Goal: Information Seeking & Learning: Compare options

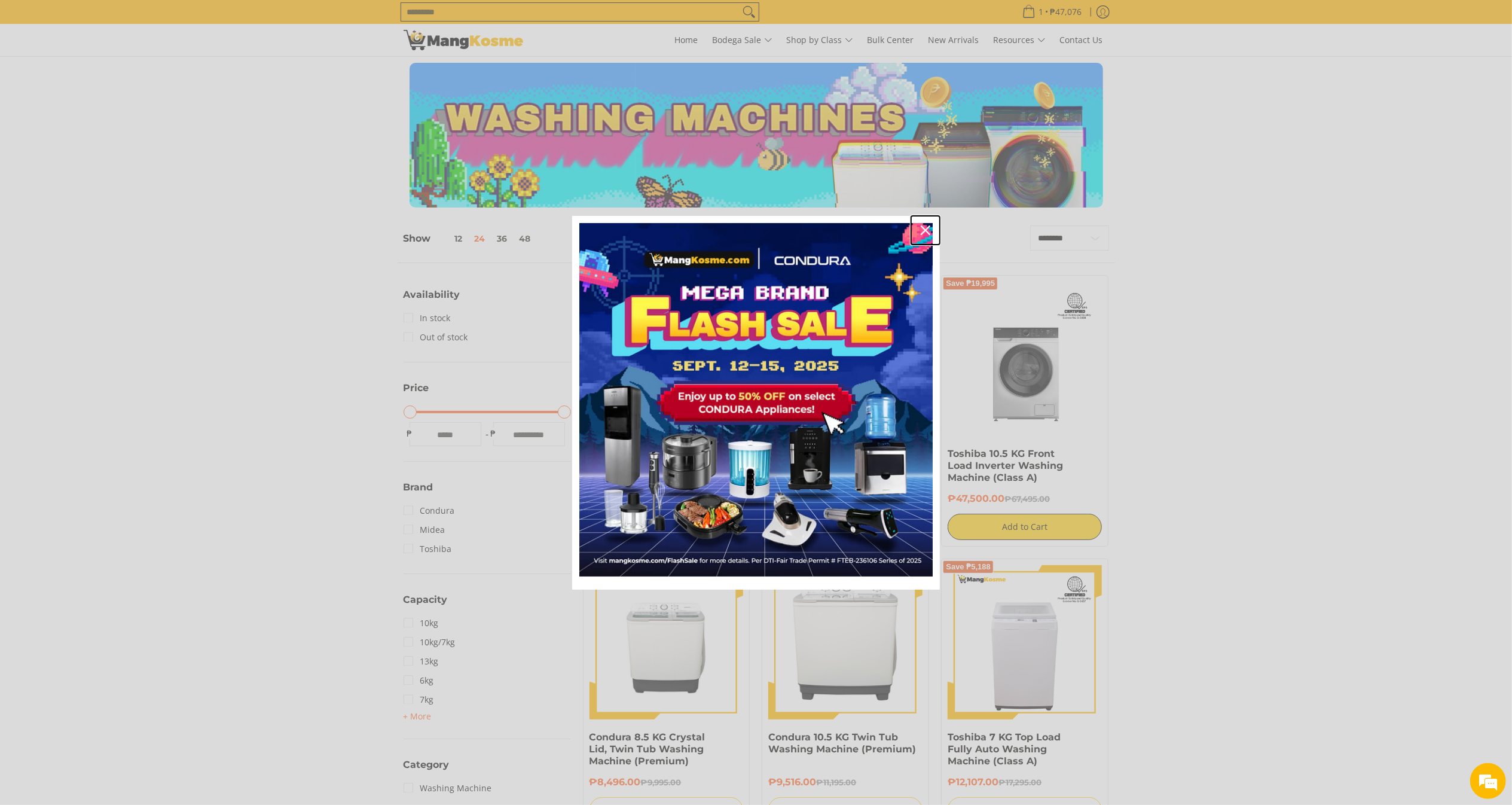
click at [924, 224] on div "Close" at bounding box center [925, 230] width 19 height 19
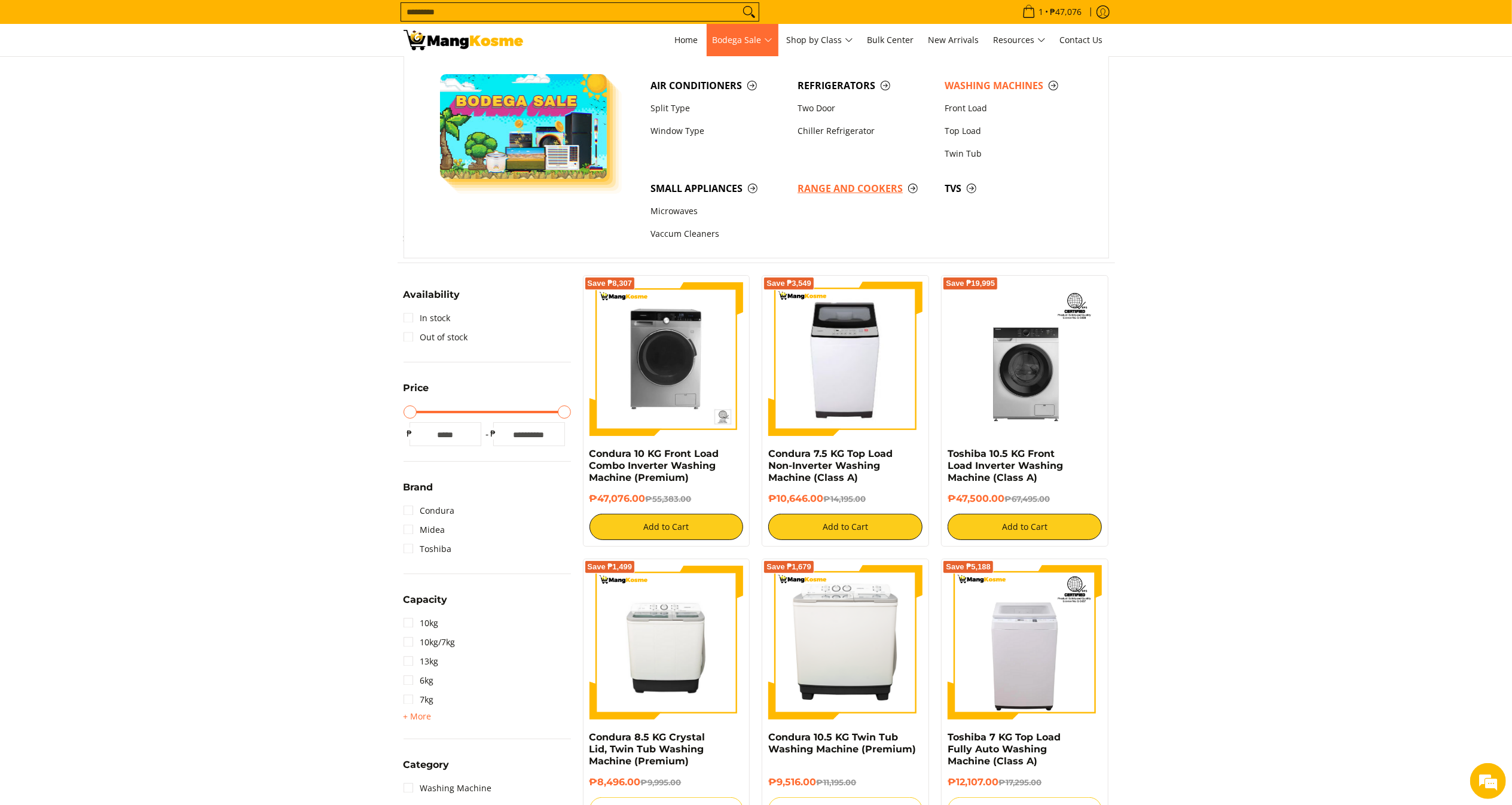
click at [888, 179] on link "Range and Cookers" at bounding box center [865, 189] width 147 height 23
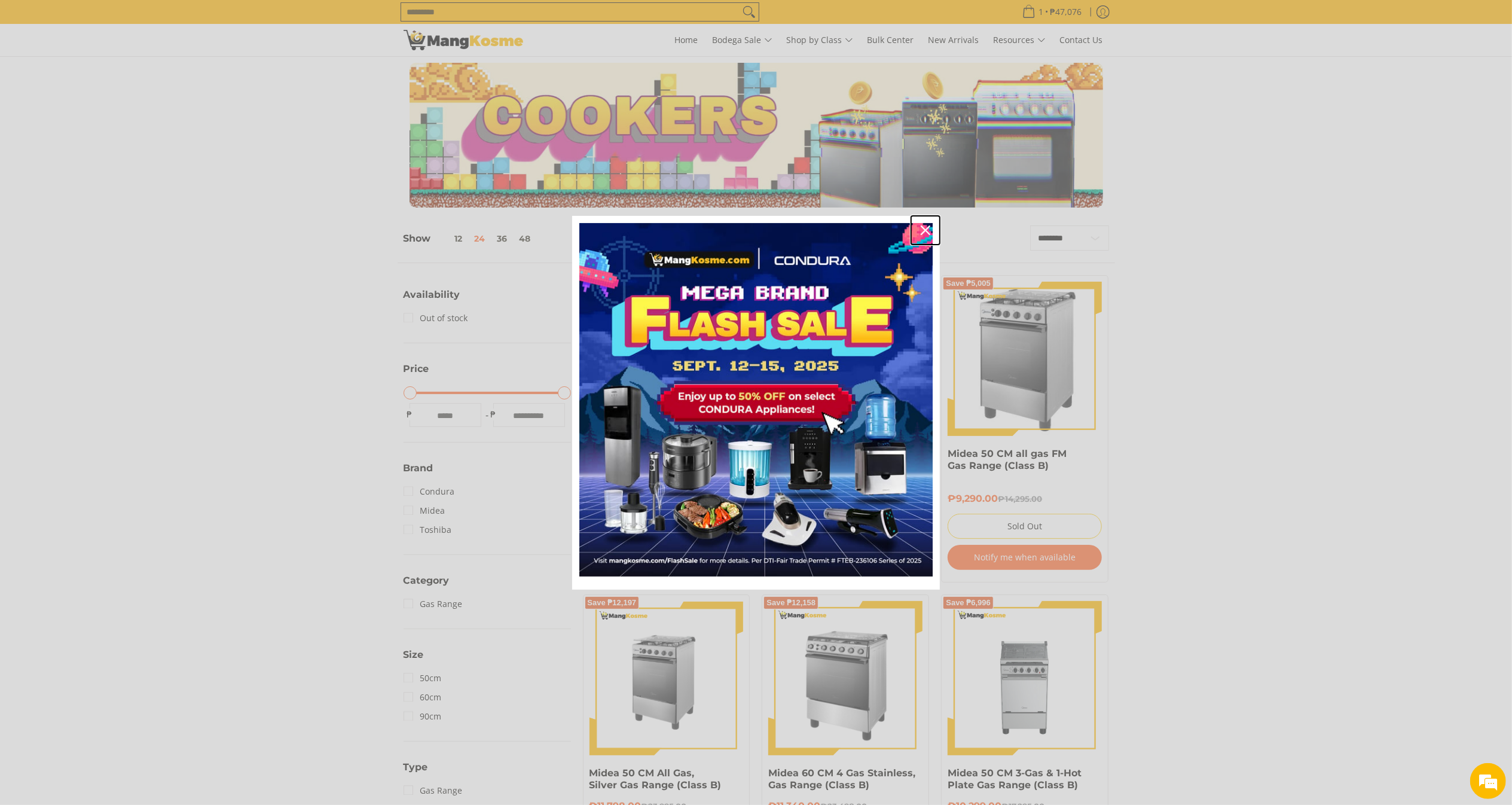
drag, startPoint x: 924, startPoint y: 231, endPoint x: 929, endPoint y: 203, distance: 28.4
click at [925, 233] on icon "close icon" at bounding box center [925, 230] width 10 height 10
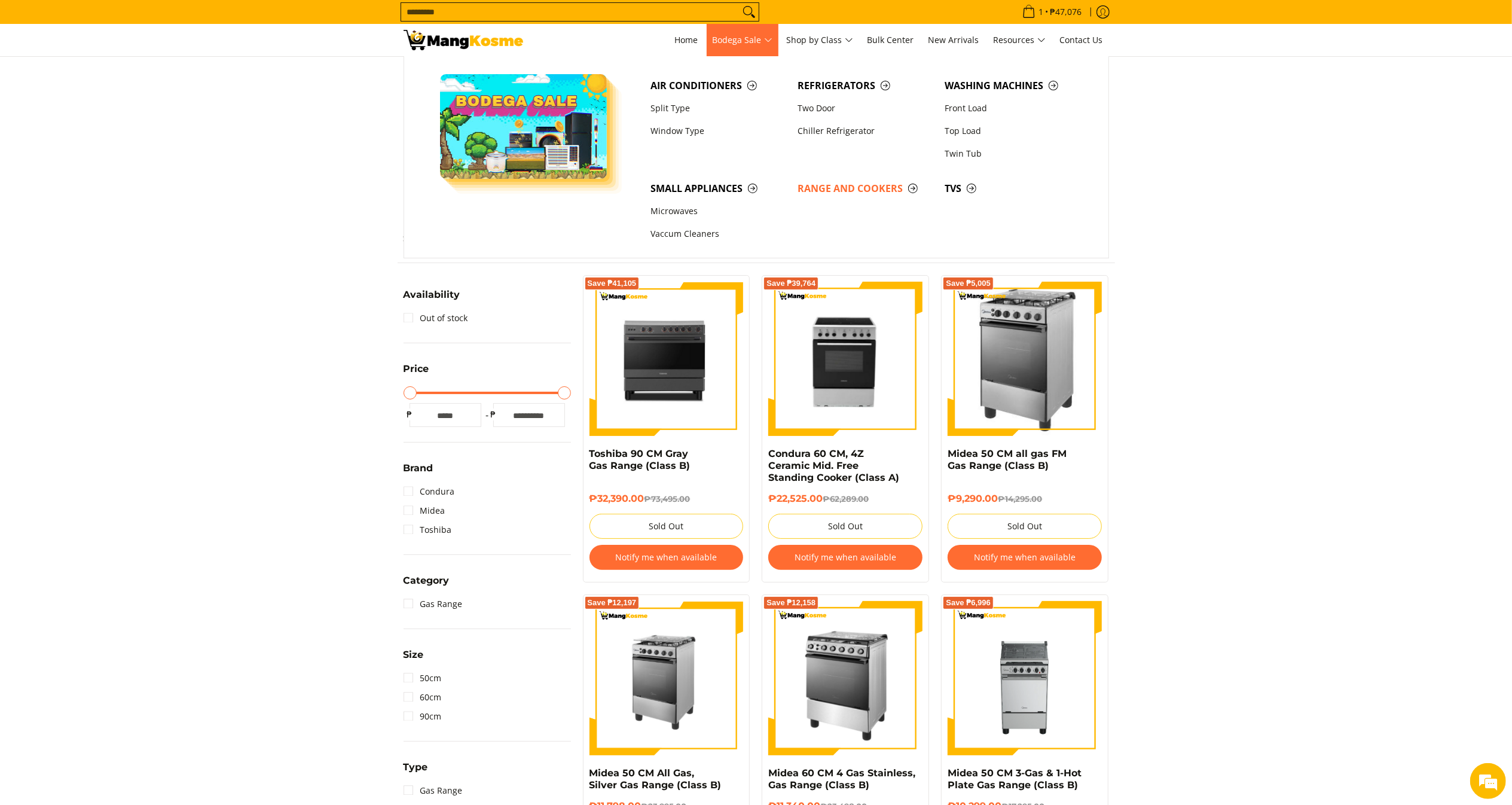
click at [759, 28] on link "Bodega Sale" at bounding box center [742, 40] width 72 height 32
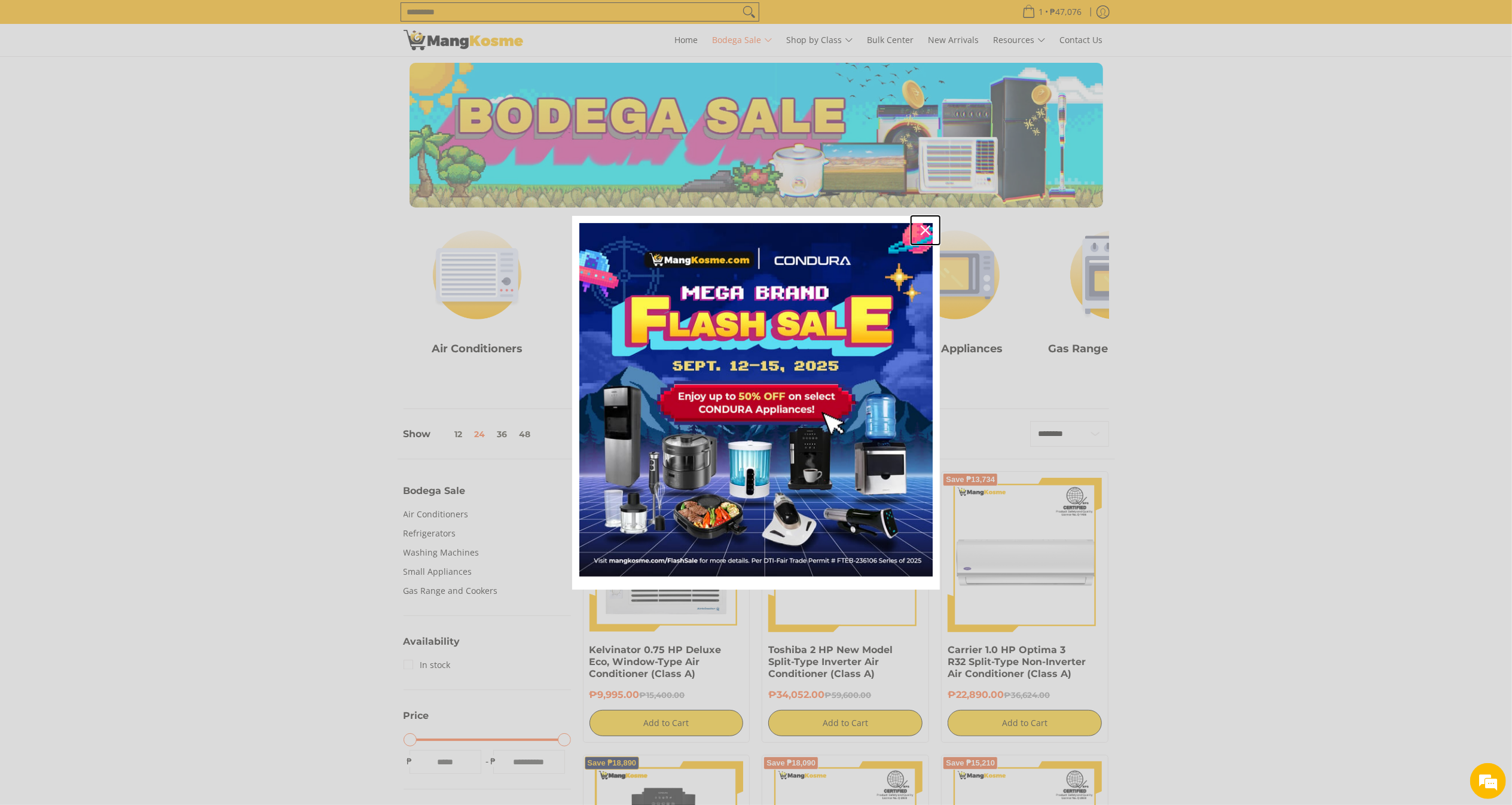
click at [925, 223] on div "Close" at bounding box center [925, 230] width 19 height 19
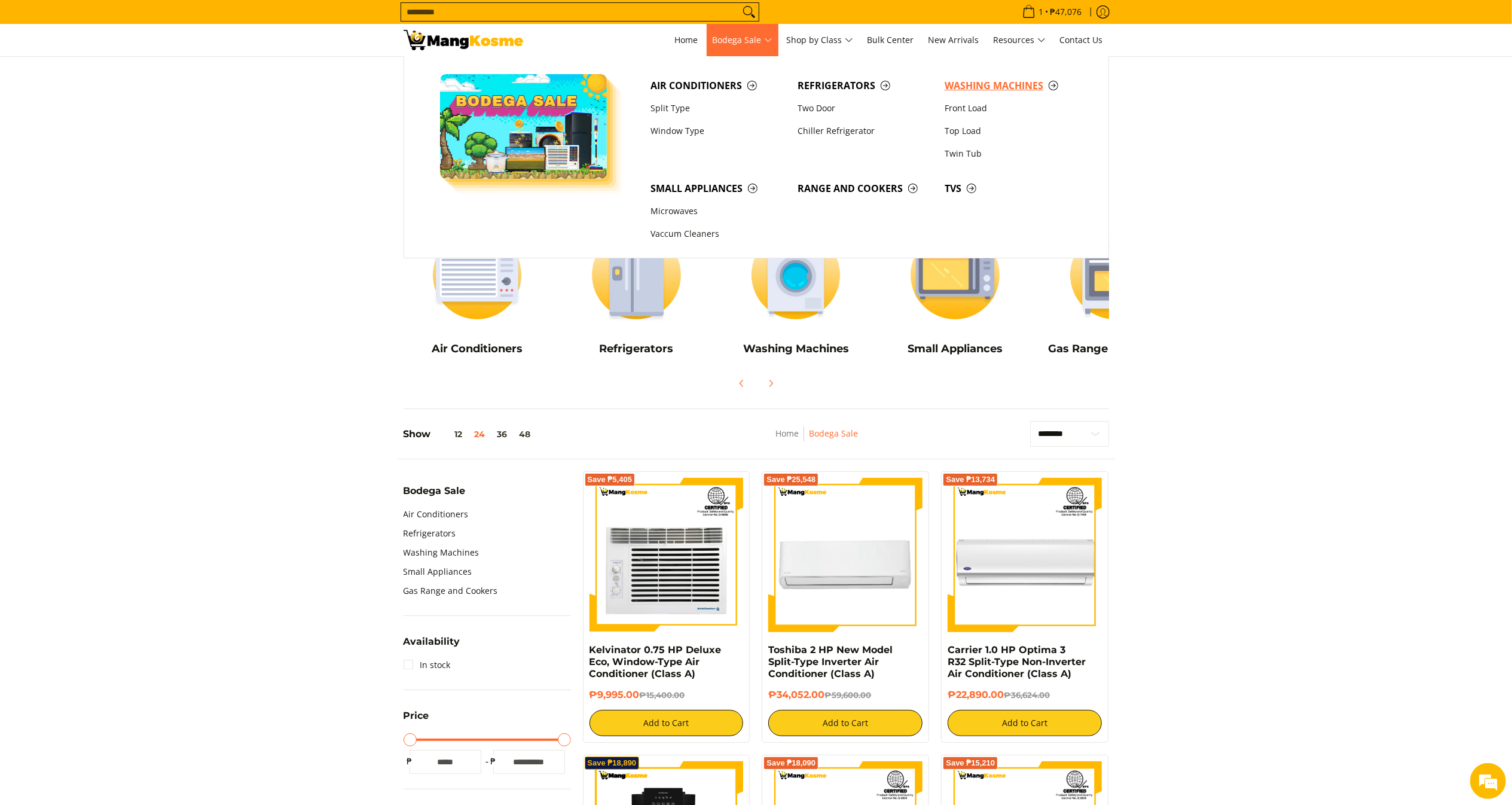
click at [1029, 77] on link "Washing Machines" at bounding box center [1011, 85] width 147 height 23
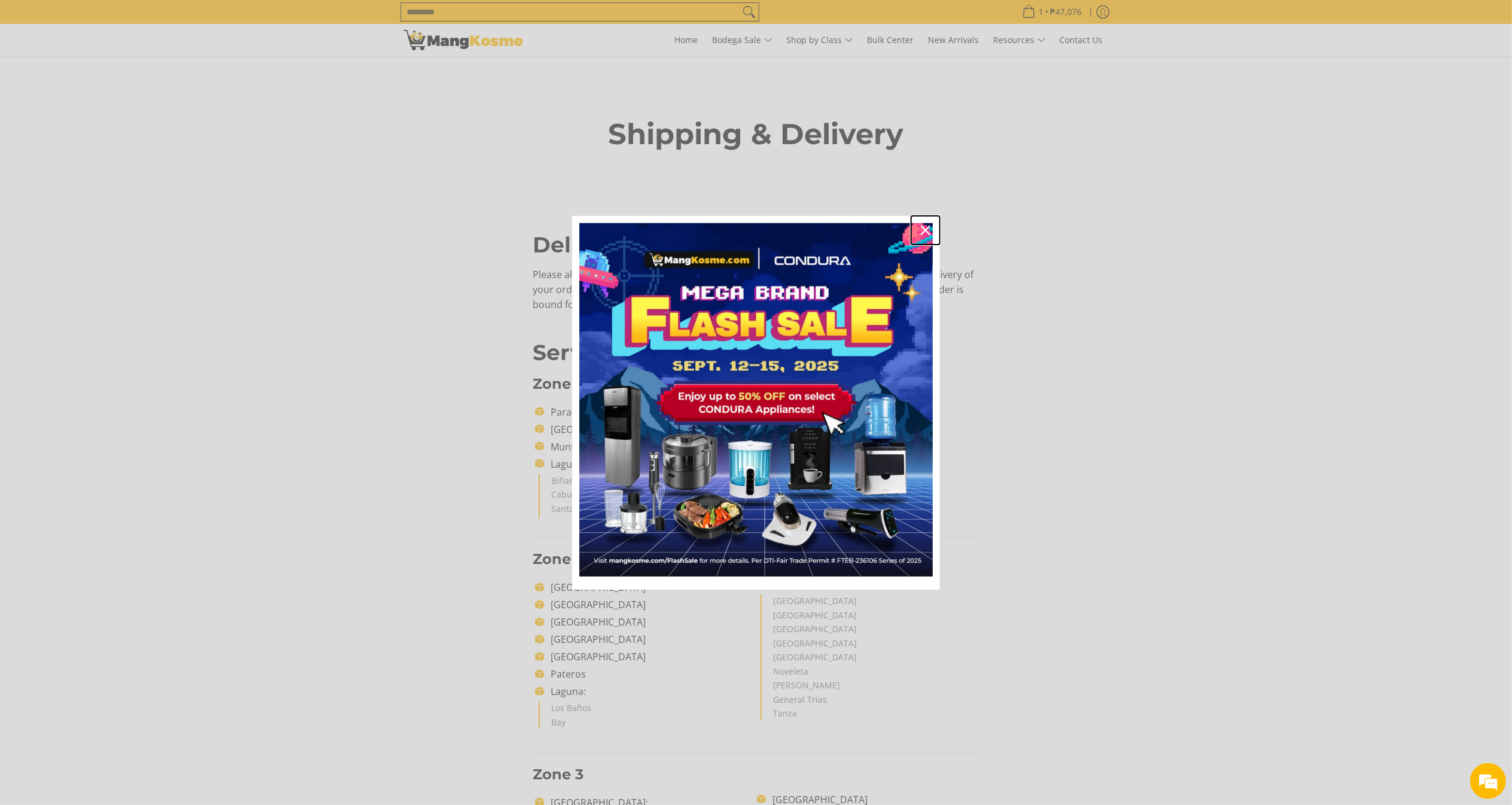
click at [926, 225] on icon "close icon" at bounding box center [925, 230] width 10 height 10
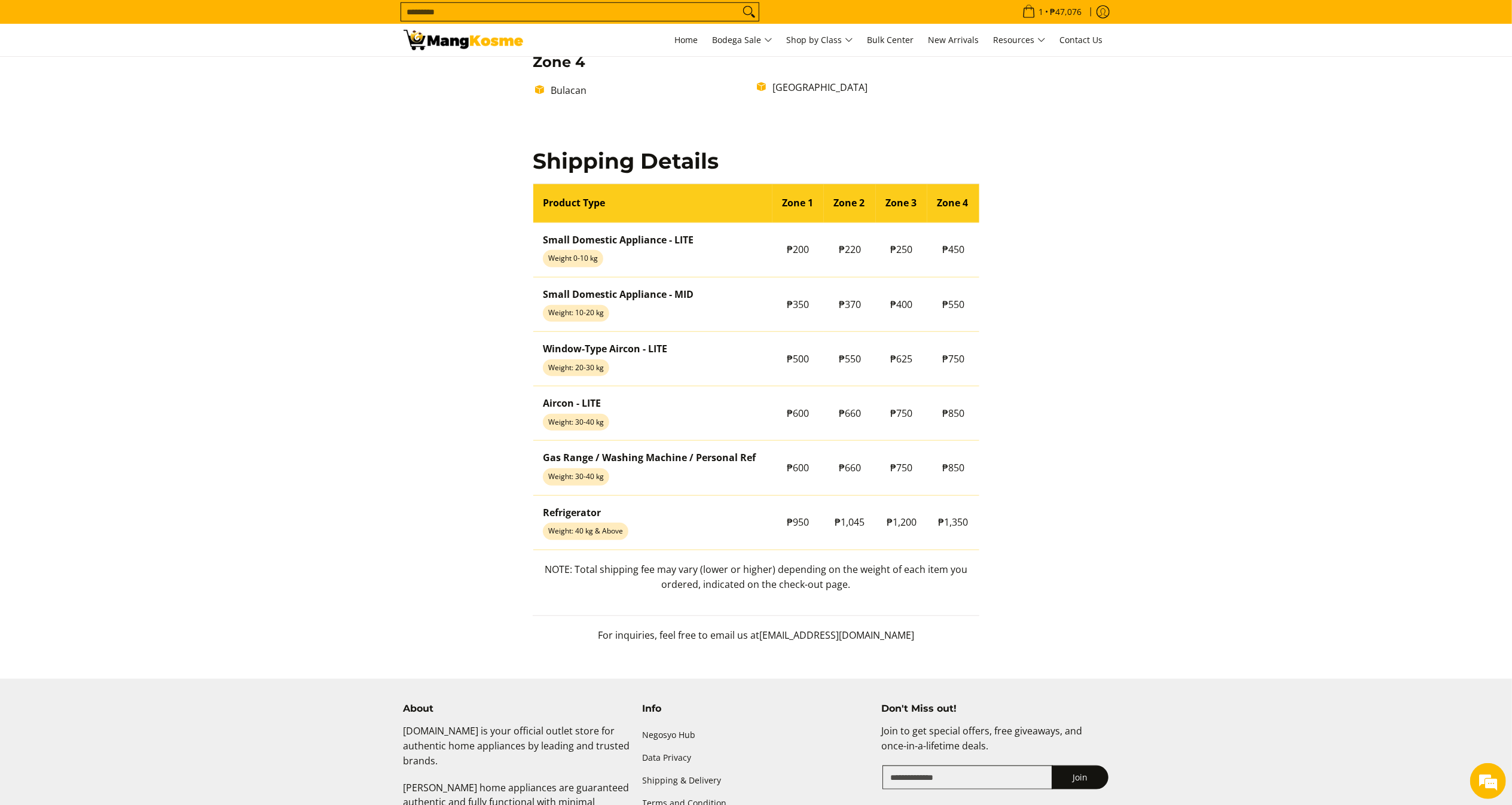
scroll to position [902, 0]
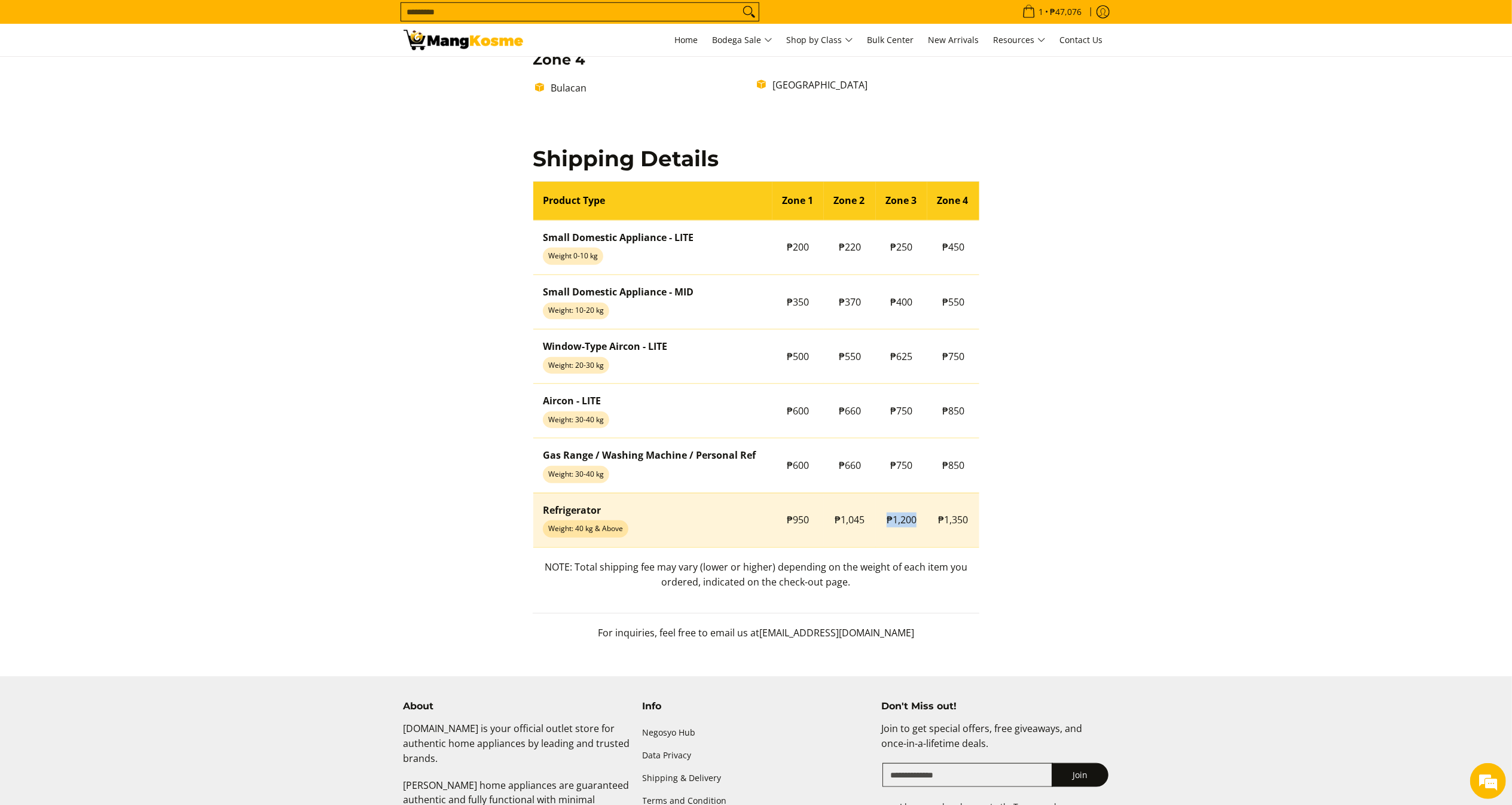
drag, startPoint x: 885, startPoint y: 529, endPoint x: 926, endPoint y: 528, distance: 41.0
click at [926, 528] on tr "Refrigerator Weight: 40 kg & Above ₱950 ₱1,045 ₱1,200 ₱1,350" at bounding box center [756, 520] width 446 height 55
copy tr "₱1,200"
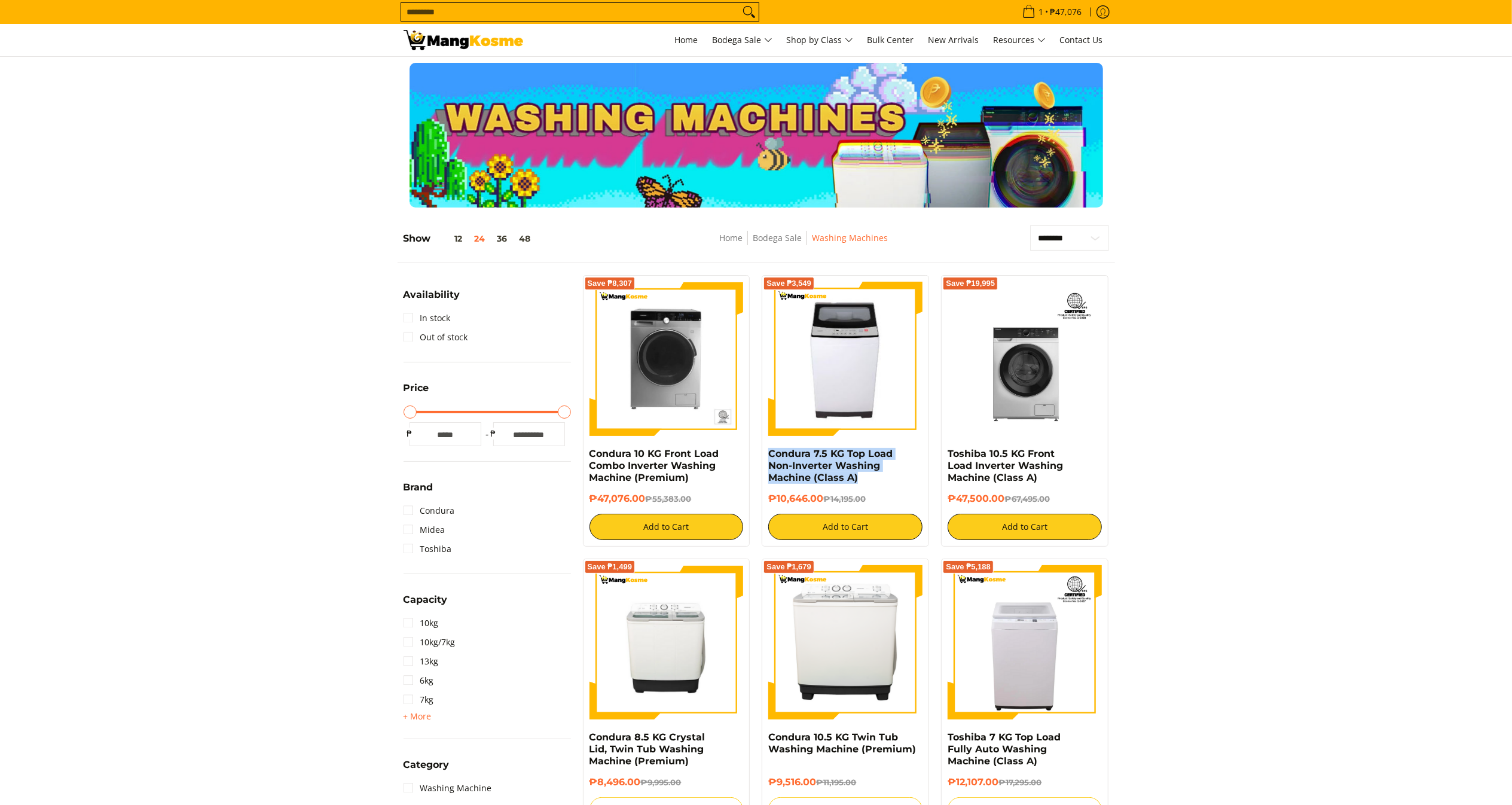
click at [760, 454] on div "Save ₱3,549 Condura 7.5 KG Top Load Non-Inverter Washing Machine (Class A) ₱10,…" at bounding box center [846, 410] width 179 height 271
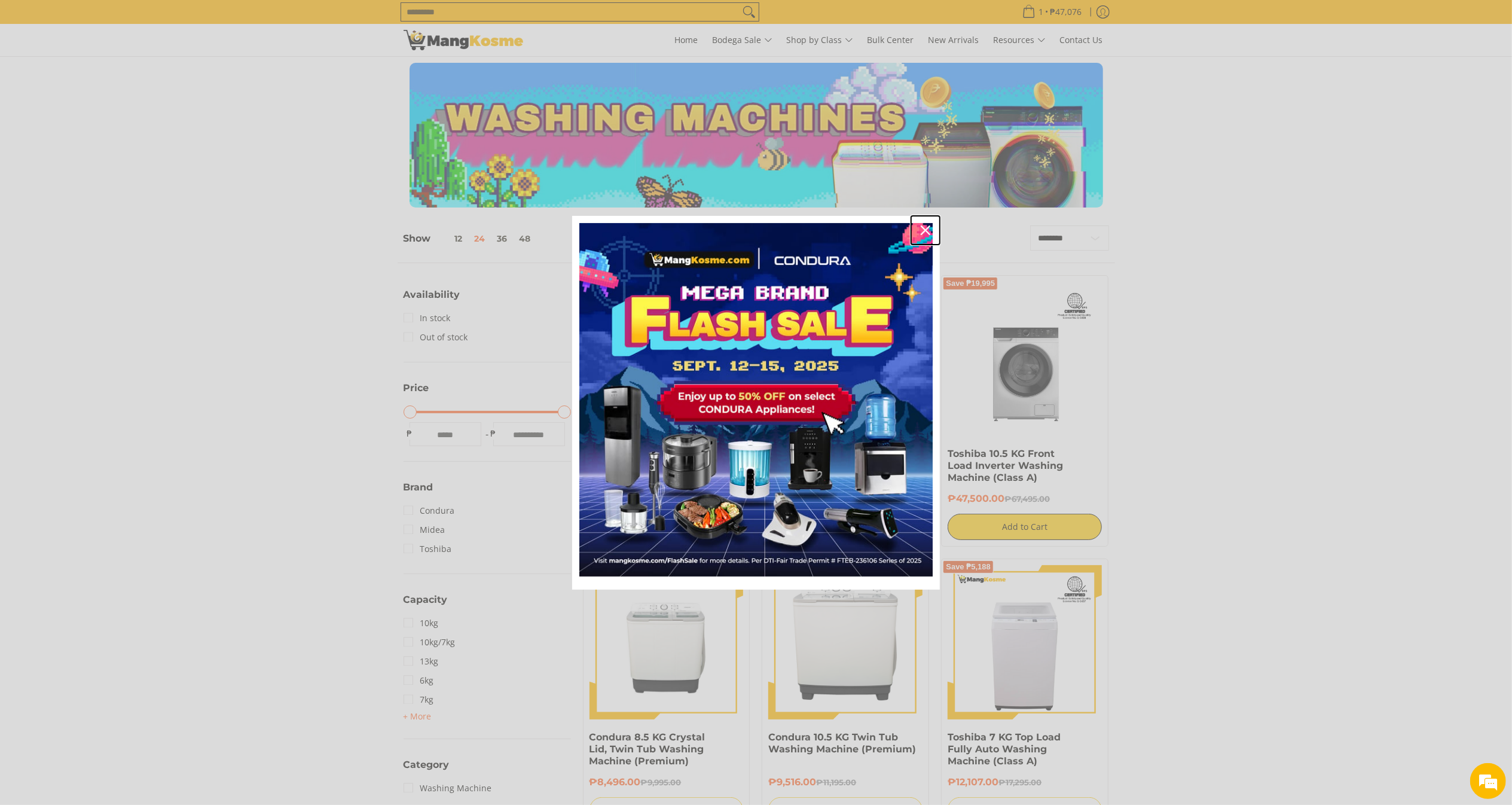
click at [929, 230] on icon "close icon" at bounding box center [925, 230] width 10 height 10
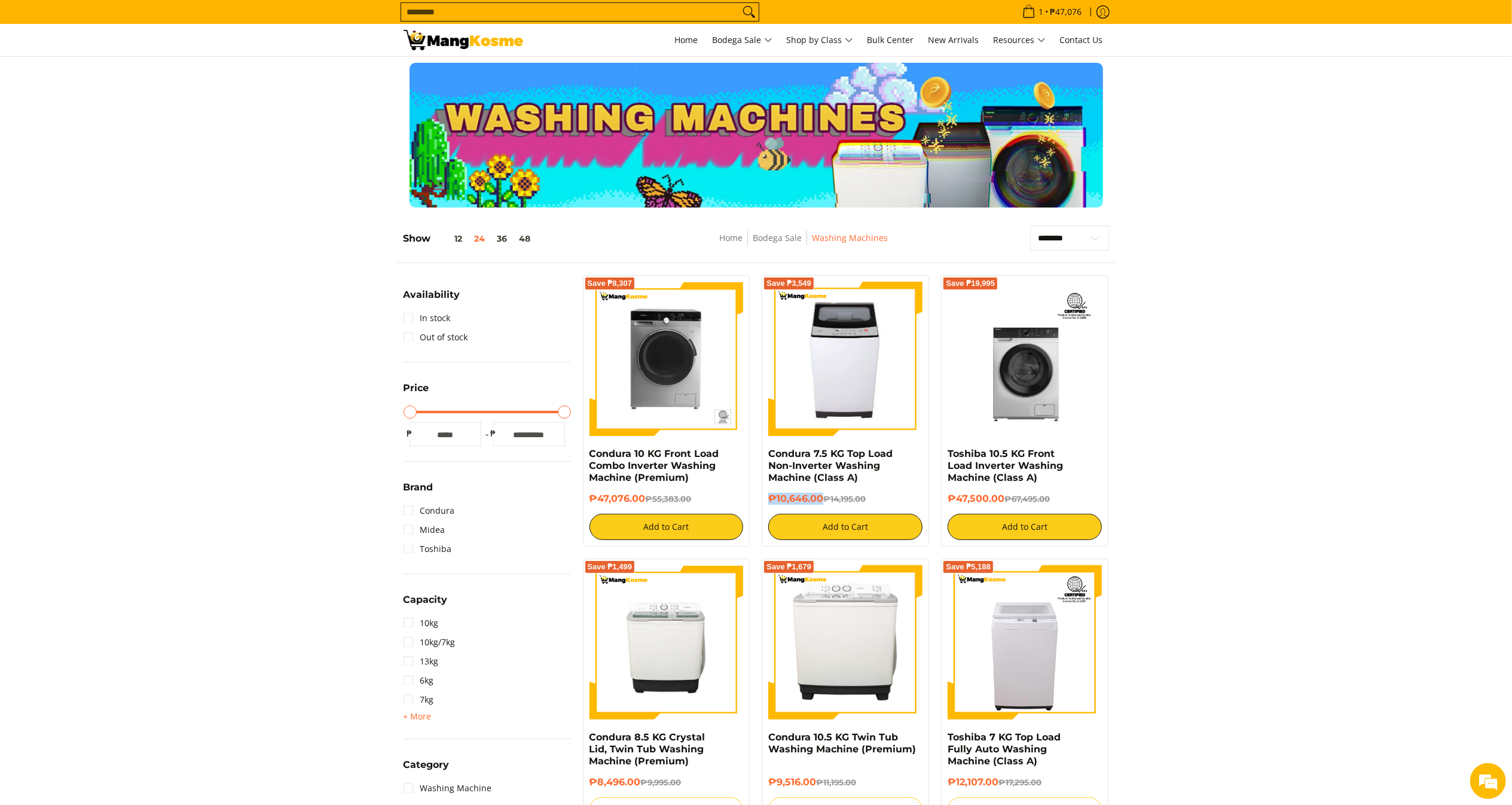
copy h6 "₱10,646.00"
drag, startPoint x: 821, startPoint y: 502, endPoint x: 764, endPoint y: 494, distance: 57.6
click at [764, 494] on div "Save ₱3,549 Condura 7.5 KG Top Load Non-Inverter Washing Machine (Class A) ₱10,…" at bounding box center [846, 410] width 168 height 271
copy link "Toshiba 10.5 KG Front Load Inverter Washing Machine (Class A)"
drag, startPoint x: 1070, startPoint y: 474, endPoint x: 945, endPoint y: 456, distance: 126.3
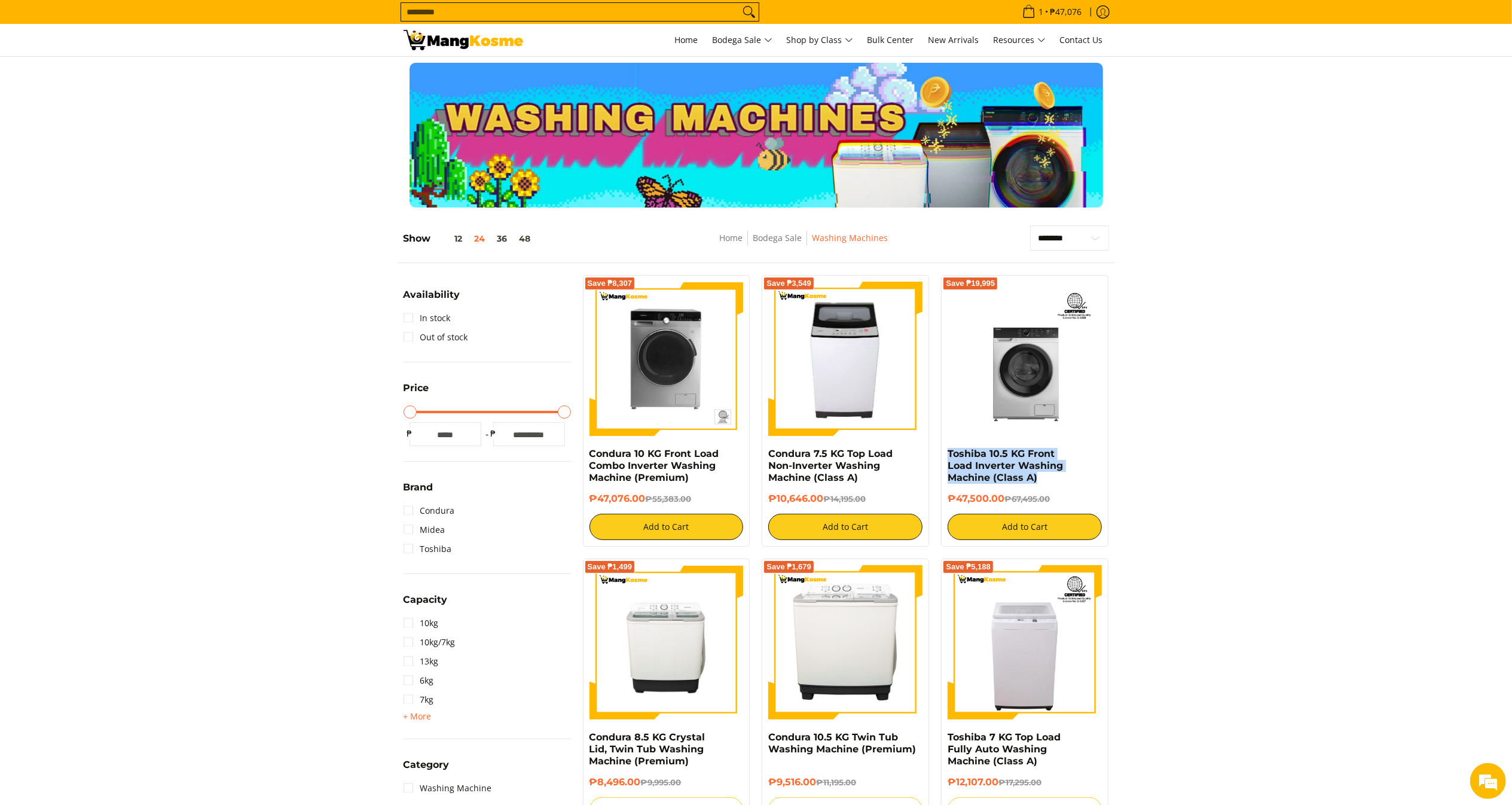
click at [945, 456] on div "Save ₱19,995 Toshiba 10.5 KG Front Load Inverter Washing Machine (Class A) ₱47,…" at bounding box center [1025, 410] width 168 height 271
copy h6 "₱47,500.00"
drag, startPoint x: 1003, startPoint y: 496, endPoint x: 945, endPoint y: 497, distance: 58.0
click at [945, 497] on div "Save ₱19,995 Toshiba 10.5 KG Front Load Inverter Washing Machine (Class A) ₱47,…" at bounding box center [1025, 410] width 168 height 271
copy link "Condura 10 KG Front Load Combo Inverter Washing Machine (Premium)"
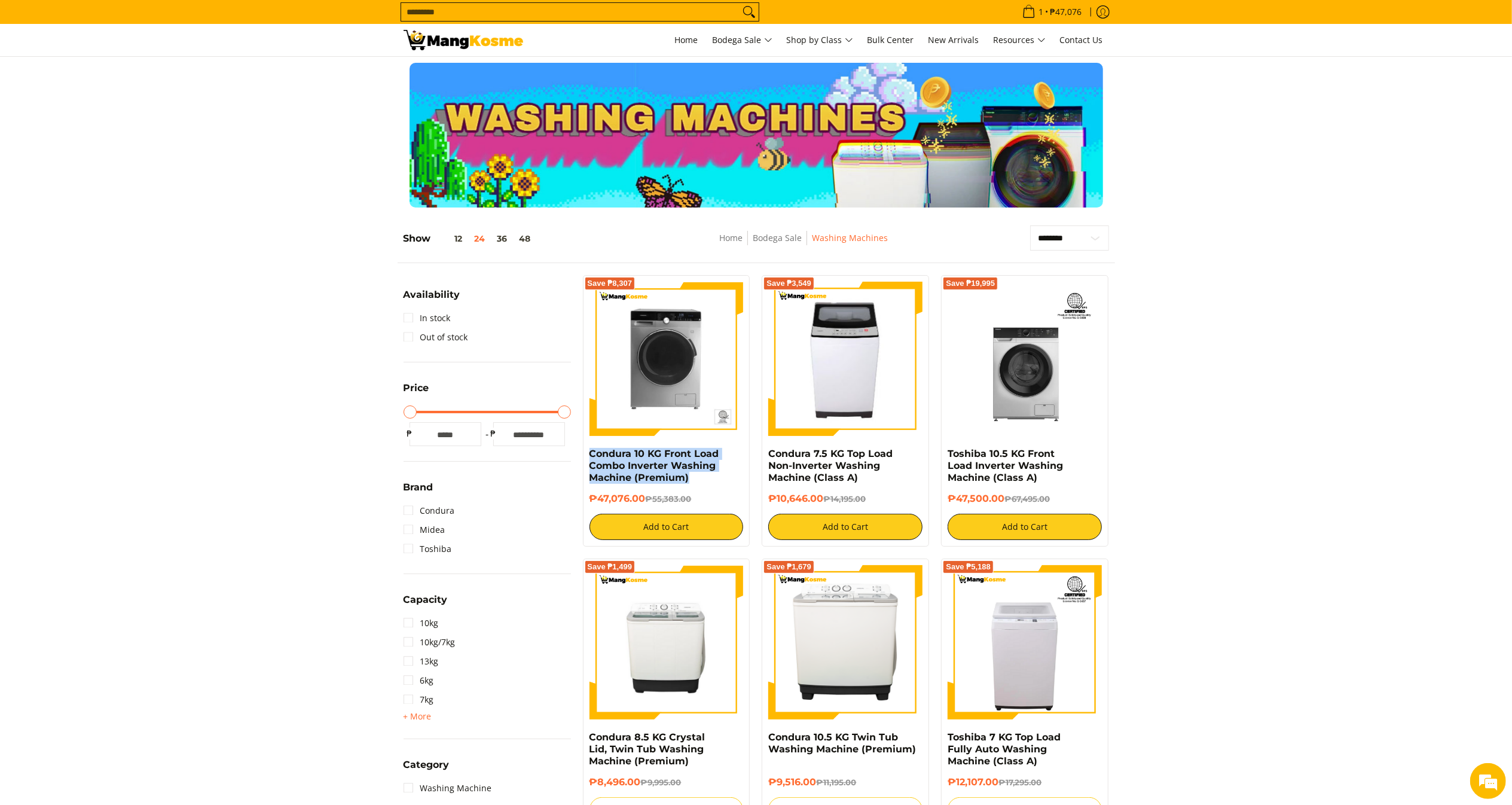
drag, startPoint x: 673, startPoint y: 480, endPoint x: 581, endPoint y: 458, distance: 94.6
click at [580, 458] on div "Save ₱8,307 Condura 10 KG Front Load Combo Inverter Washing Machine (Premium) ₱…" at bounding box center [666, 410] width 179 height 271
copy h6 "₱47,076.00"
drag, startPoint x: 647, startPoint y: 499, endPoint x: 589, endPoint y: 496, distance: 58.1
click at [589, 496] on h6 "₱47,076.00 ₱55,383.00" at bounding box center [666, 499] width 155 height 12
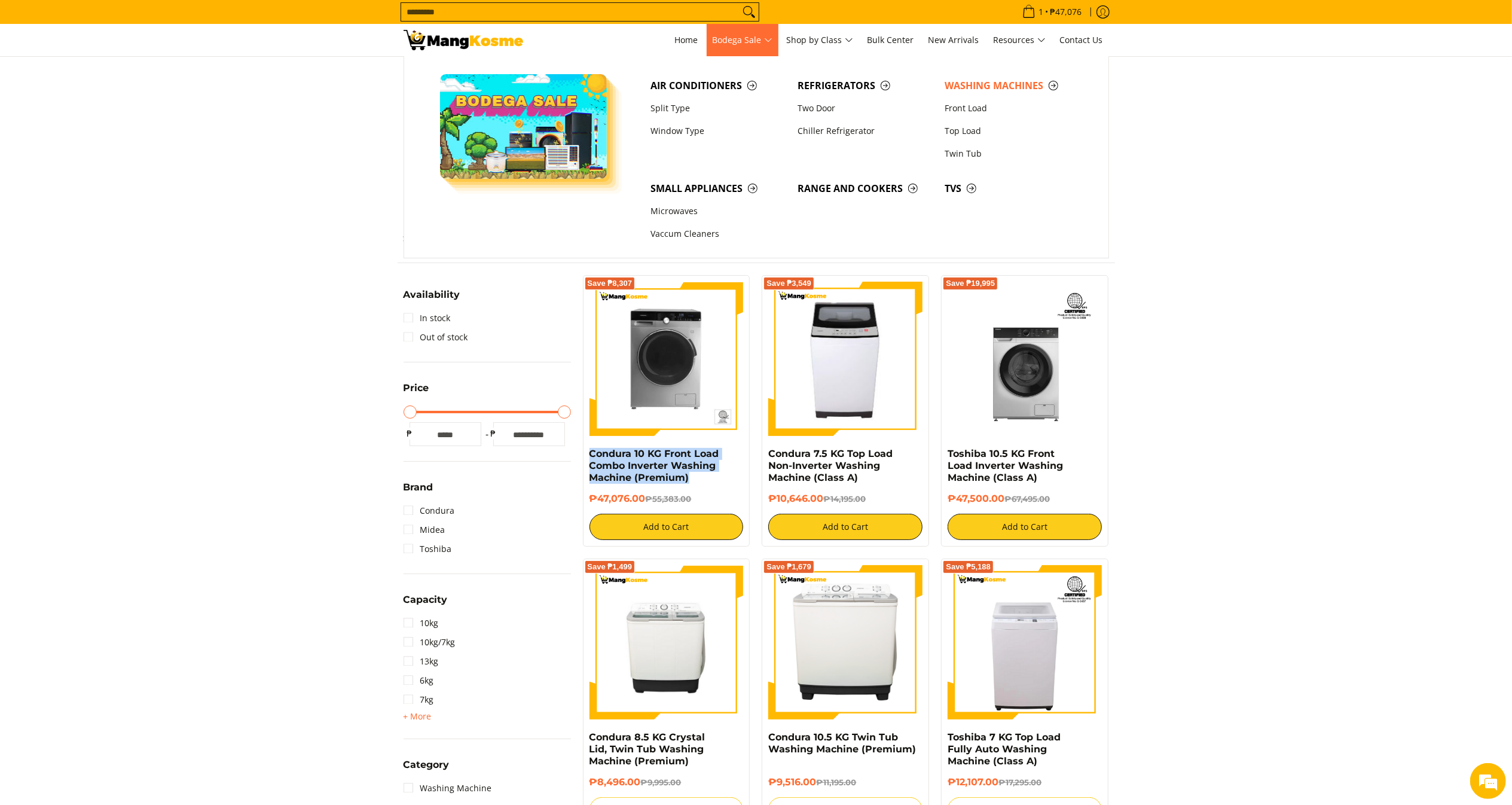
click at [751, 47] on span "Bodega Sale" at bounding box center [742, 40] width 60 height 15
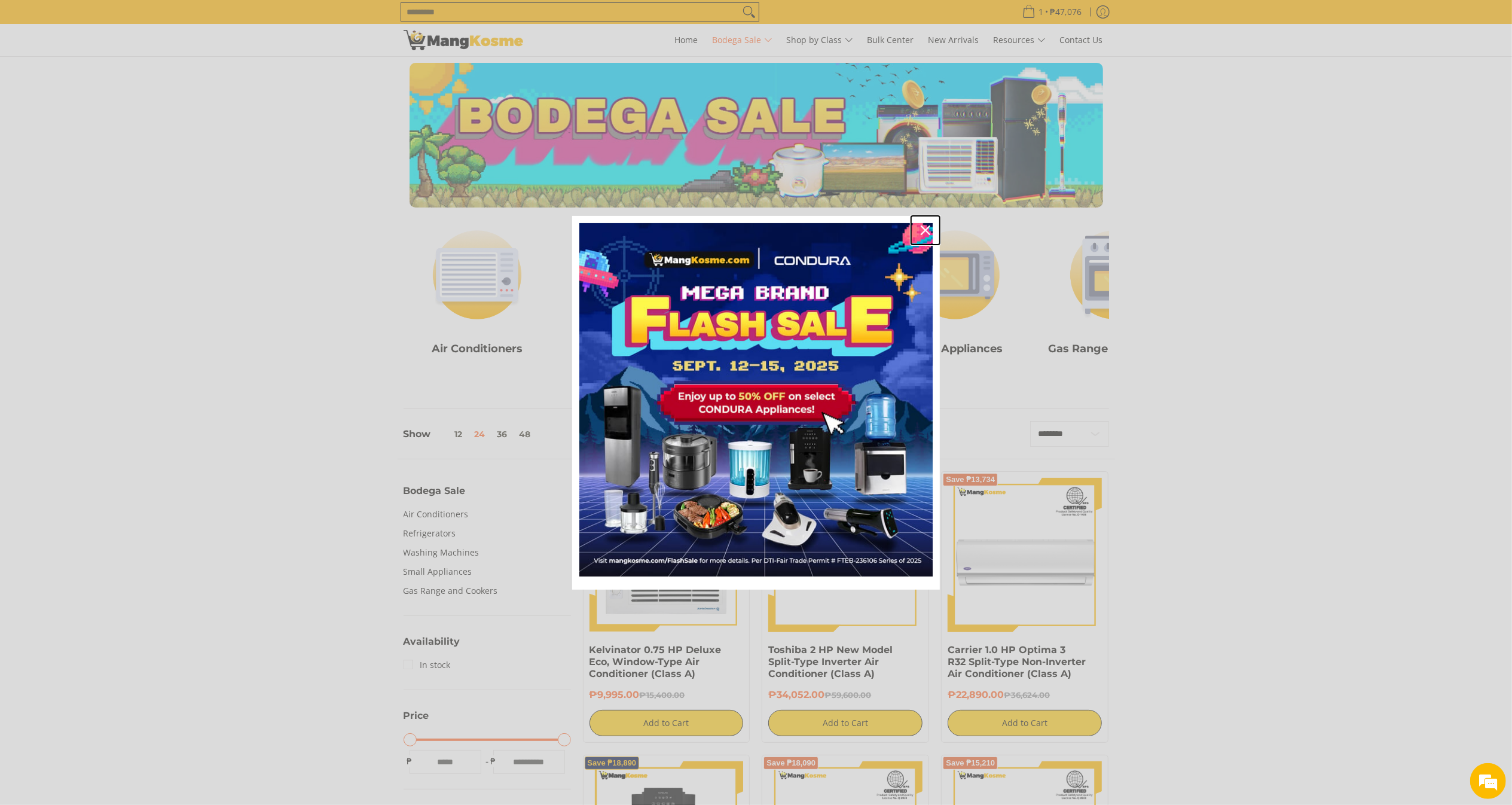
click at [925, 227] on icon "close icon" at bounding box center [925, 230] width 10 height 10
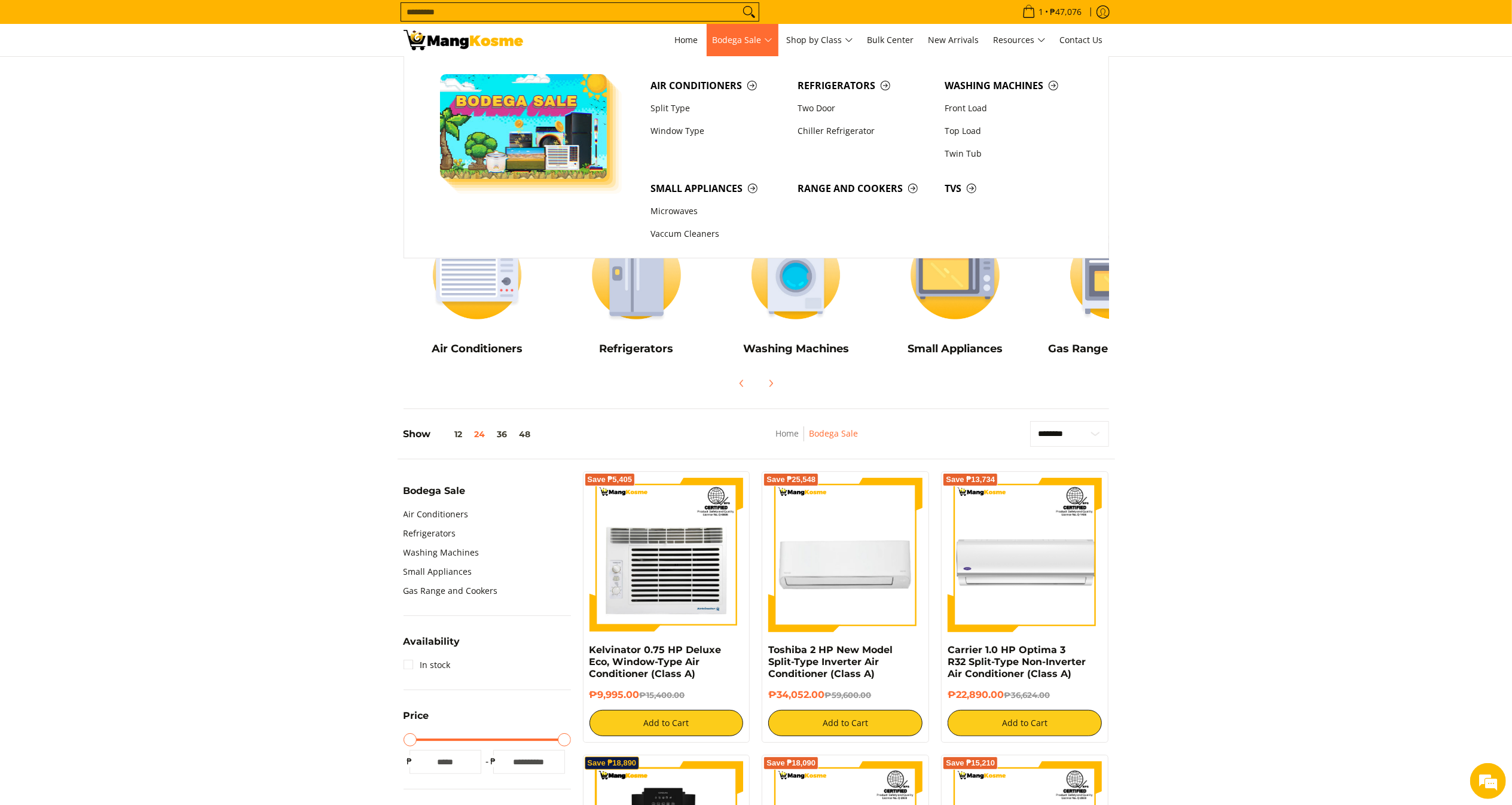
click at [759, 41] on span "Bodega Sale" at bounding box center [742, 40] width 60 height 15
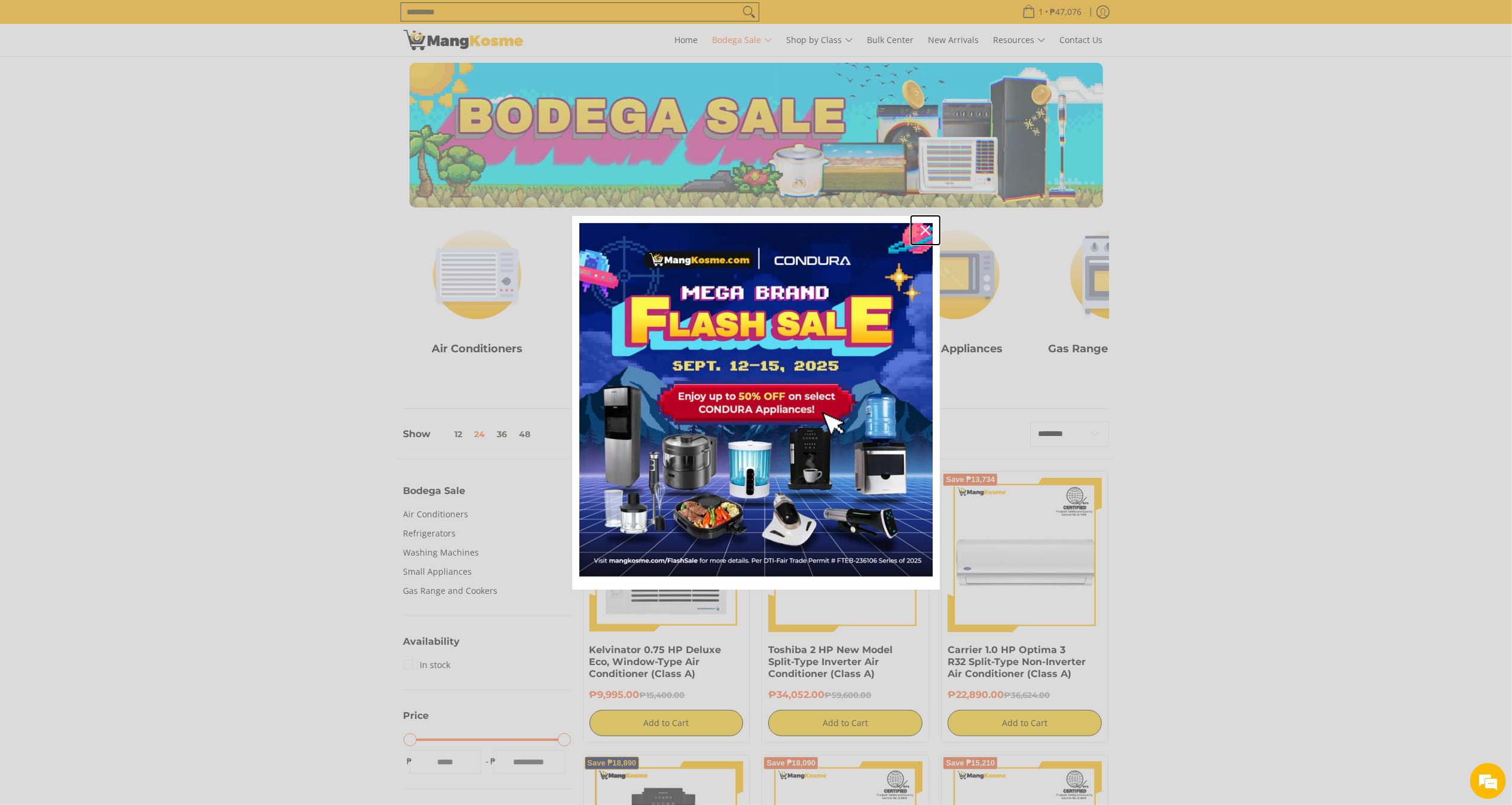
click at [921, 230] on icon "close icon" at bounding box center [925, 230] width 10 height 10
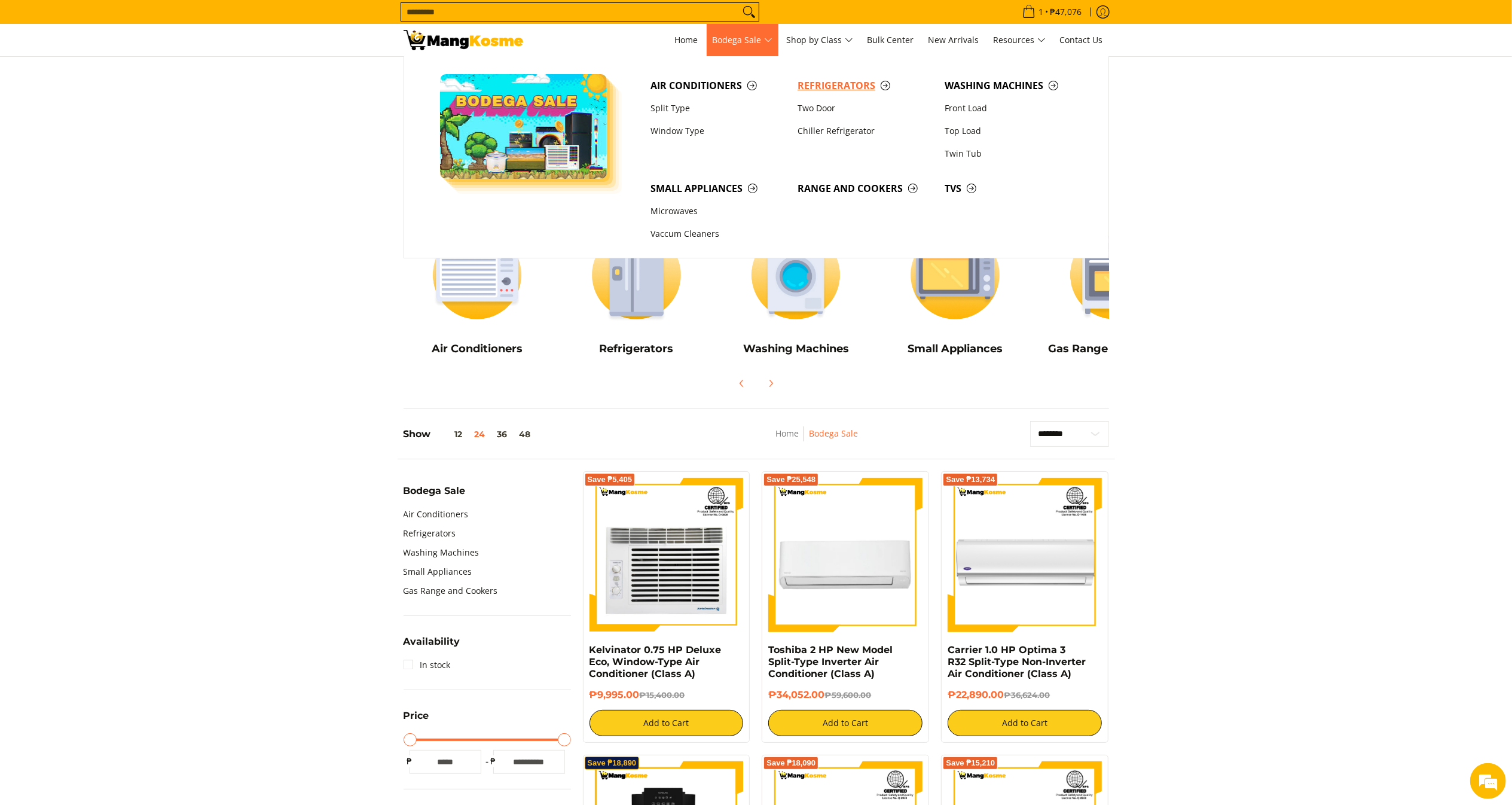
click at [824, 85] on span "Refrigerators" at bounding box center [865, 85] width 135 height 15
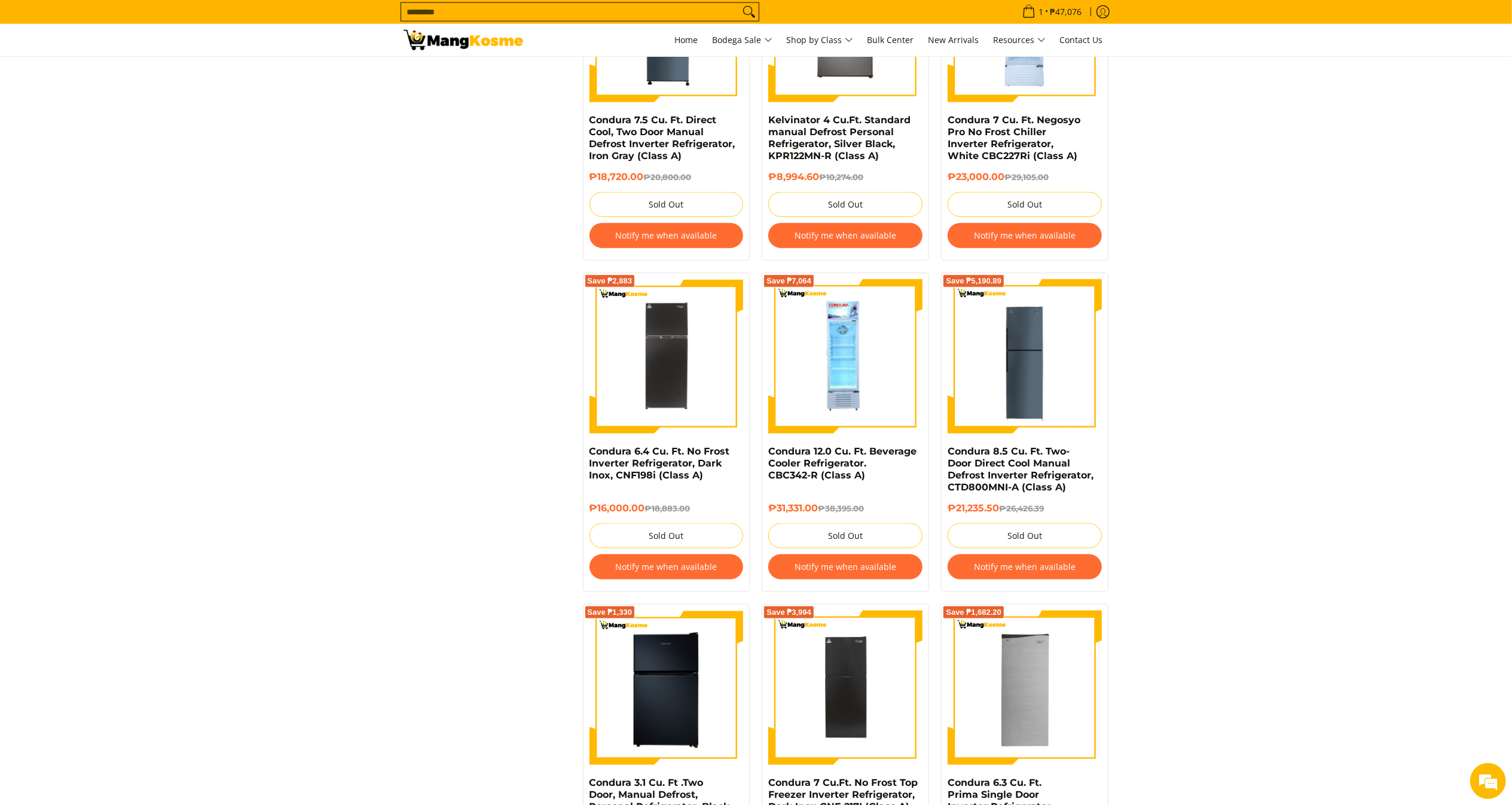
scroll to position [1706, 0]
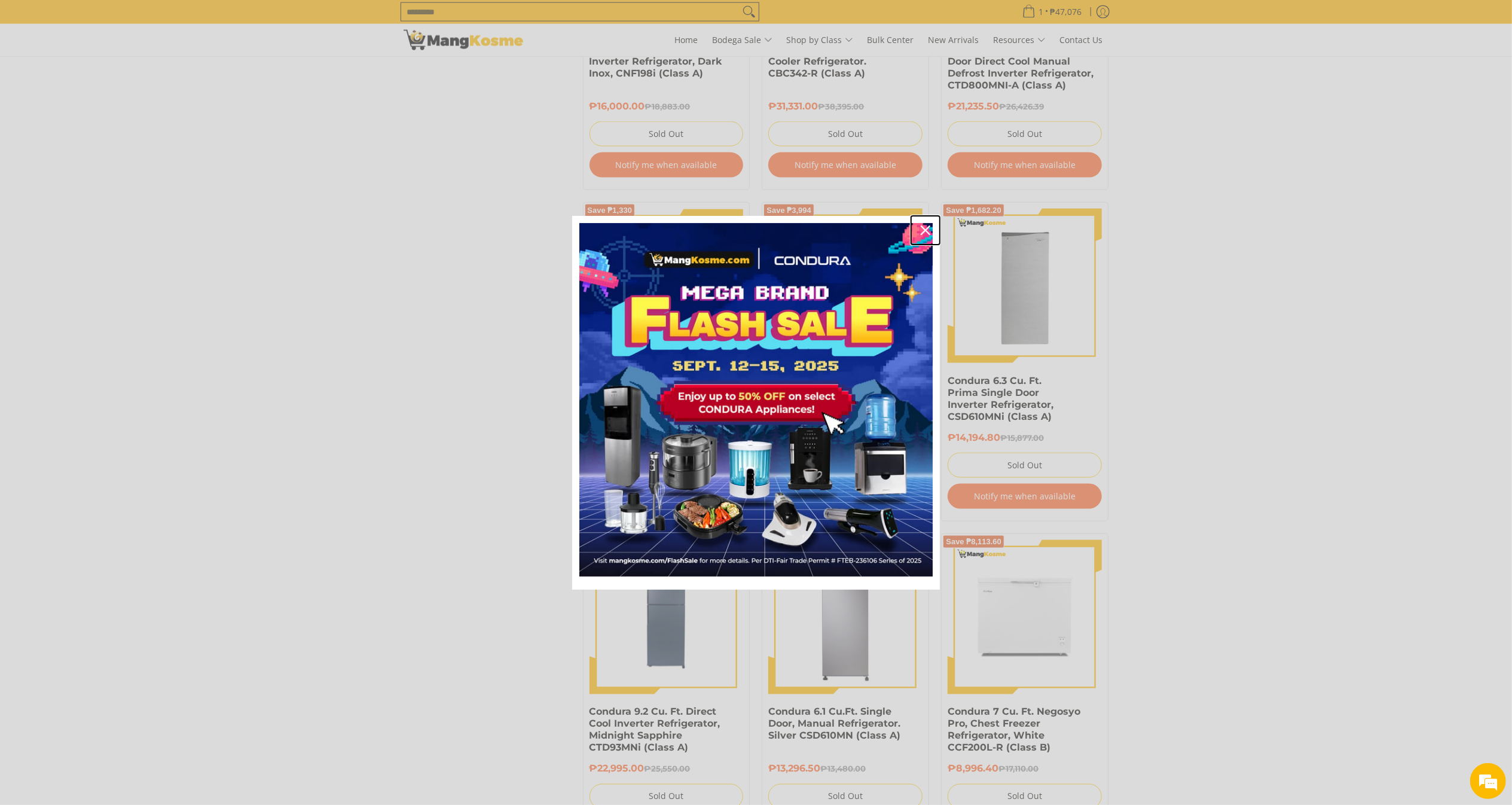
click at [925, 231] on icon "close icon" at bounding box center [925, 230] width 10 height 10
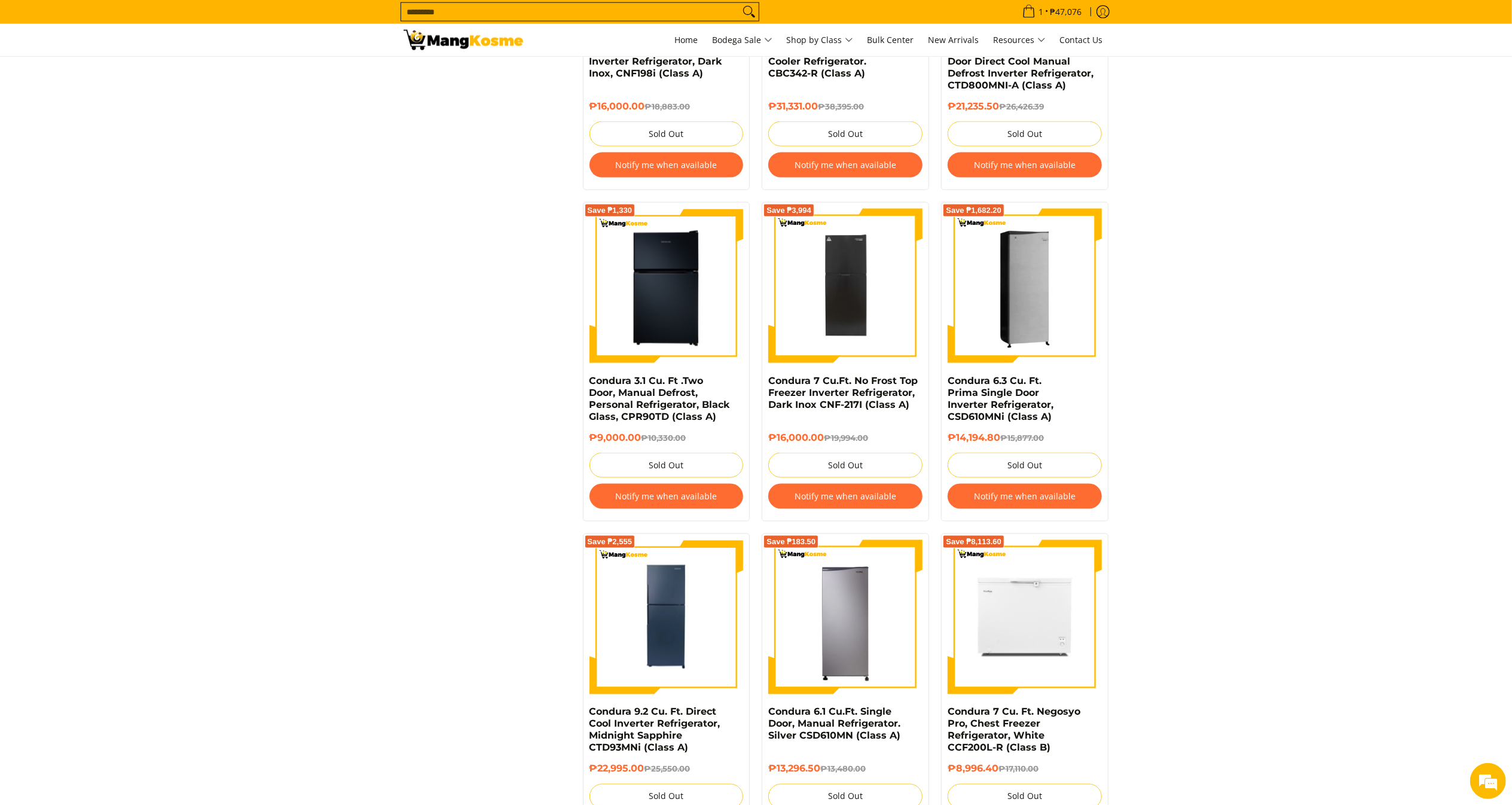
click at [1008, 239] on img at bounding box center [1025, 286] width 155 height 155
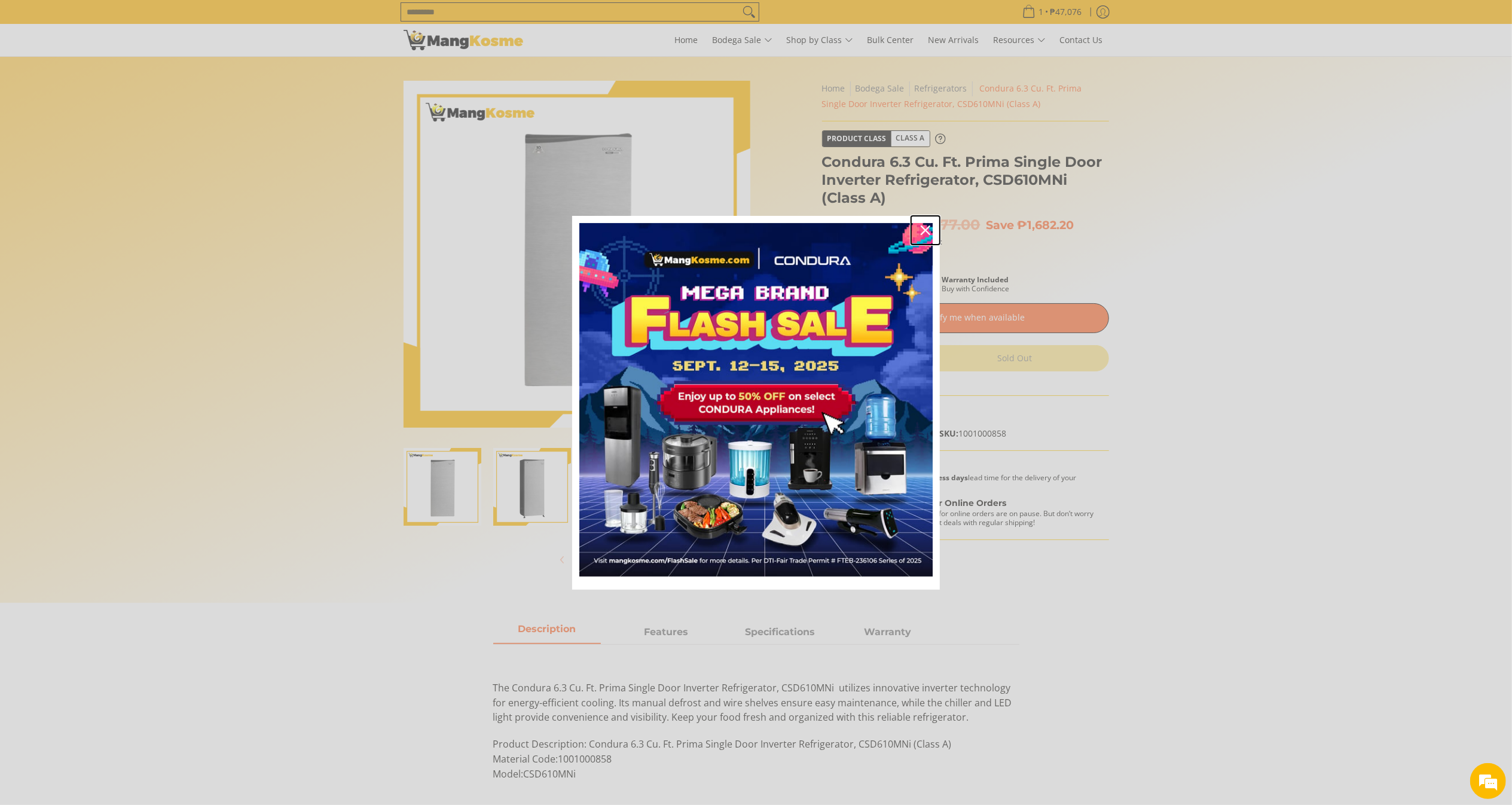
click at [926, 225] on icon "close icon" at bounding box center [925, 230] width 10 height 10
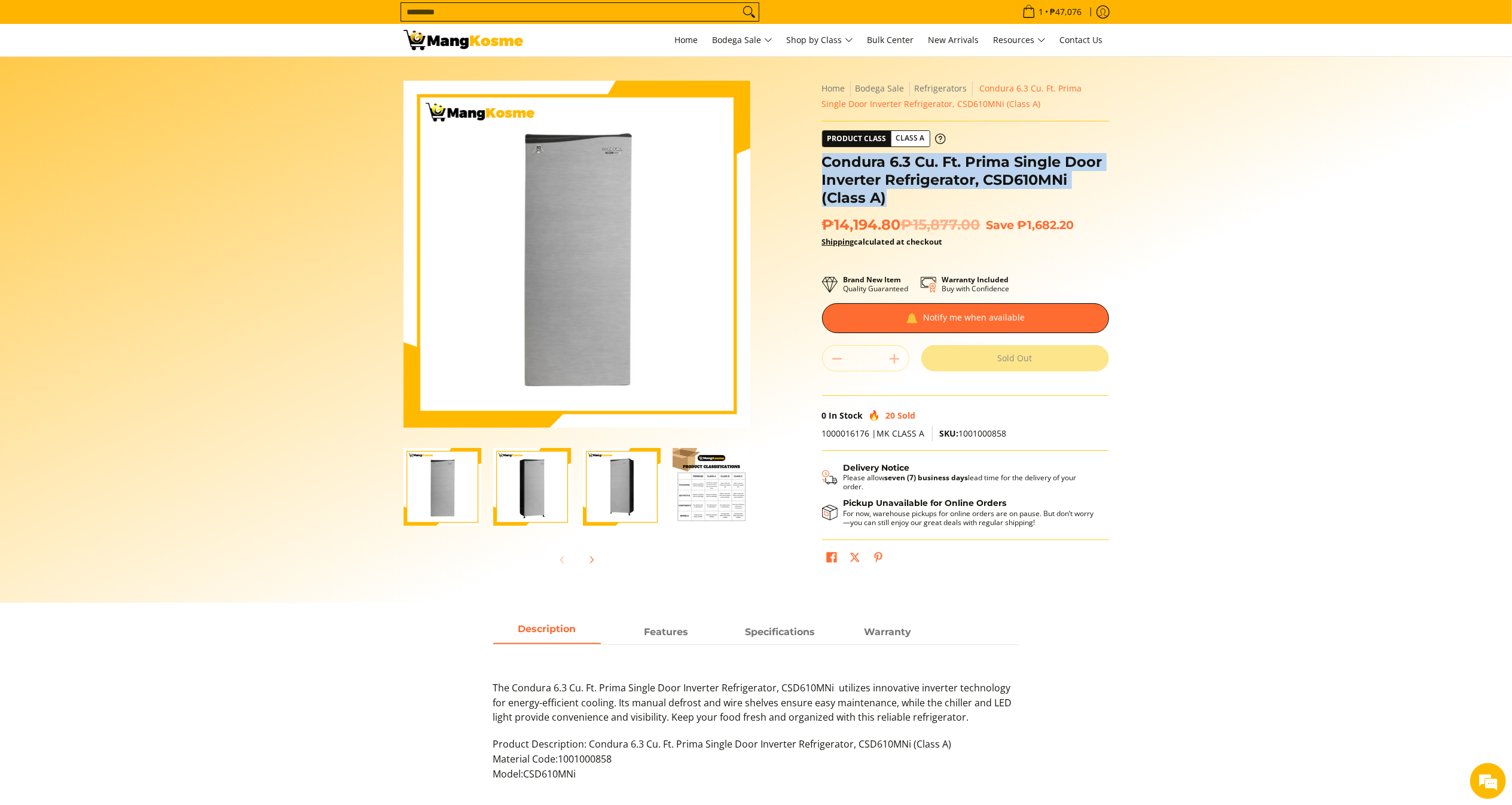
drag, startPoint x: 812, startPoint y: 164, endPoint x: 900, endPoint y: 190, distance: 91.8
click at [900, 190] on div "Skip to Main Content Enable zoom Disable zoom Enable zoom Disable zoom Enable z…" at bounding box center [757, 336] width 718 height 510
copy h1 "Condura 6.3 Cu. Ft. Prima Single Door Inverter Refrigerator, CSD610MNi (Class A)"
copy span "₱14,194.80"
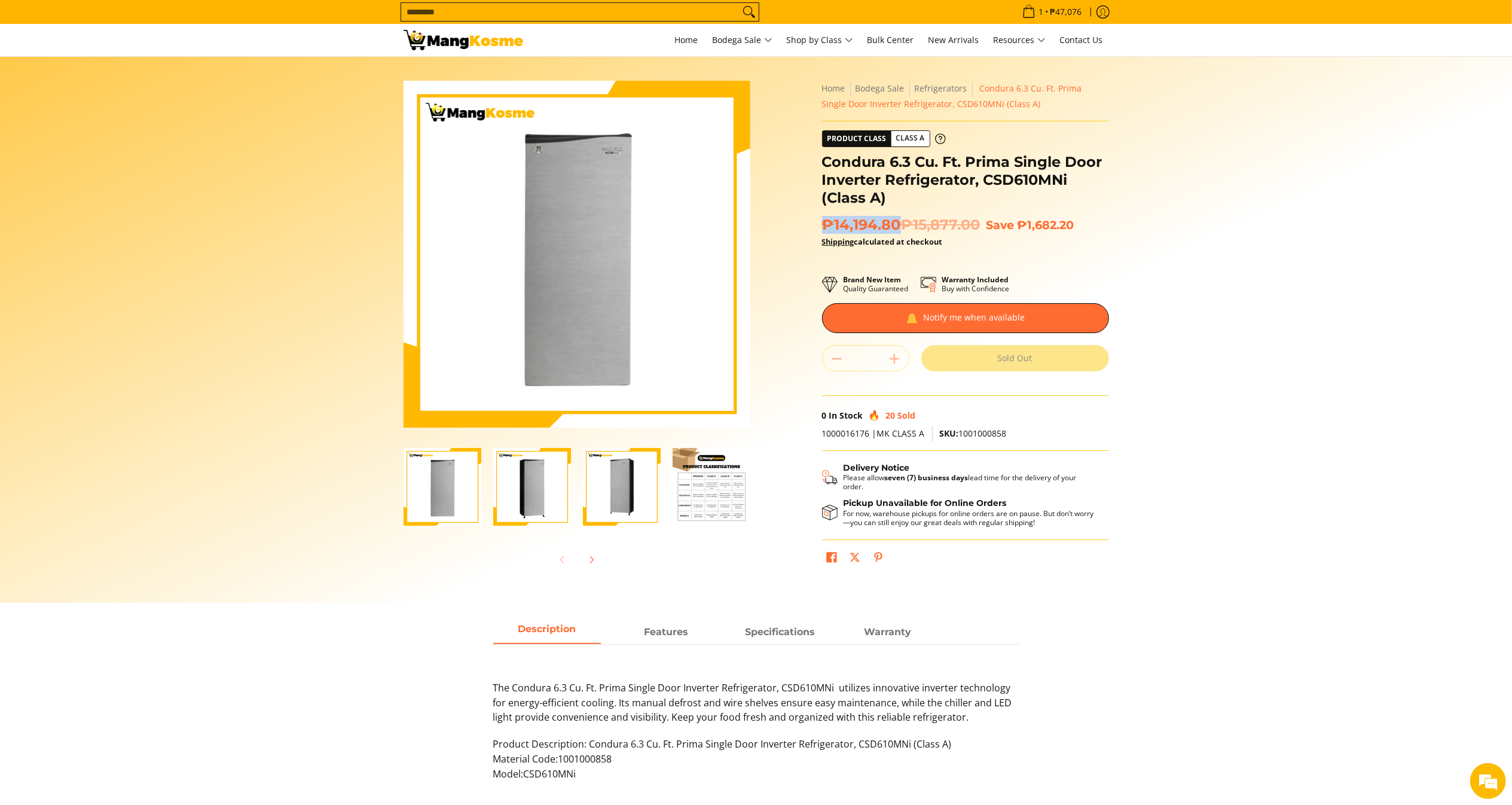
drag, startPoint x: 900, startPoint y: 219, endPoint x: 819, endPoint y: 224, distance: 81.2
click at [819, 224] on div "**********" at bounding box center [965, 330] width 299 height 500
copy span "₱14,194.80"
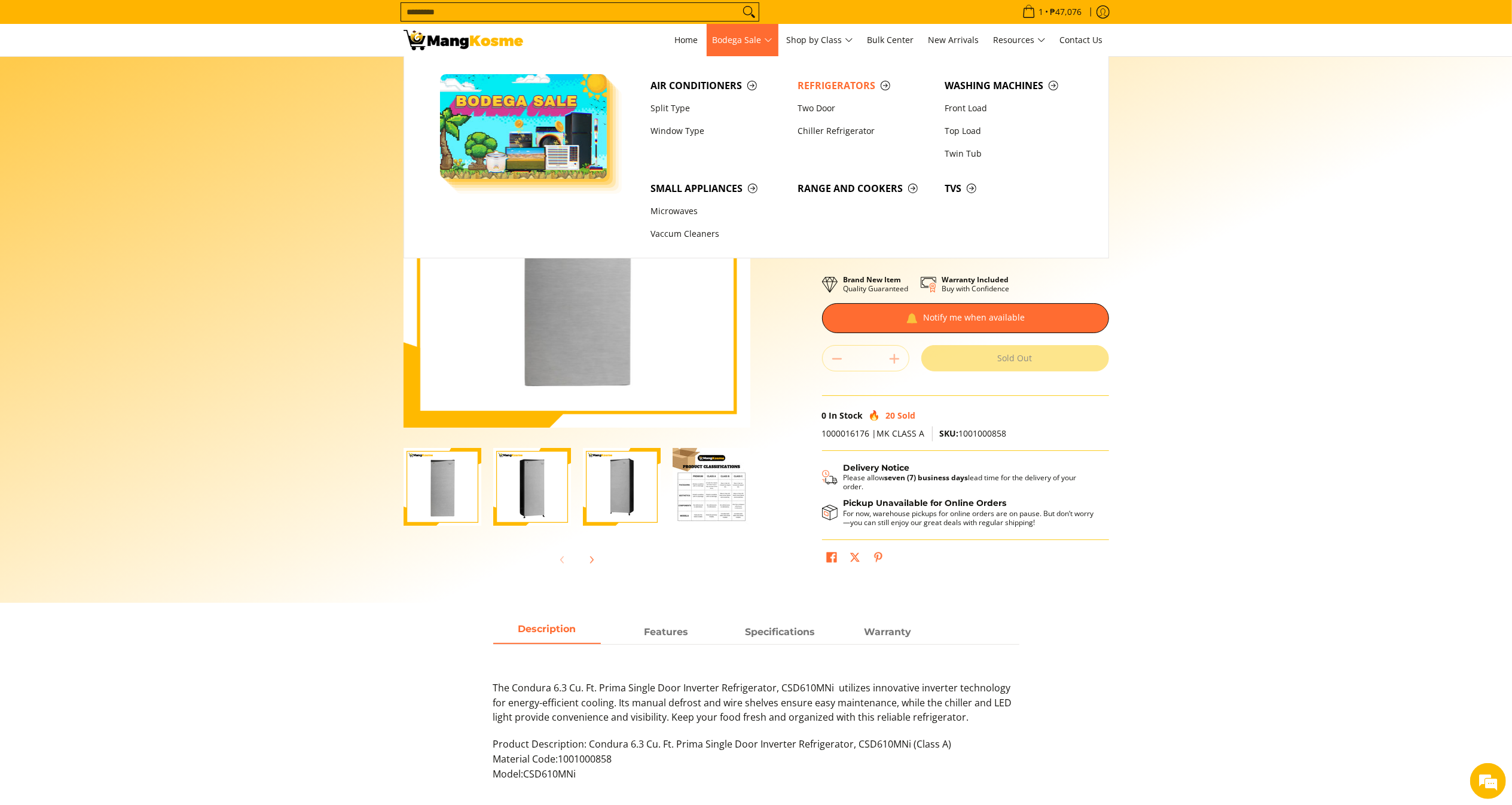
click at [713, 44] on span "Bodega Sale" at bounding box center [742, 40] width 60 height 15
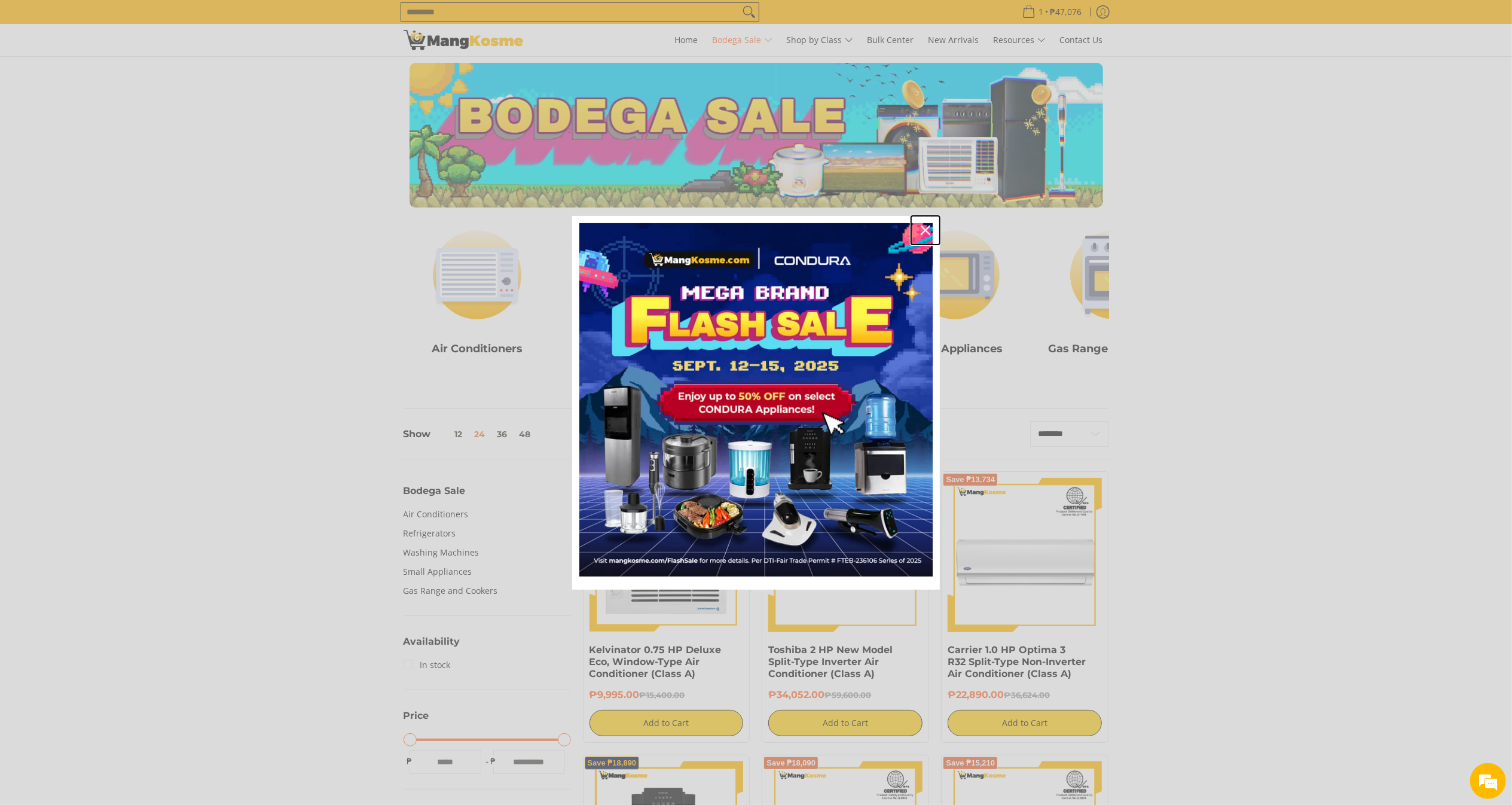
click at [928, 233] on icon "close icon" at bounding box center [925, 230] width 10 height 10
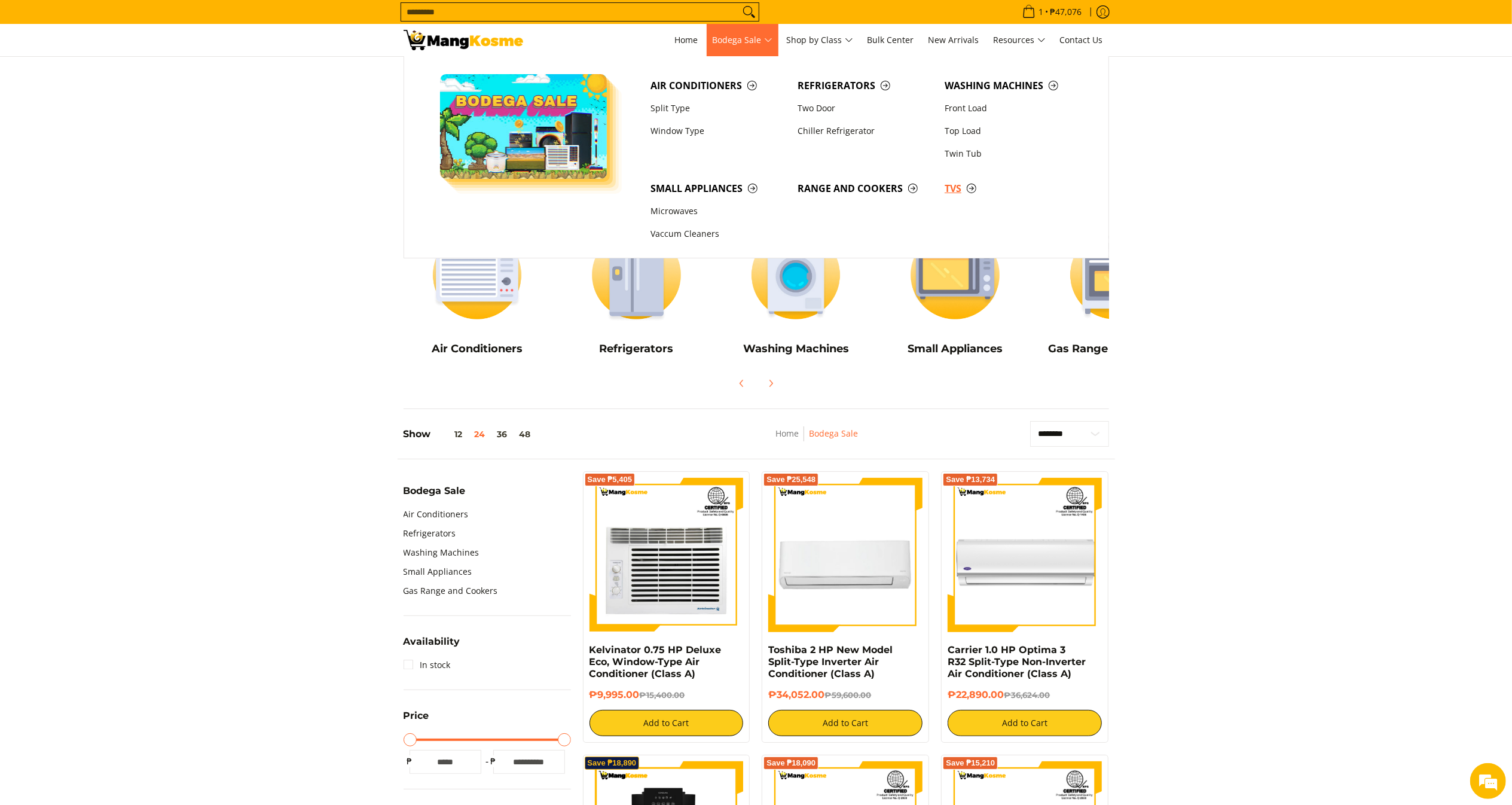
click at [967, 185] on span "TVs" at bounding box center [1011, 188] width 135 height 15
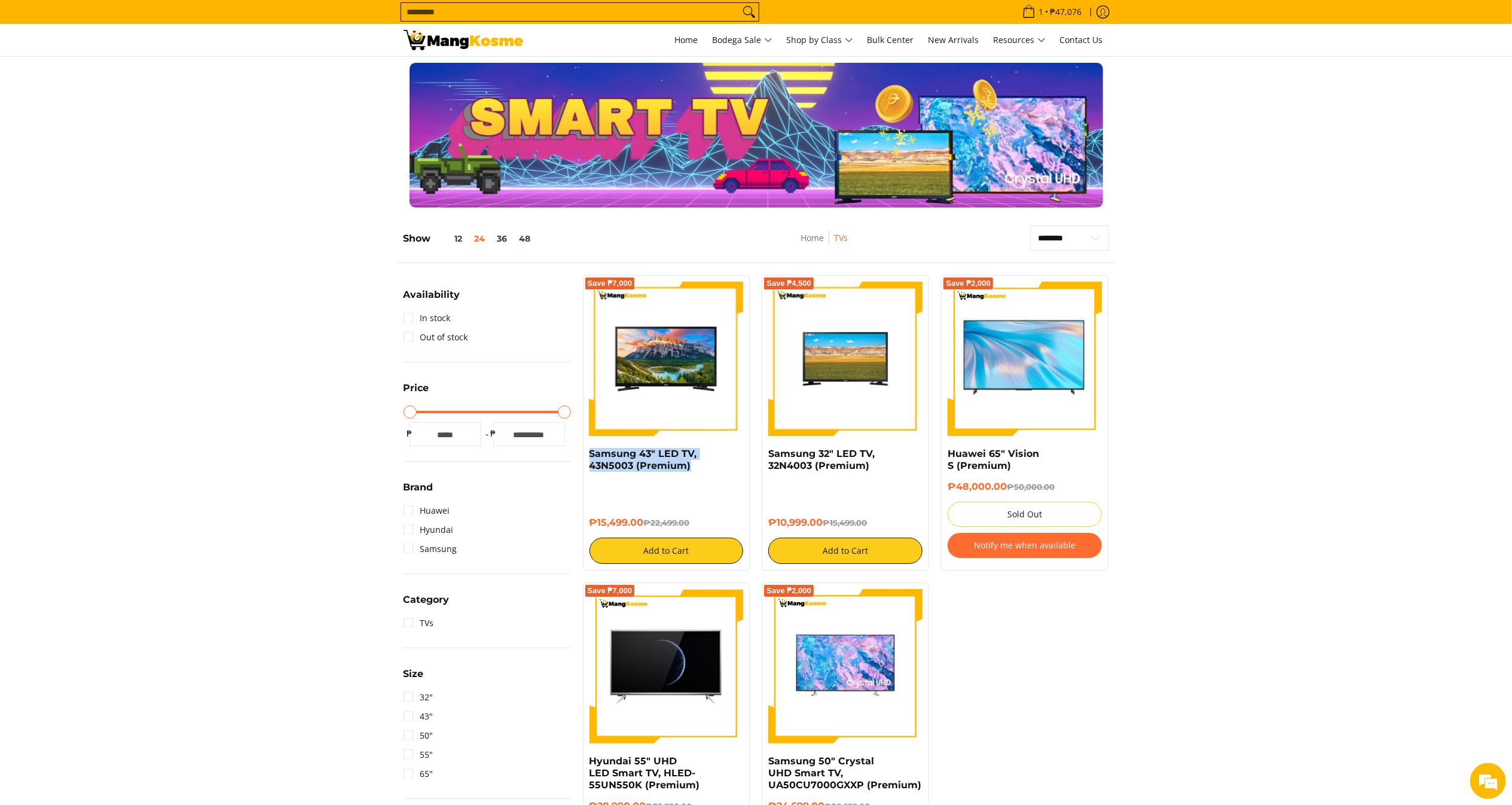
drag, startPoint x: 705, startPoint y: 466, endPoint x: 582, endPoint y: 458, distance: 123.3
click at [583, 458] on div "Save ₱7,000 Samsung 43" LED TV, 43N5003 (Premium) ₱15,499.00 ₱22,499.00 Add to …" at bounding box center [666, 422] width 168 height 296
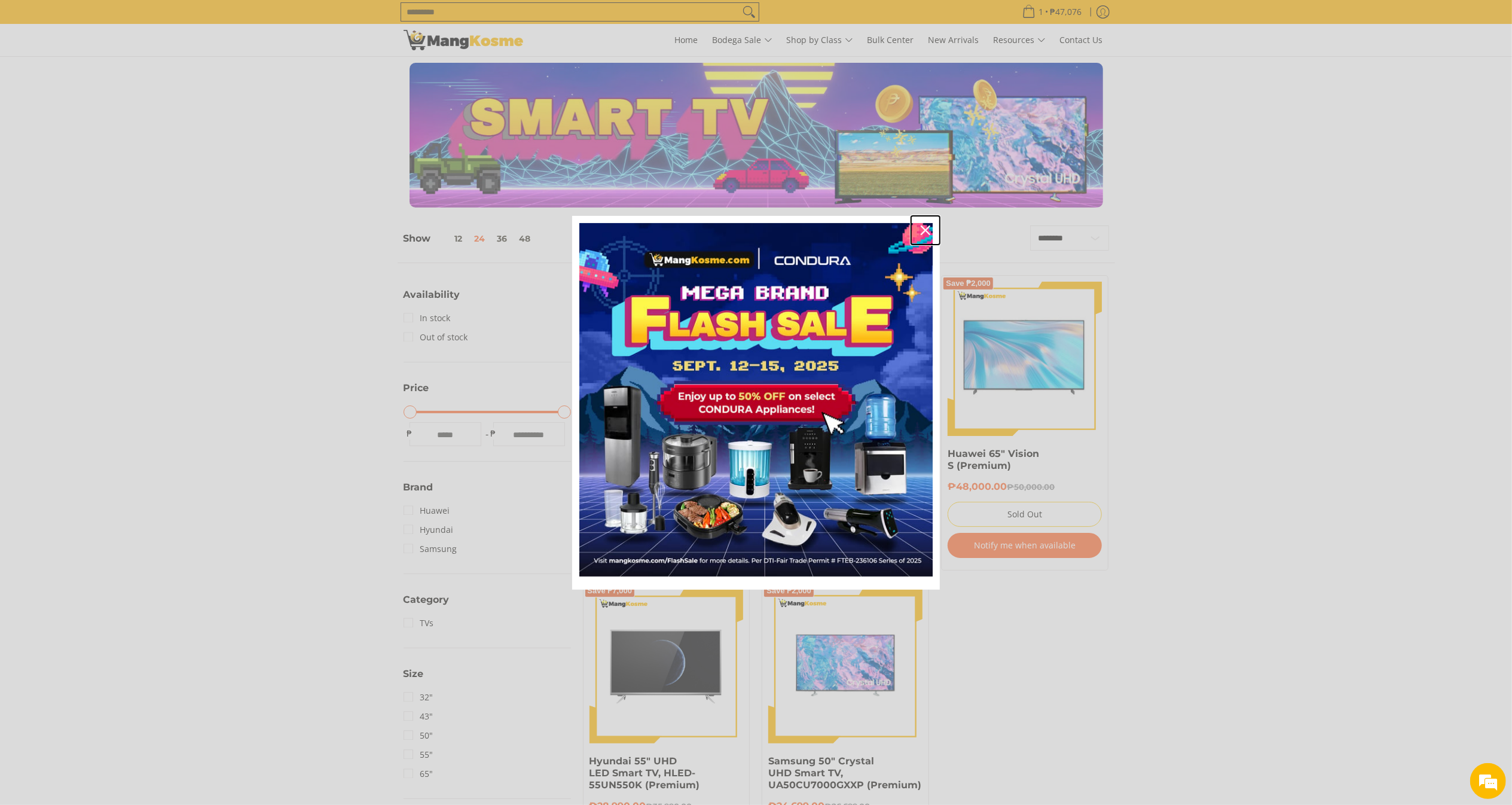
click at [928, 223] on div "Close" at bounding box center [925, 230] width 19 height 19
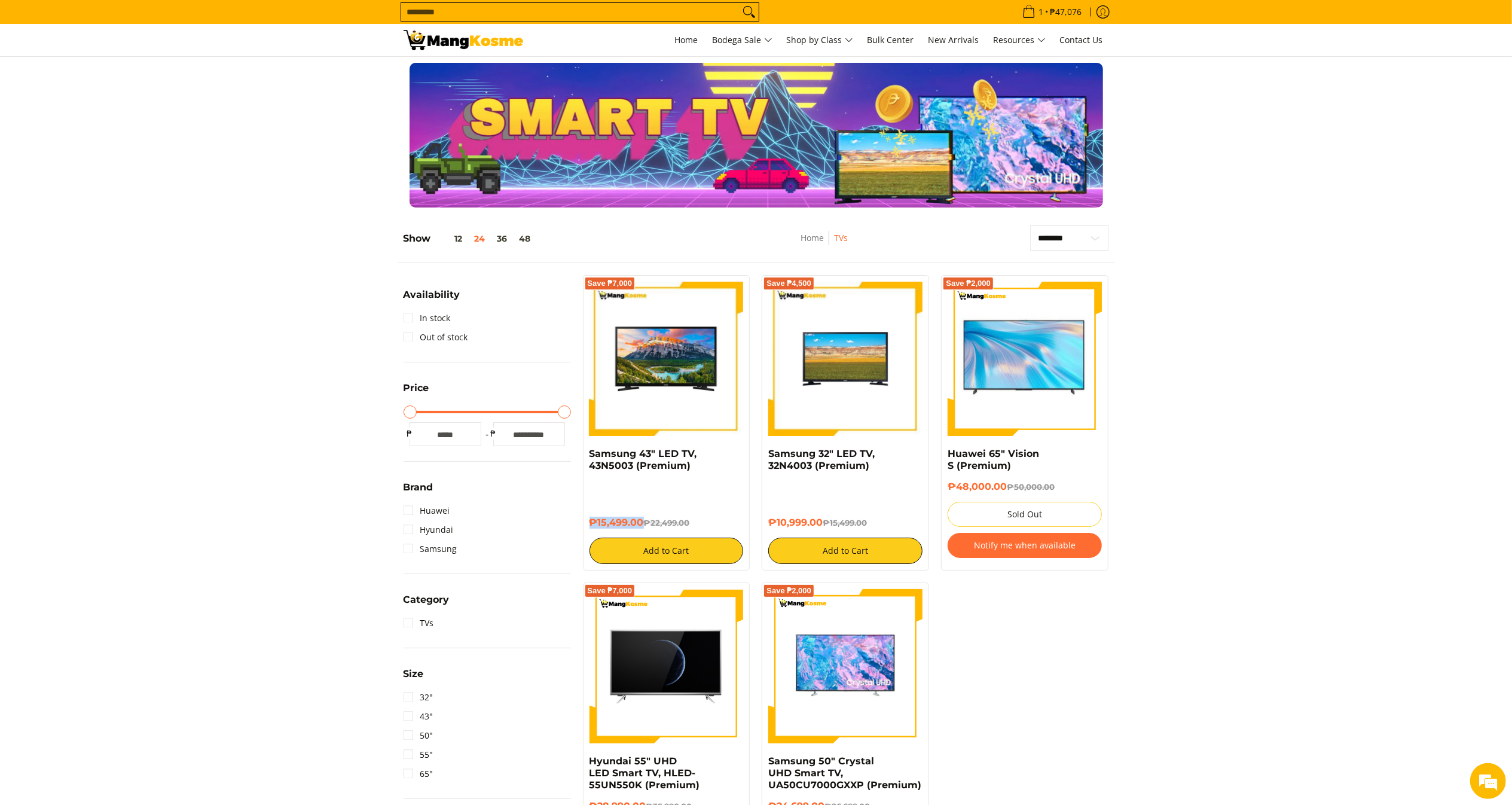
copy h6 "₱15,499.00"
drag, startPoint x: 645, startPoint y: 522, endPoint x: 584, endPoint y: 522, distance: 61.0
click at [584, 522] on div "Save ₱7,000 Samsung 43" LED TV, 43N5003 (Premium) ₱15,499.00 ₱22,499.00 Add to …" at bounding box center [666, 422] width 168 height 296
drag, startPoint x: 885, startPoint y: 473, endPoint x: 762, endPoint y: 458, distance: 123.9
click at [762, 458] on div "Save ₱4,500 Samsung 32" LED TV, 32N4003 (Premium) ₱10,999.00 ₱15,499.00 Add to …" at bounding box center [846, 422] width 168 height 296
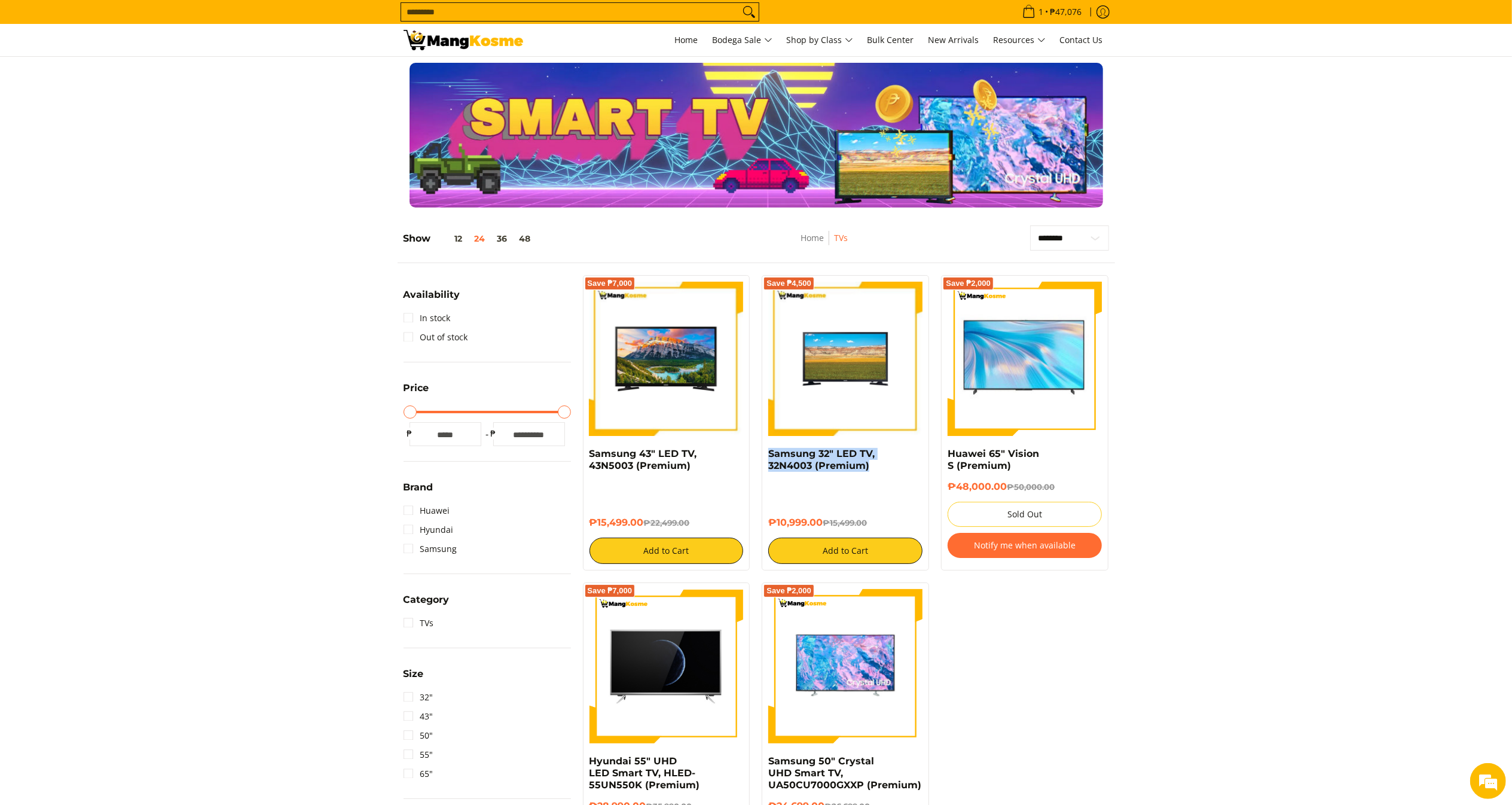
copy link "Samsung 32" LED TV, 32N4003 (Premium)"
copy h6 "₱10,999.00"
drag, startPoint x: 823, startPoint y: 525, endPoint x: 771, endPoint y: 522, distance: 52.1
click at [771, 522] on h6 "₱10,999.00 ₱15,499.00" at bounding box center [846, 522] width 155 height 12
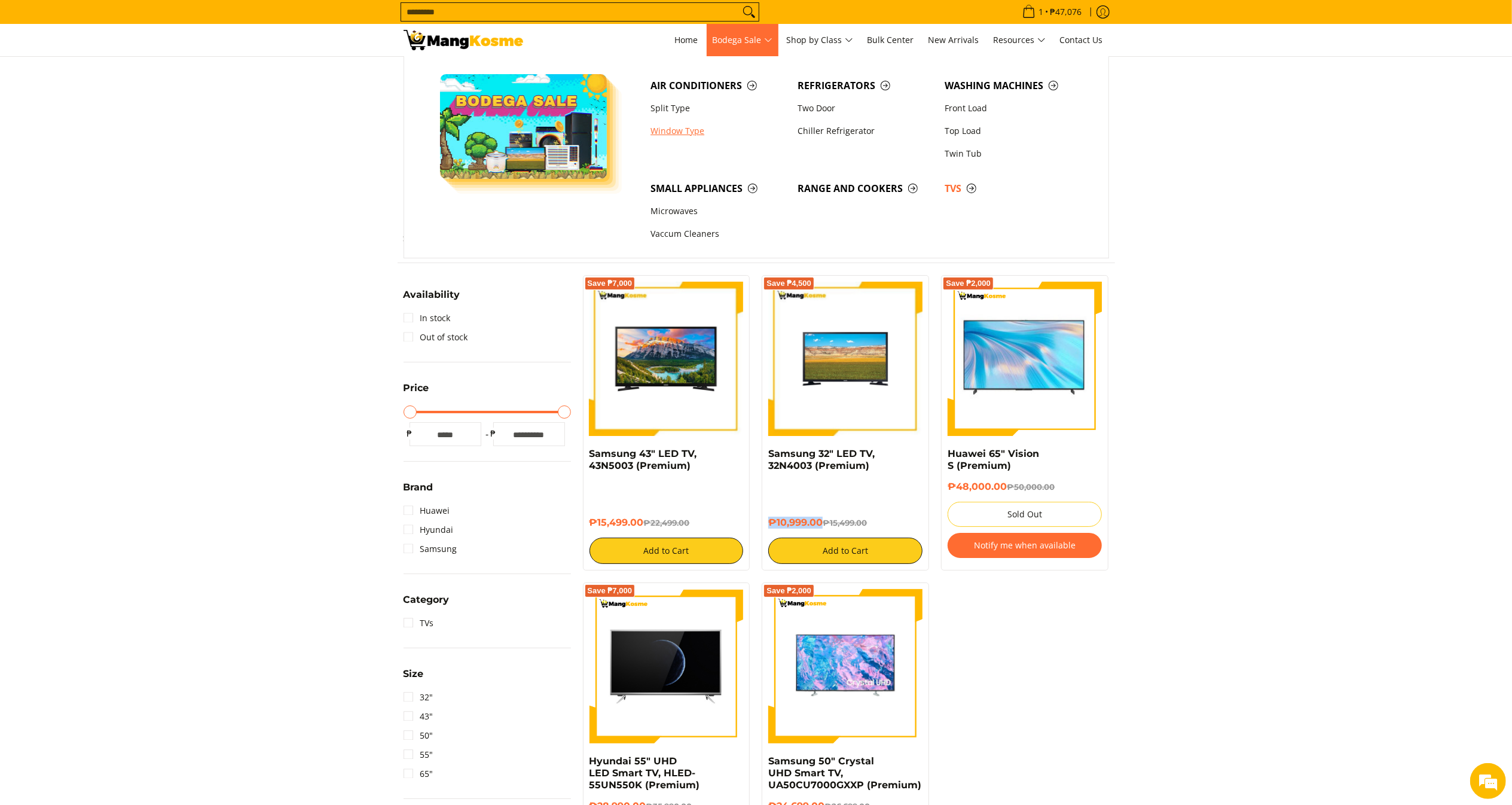
click at [671, 133] on link "Window Type" at bounding box center [718, 131] width 147 height 23
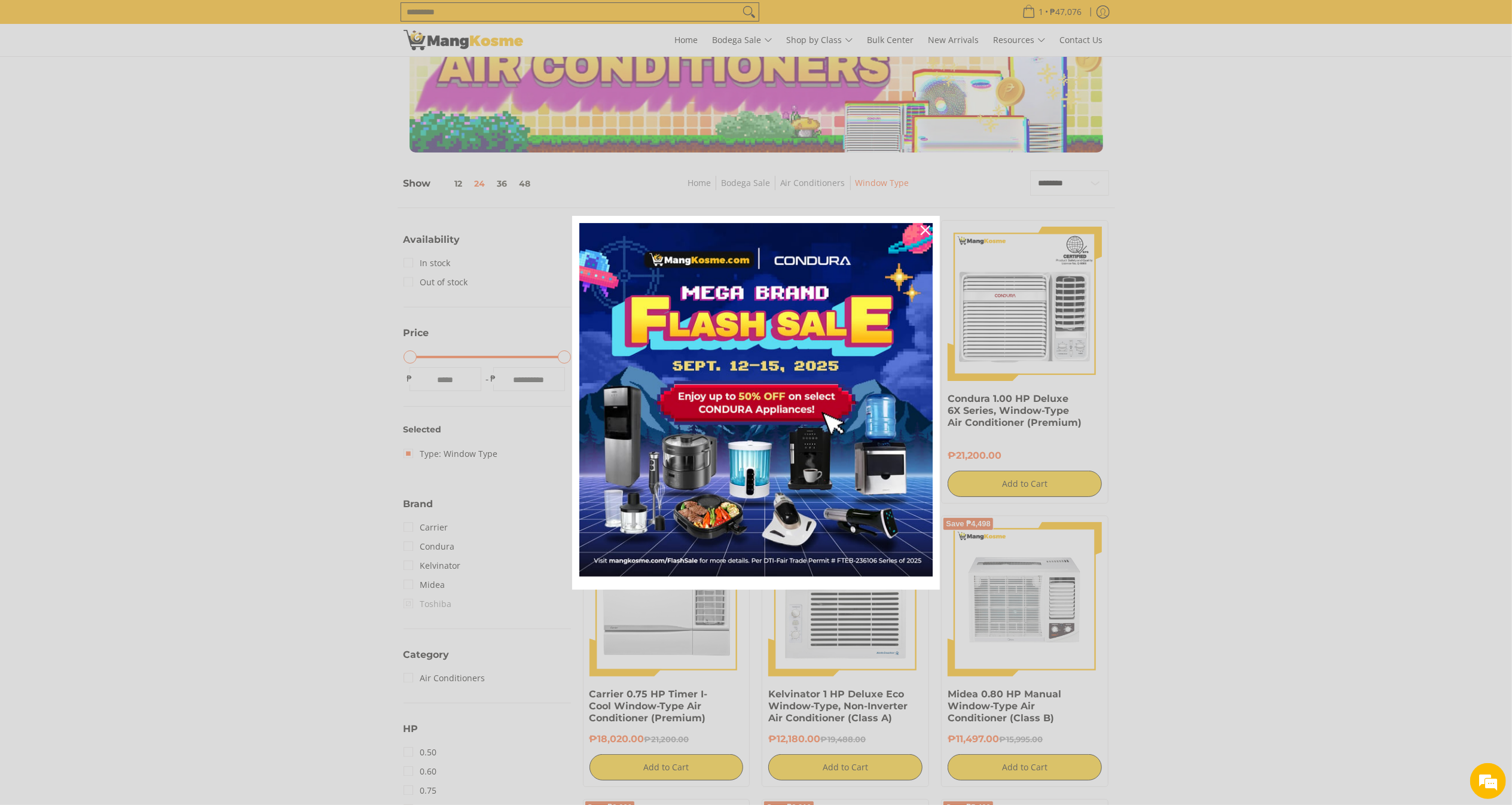
scroll to position [235, 0]
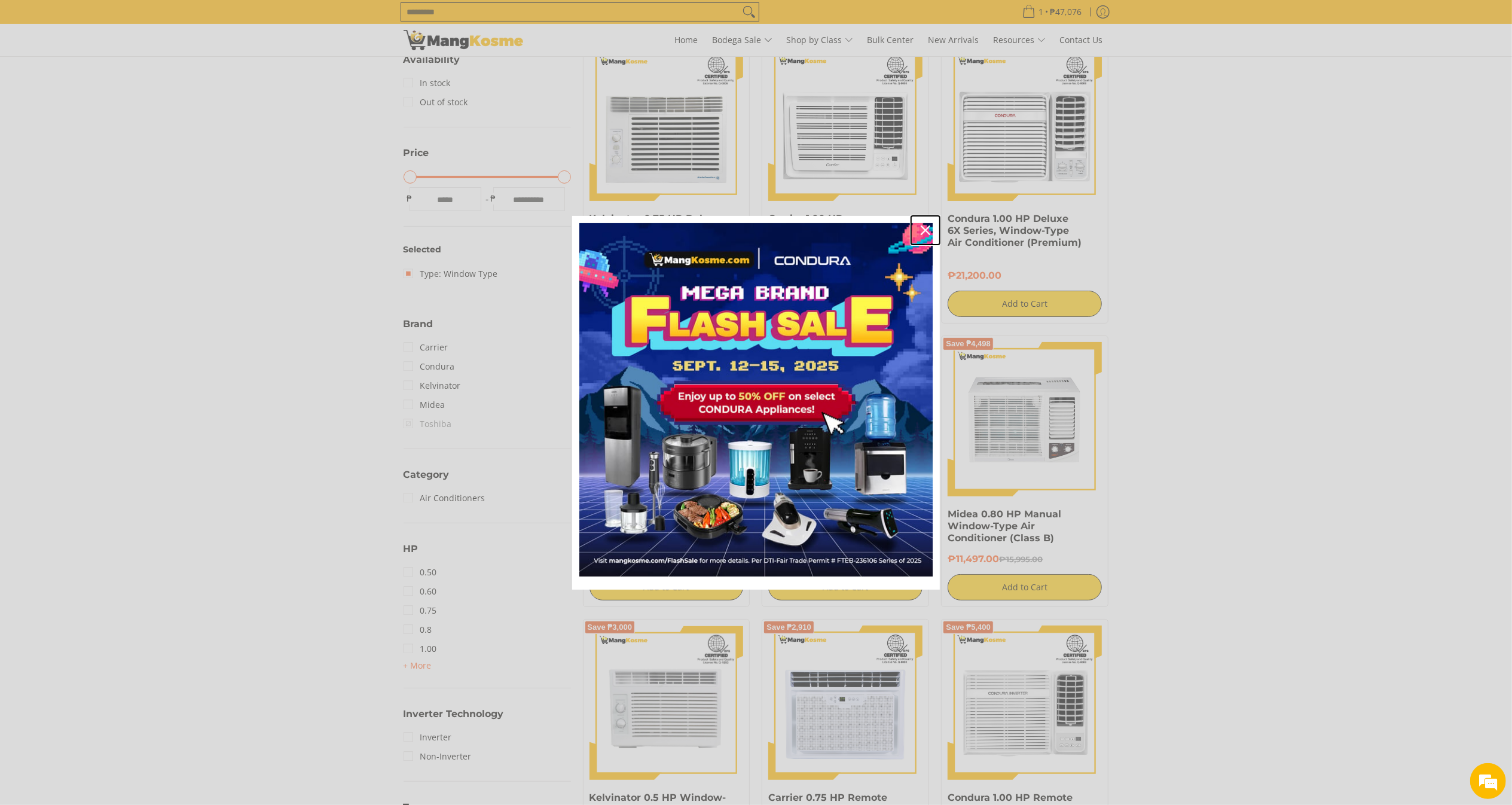
click at [925, 227] on icon "close icon" at bounding box center [925, 230] width 10 height 10
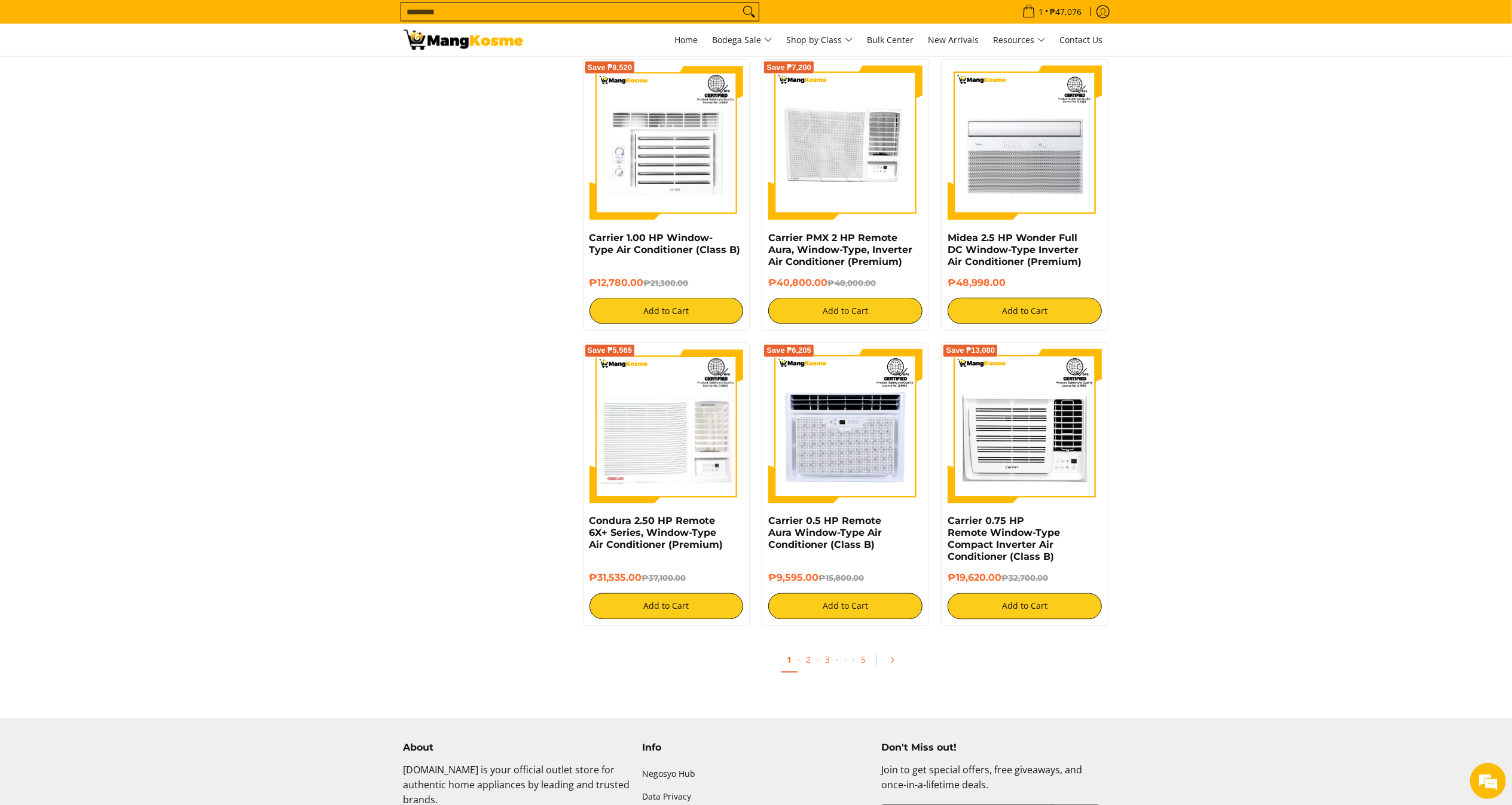
scroll to position [1956, 0]
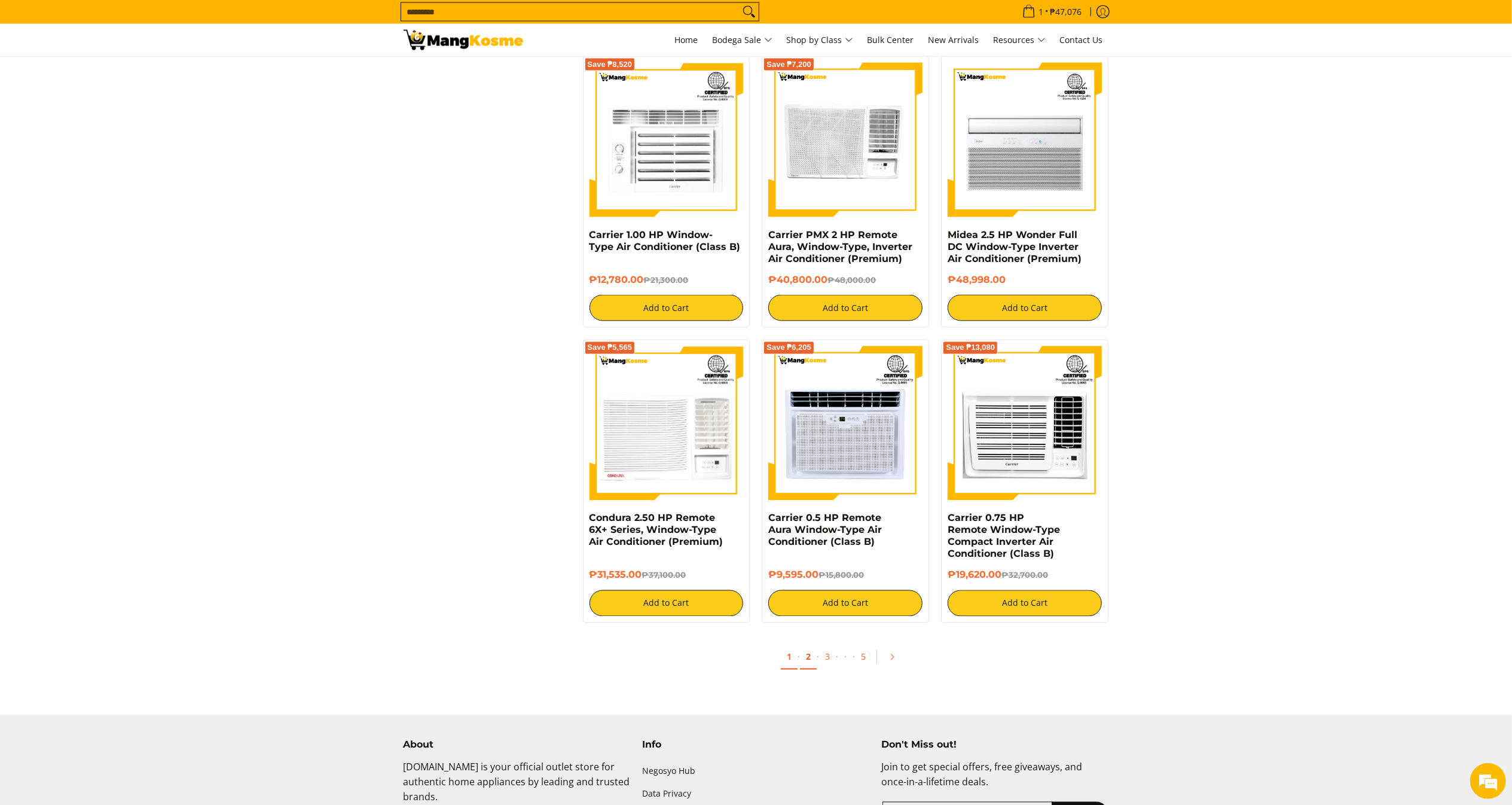
click at [813, 664] on link "2" at bounding box center [808, 657] width 17 height 24
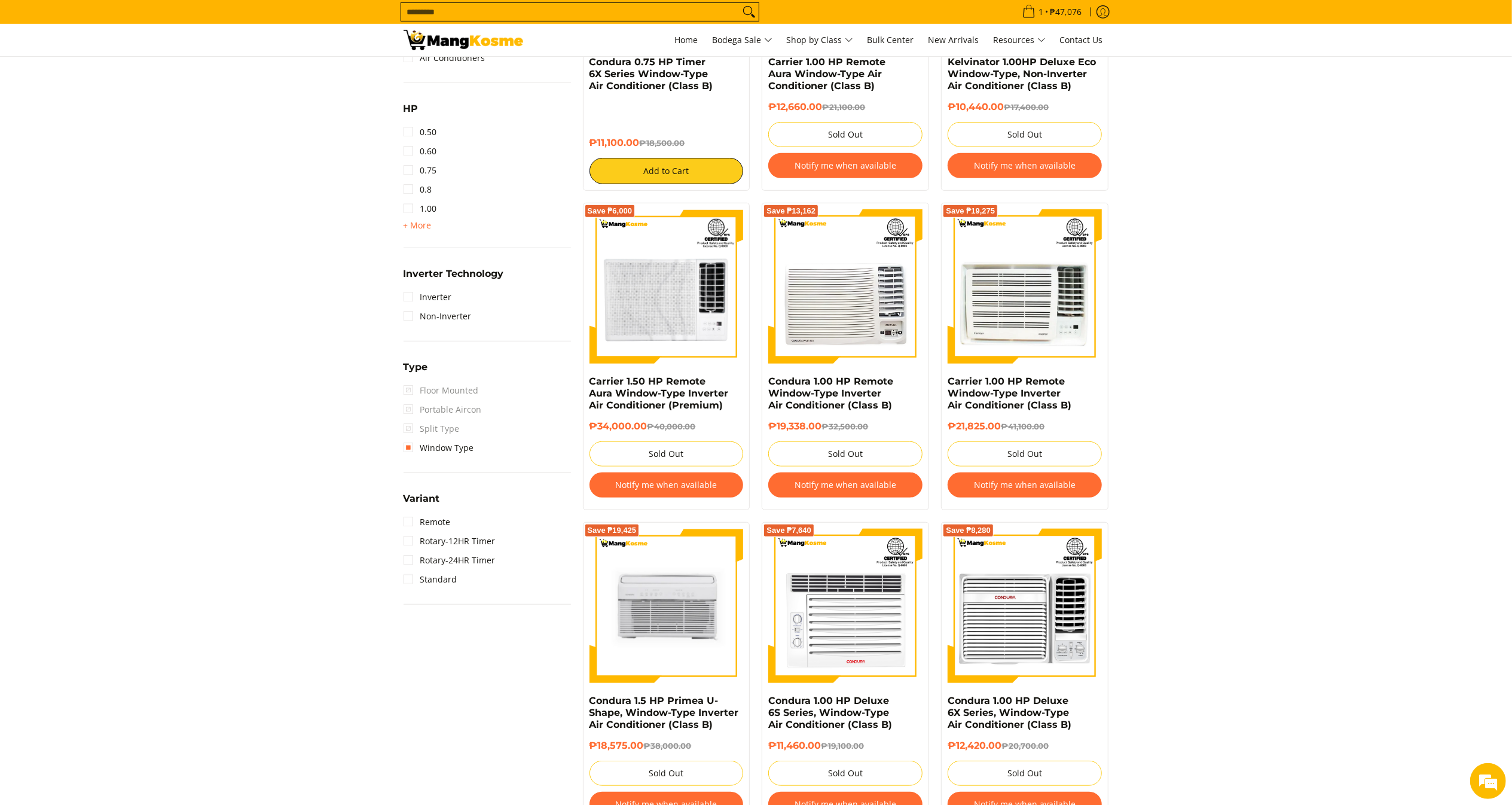
scroll to position [591, 0]
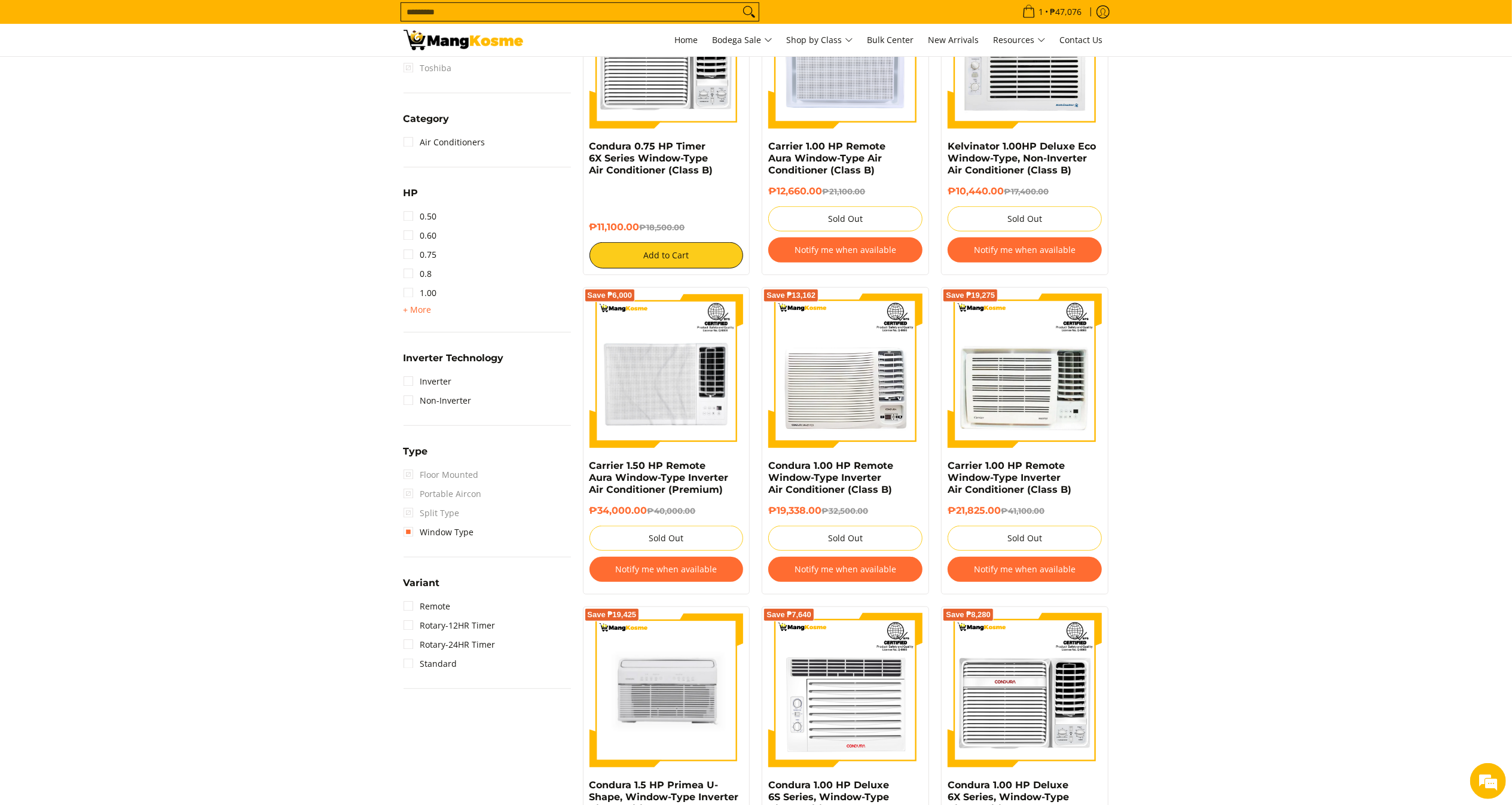
drag, startPoint x: 1529, startPoint y: 193, endPoint x: 1529, endPoint y: 36, distance: 157.0
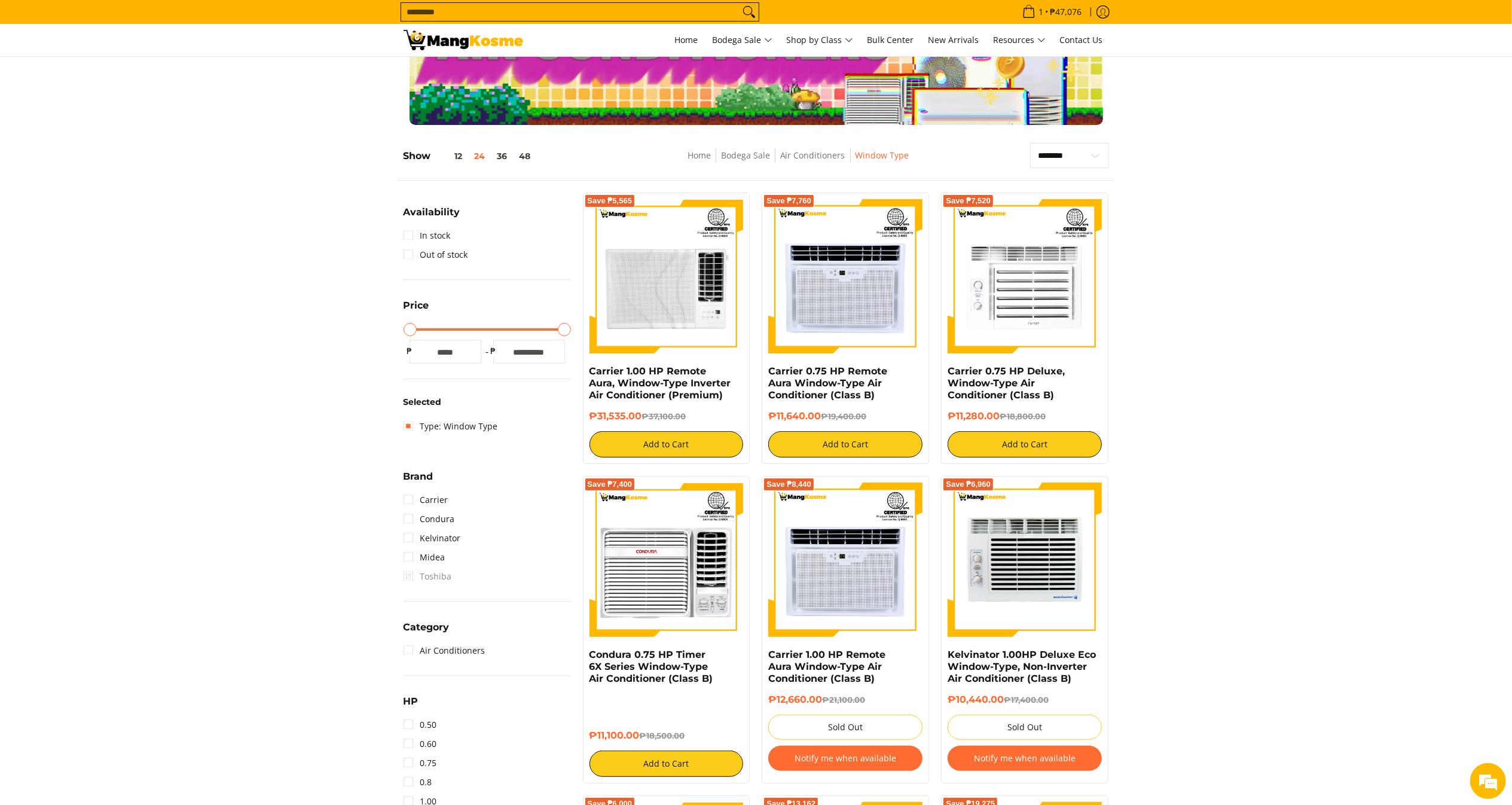
scroll to position [0, 0]
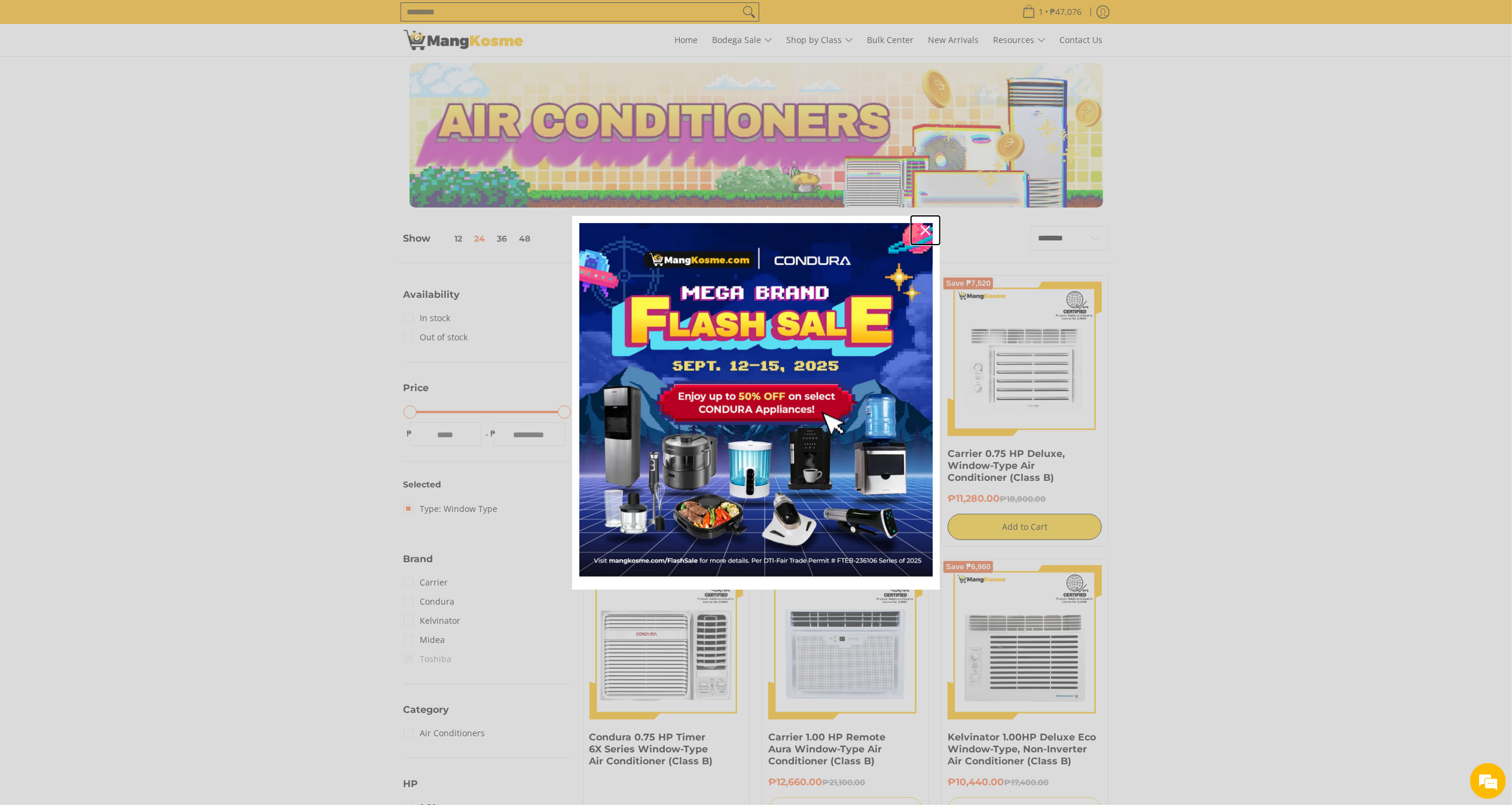
click at [929, 226] on icon "close icon" at bounding box center [925, 230] width 10 height 10
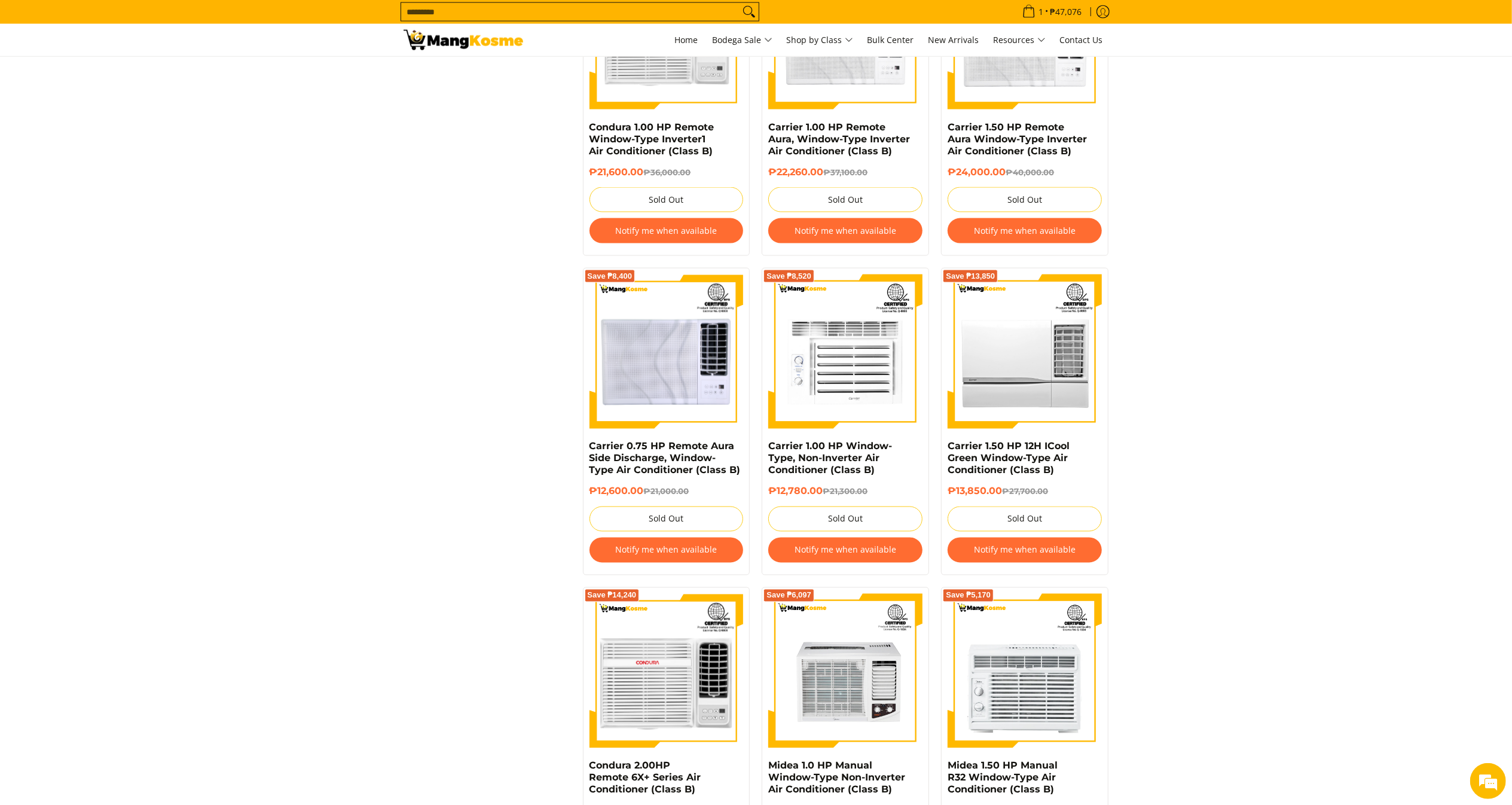
scroll to position [2415, 0]
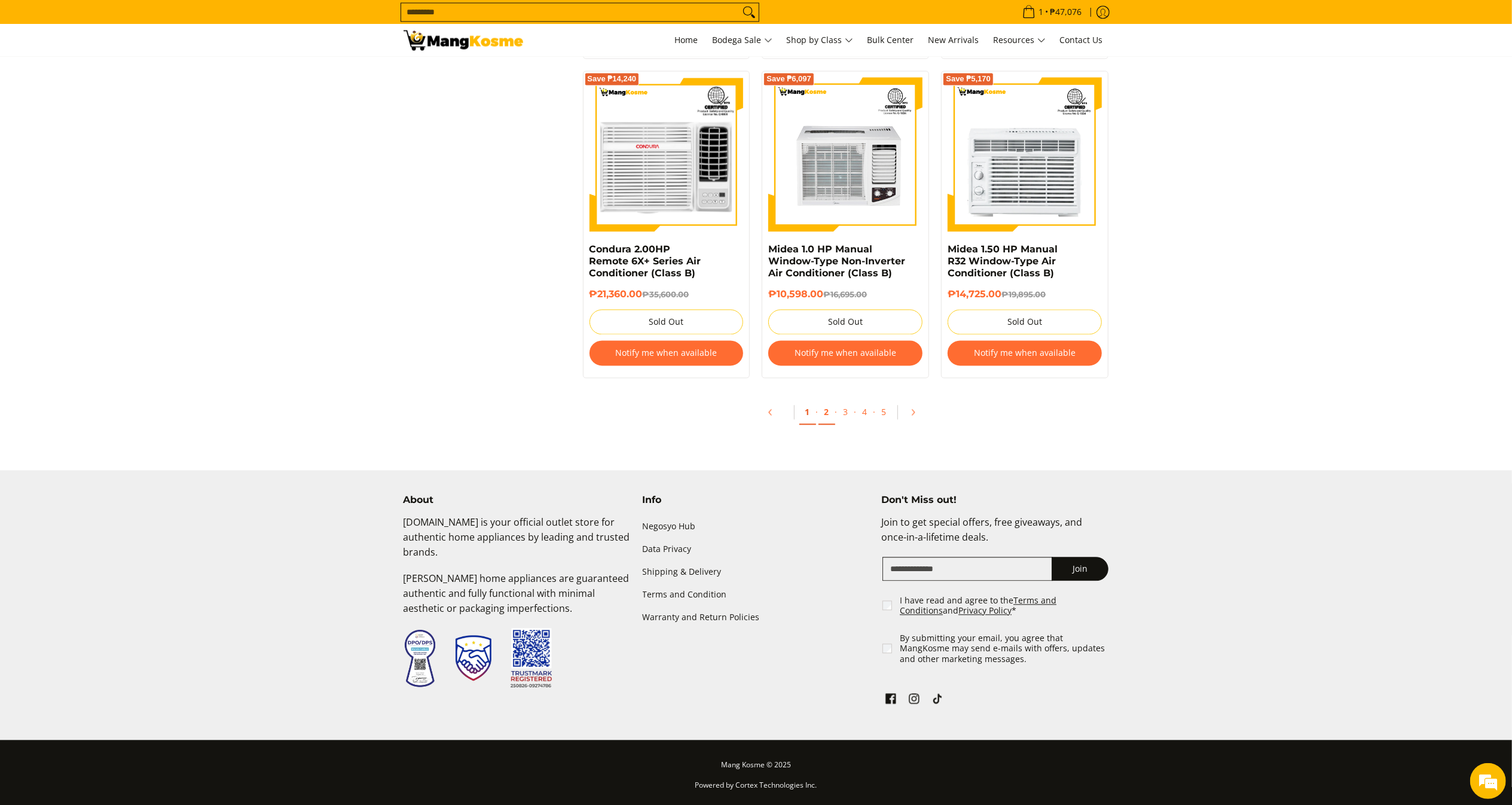
click at [809, 413] on link "1" at bounding box center [807, 412] width 17 height 24
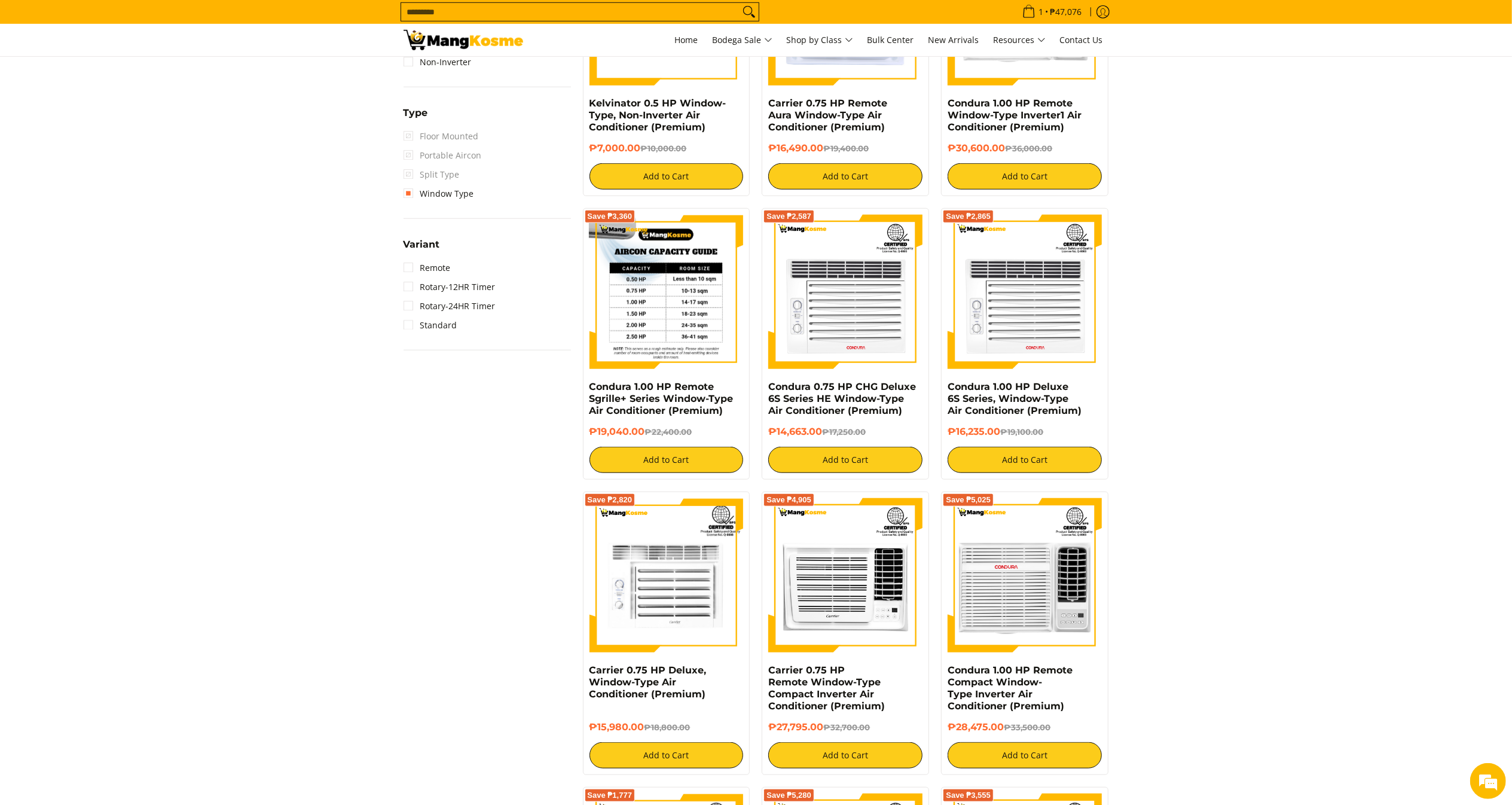
scroll to position [773, 0]
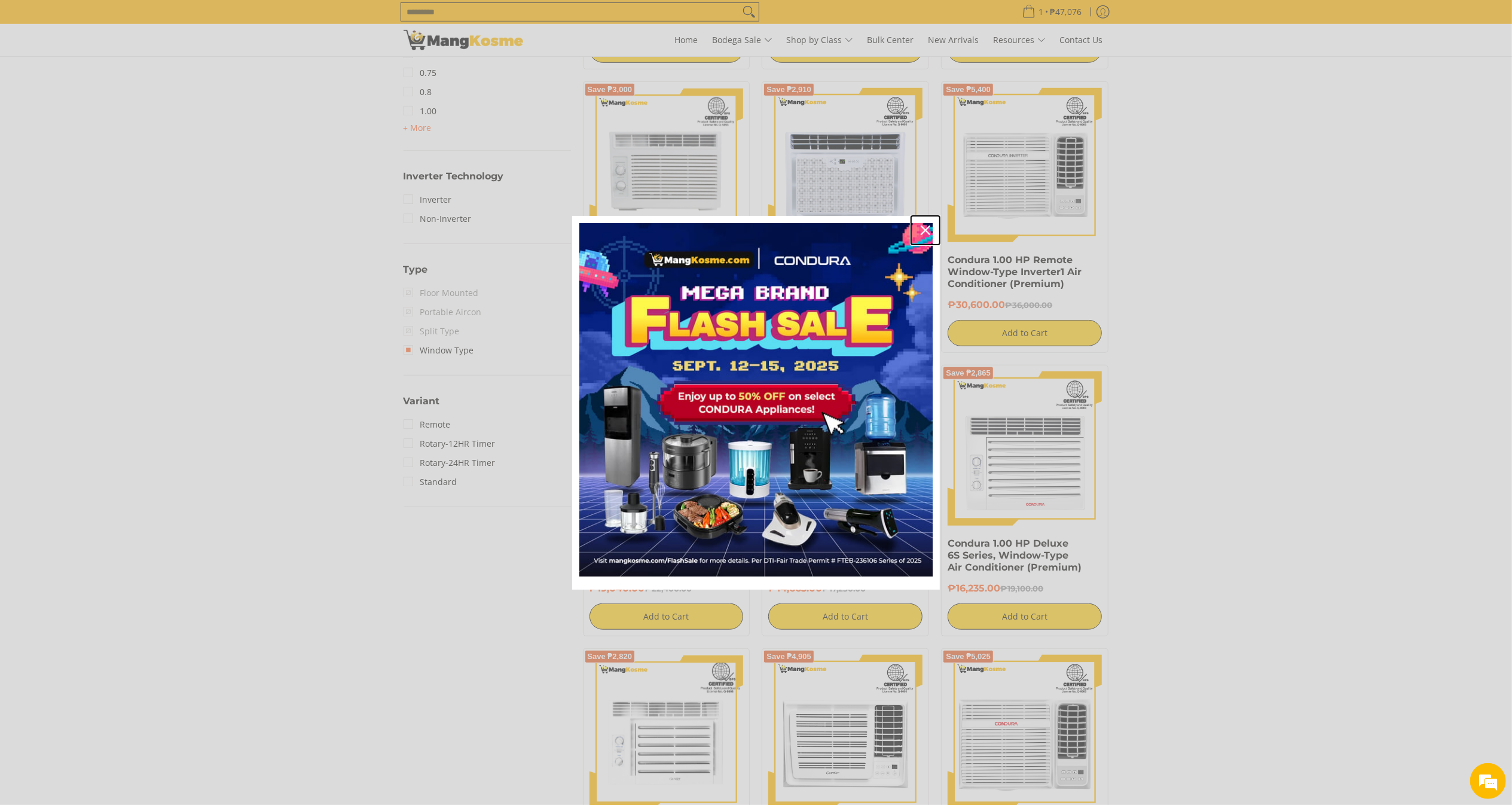
click at [924, 229] on icon "close icon" at bounding box center [925, 230] width 10 height 10
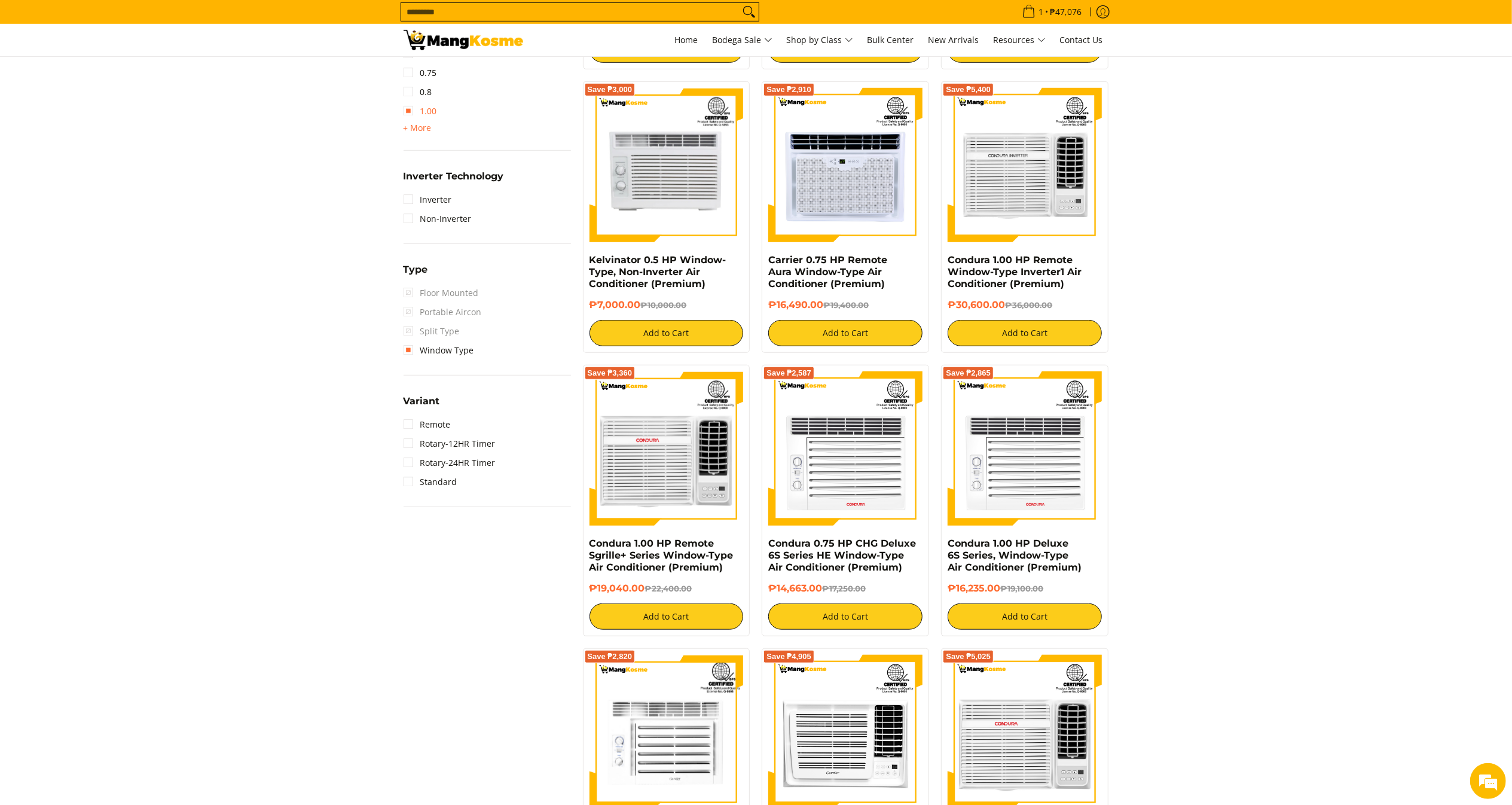
click at [424, 118] on link "1.00" at bounding box center [420, 111] width 34 height 19
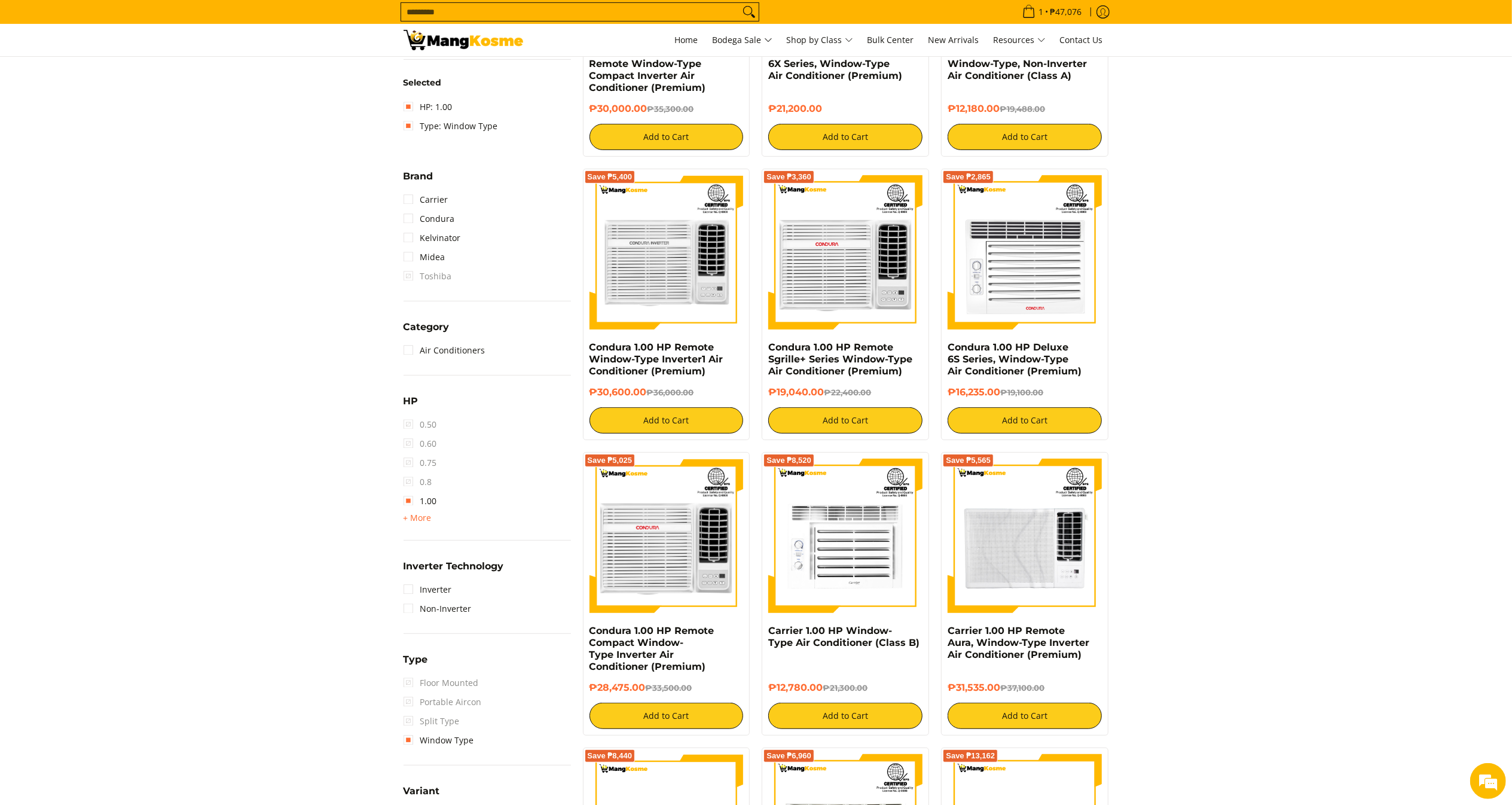
scroll to position [398, 0]
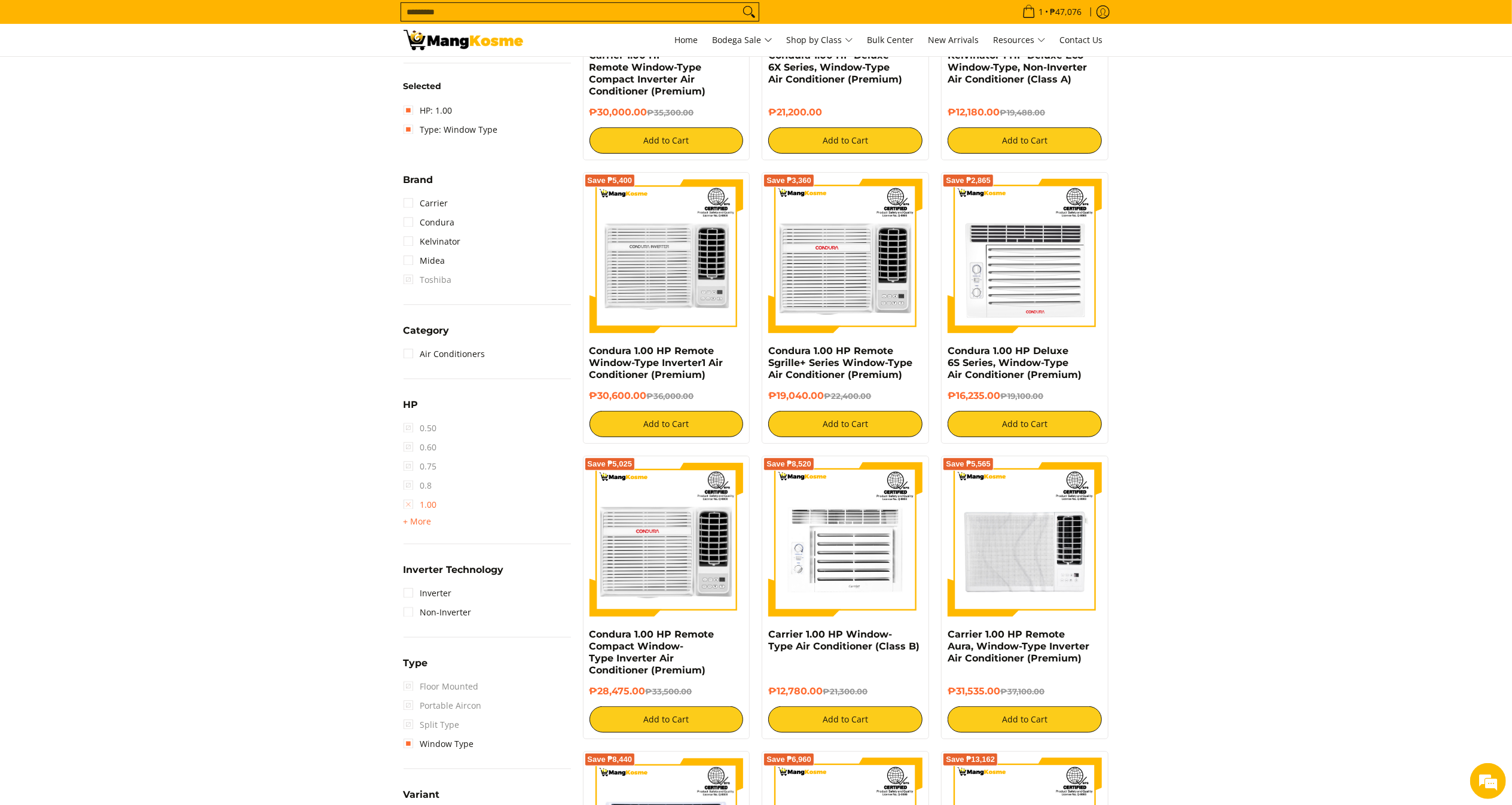
click at [434, 504] on link "1.00" at bounding box center [420, 505] width 34 height 19
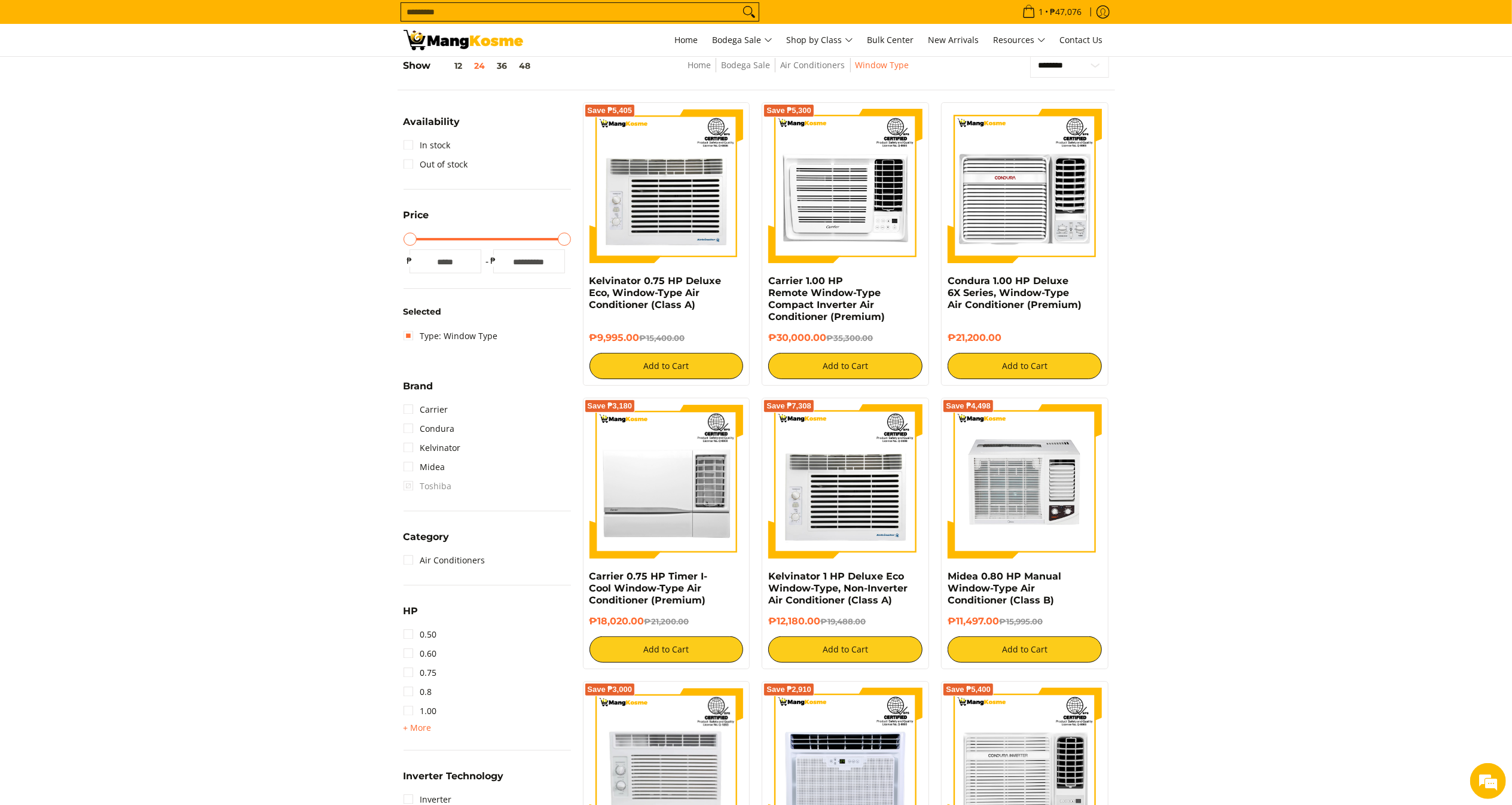
scroll to position [168, 0]
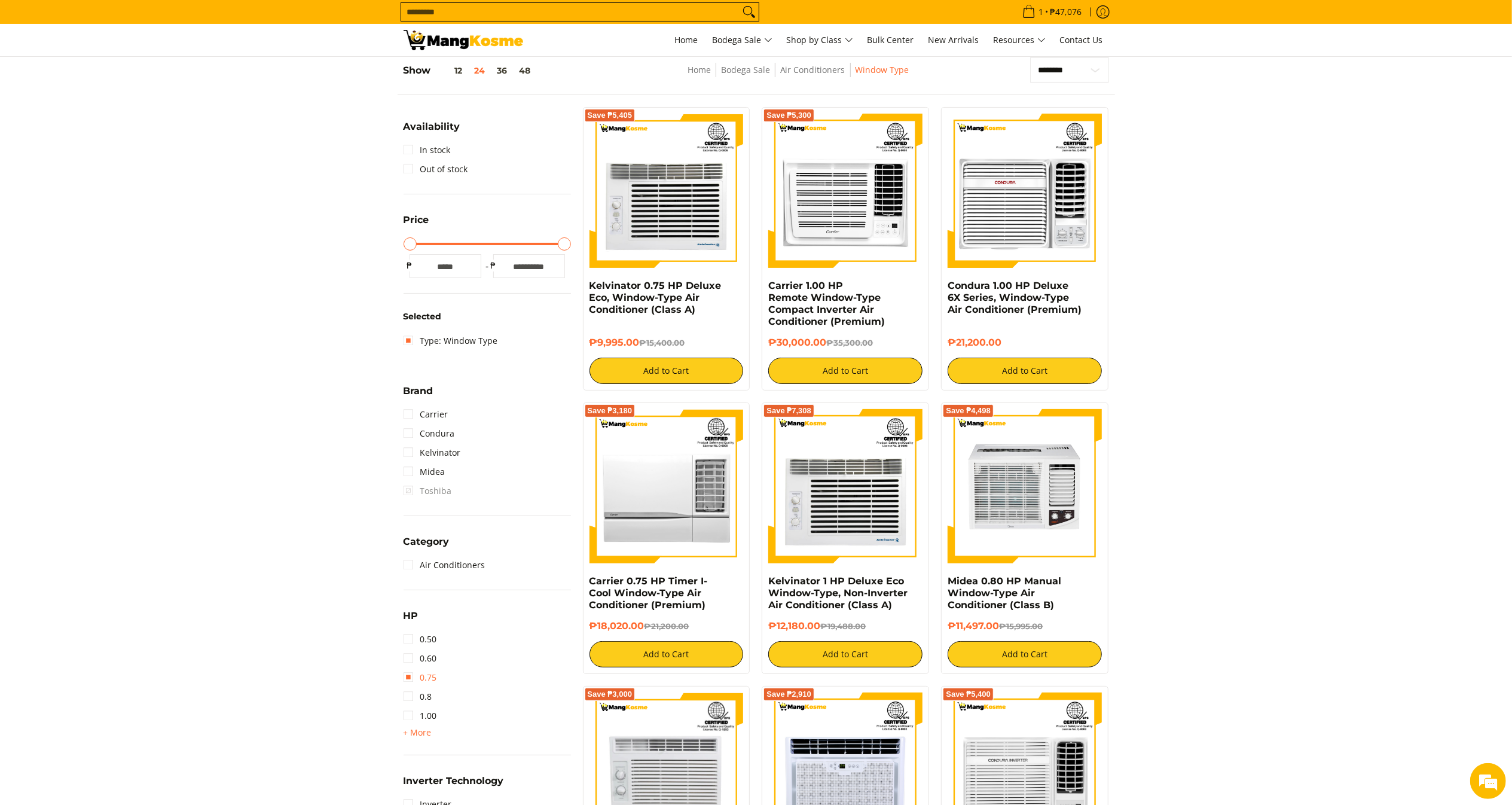
click at [431, 681] on link "0.75" at bounding box center [420, 678] width 34 height 19
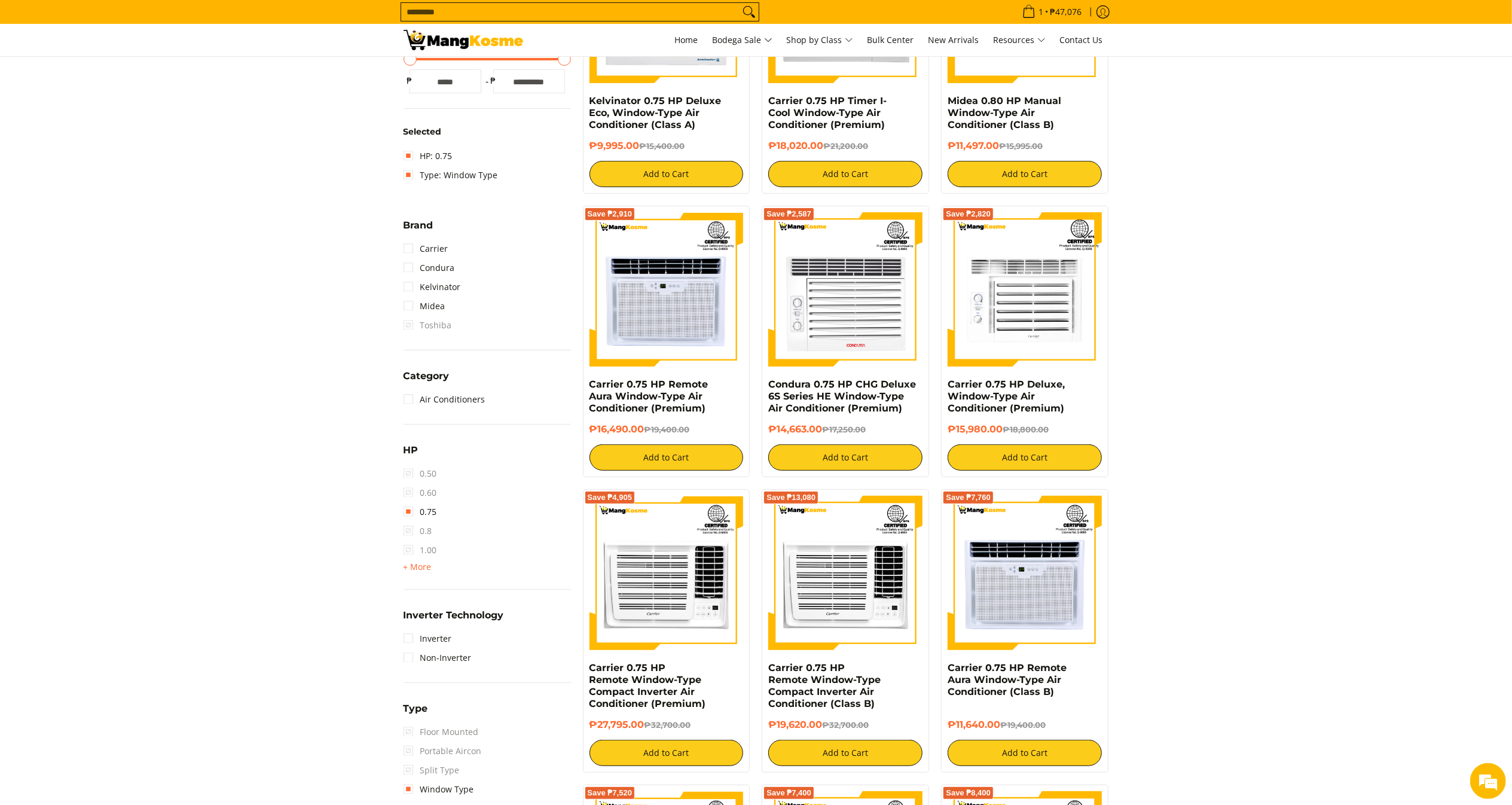
scroll to position [426, 0]
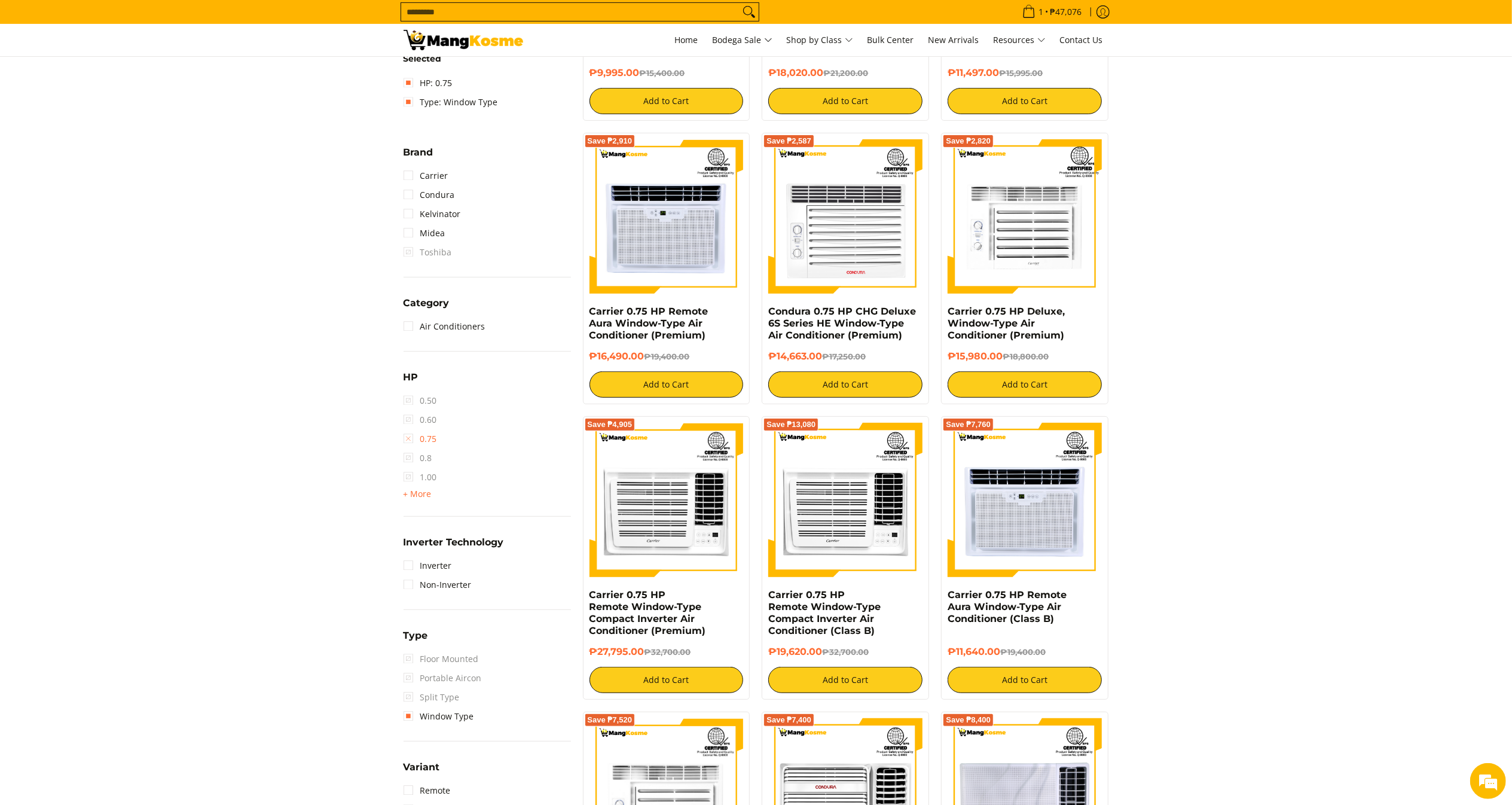
click at [421, 432] on link "0.75" at bounding box center [420, 439] width 34 height 19
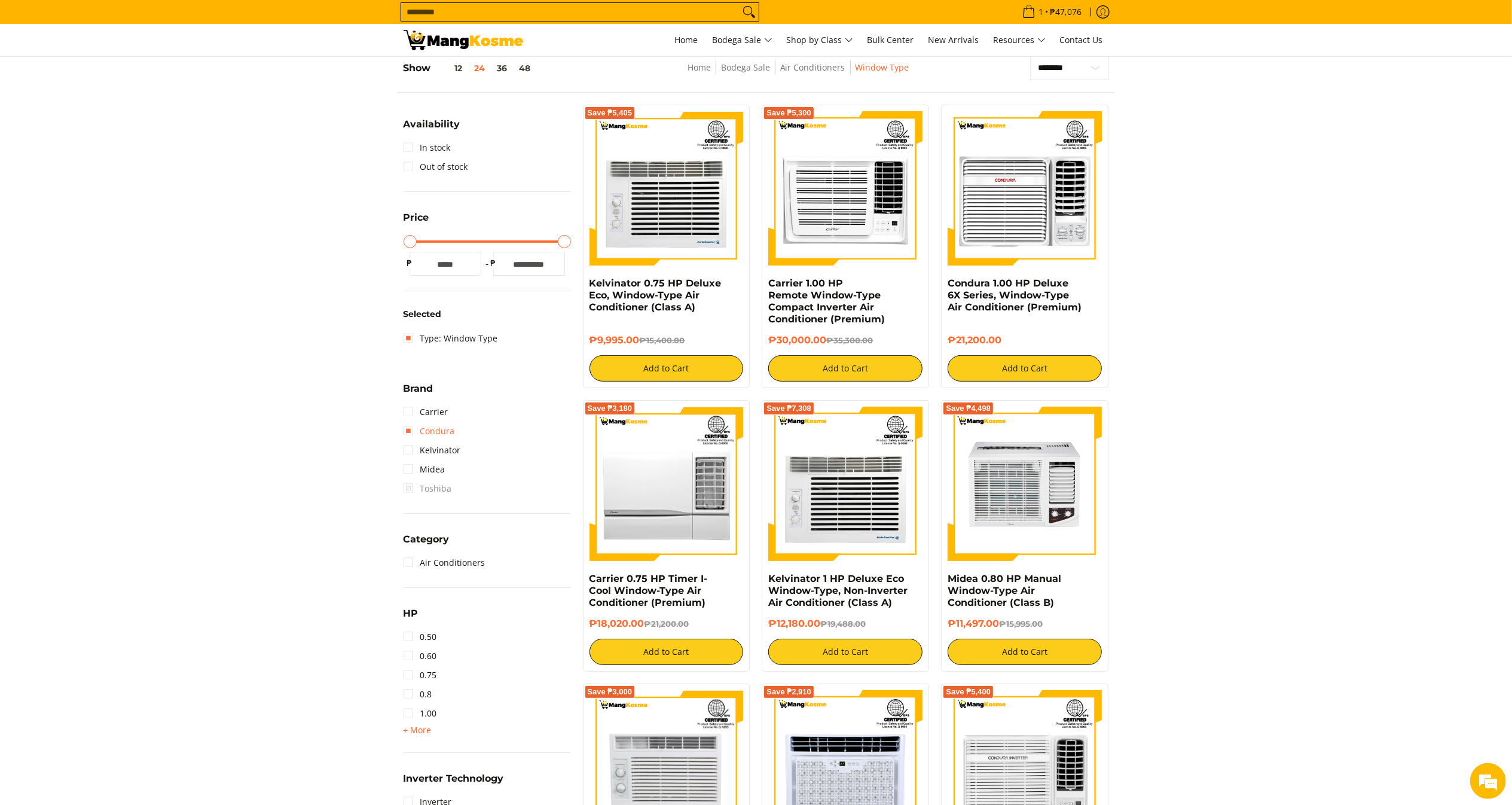
scroll to position [168, 0]
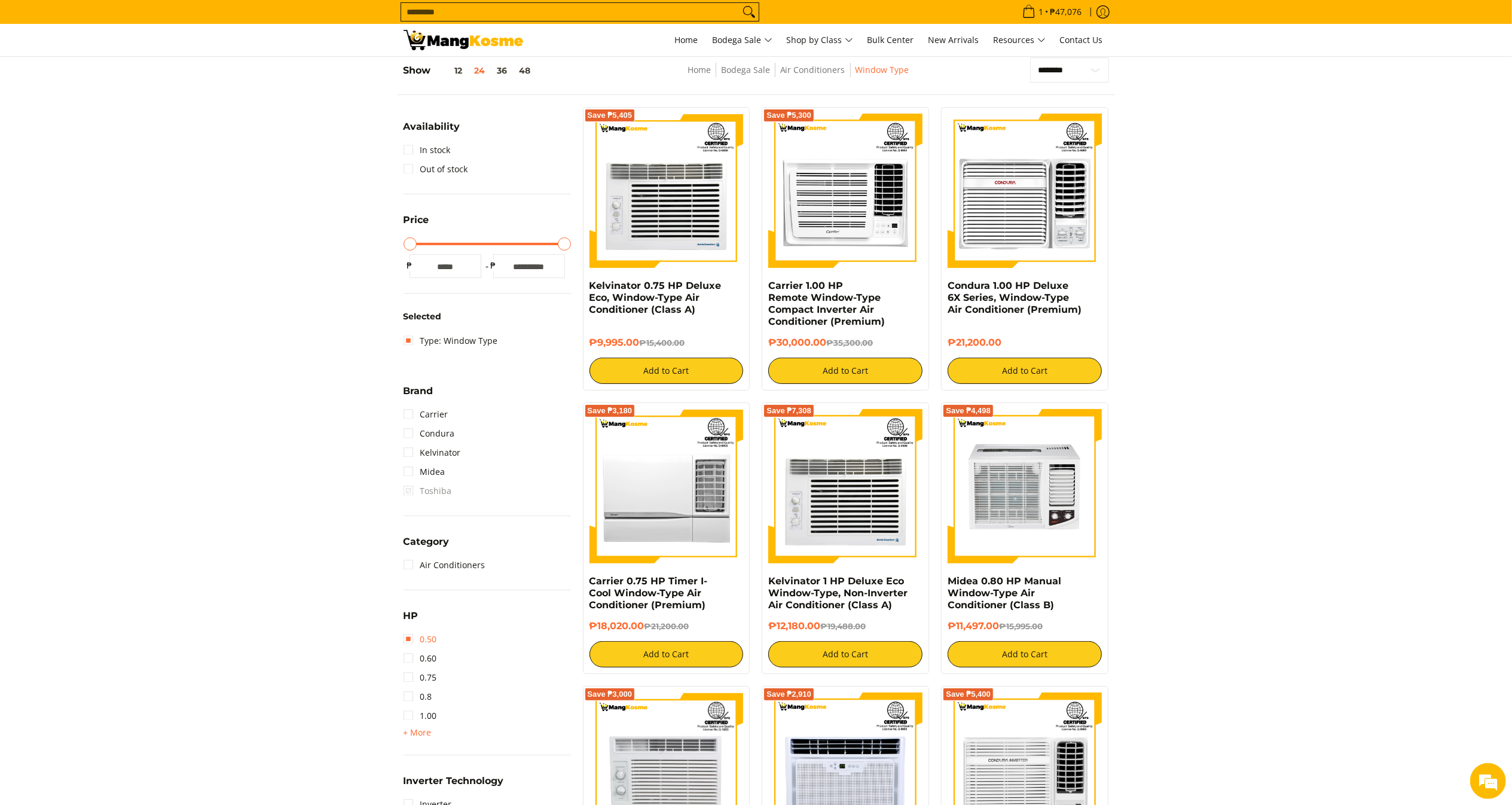
click at [430, 639] on link "0.50" at bounding box center [420, 640] width 34 height 19
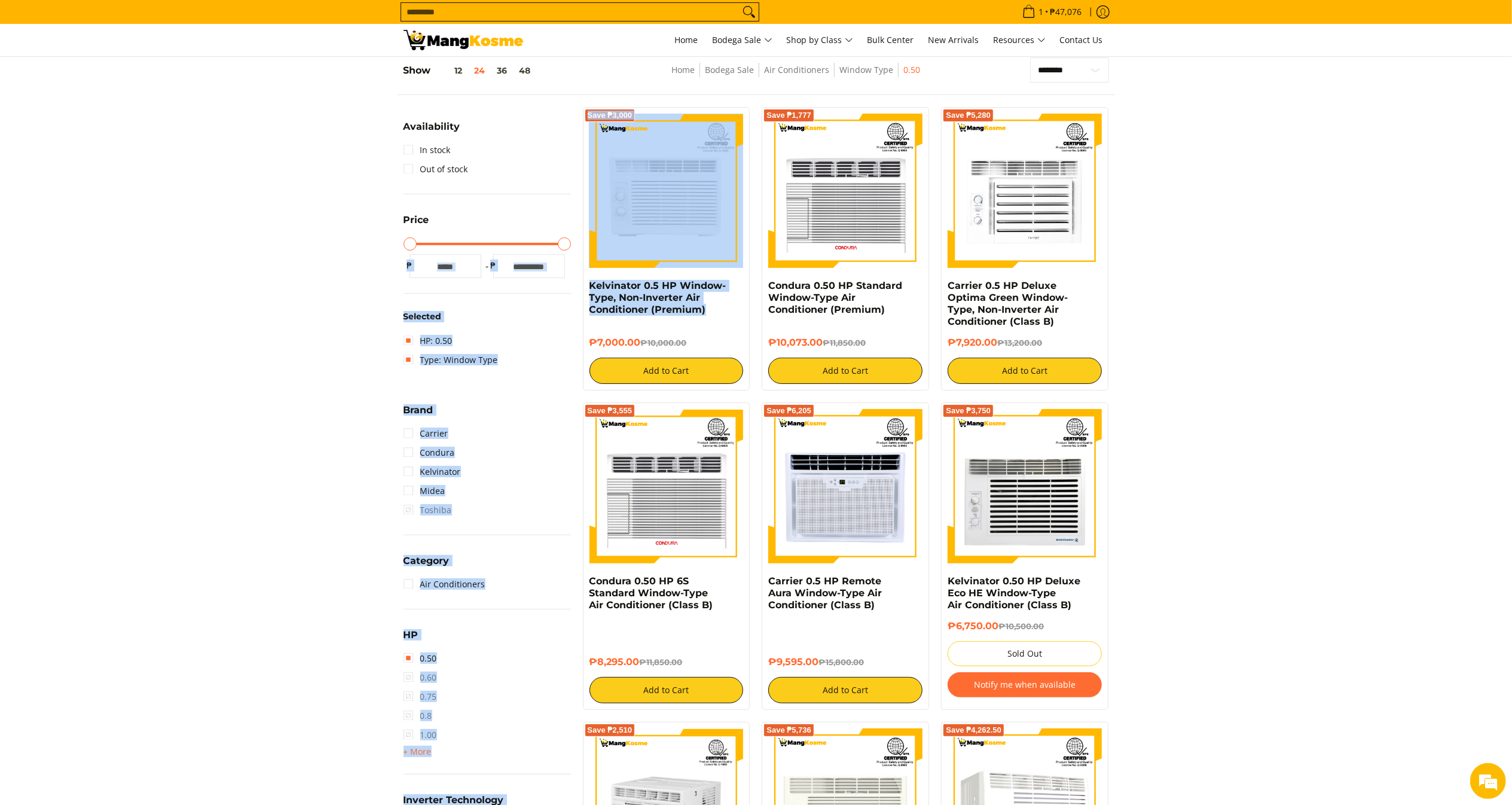
drag, startPoint x: 712, startPoint y: 312, endPoint x: 575, endPoint y: 281, distance: 140.5
copy div "Minimum Price Maximum Price Minimum Price ₱ Maximum Price ₱ Selected HP: 0.50 T…"
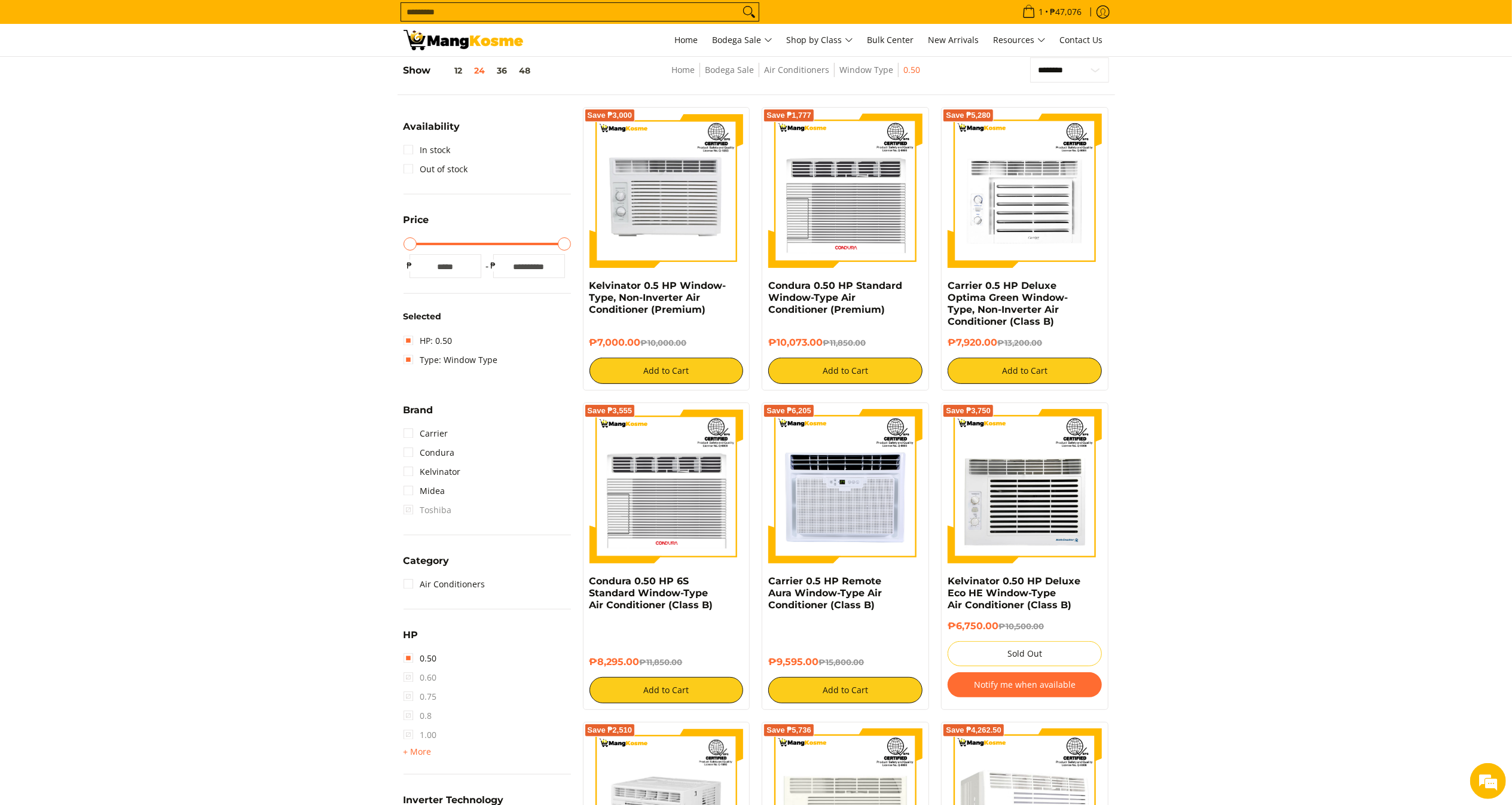
copy link "Kelvinator 0.5 HP Window-Type, Non-Inverter Air Conditioner (Premium)"
drag, startPoint x: 729, startPoint y: 310, endPoint x: 589, endPoint y: 284, distance: 142.4
click at [589, 284] on h4 "Kelvinator 0.5 HP Window-Type, Non-Inverter Air Conditioner (Premium)" at bounding box center [666, 297] width 155 height 36
drag, startPoint x: 643, startPoint y: 343, endPoint x: 591, endPoint y: 339, distance: 52.2
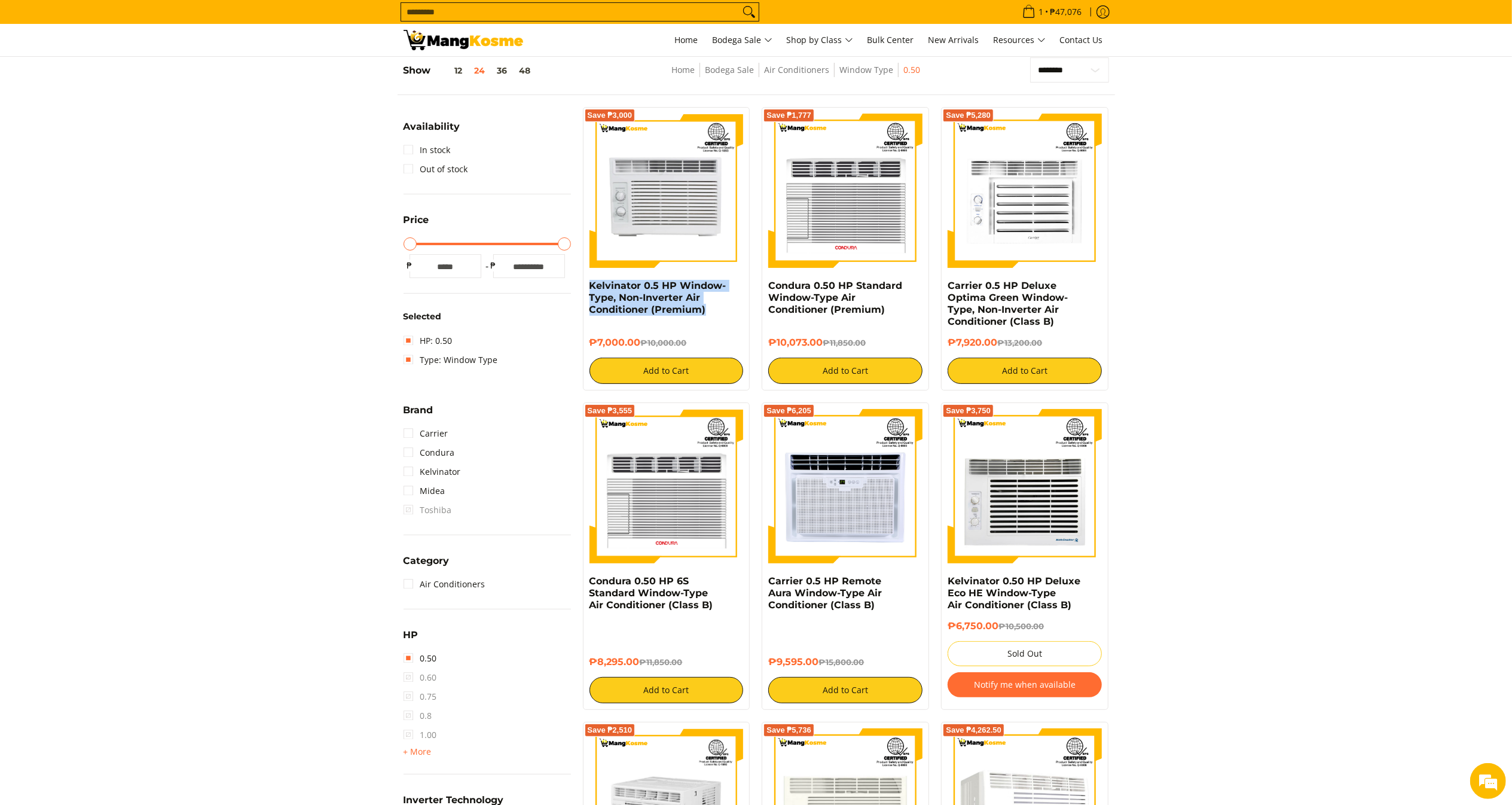
click at [591, 339] on h6 "₱7,000.00 ₱10,000.00" at bounding box center [666, 343] width 155 height 12
copy h6 "₱7,000.00"
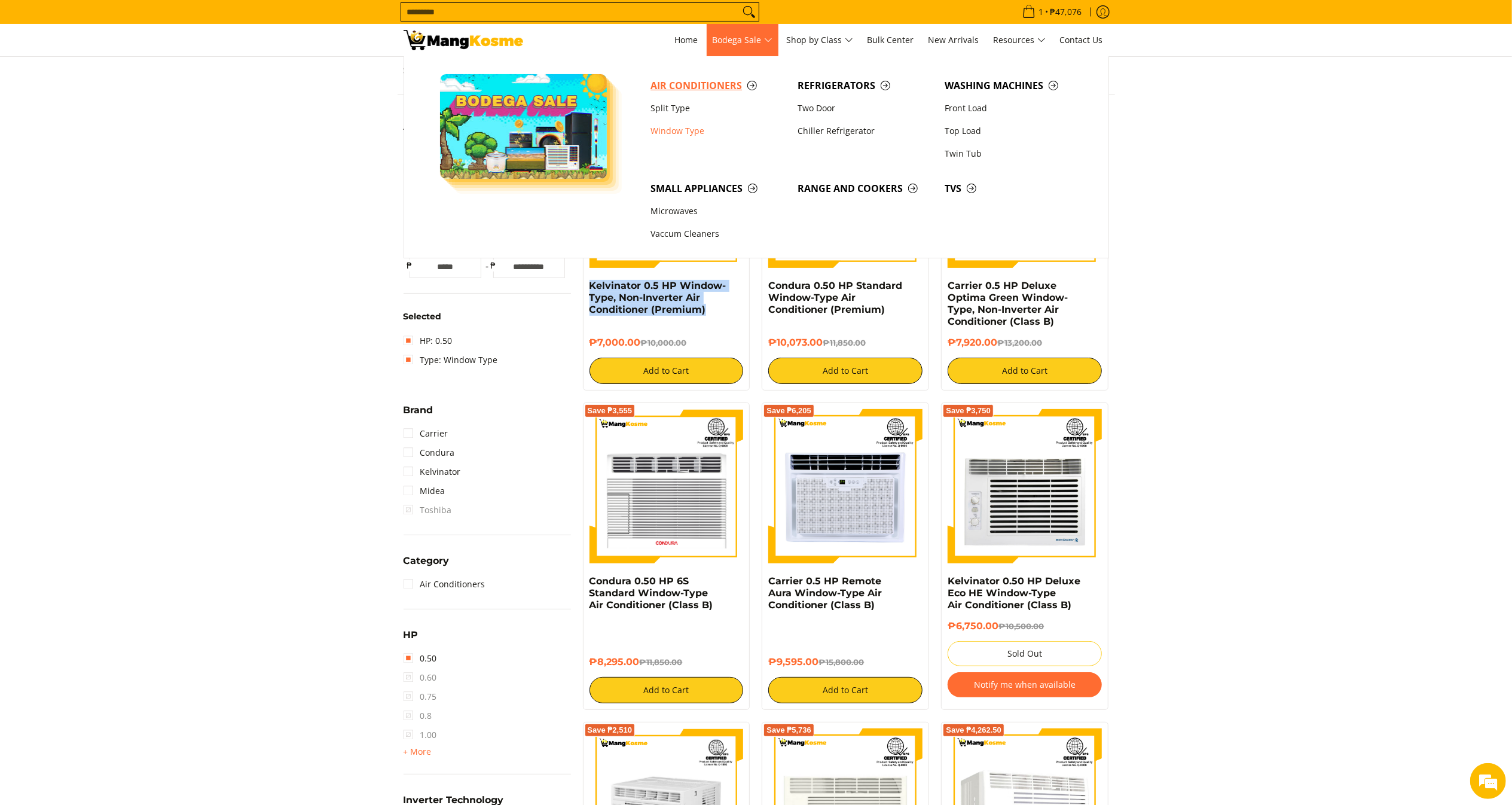
click at [701, 85] on span "Air Conditioners" at bounding box center [718, 85] width 135 height 15
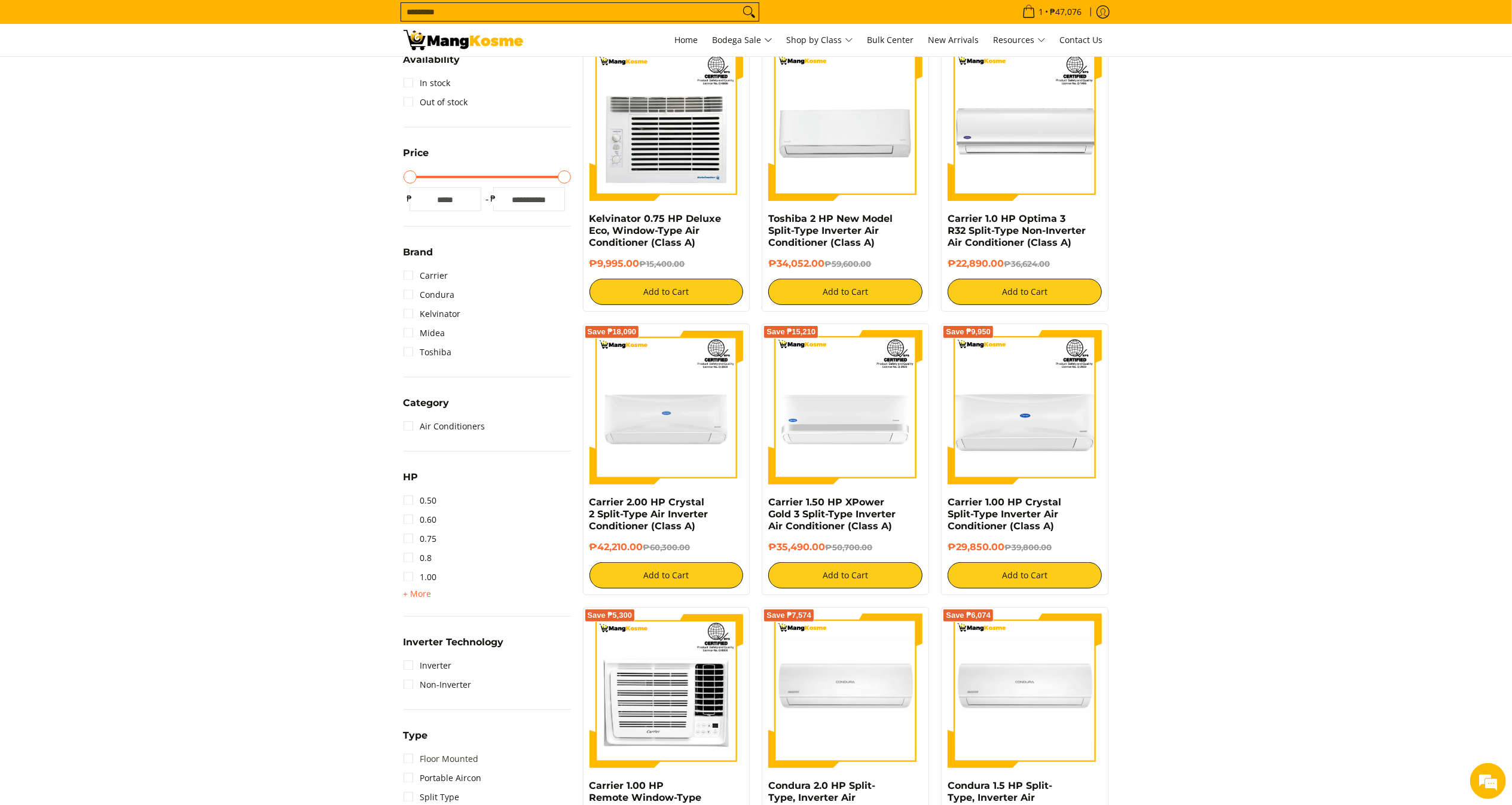
scroll to position [239, 0]
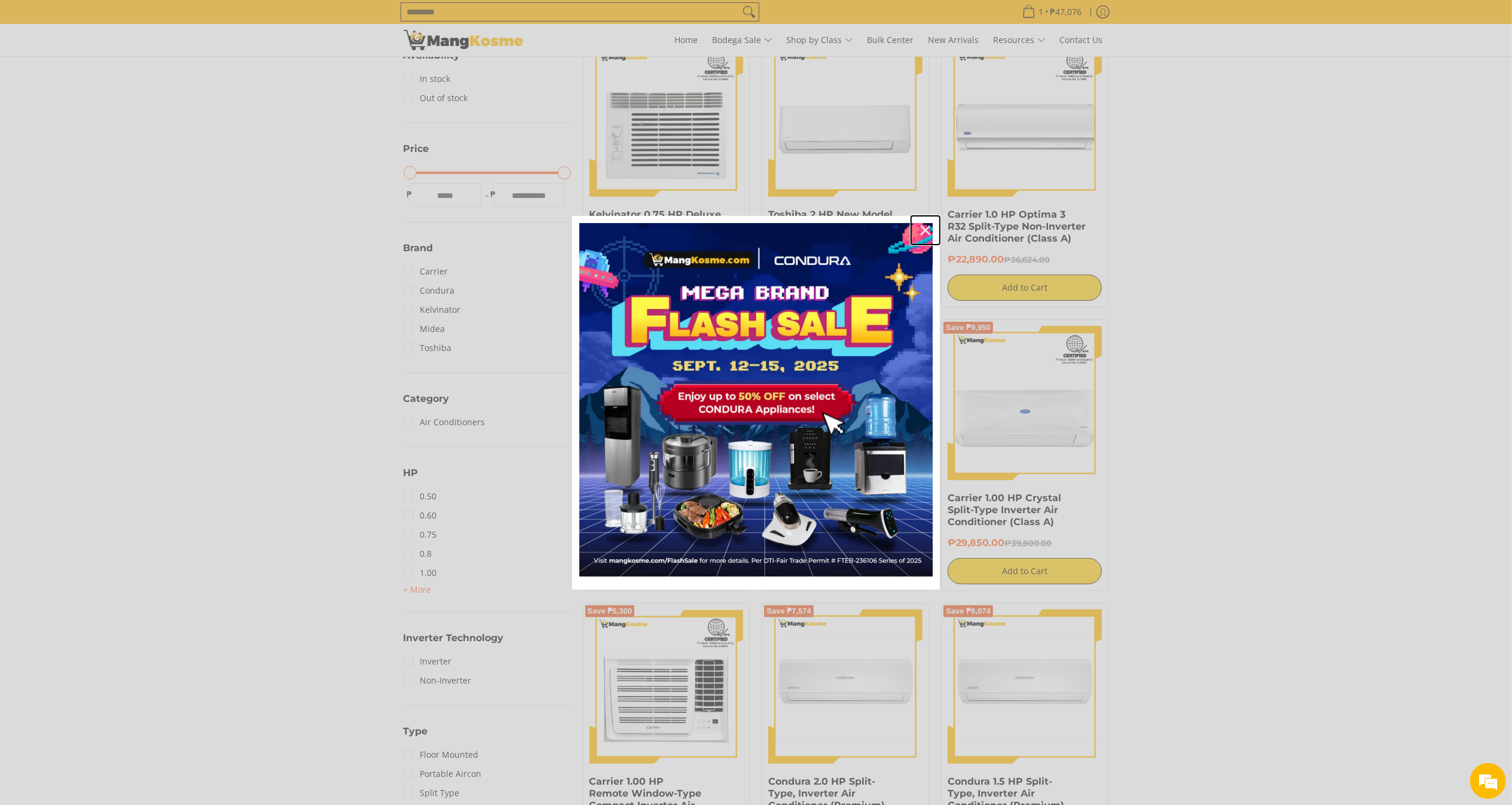
click at [929, 227] on icon "close icon" at bounding box center [925, 230] width 10 height 10
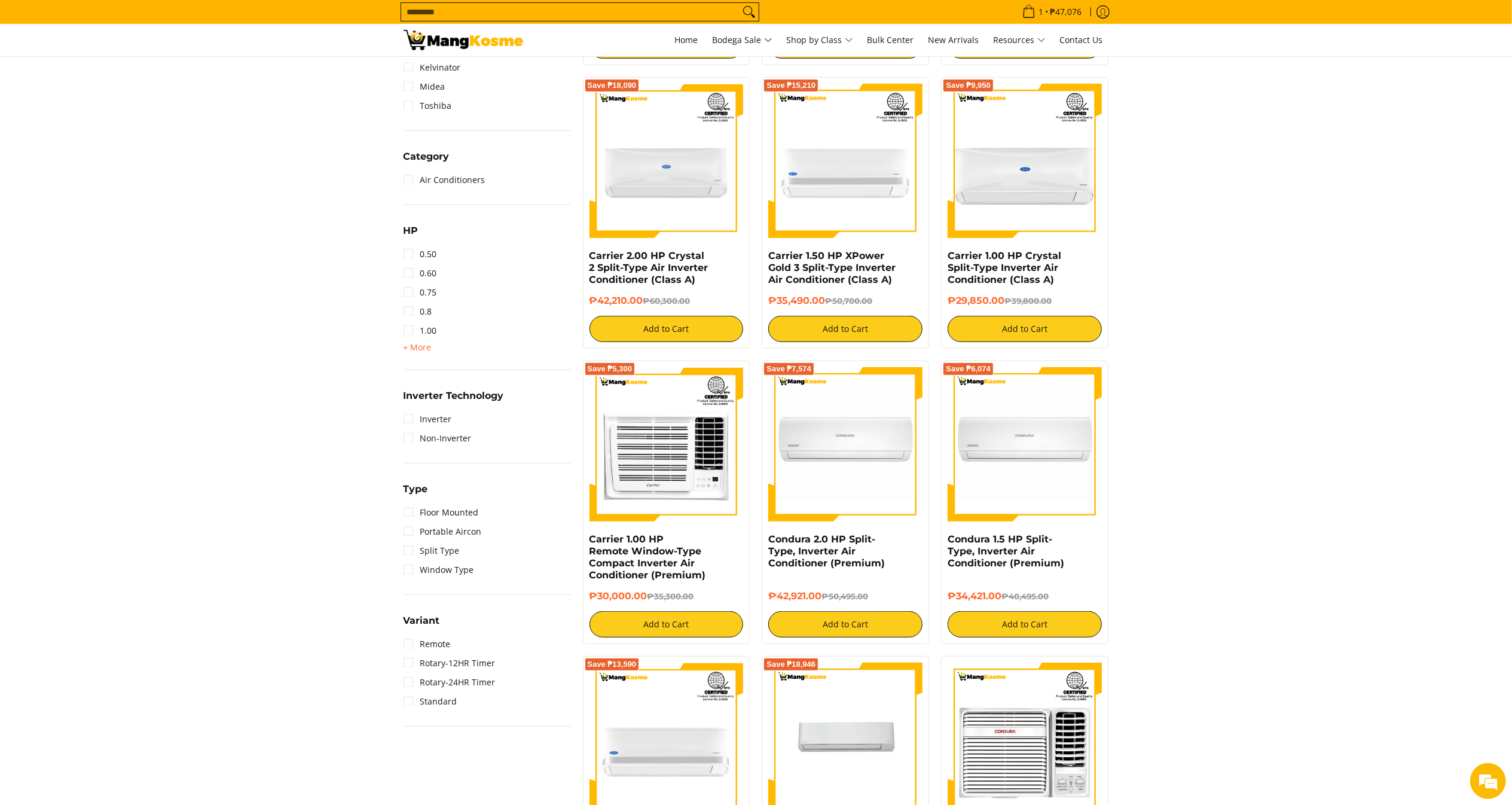
scroll to position [503, 0]
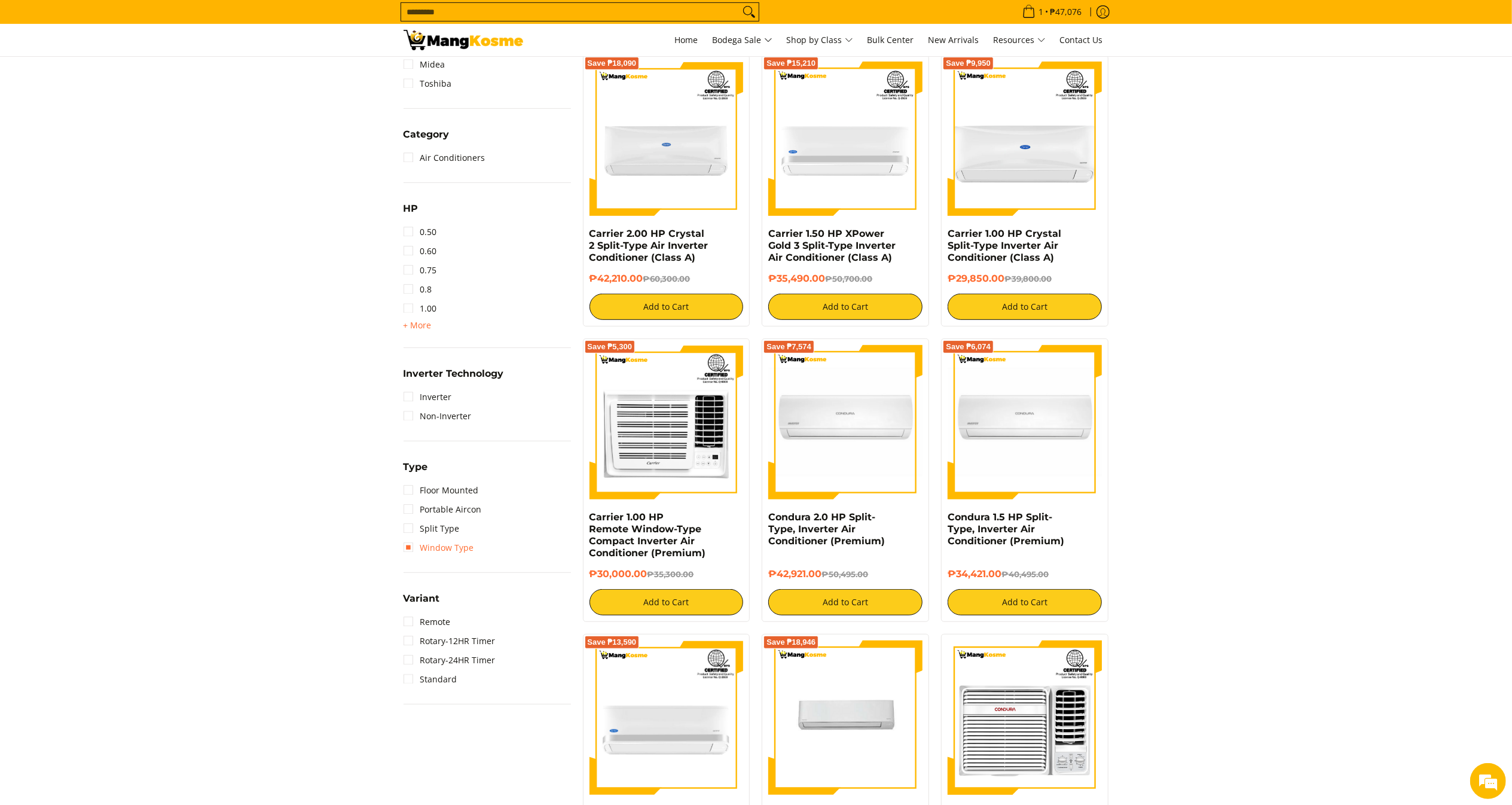
click at [454, 548] on link "Window Type" at bounding box center [438, 548] width 70 height 19
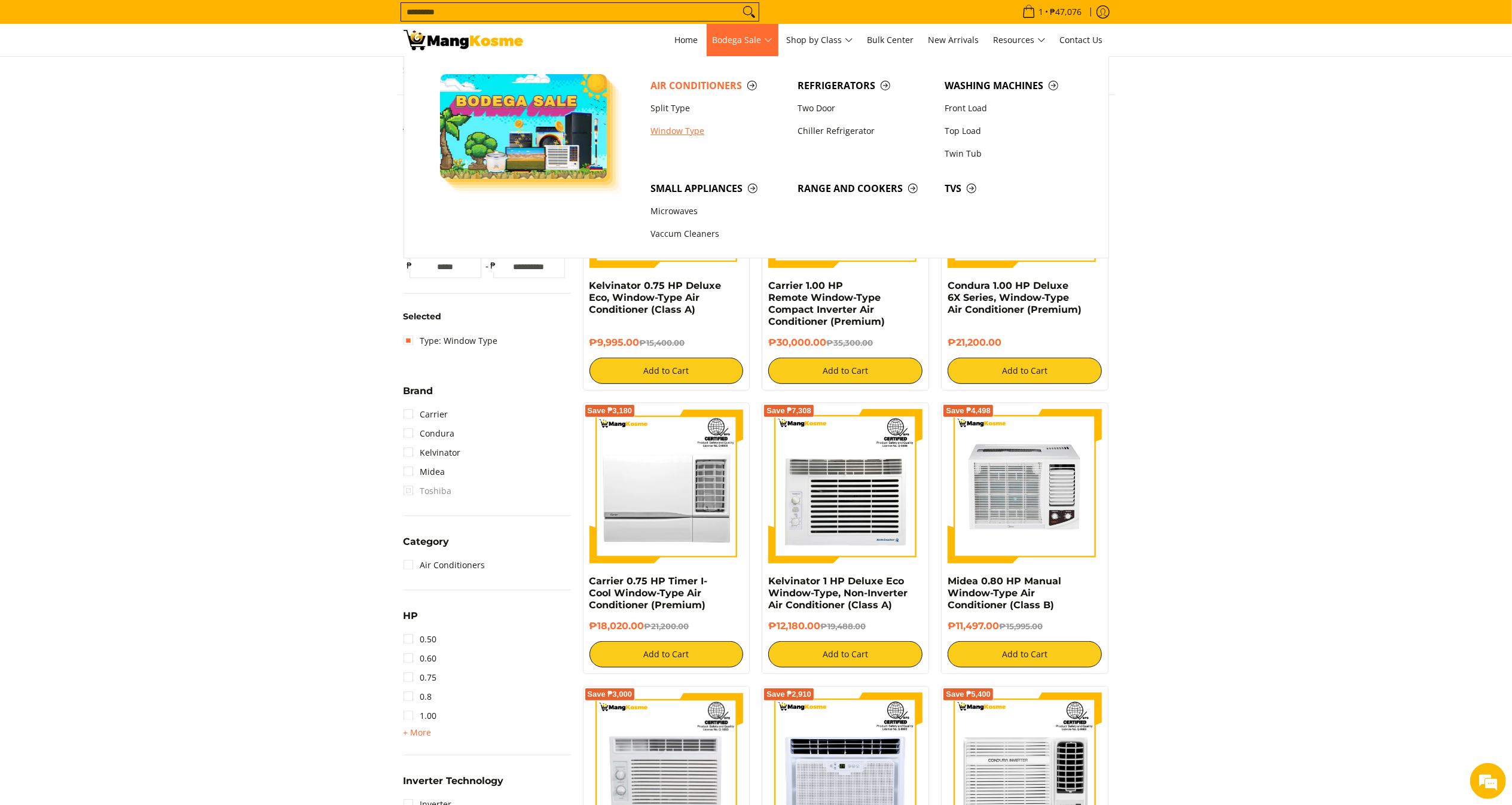
click at [686, 127] on link "Window Type" at bounding box center [718, 131] width 147 height 23
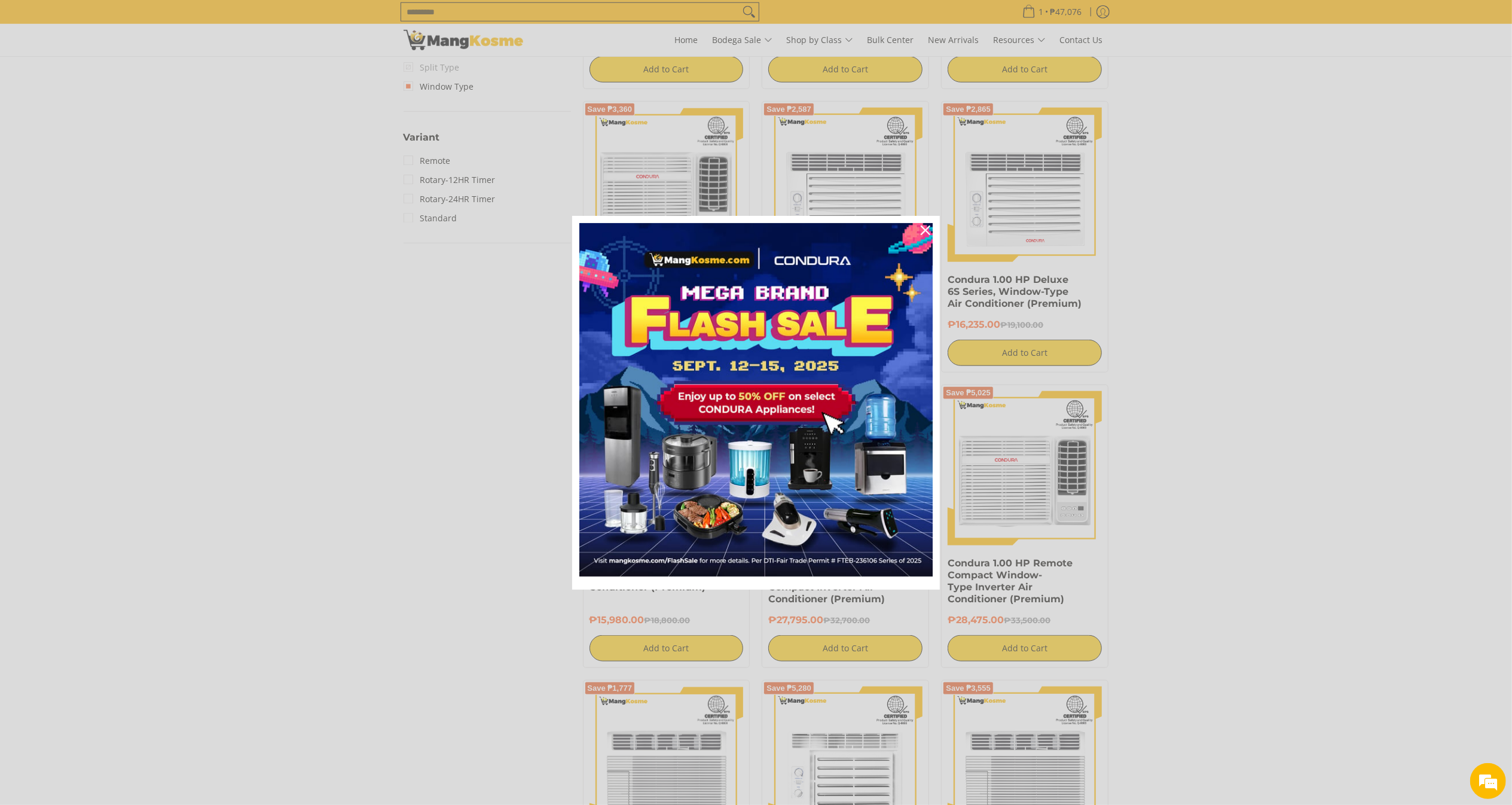
scroll to position [1043, 0]
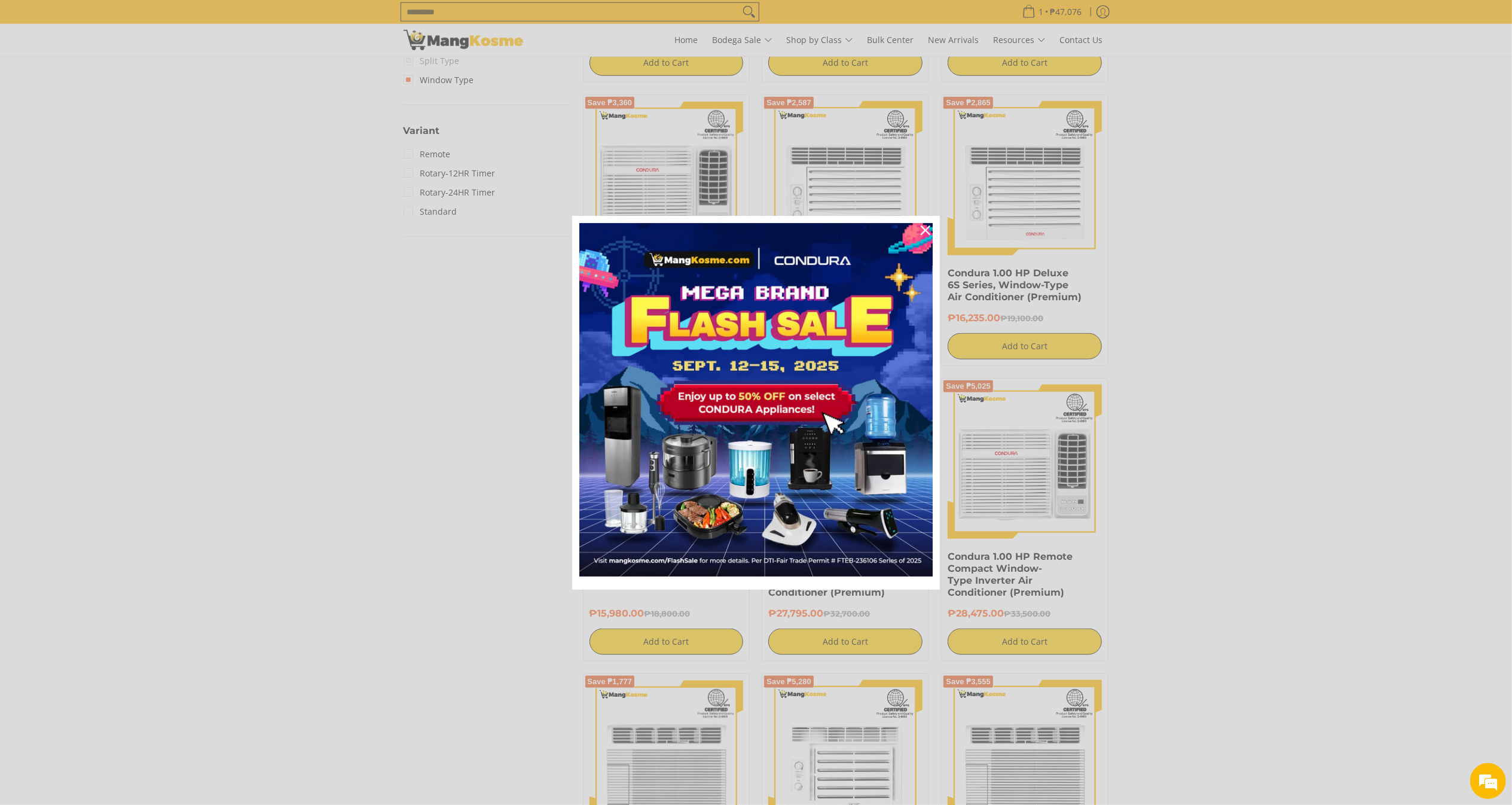
click at [1511, 418] on html "Skip to Main Content Home Bodega Sale Shop by Class Bulk Center New Arrivals Re…" at bounding box center [756, 460] width 1512 height 3006
click at [931, 227] on icon "close icon" at bounding box center [925, 230] width 10 height 10
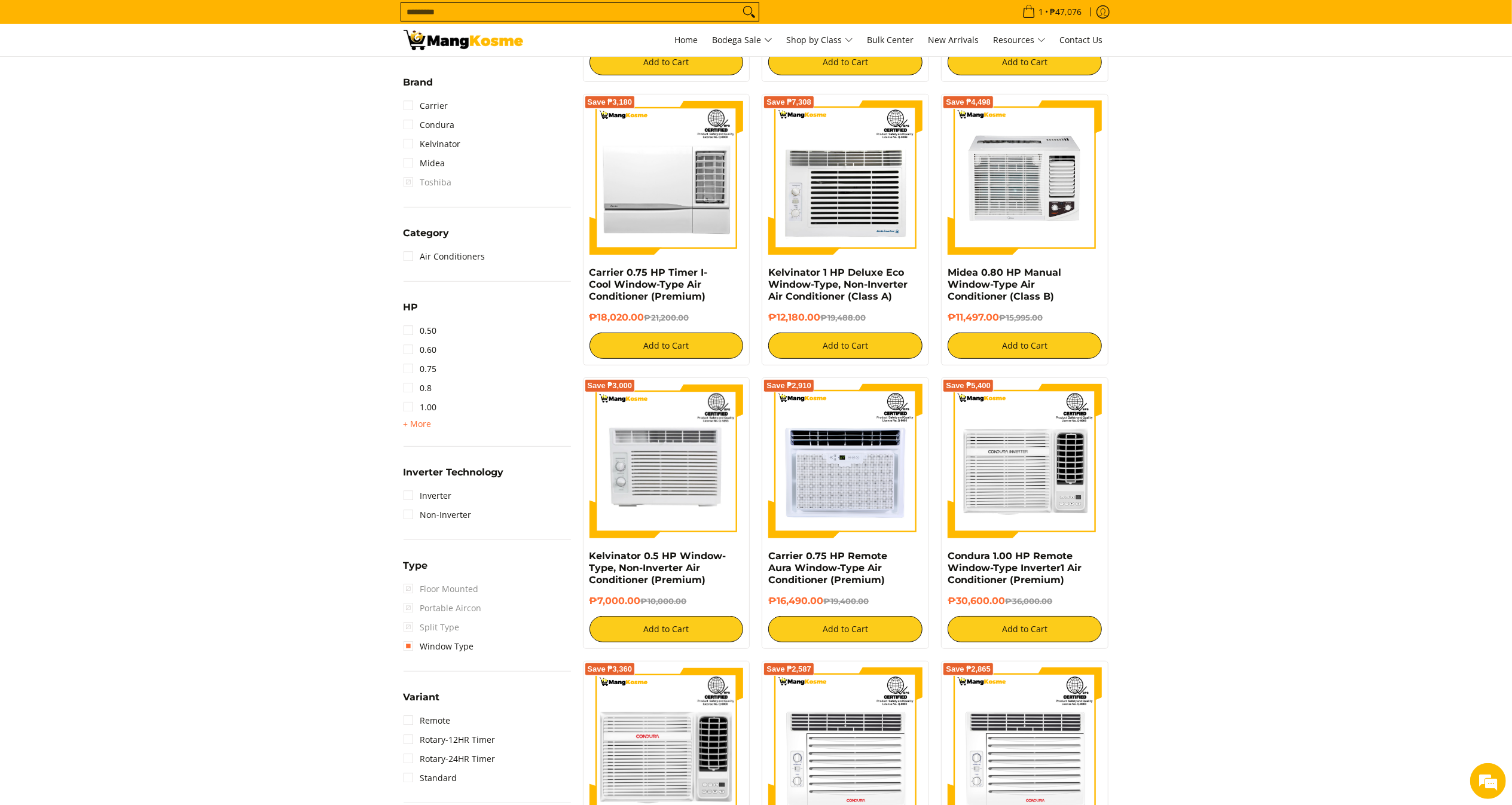
scroll to position [505, 0]
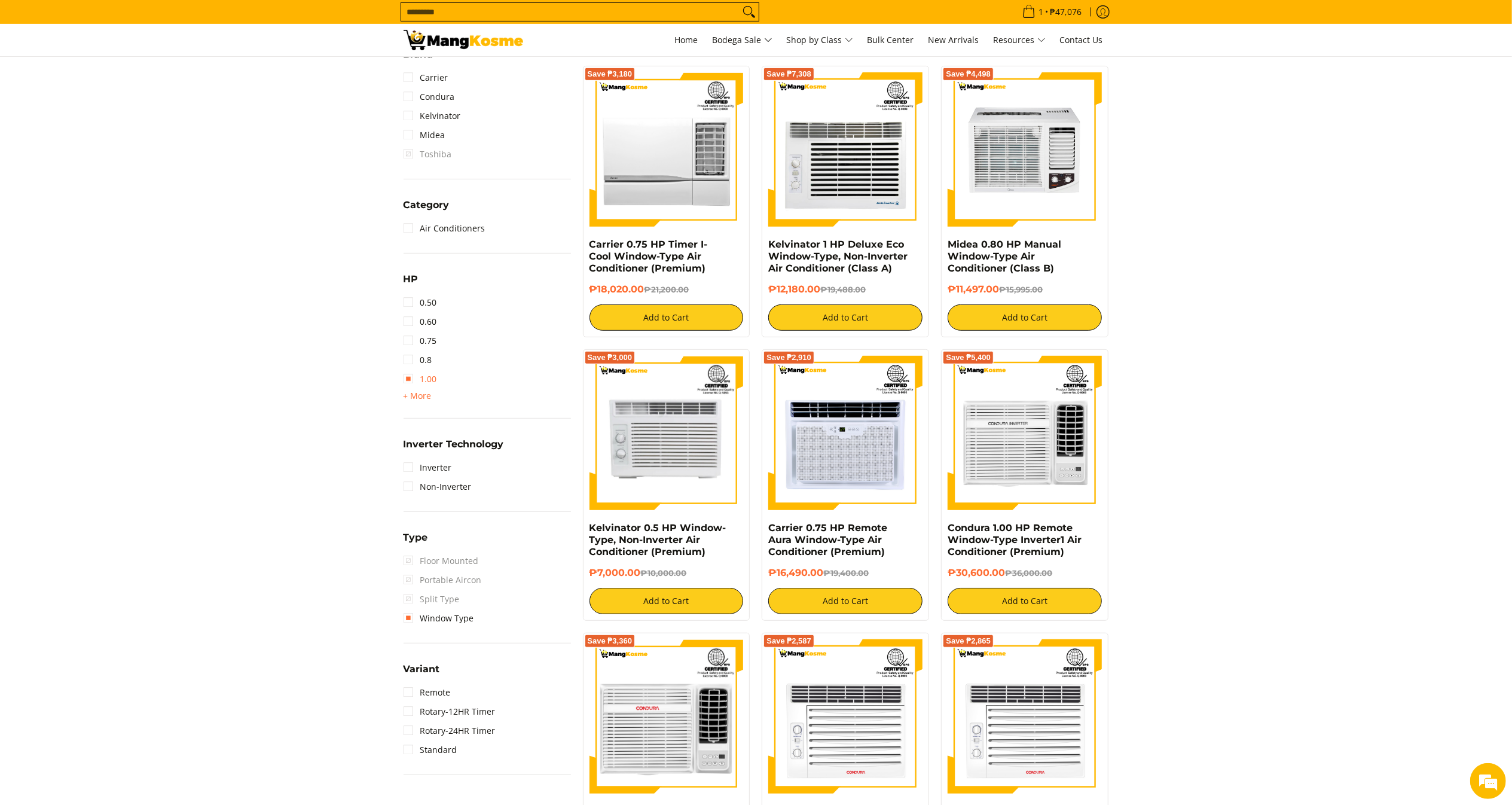
click at [426, 381] on link "1.00" at bounding box center [420, 379] width 34 height 19
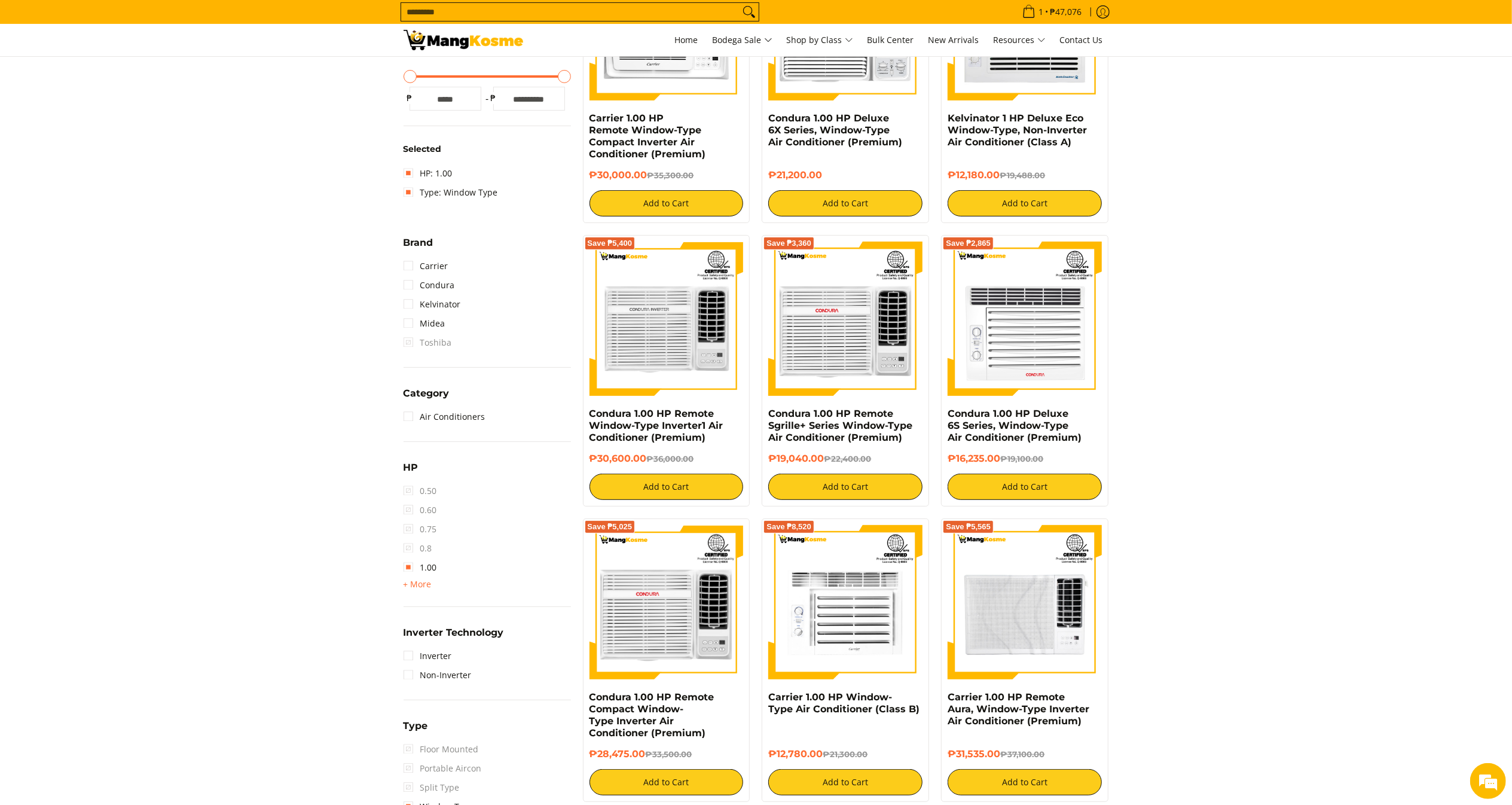
scroll to position [389, 0]
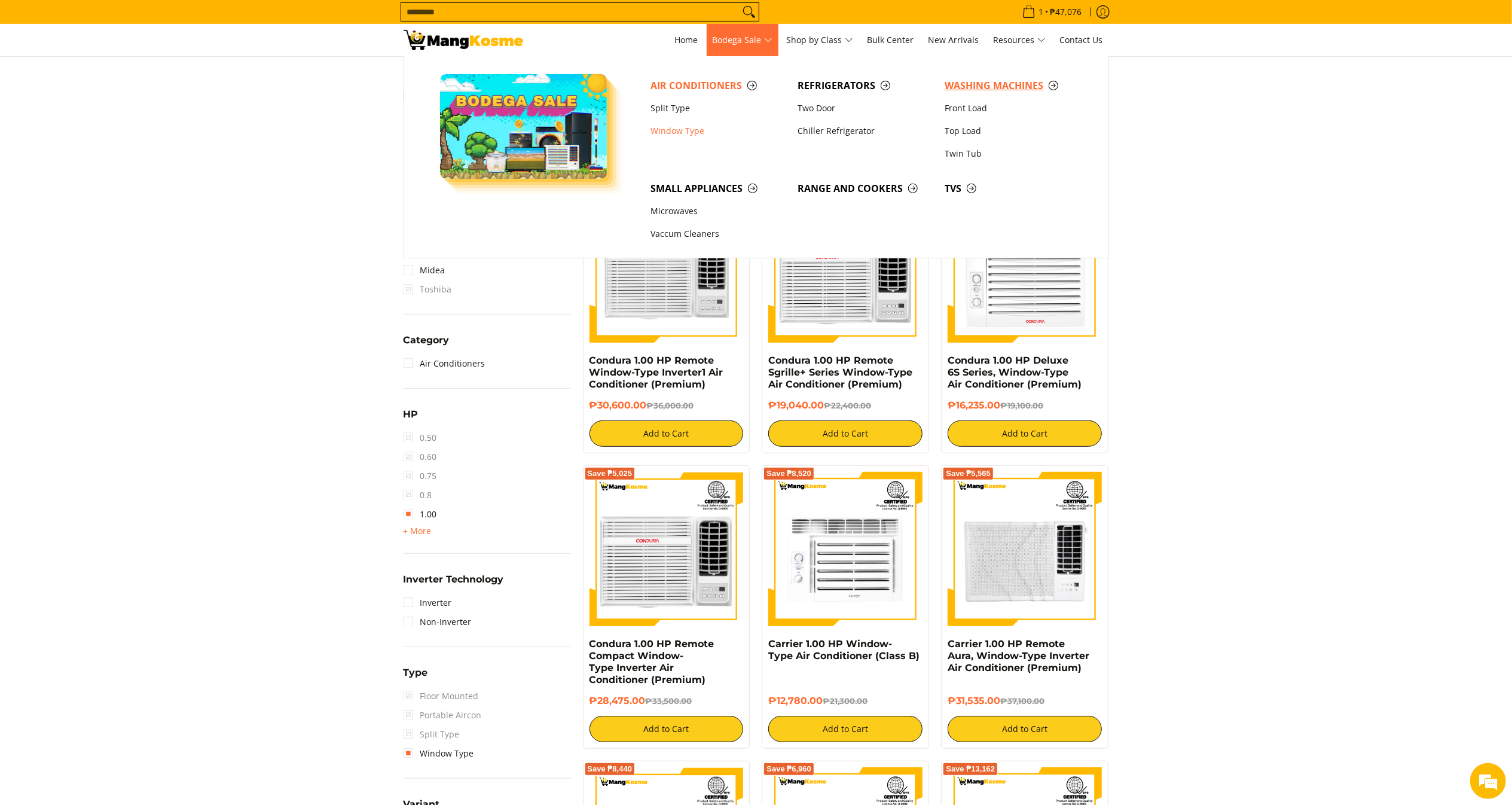
click span "Washing Machines"
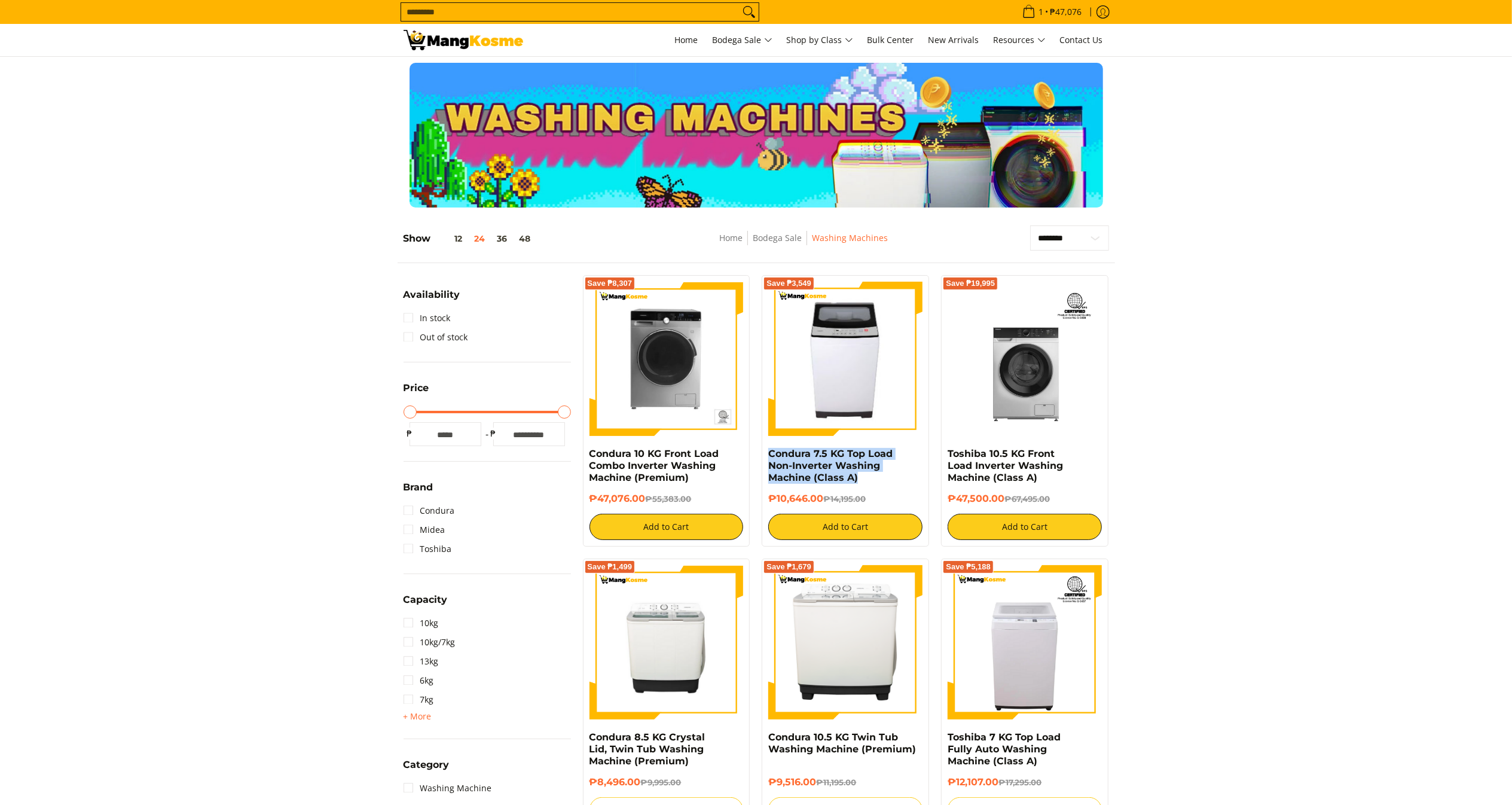
click at [766, 456] on div "Save ₱3,549 Condura 7.5 KG Top Load Non-Inverter Washing Machine (Class A) ₱10,…" at bounding box center [846, 410] width 168 height 271
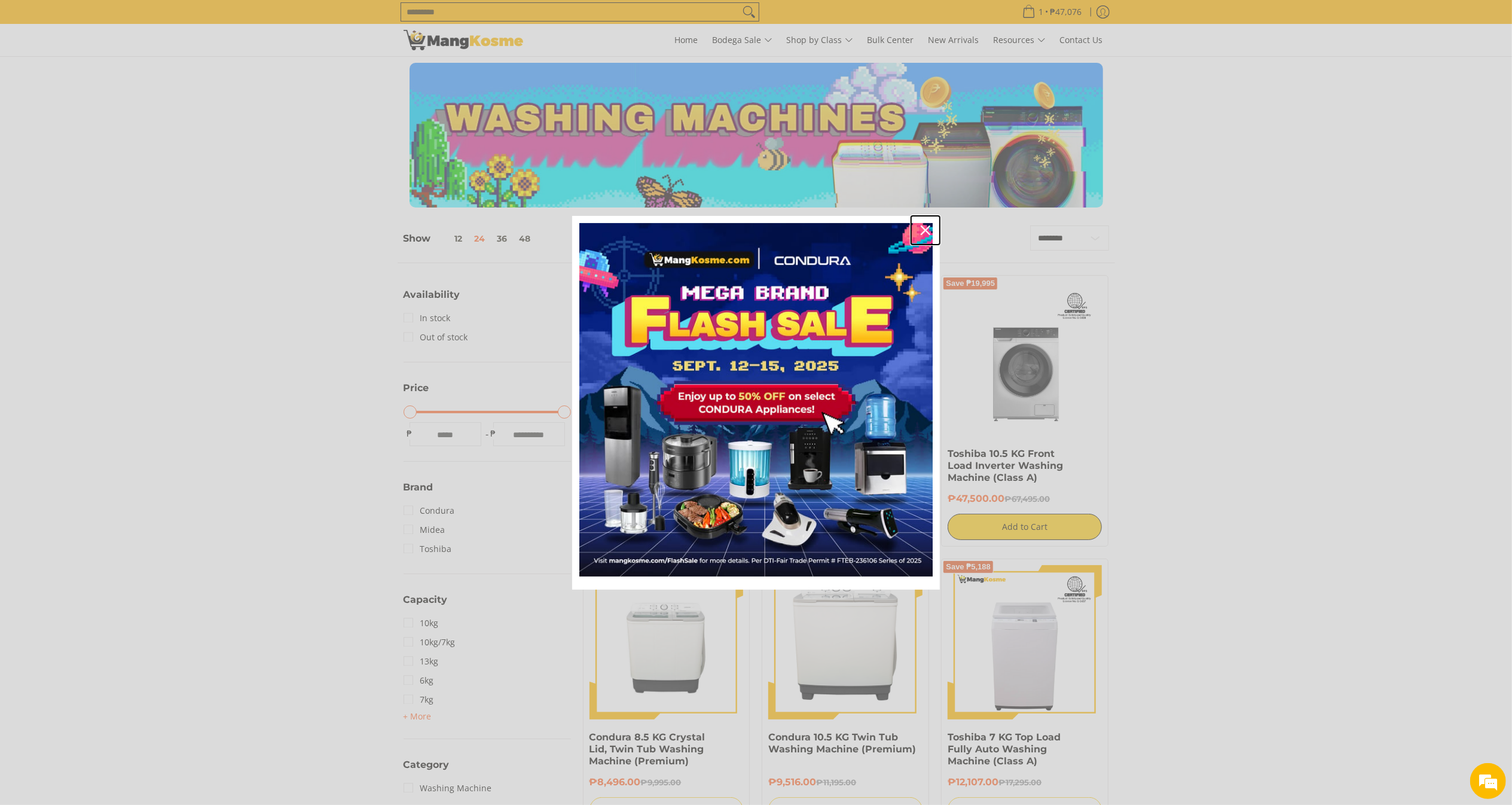
click at [925, 223] on div "Close" at bounding box center [925, 230] width 19 height 19
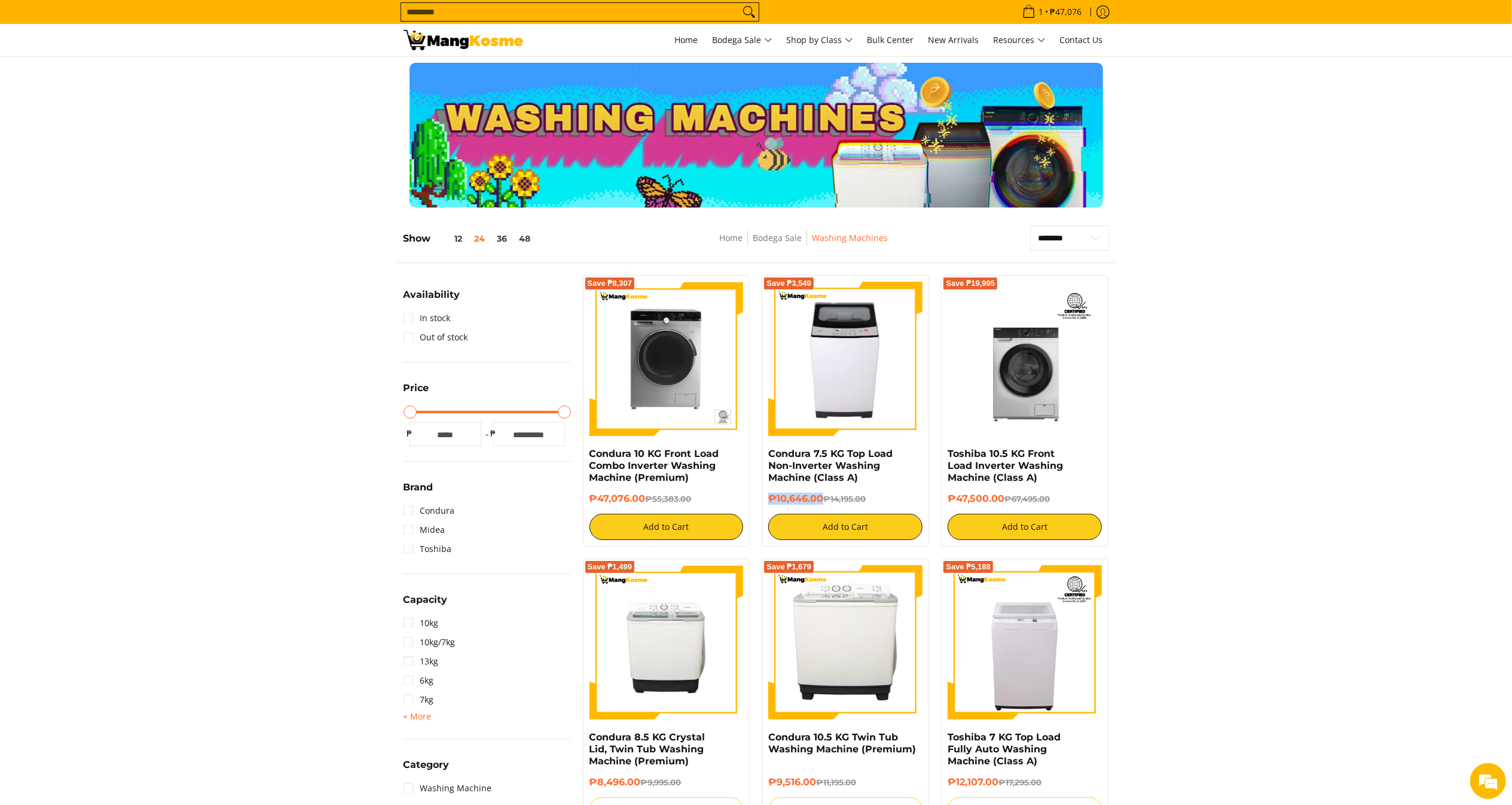
drag, startPoint x: 821, startPoint y: 494, endPoint x: 762, endPoint y: 505, distance: 60.0
click at [762, 505] on div "Save ₱3,549 Condura 7.5 KG Top Load Non-Inverter Washing Machine (Class A) ₱10,…" at bounding box center [846, 410] width 168 height 271
copy h6 "₱10,646.00"
drag, startPoint x: 1040, startPoint y: 483, endPoint x: 943, endPoint y: 458, distance: 100.2
click at [943, 458] on div "Save ₱19,995 Toshiba 10.5 KG Front Load Inverter Washing Machine (Class A) ₱47,…" at bounding box center [1025, 410] width 168 height 271
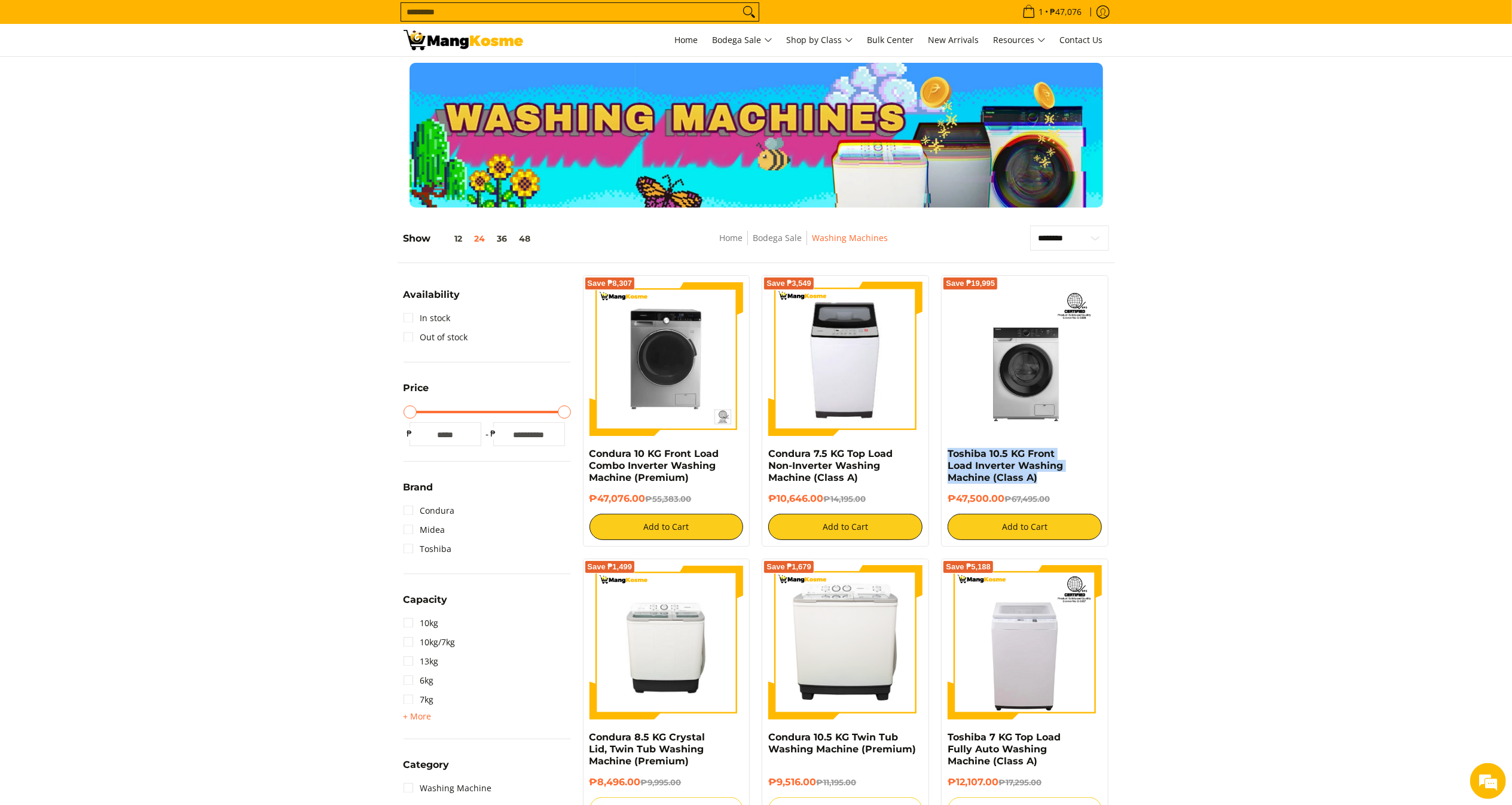
copy link "Toshiba 10.5 KG Front Load Inverter Washing Machine (Class A)"
copy h6 "₱47,500.00"
drag, startPoint x: 1005, startPoint y: 497, endPoint x: 950, endPoint y: 496, distance: 55.0
click at [950, 496] on h6 "₱47,500.00 ₱67,495.00" at bounding box center [1025, 499] width 155 height 12
copy link "Condura 10 KG Front Load Combo Inverter Washing Machine (Premium)"
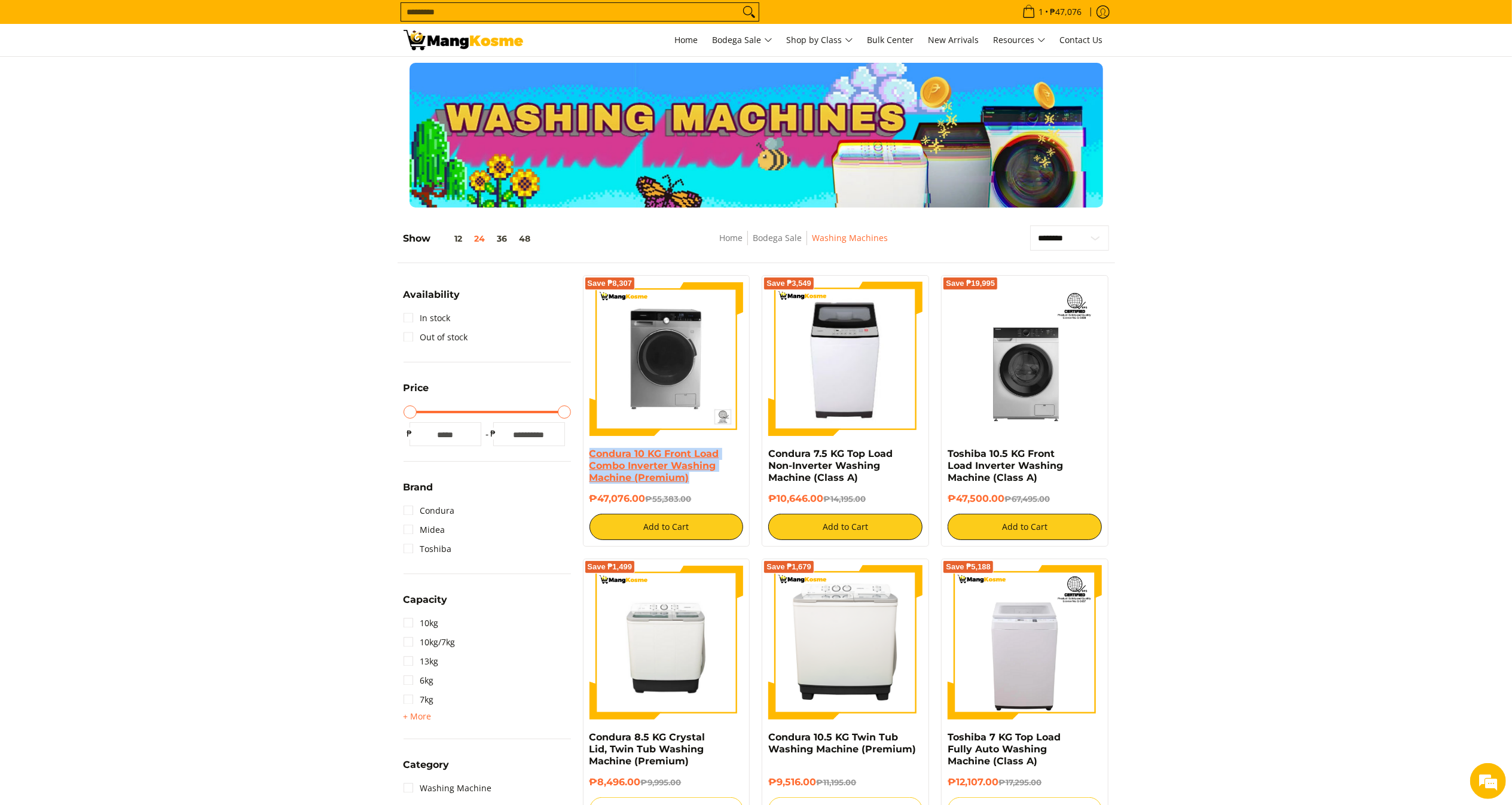
drag, startPoint x: 647, startPoint y: 461, endPoint x: 594, endPoint y: 456, distance: 53.2
click at [594, 456] on h4 "Condura 10 KG Front Load Combo Inverter Washing Machine (Premium)" at bounding box center [666, 465] width 155 height 36
drag, startPoint x: 640, startPoint y: 497, endPoint x: 651, endPoint y: 500, distance: 11.4
click at [642, 500] on h6 "₱47,076.00 ₱55,383.00" at bounding box center [666, 499] width 155 height 12
drag, startPoint x: 651, startPoint y: 500, endPoint x: 587, endPoint y: 509, distance: 64.6
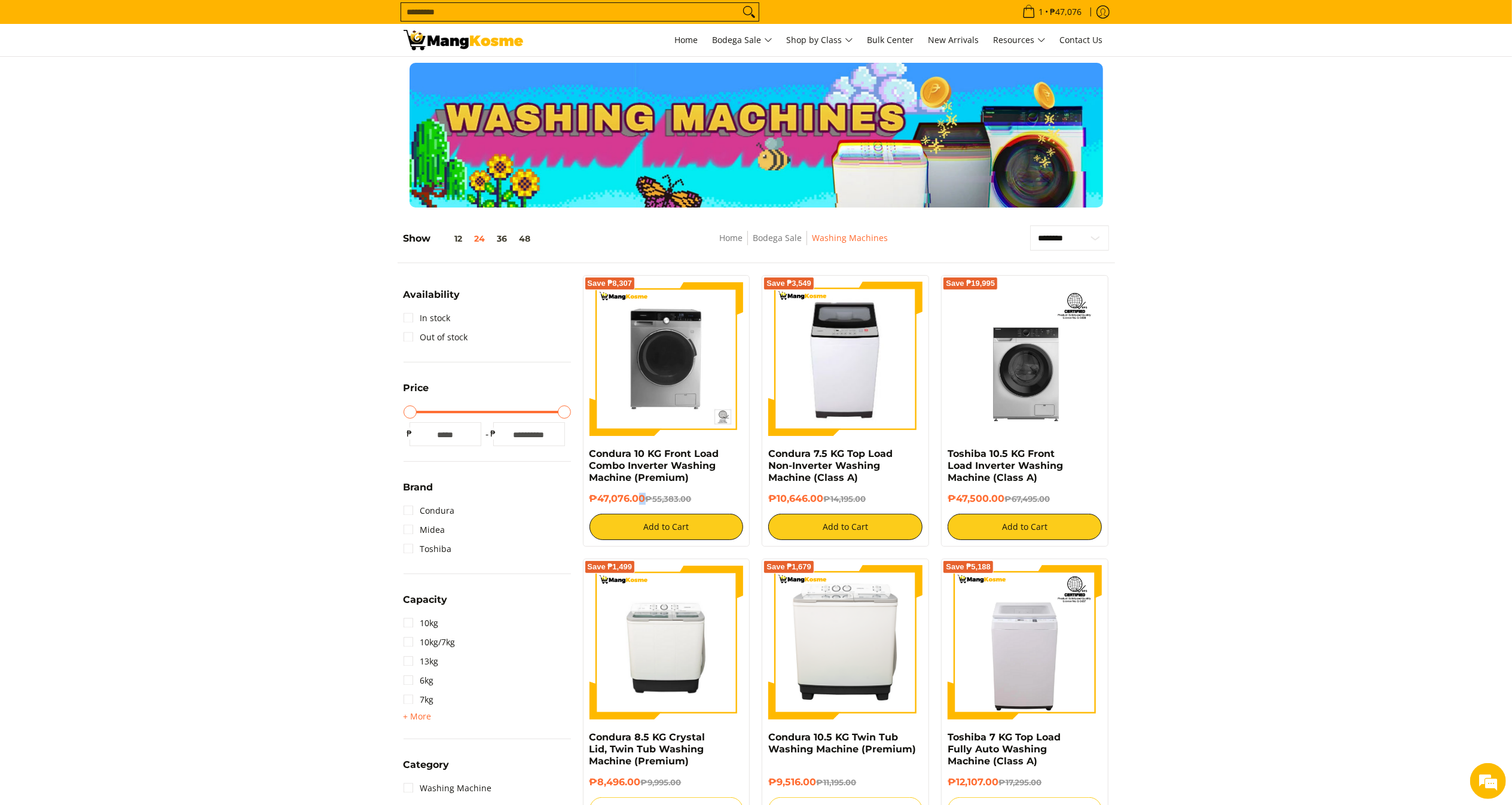
click at [587, 509] on div "Save ₱8,307 Condura 10 KG Front Load Combo Inverter Washing Machine (Premium) ₱…" at bounding box center [666, 410] width 168 height 271
copy h6 "₱47,076.00"
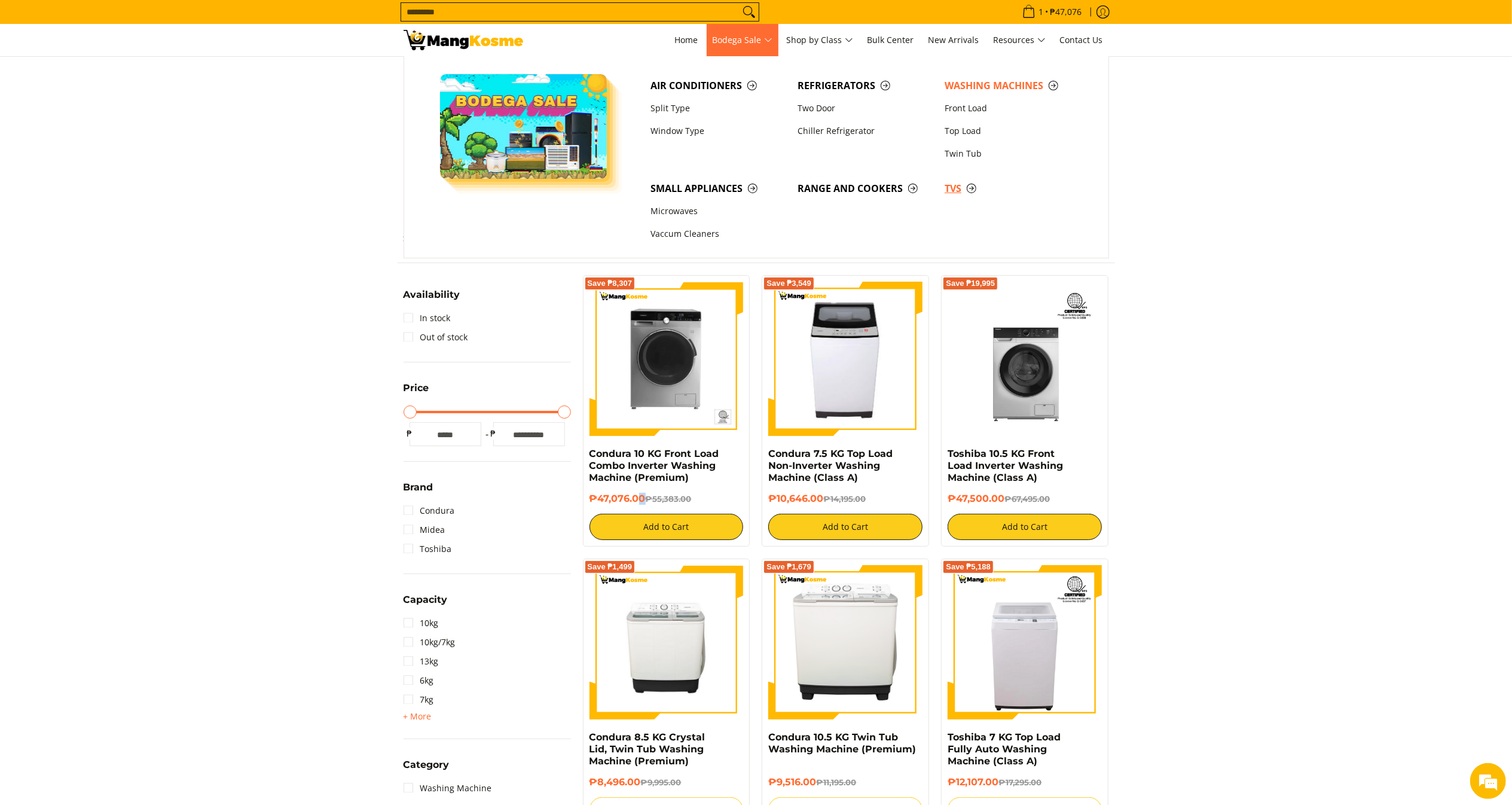
click at [961, 187] on span "TVs" at bounding box center [1011, 188] width 135 height 15
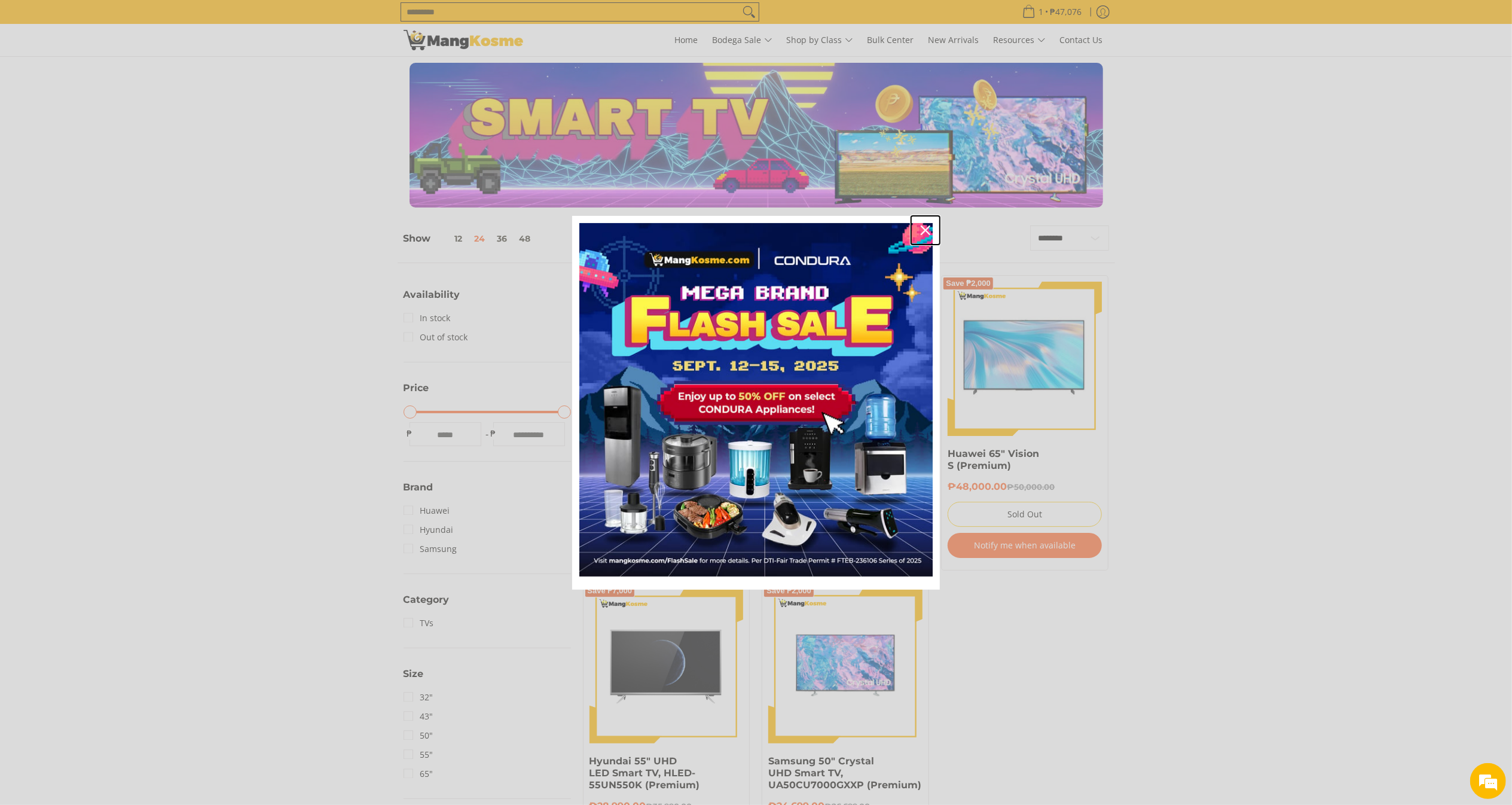
click at [925, 223] on div "Close" at bounding box center [925, 230] width 19 height 19
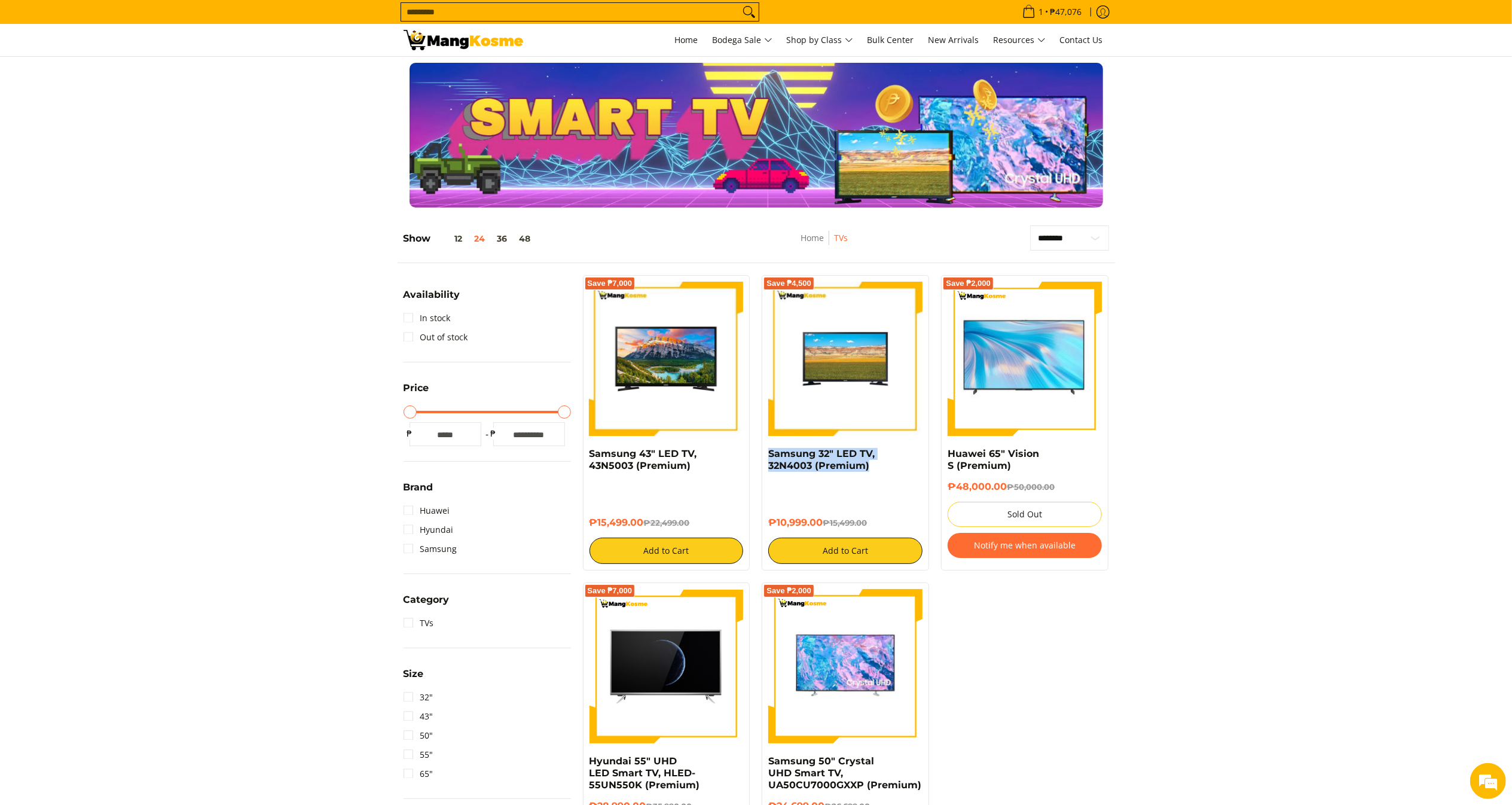
drag, startPoint x: 883, startPoint y: 470, endPoint x: 762, endPoint y: 454, distance: 122.1
click at [762, 454] on div "Save ₱4,500 Samsung 32" LED TV, 32N4003 (Premium) ₱10,999.00 ₱15,499.00 Add to …" at bounding box center [846, 422] width 168 height 296
copy link "Samsung 32" LED TV, 32N4003 (Premium)"
drag, startPoint x: 826, startPoint y: 523, endPoint x: 754, endPoint y: 518, distance: 72.2
click at [754, 518] on div "Save ₱7,000 Samsung 43" LED TV, 43N5003 (Premium) ₱15,499.00 ₱22,499.00 Add to …" at bounding box center [846, 588] width 538 height 627
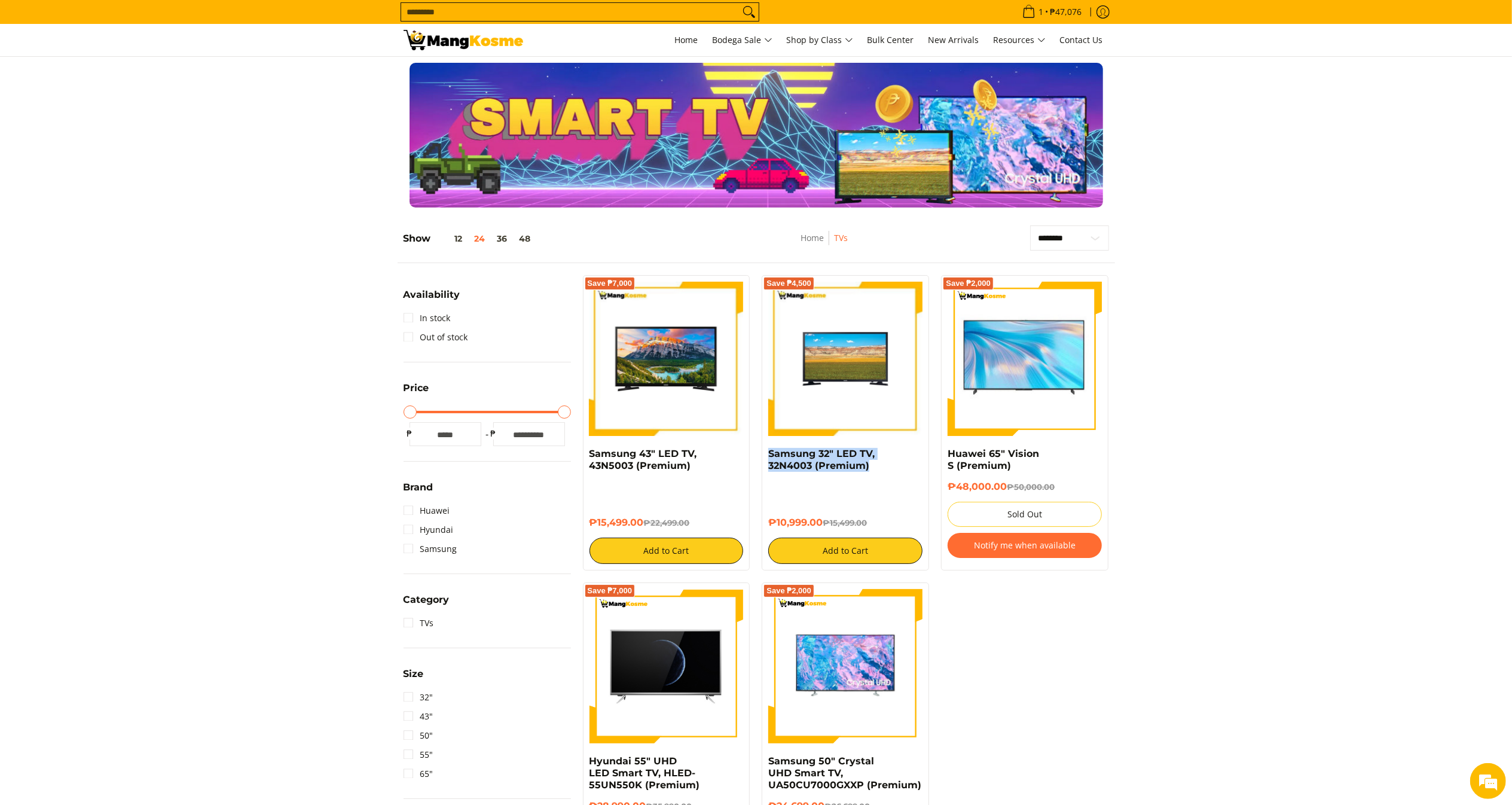
copy div "₱22,499.00 Add to Cart Save ₱4,500 Samsung 32" LED TV, 32N4003 (Premium) ₱10,99…"
click at [804, 524] on h6 "₱10,999.00 ₱15,499.00" at bounding box center [846, 522] width 155 height 12
copy h6 "₱10,999.00"
drag, startPoint x: 825, startPoint y: 524, endPoint x: 773, endPoint y: 526, distance: 52.0
click at [773, 526] on h6 "₱10,999.00 ₱15,499.00" at bounding box center [846, 522] width 155 height 12
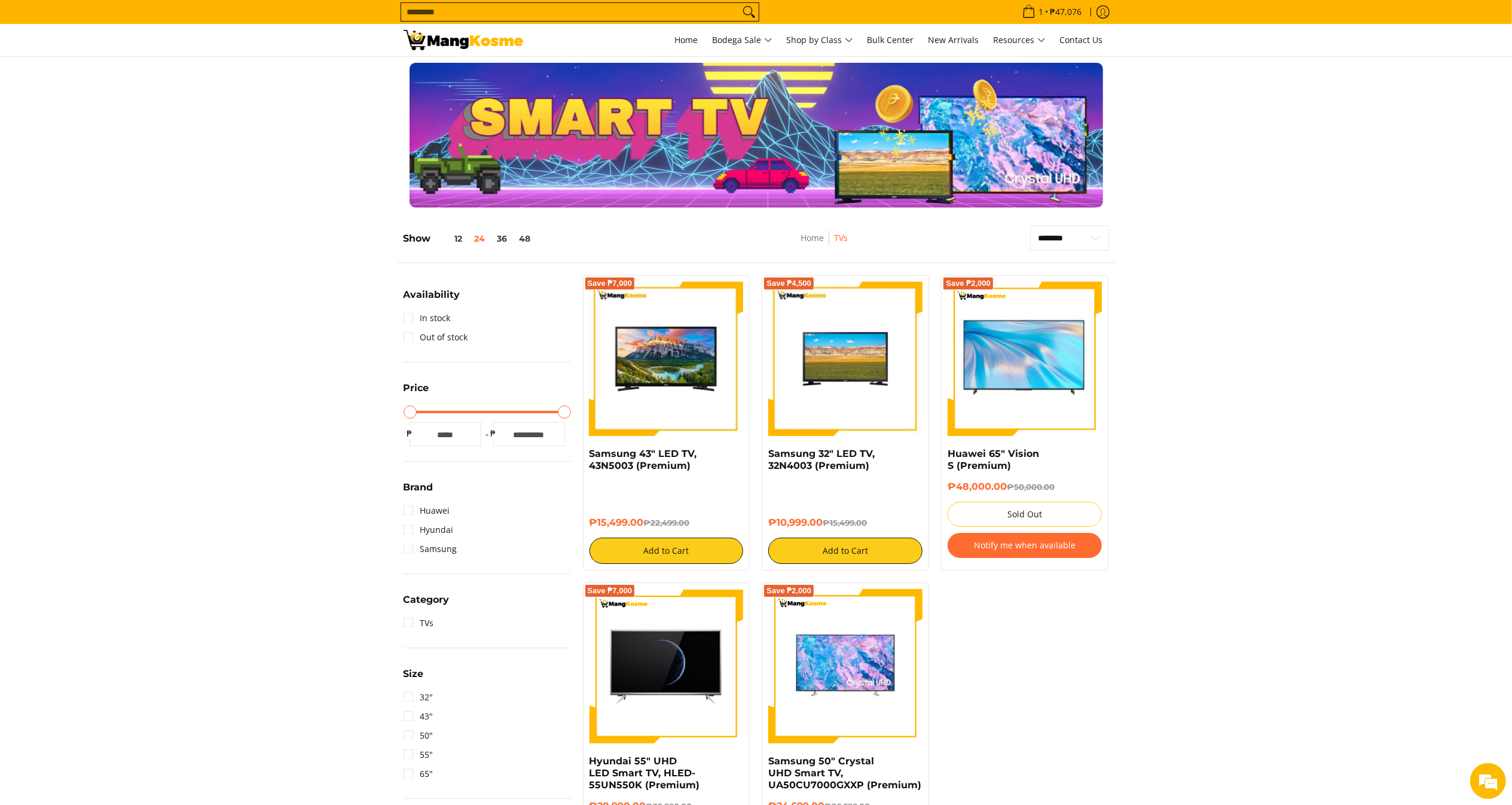
click at [594, 9] on input "Search..." at bounding box center [570, 11] width 338 height 18
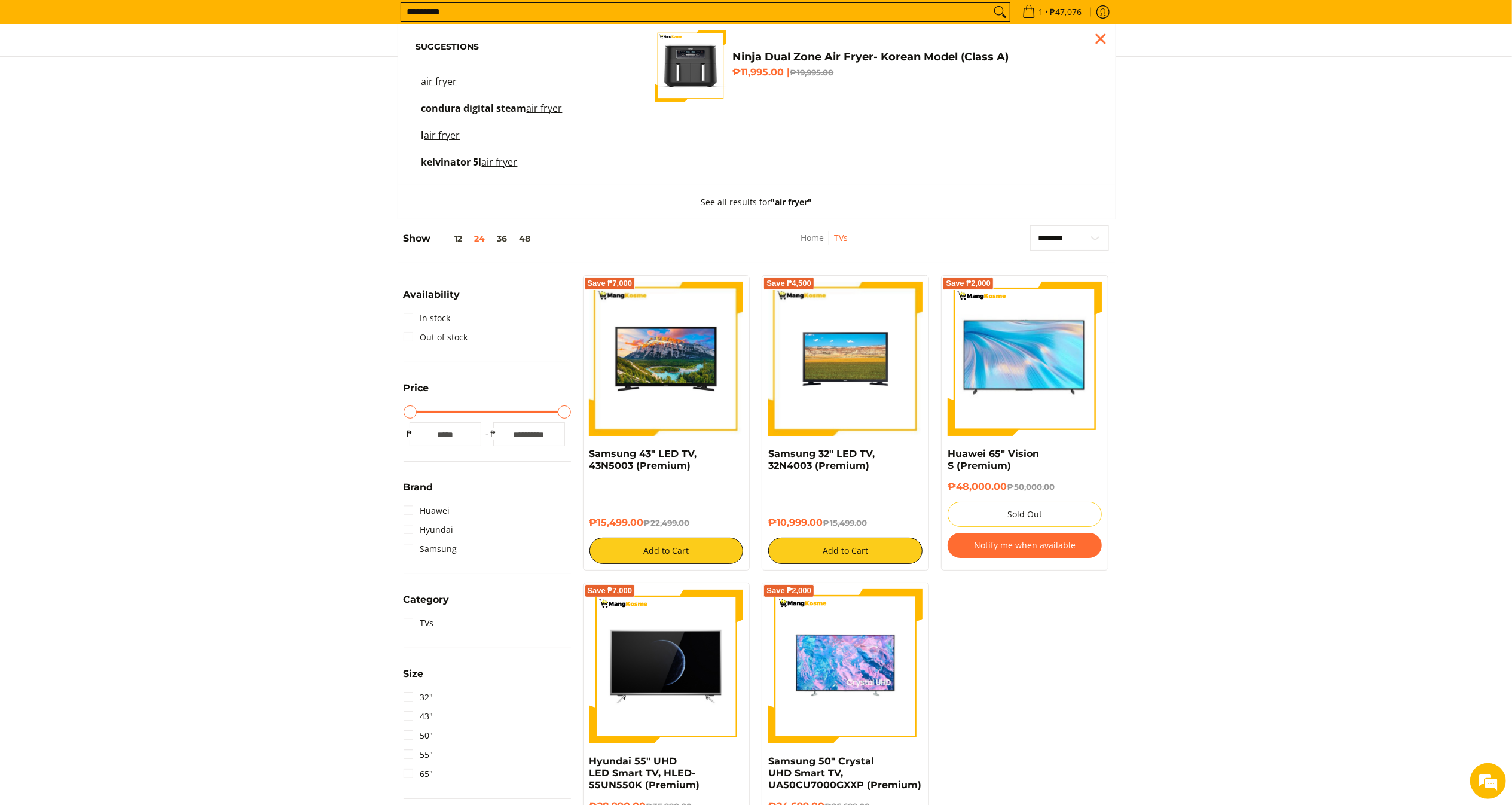
type input "*********"
click at [907, 101] on link "Ninja Dual Zone Air Fryer- Korean Model (Class A) ₱11,995.00 | ₱19,995.00" at bounding box center [875, 65] width 442 height 72
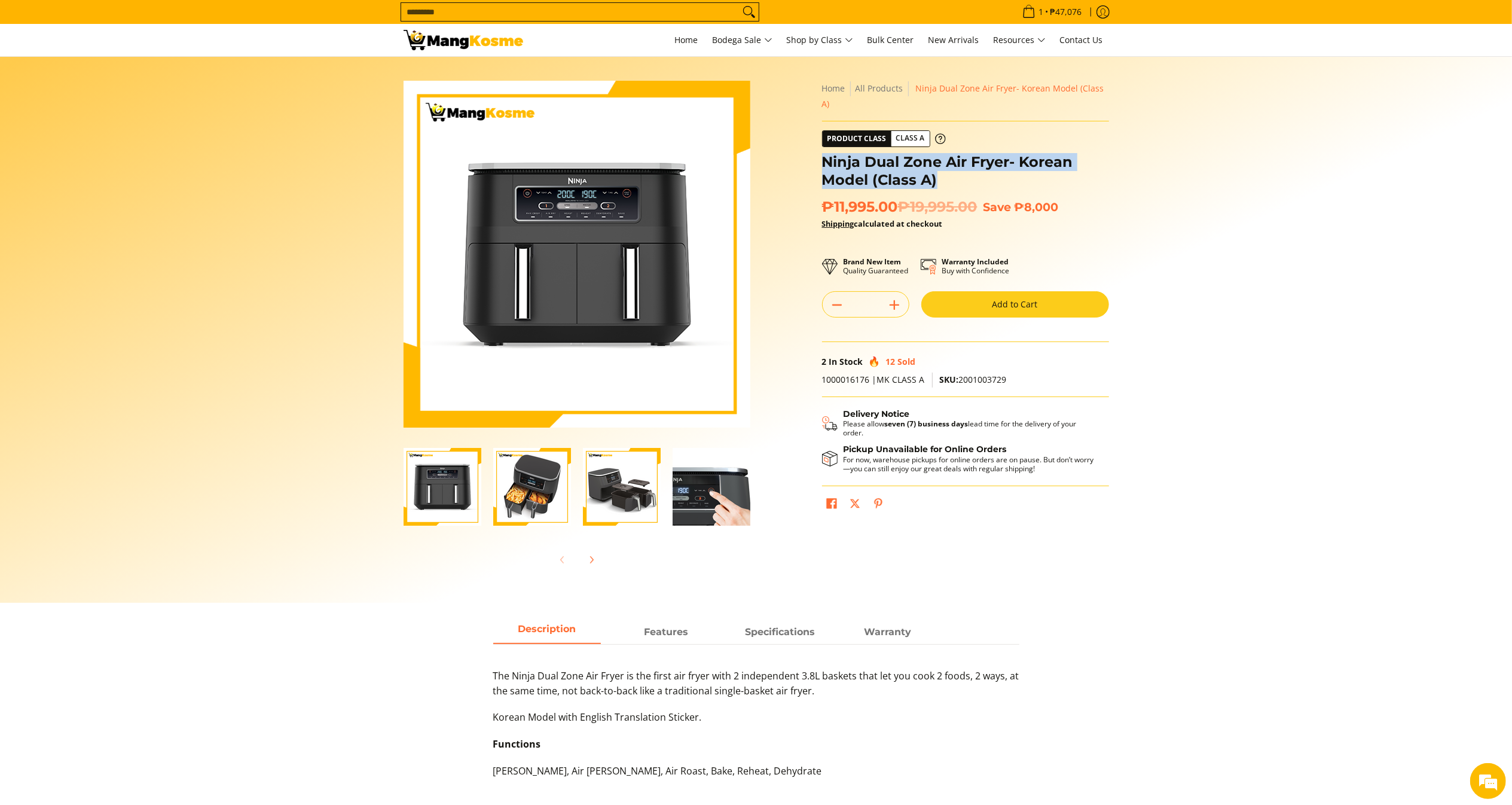
click at [993, 164] on div "**********" at bounding box center [965, 303] width 299 height 446
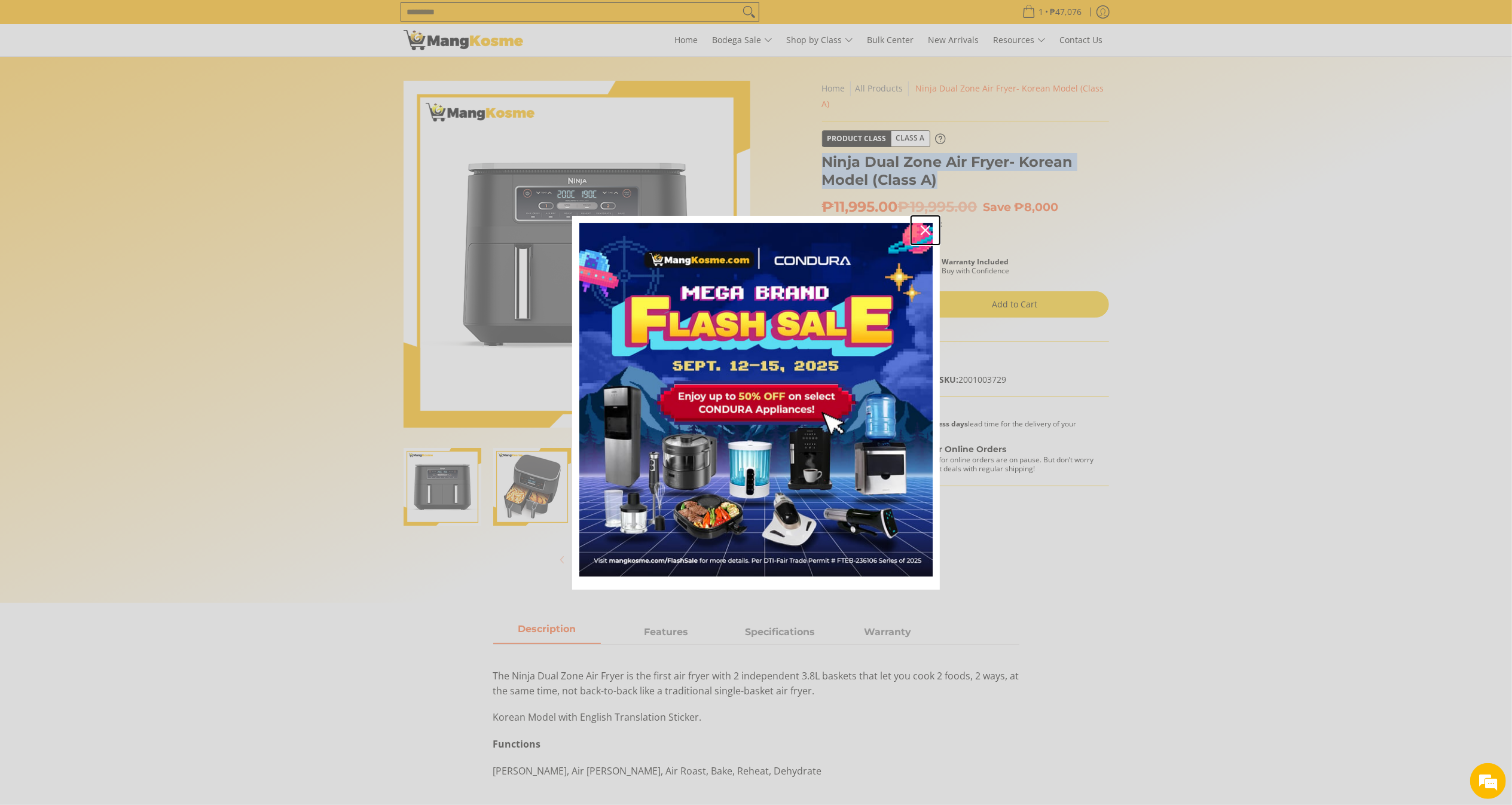
click at [926, 226] on icon "close icon" at bounding box center [925, 230] width 10 height 10
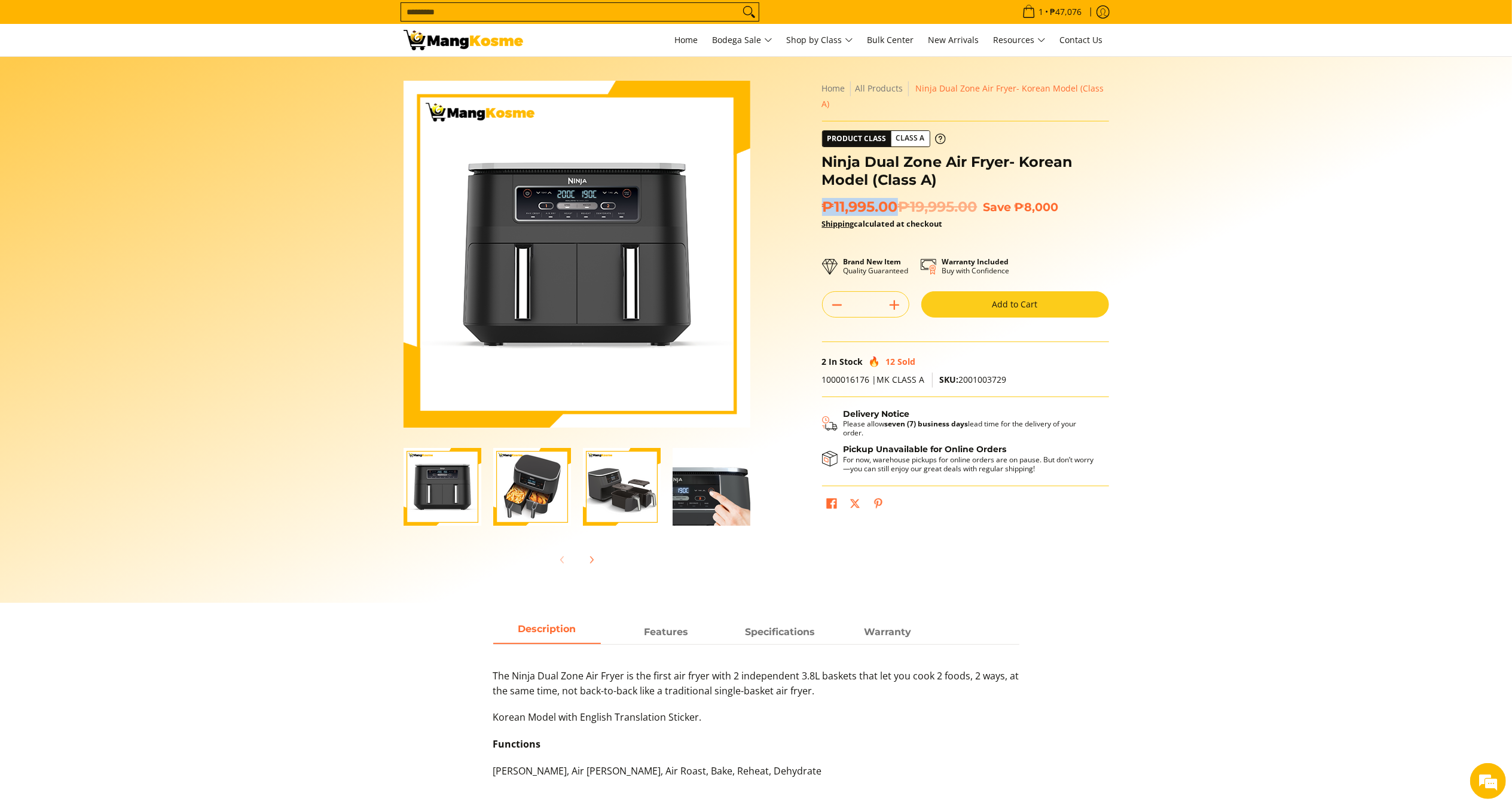
drag, startPoint x: 898, startPoint y: 194, endPoint x: 824, endPoint y: 186, distance: 74.4
click at [824, 198] on span "₱11,995.00 ₱19,995.00" at bounding box center [899, 207] width 156 height 18
copy span "₱11,995.00"
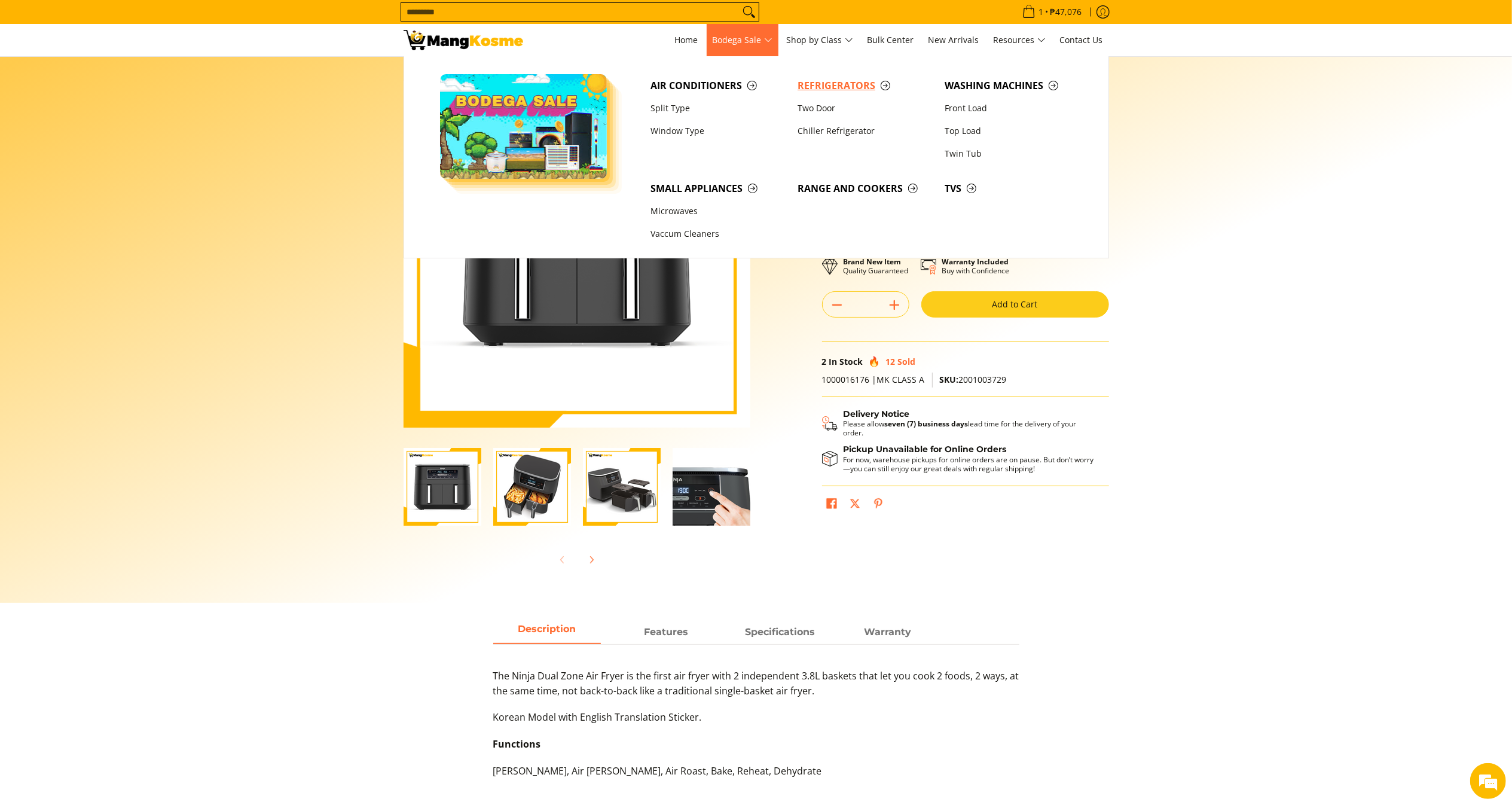
click at [861, 79] on span "Refrigerators" at bounding box center [865, 85] width 135 height 15
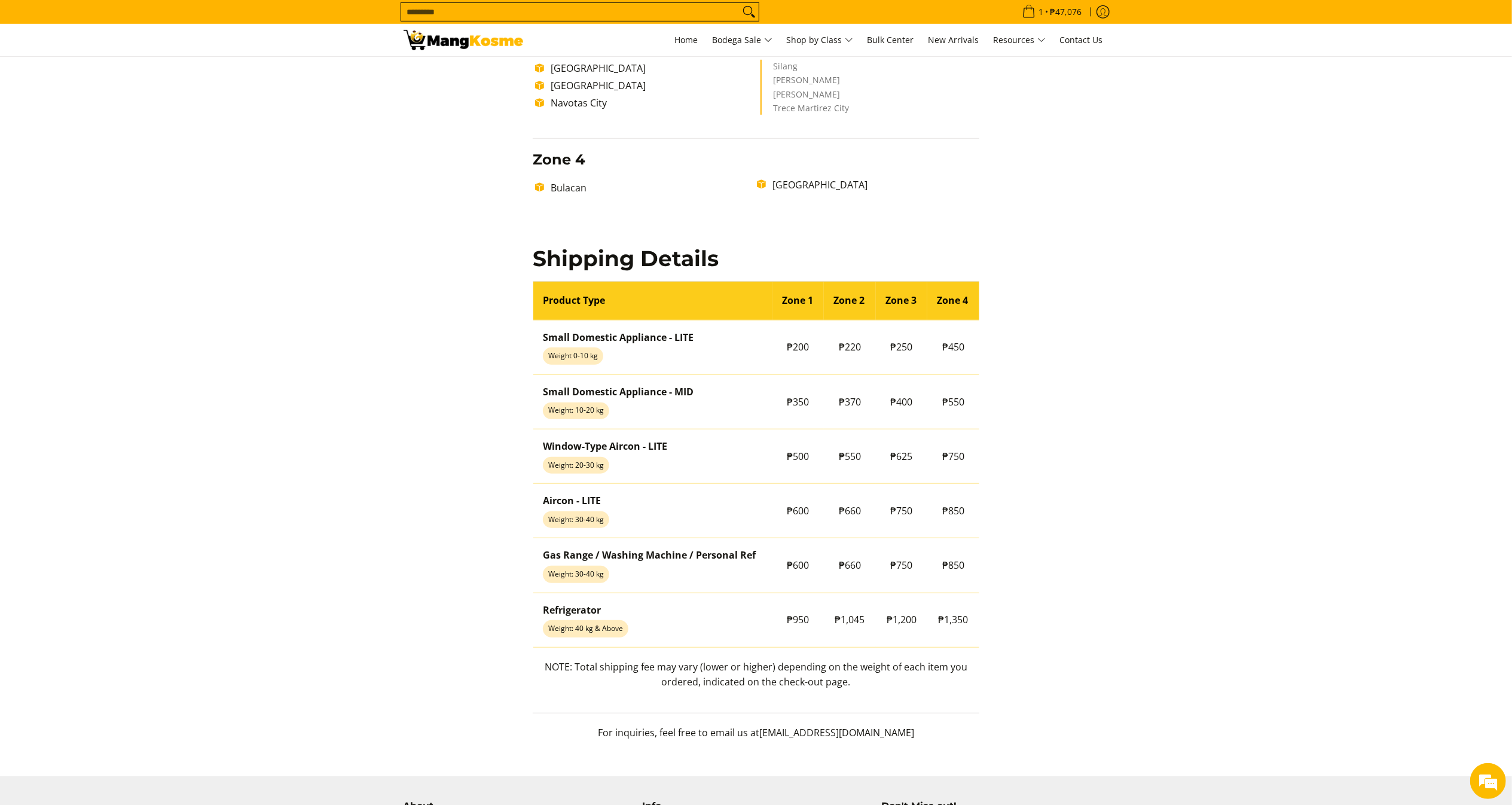
scroll to position [879, 0]
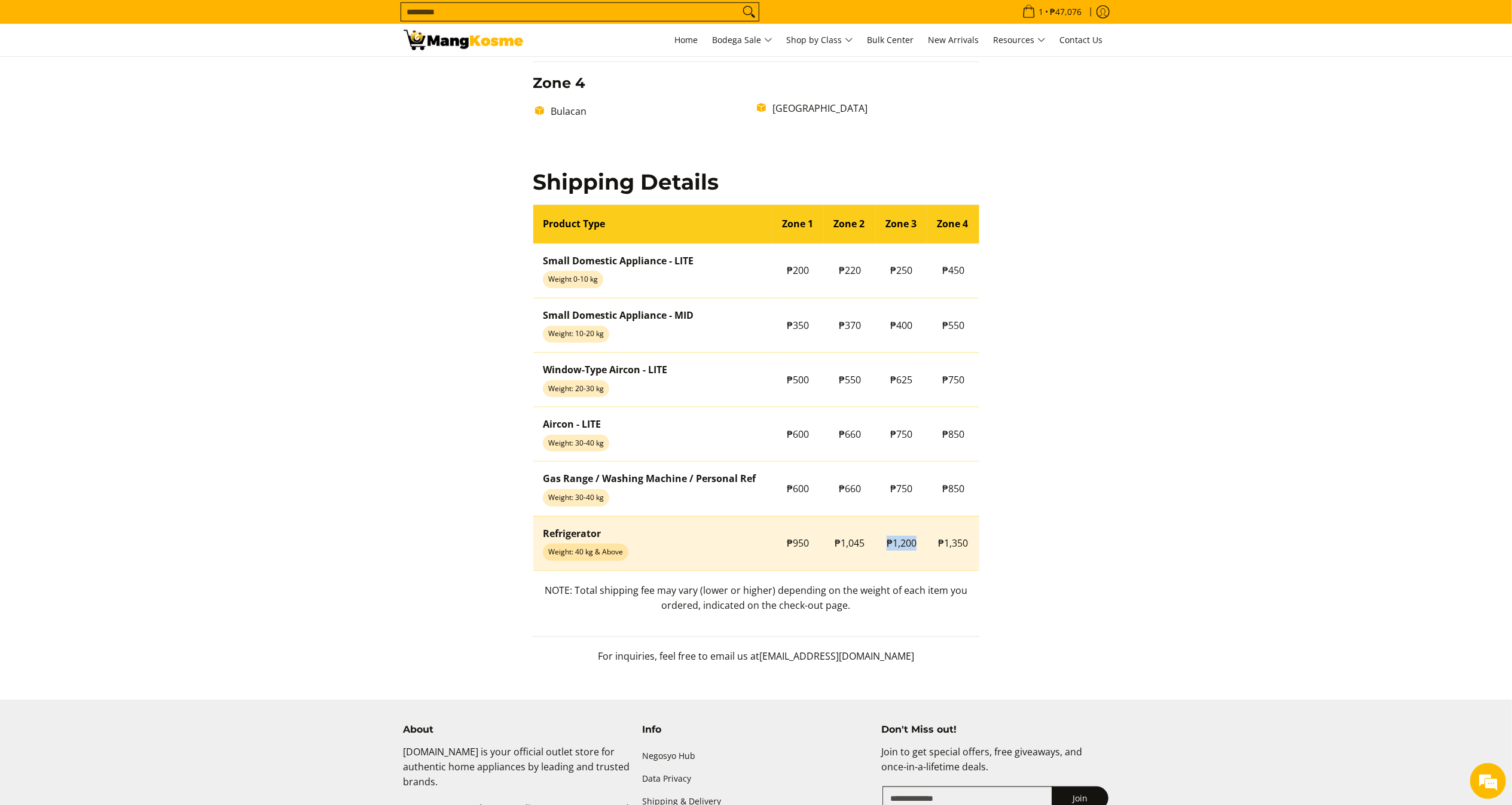
drag, startPoint x: 879, startPoint y: 545, endPoint x: 931, endPoint y: 548, distance: 52.1
click at [931, 548] on tr "Refrigerator Weight: 40 kg & Above ₱950 ₱1,045 ₱1,200 ₱1,350" at bounding box center [756, 543] width 446 height 55
copy tr "₱1,200"
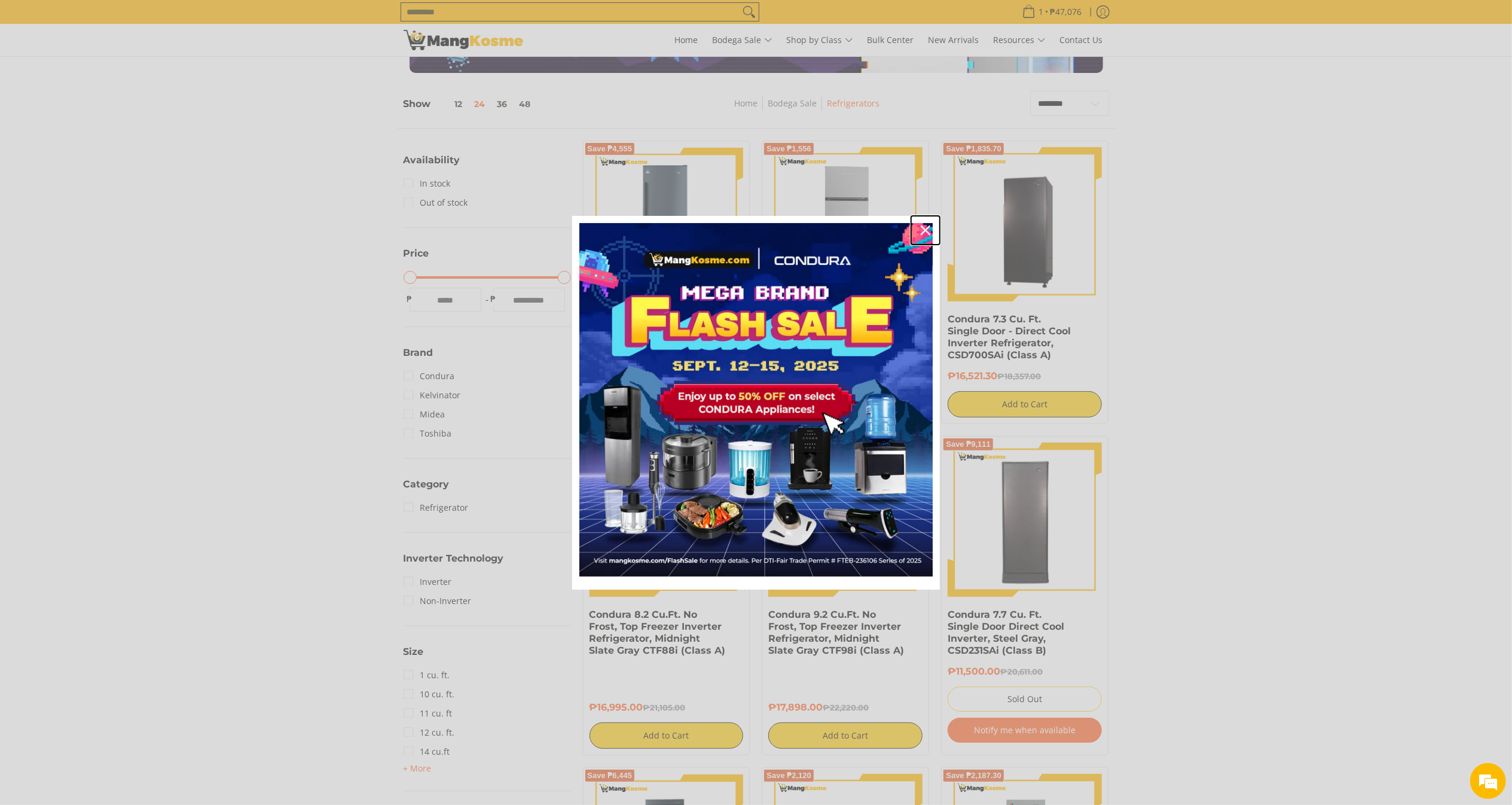
click at [931, 226] on icon "close icon" at bounding box center [925, 230] width 10 height 10
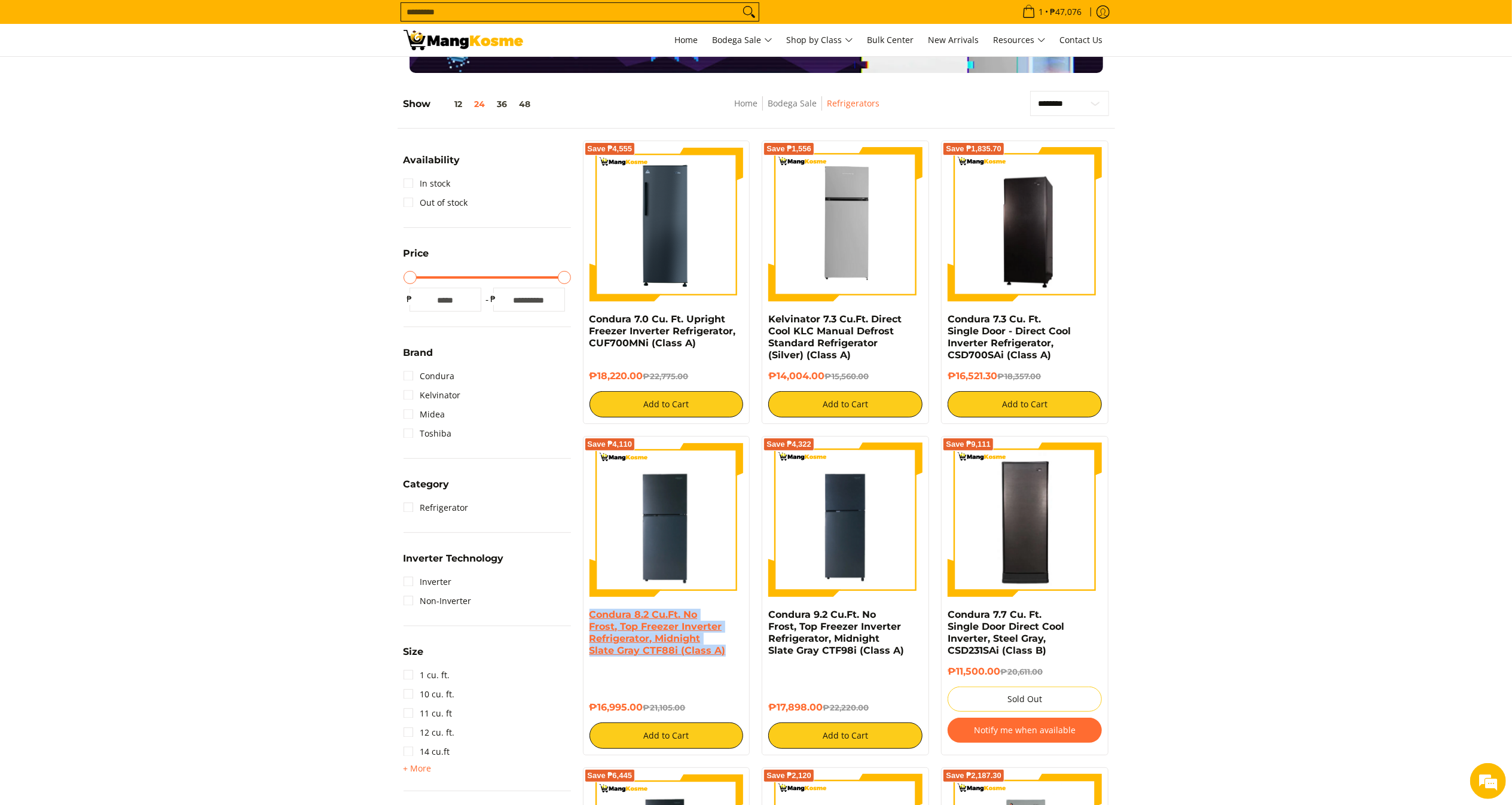
copy link "Condura 8.2 Cu.Ft. No Frost, Top Freezer Inverter Refrigerator, Midnight Slate …"
drag, startPoint x: 733, startPoint y: 653, endPoint x: 589, endPoint y: 618, distance: 148.2
click at [589, 618] on h4 "Condura 8.2 Cu.Ft. No Frost, Top Freezer Inverter Refrigerator, Midnight Slate …" at bounding box center [666, 632] width 155 height 48
copy h6 "₱16,995.00"
drag, startPoint x: 633, startPoint y: 694, endPoint x: 588, endPoint y: 696, distance: 45.0
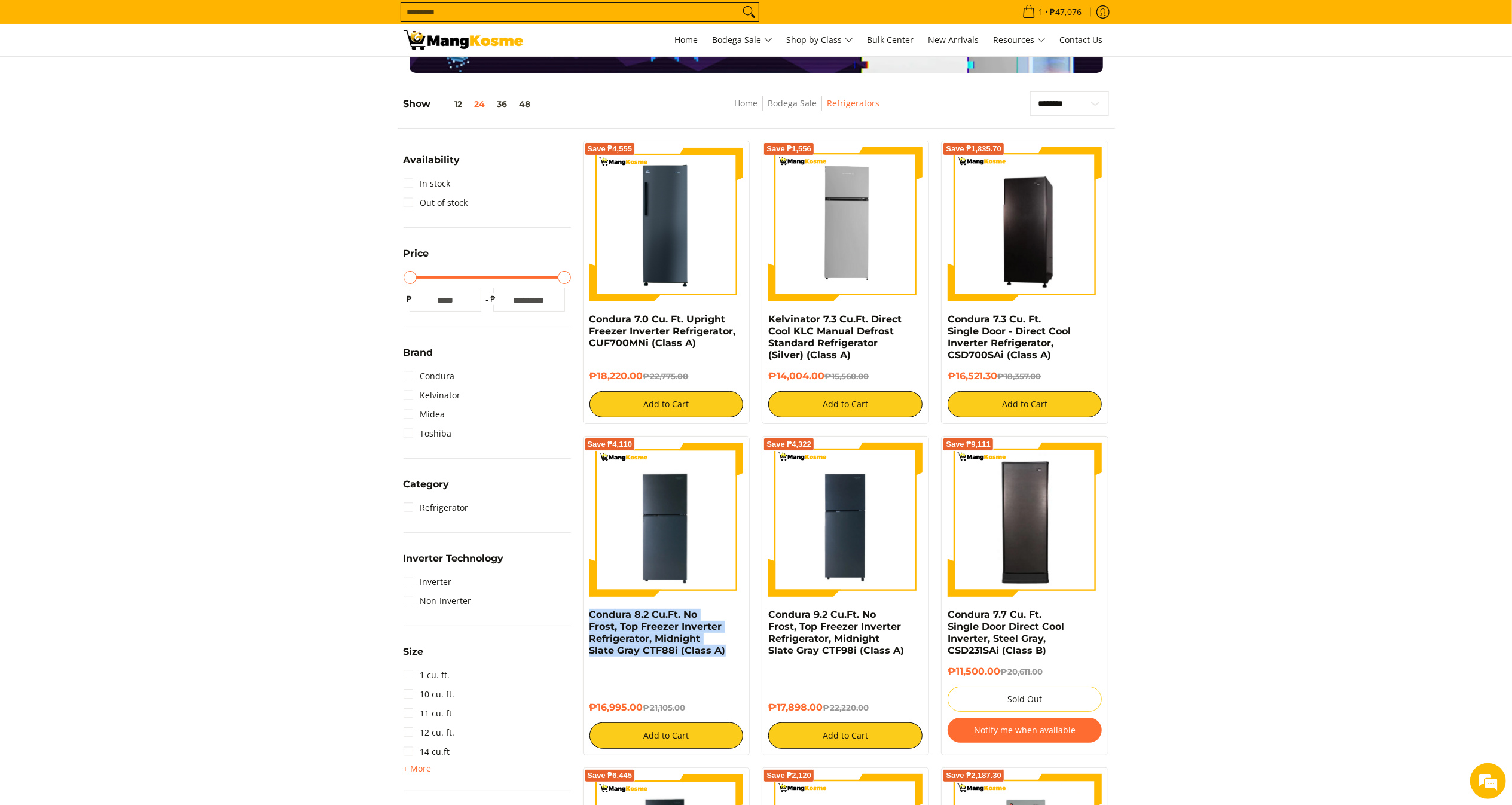
click at [588, 696] on div "Save ₱4,110 Condura 8.2 Cu.Ft. No Frost, Top Freezer Inverter Refrigerator, Mid…" at bounding box center [666, 595] width 168 height 319
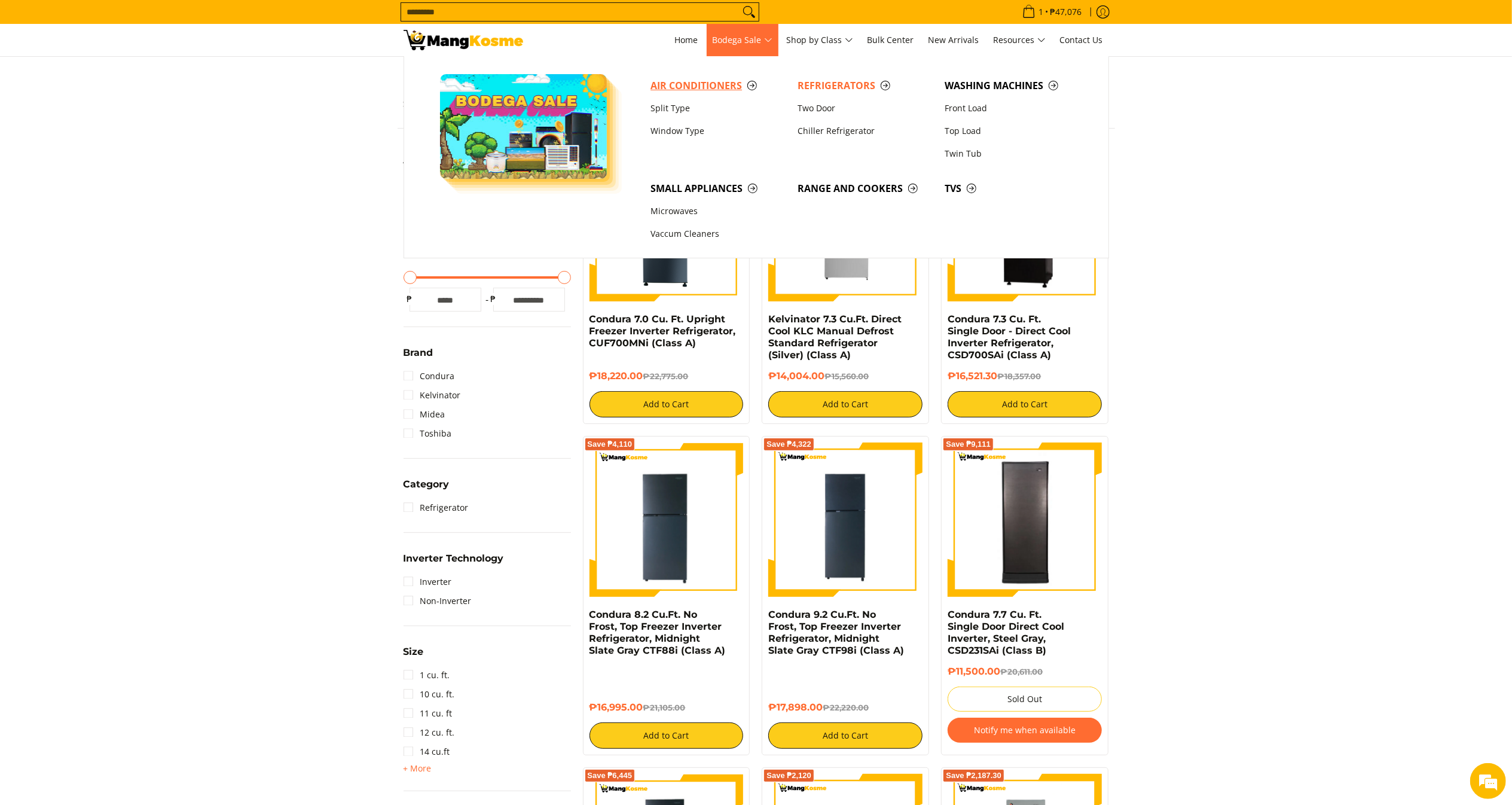
click at [697, 79] on span "Air Conditioners" at bounding box center [718, 85] width 135 height 15
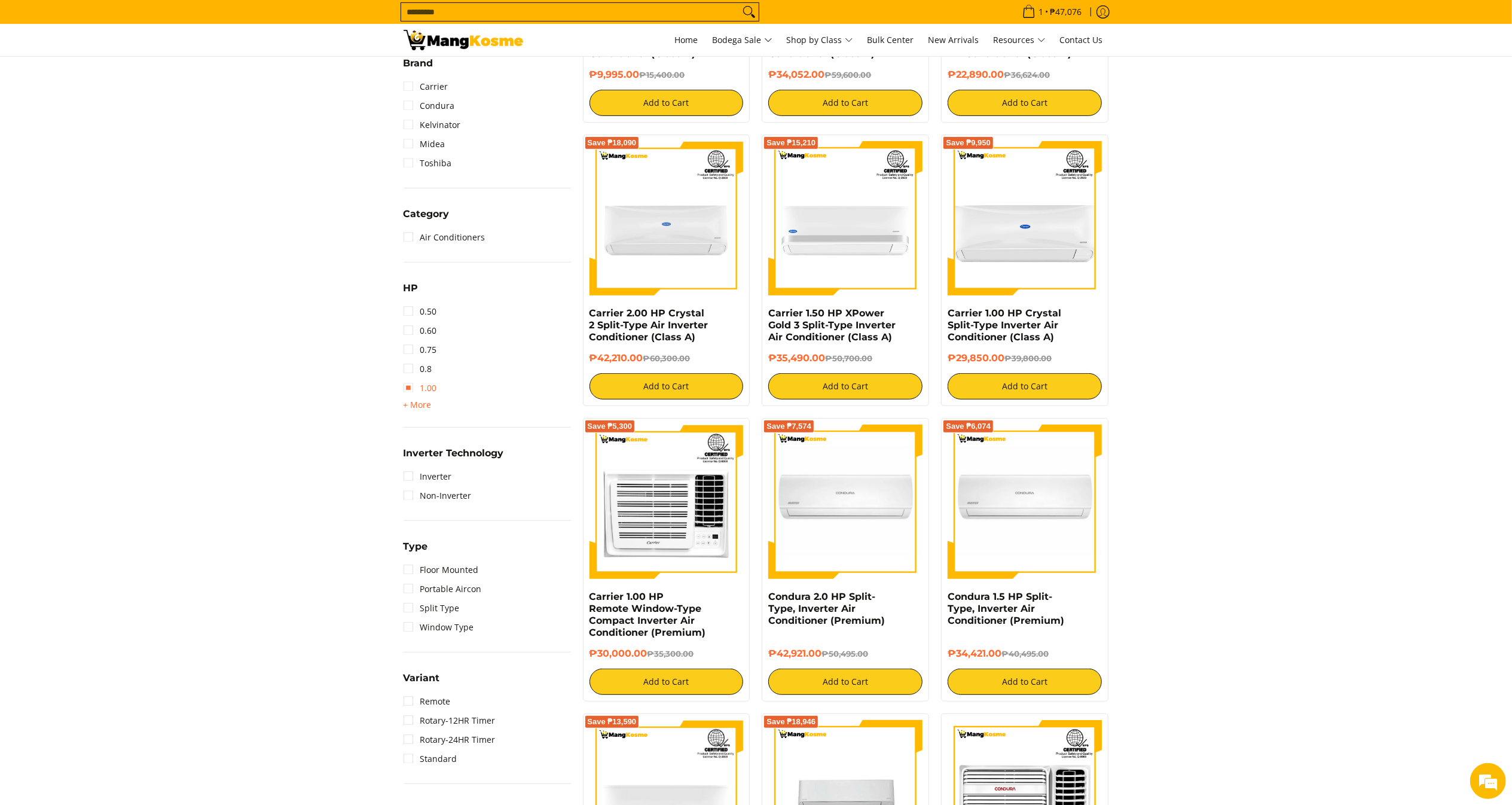
click at [422, 384] on link "1.00" at bounding box center [420, 389] width 34 height 19
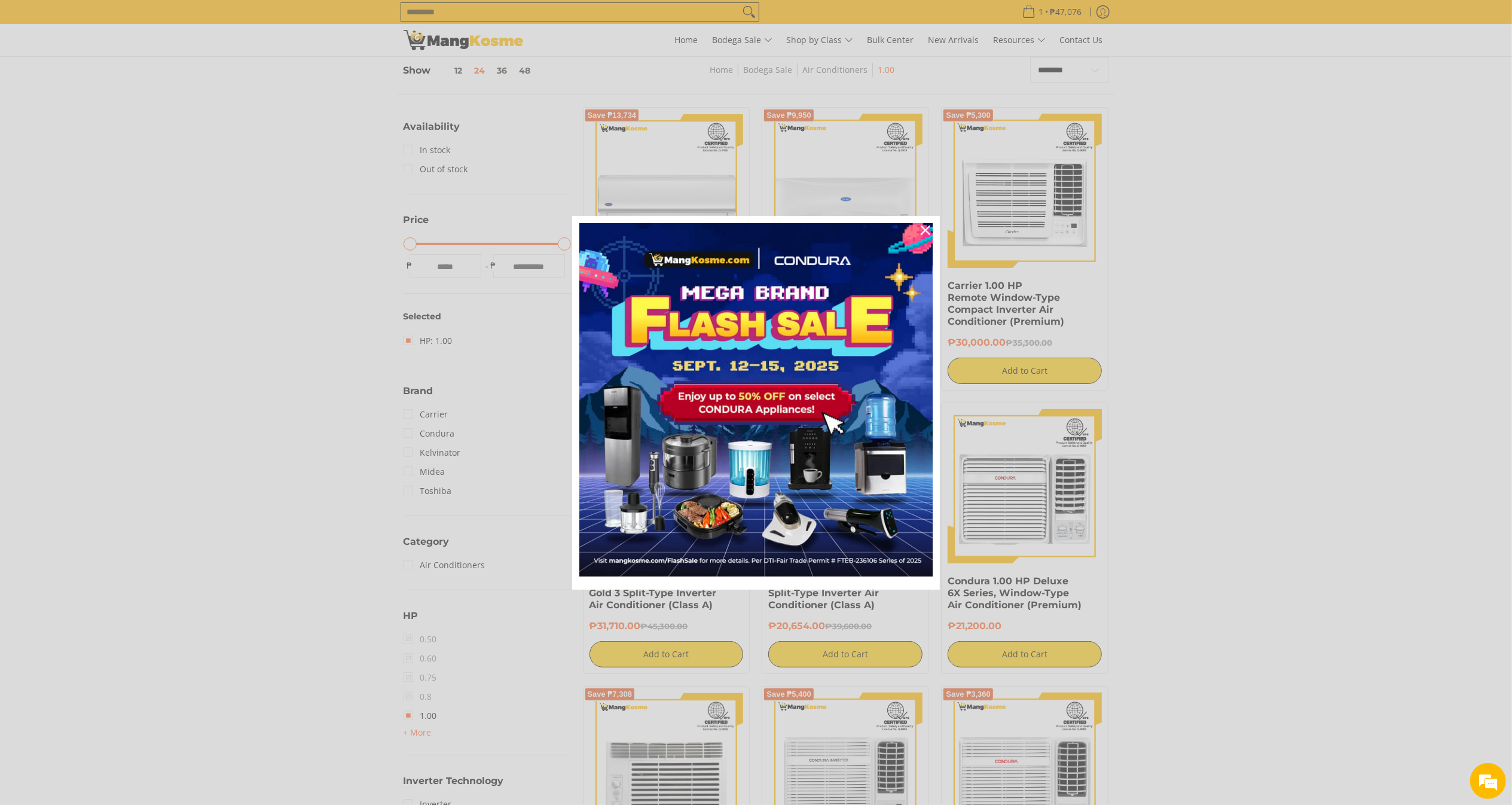
click at [766, 9] on div "Marketing offer form" at bounding box center [756, 402] width 1512 height 805
click at [922, 215] on div "Marketing offer form" at bounding box center [756, 402] width 1512 height 805
click at [924, 222] on div "Close" at bounding box center [925, 230] width 19 height 19
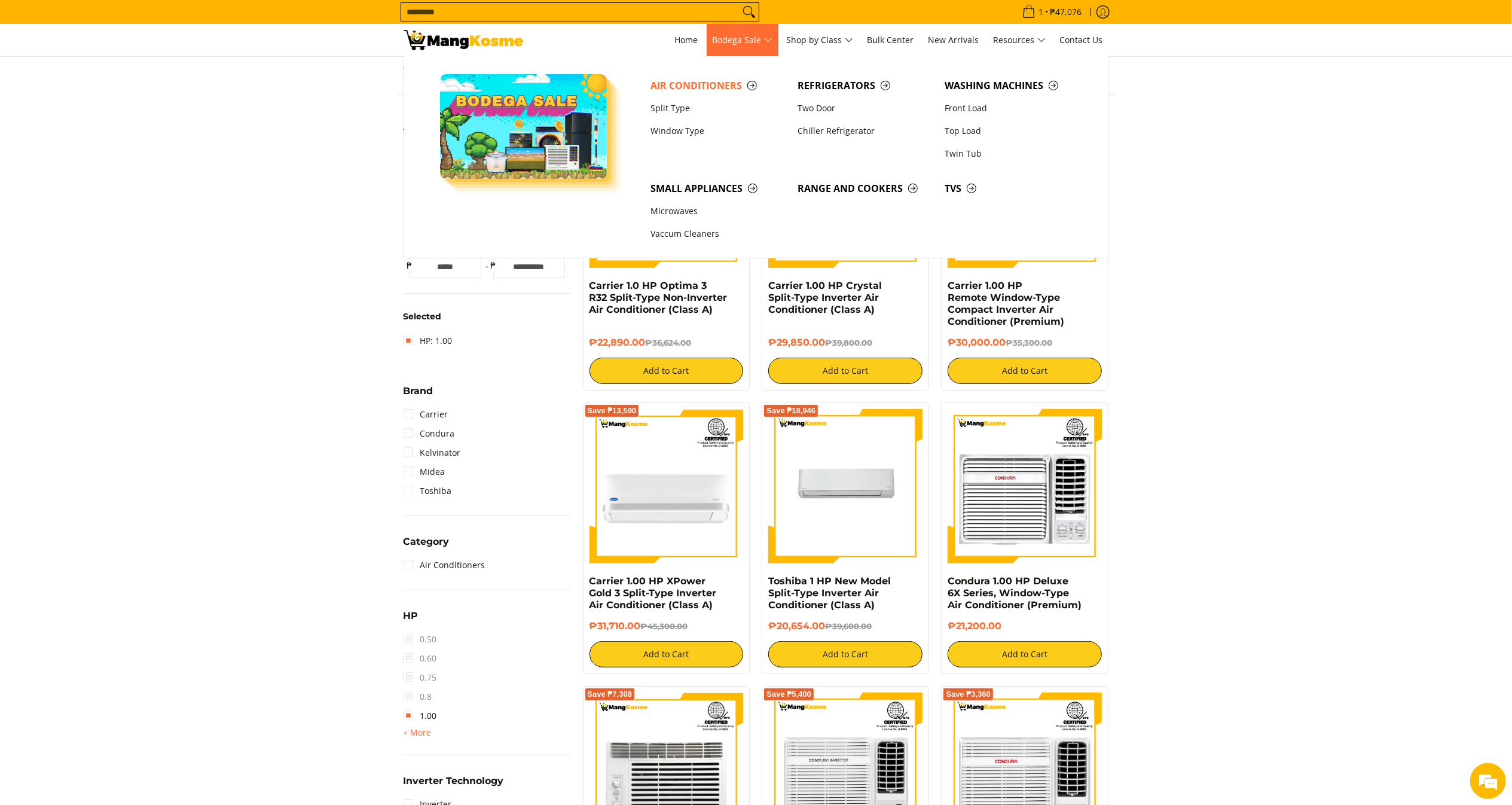
click at [764, 39] on span "Bodega Sale" at bounding box center [742, 40] width 60 height 15
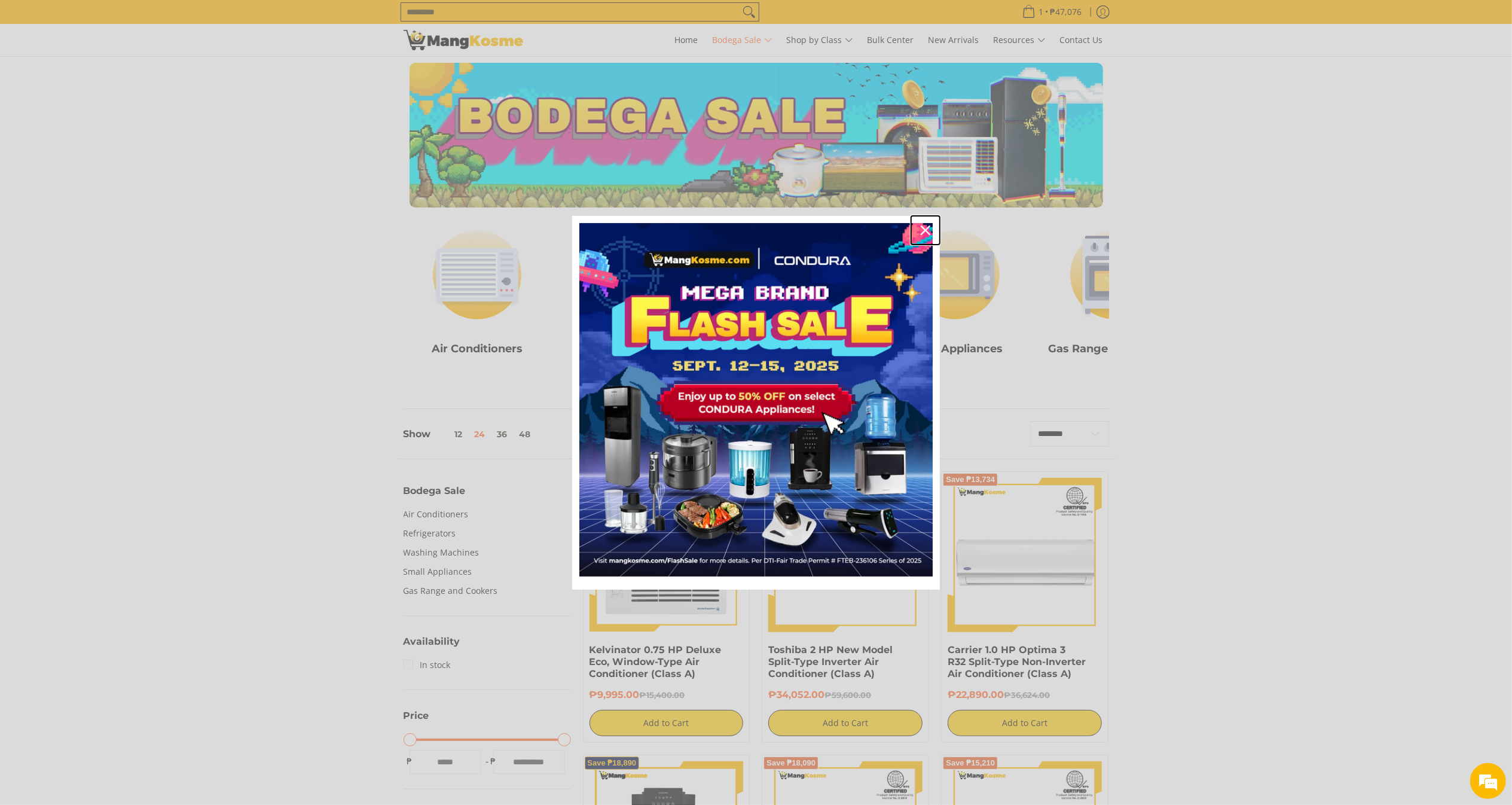
click at [917, 224] on div "Close" at bounding box center [925, 230] width 19 height 19
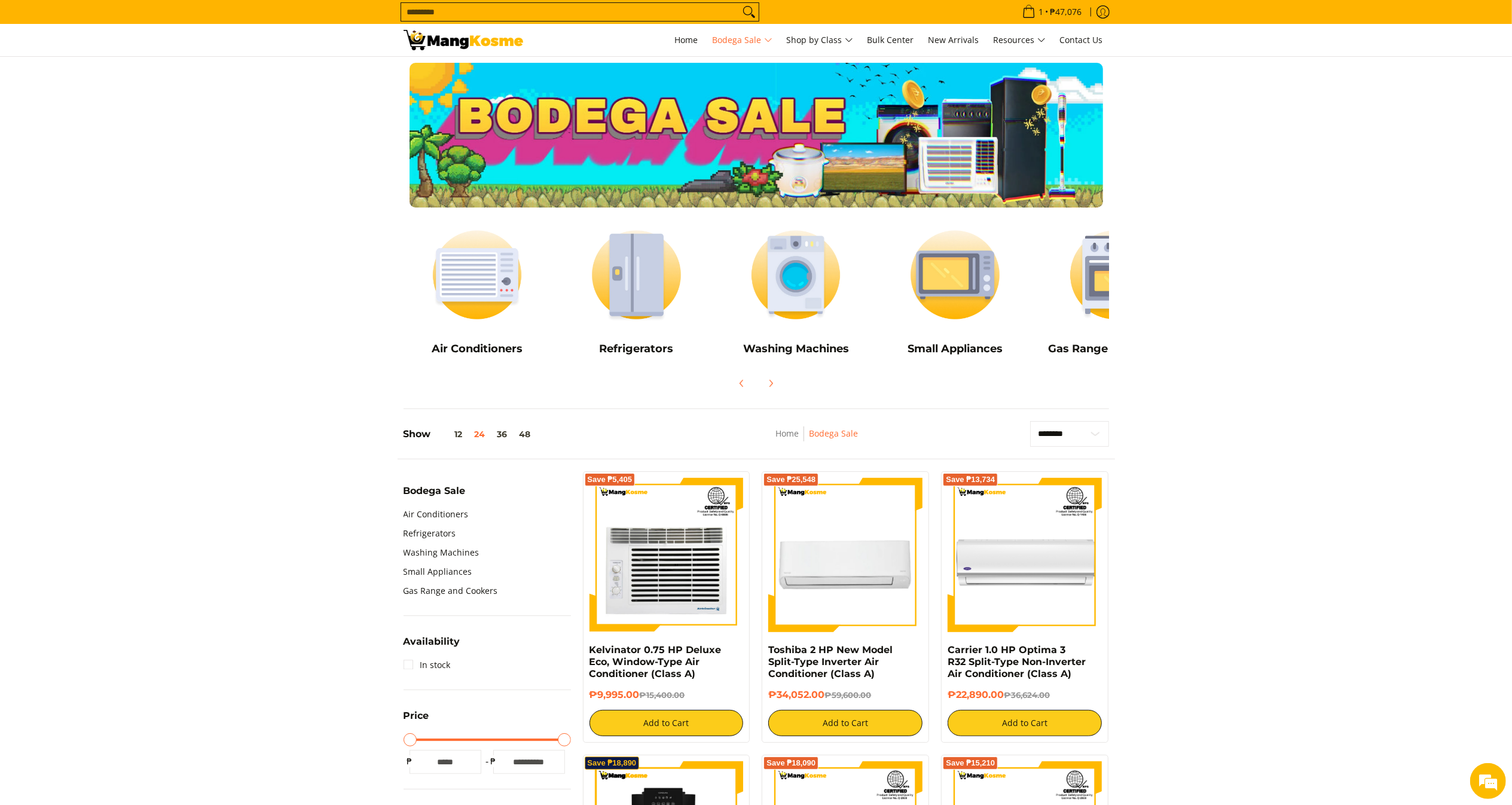
click at [678, 10] on input "Search..." at bounding box center [570, 11] width 338 height 18
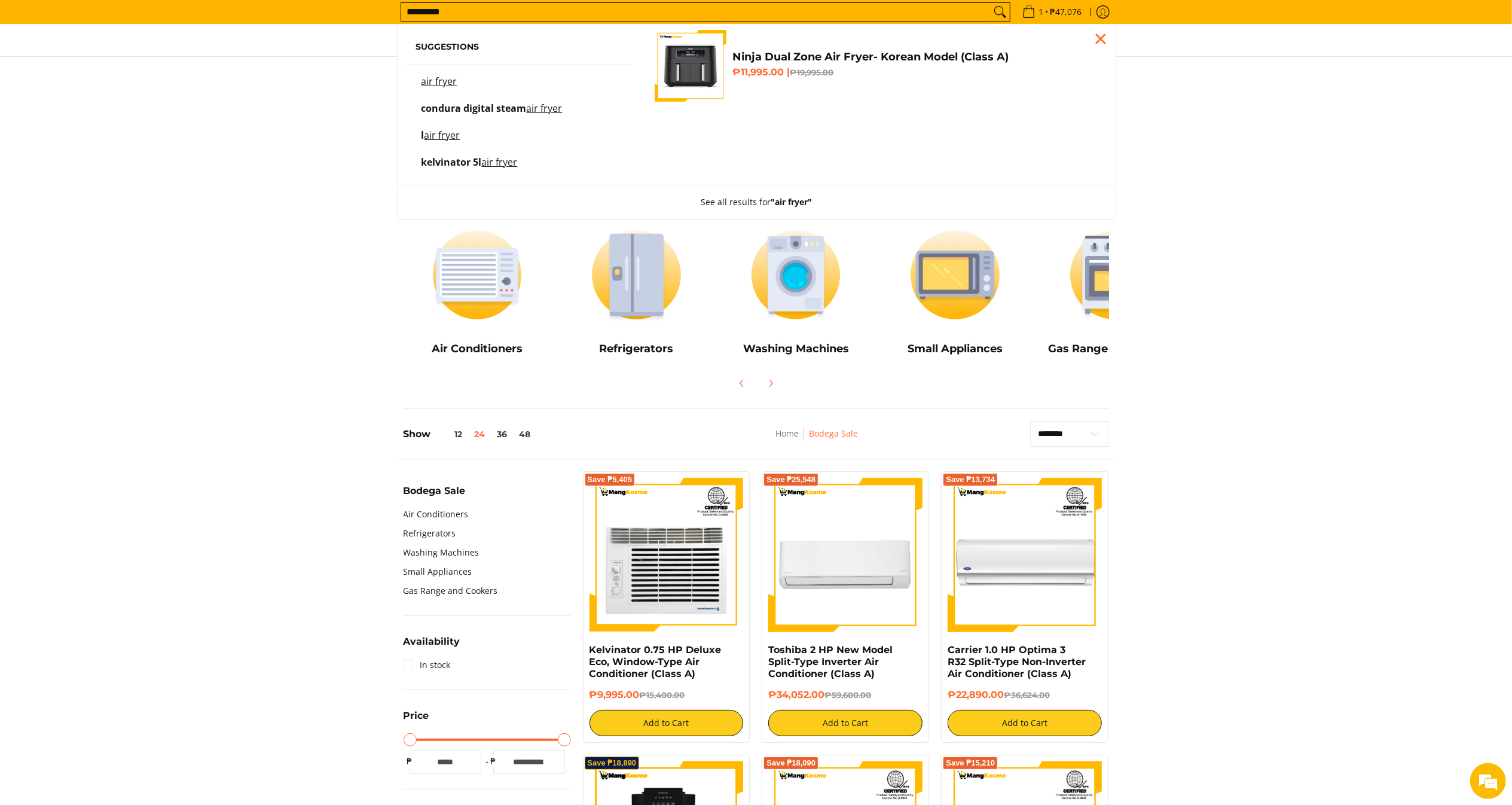
type input "*********"
click at [751, 73] on h6 "₱11,995.00 | ₱19,995.00" at bounding box center [915, 72] width 365 height 12
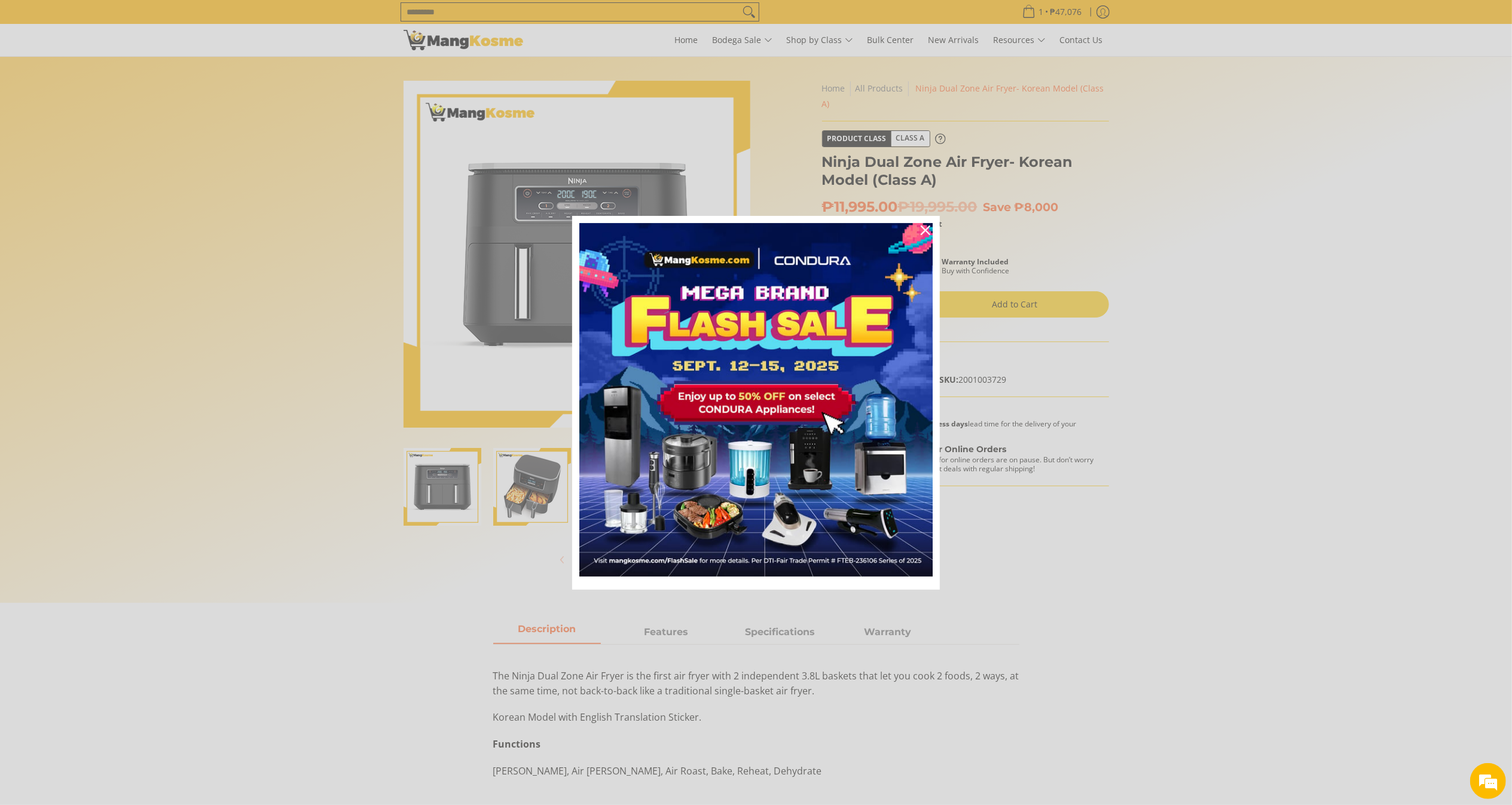
click at [753, 22] on div "Marketing offer form" at bounding box center [756, 402] width 1512 height 805
click at [922, 231] on icon "close icon" at bounding box center [925, 230] width 10 height 10
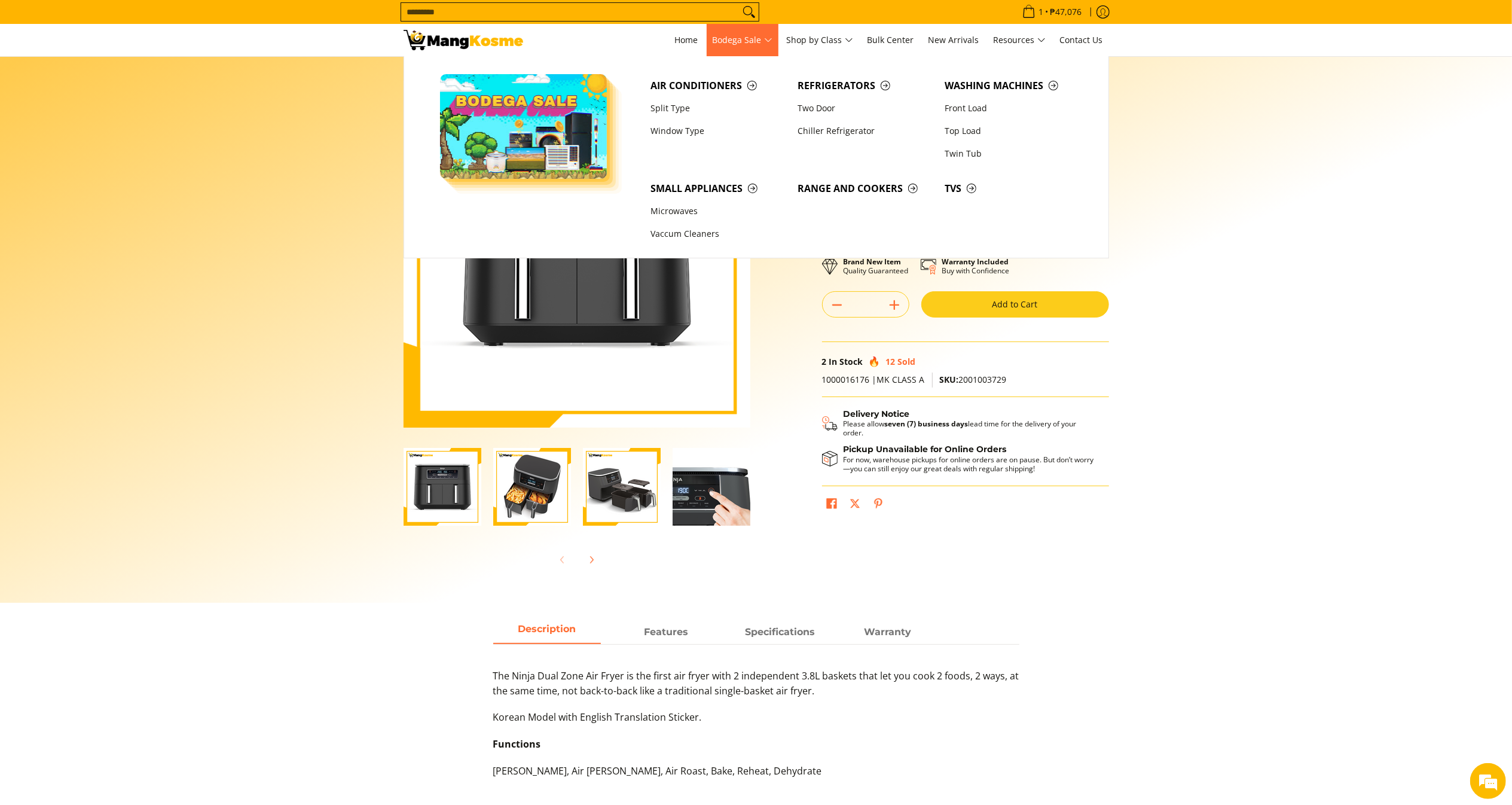
click at [723, 33] on span "Bodega Sale" at bounding box center [742, 40] width 60 height 15
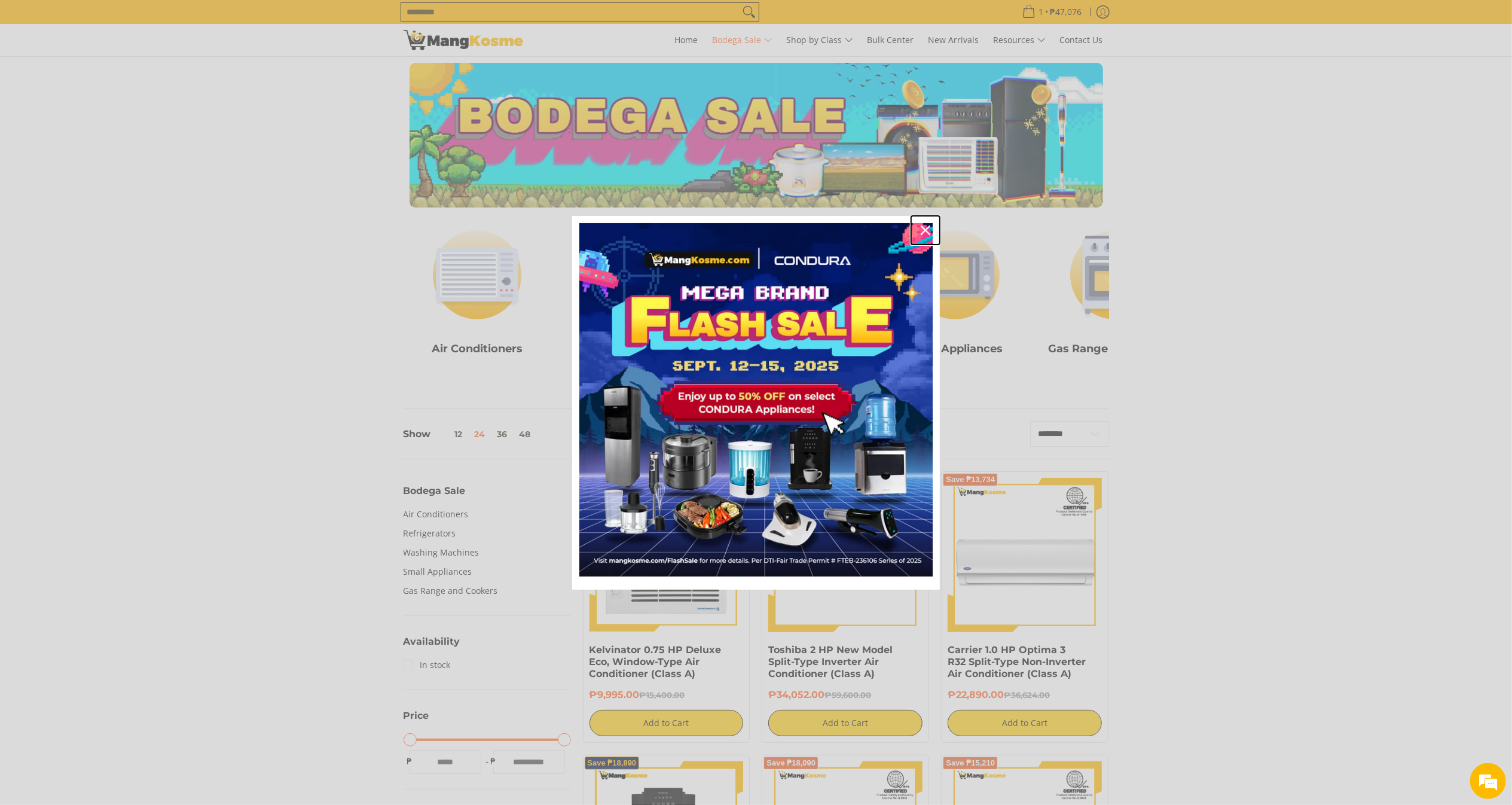
click at [932, 230] on div "Close" at bounding box center [925, 230] width 19 height 19
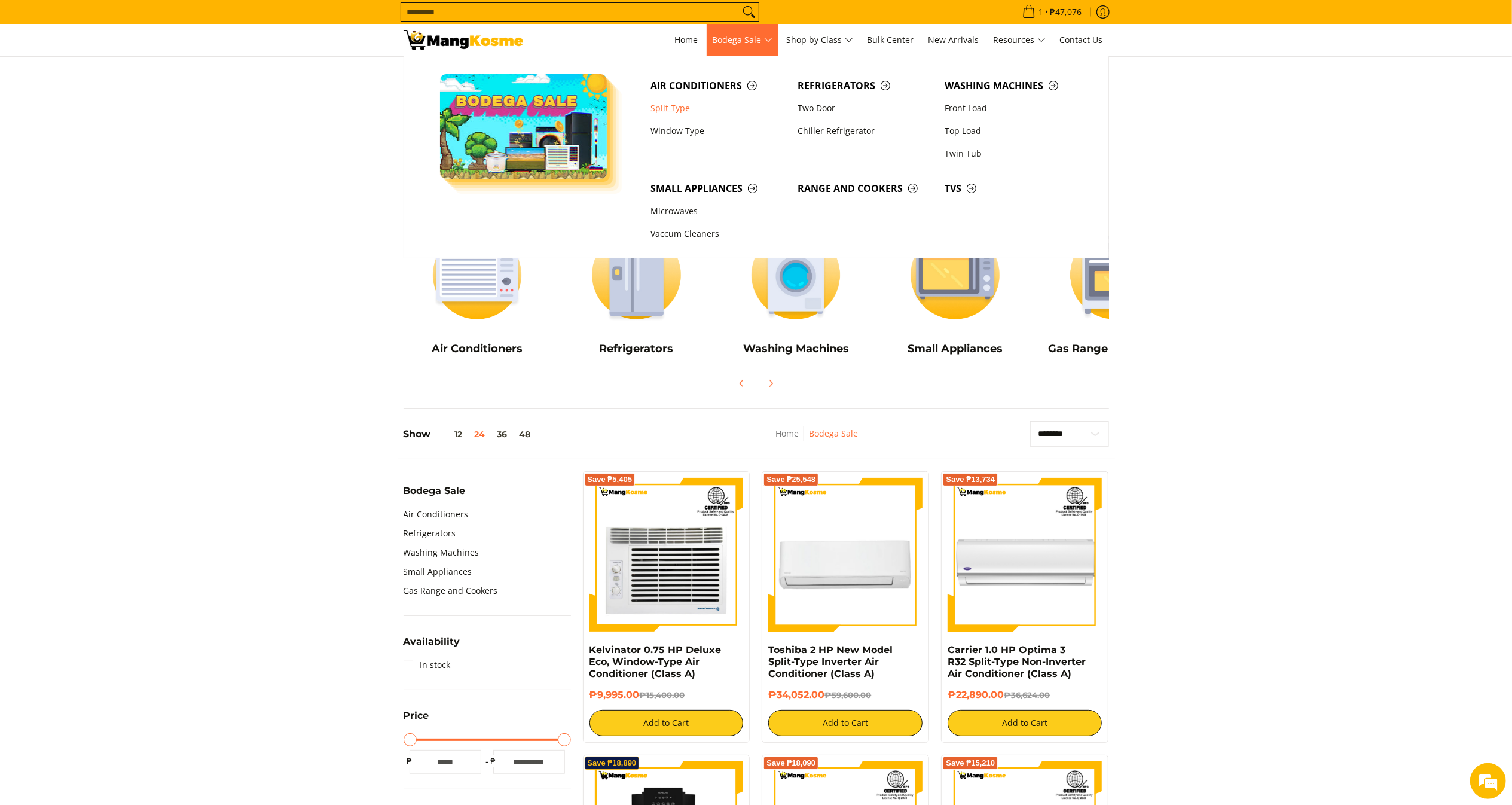
click at [682, 110] on link "Split Type" at bounding box center [718, 108] width 147 height 23
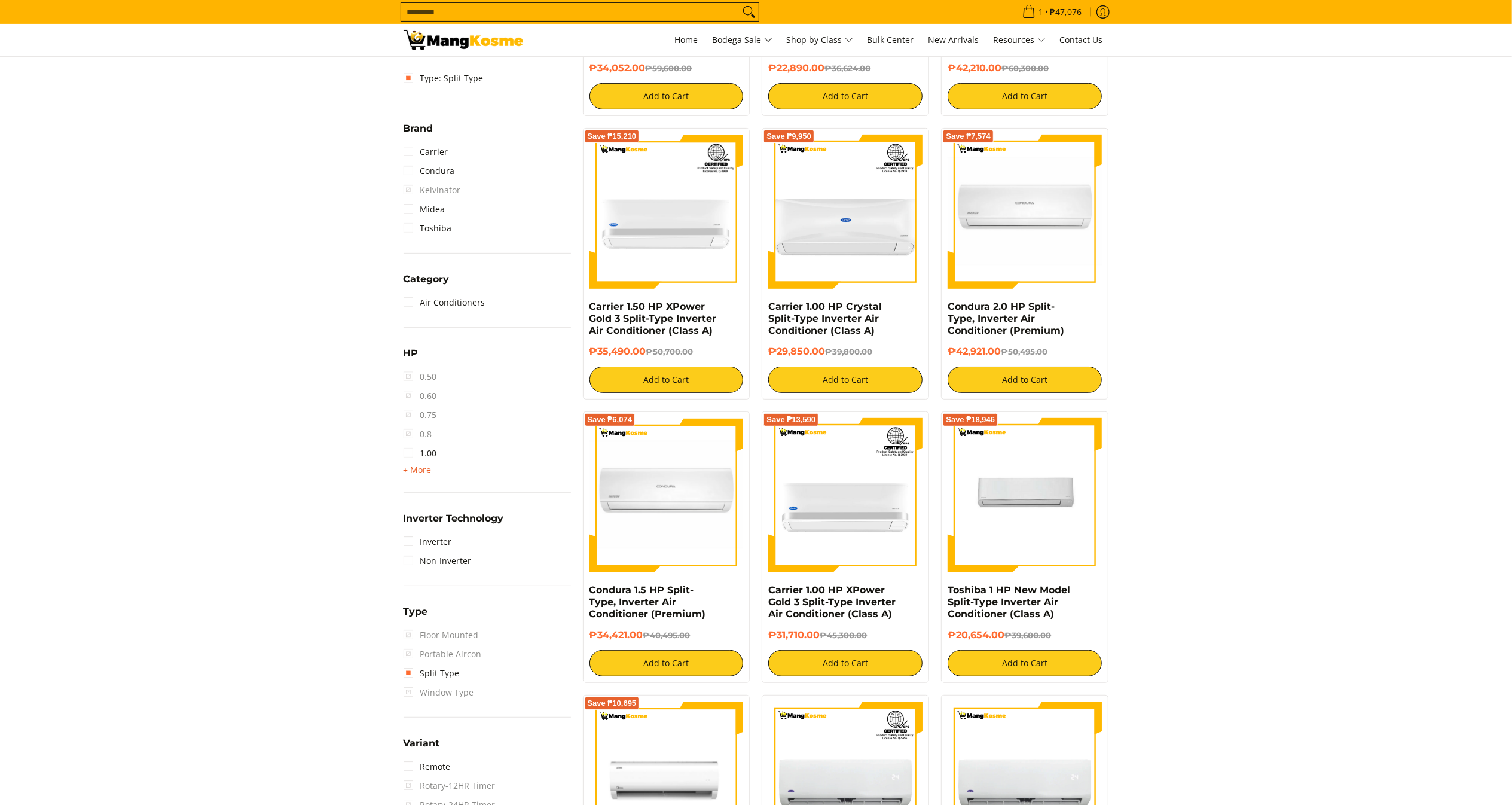
click at [416, 469] on span "+ More" at bounding box center [417, 469] width 28 height 10
click at [431, 475] on link "1.50" at bounding box center [420, 473] width 34 height 19
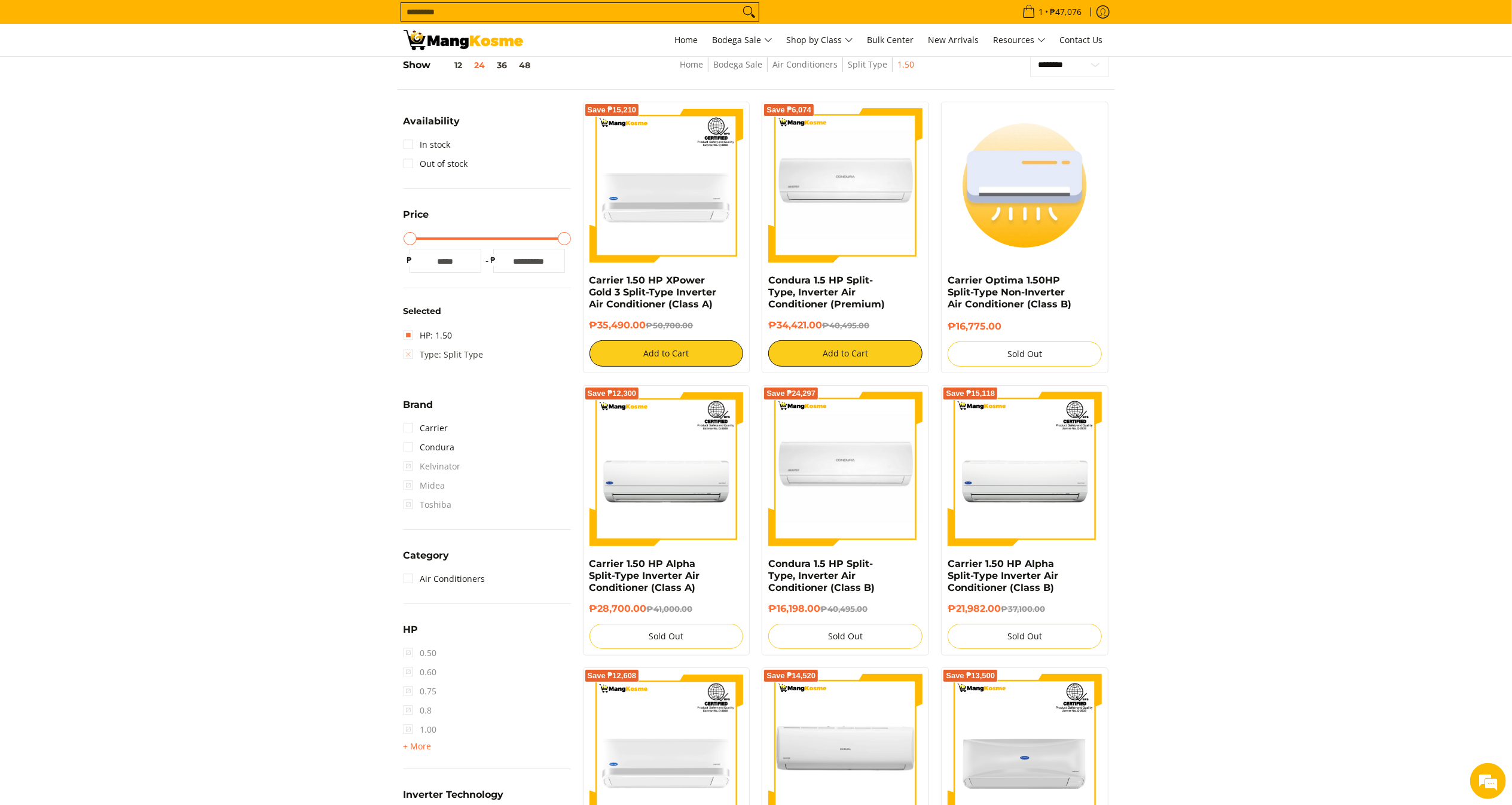
scroll to position [168, 0]
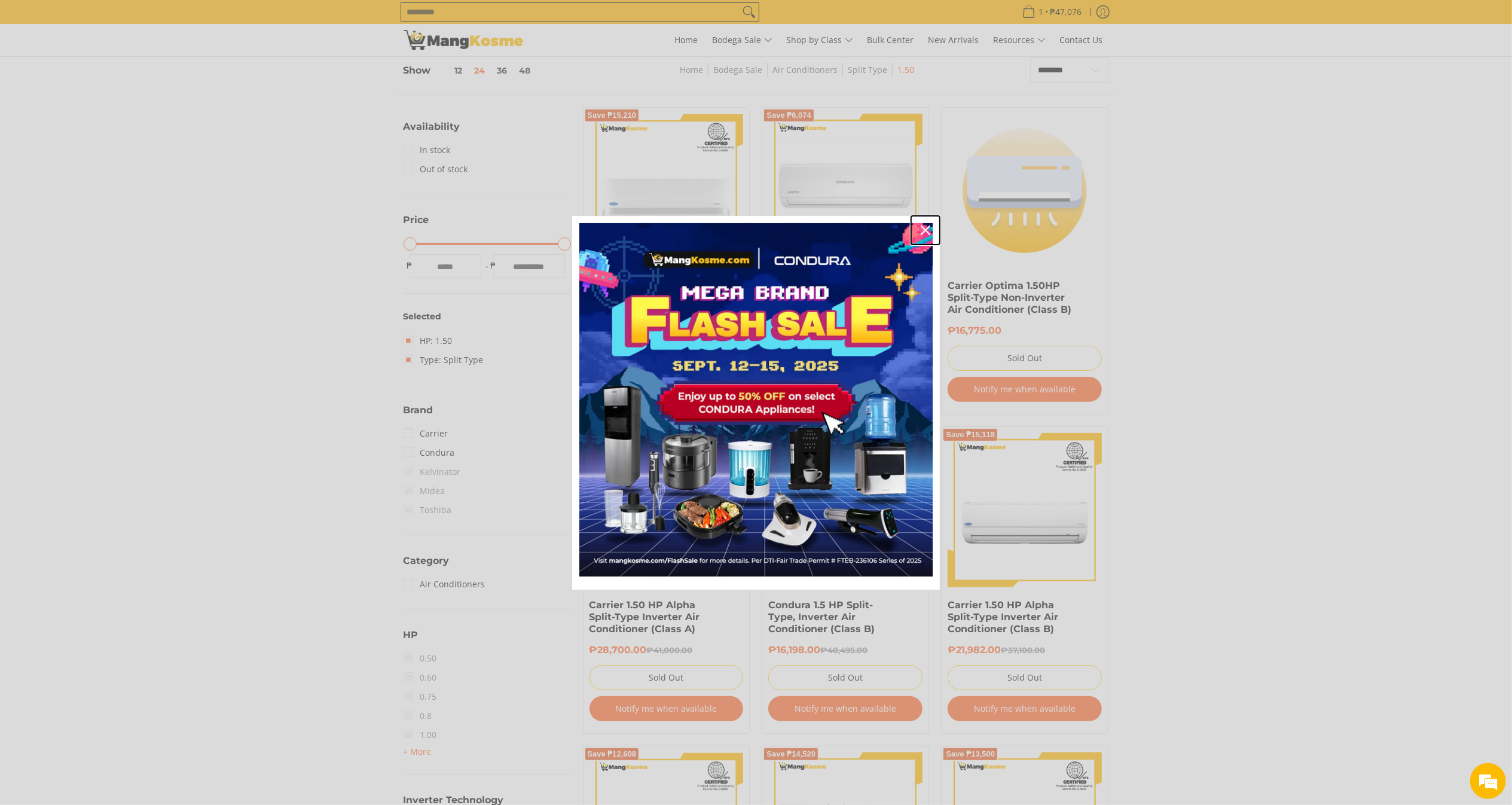
click at [929, 226] on icon "close icon" at bounding box center [925, 230] width 10 height 10
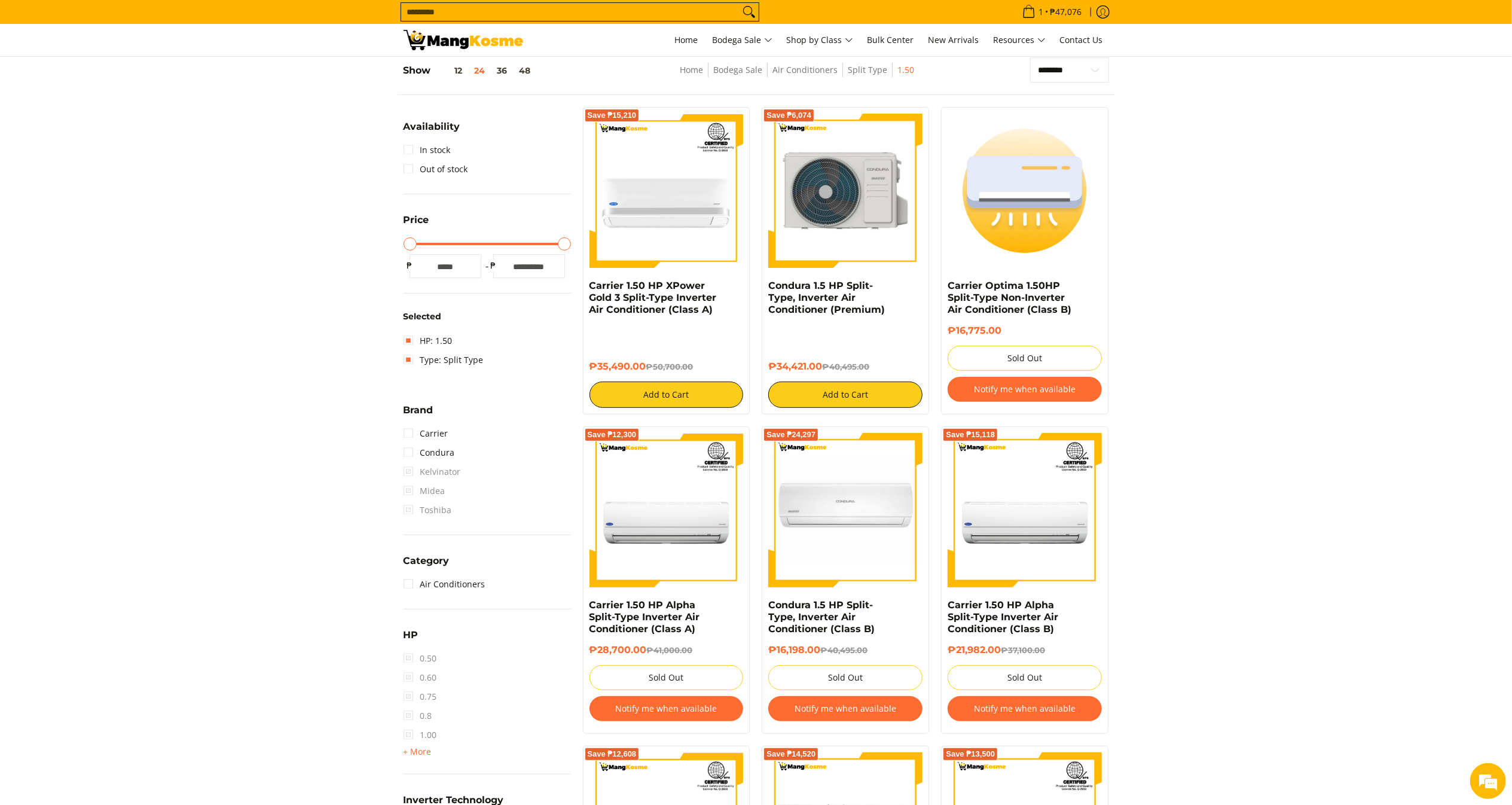
scroll to position [0, 0]
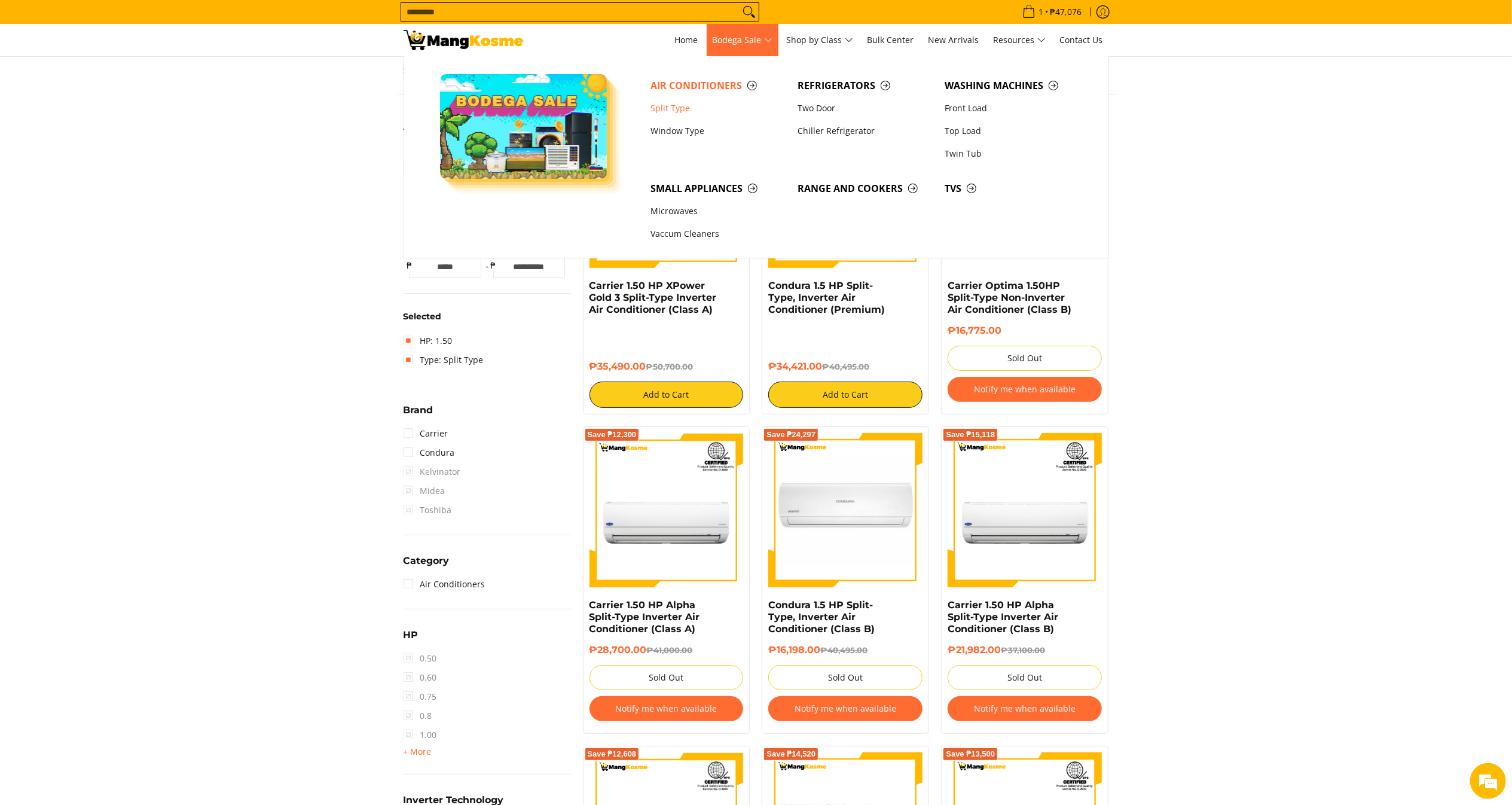
click at [773, 40] on span "Bodega Sale" at bounding box center [742, 40] width 60 height 15
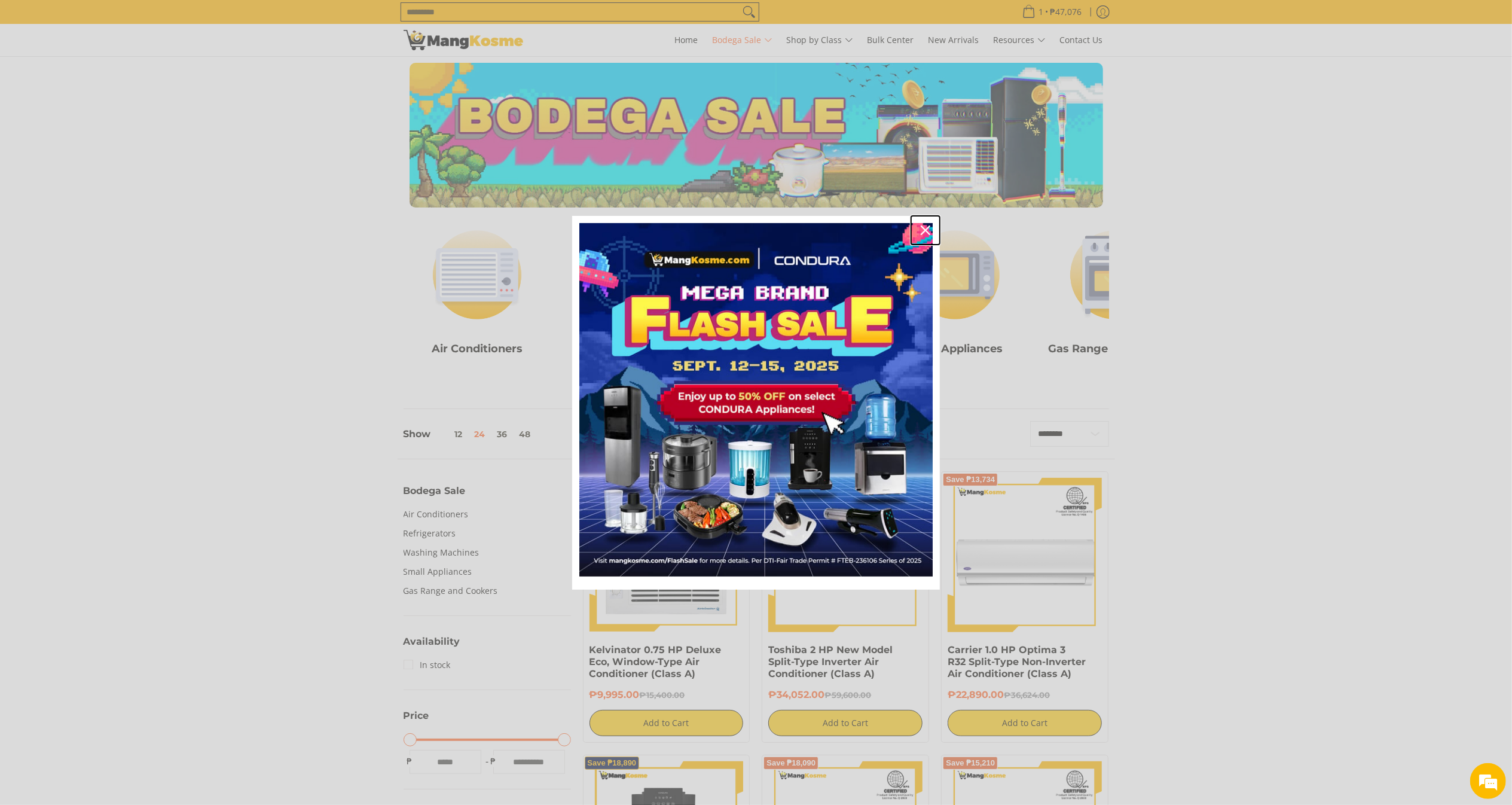
click at [931, 229] on div "Close" at bounding box center [925, 230] width 19 height 19
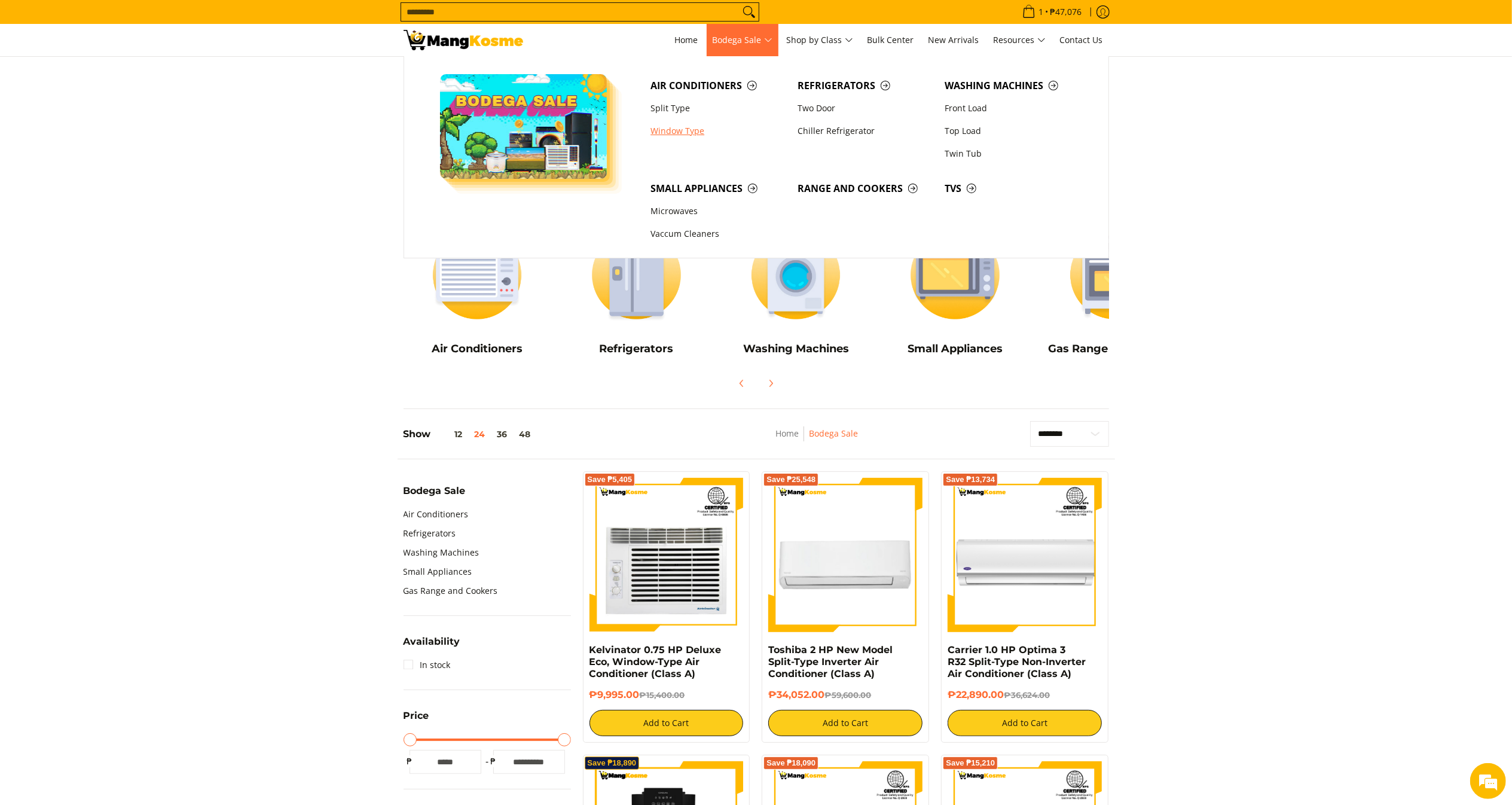
click at [697, 130] on link "Window Type" at bounding box center [718, 131] width 147 height 23
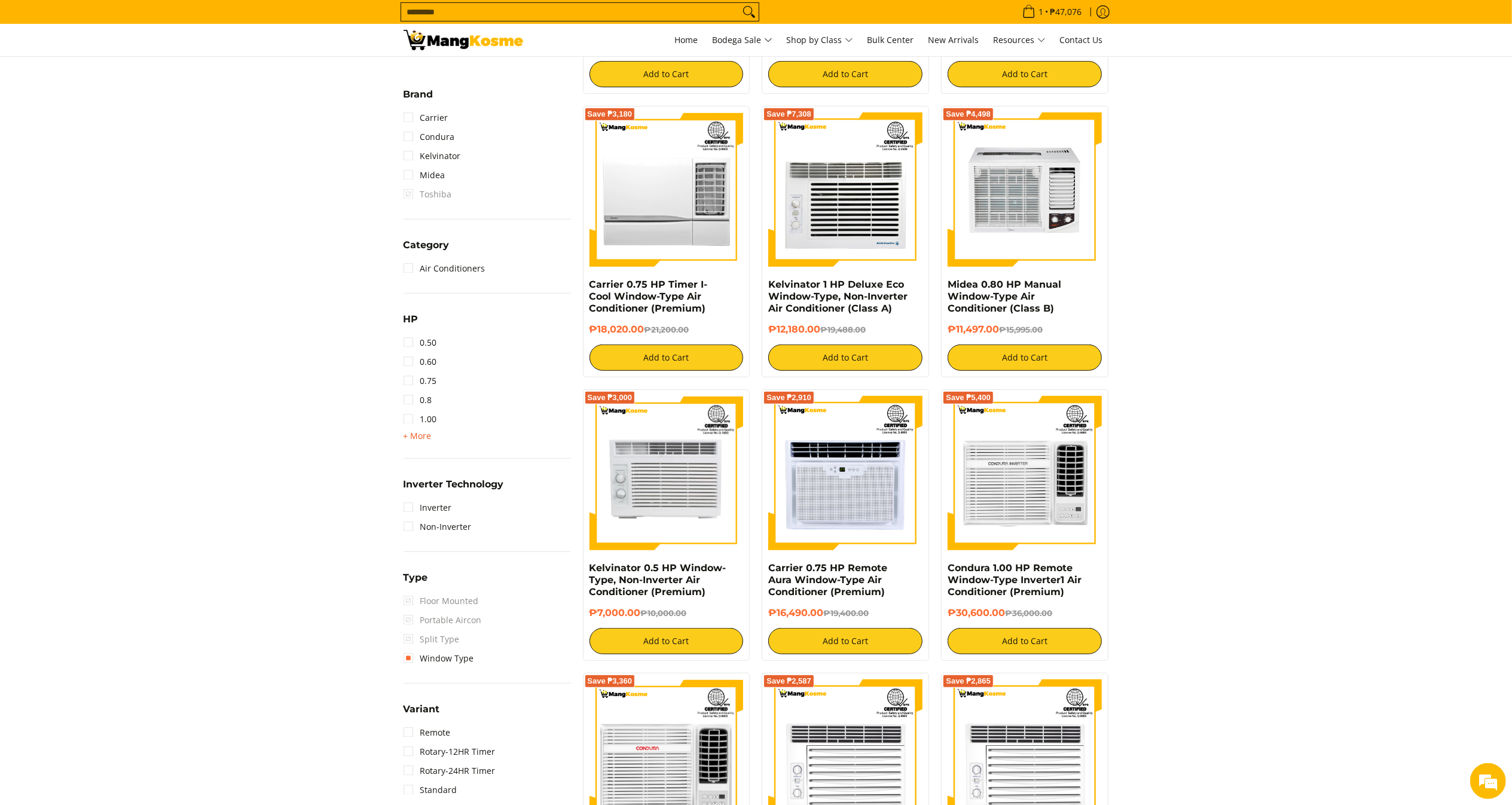
click at [419, 432] on span "+ More" at bounding box center [417, 436] width 28 height 10
click at [428, 458] on link "2.00" at bounding box center [420, 457] width 34 height 19
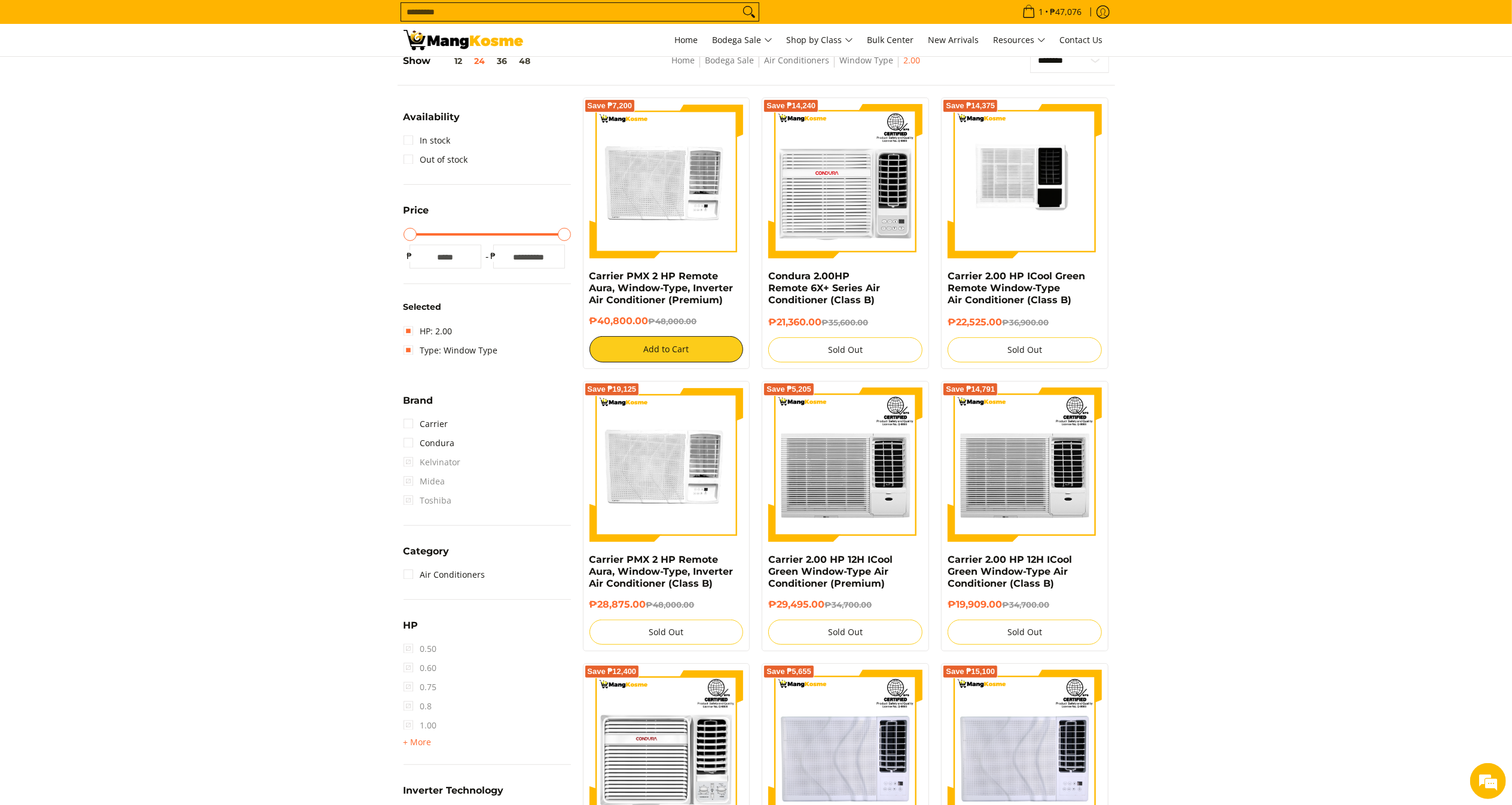
scroll to position [168, 0]
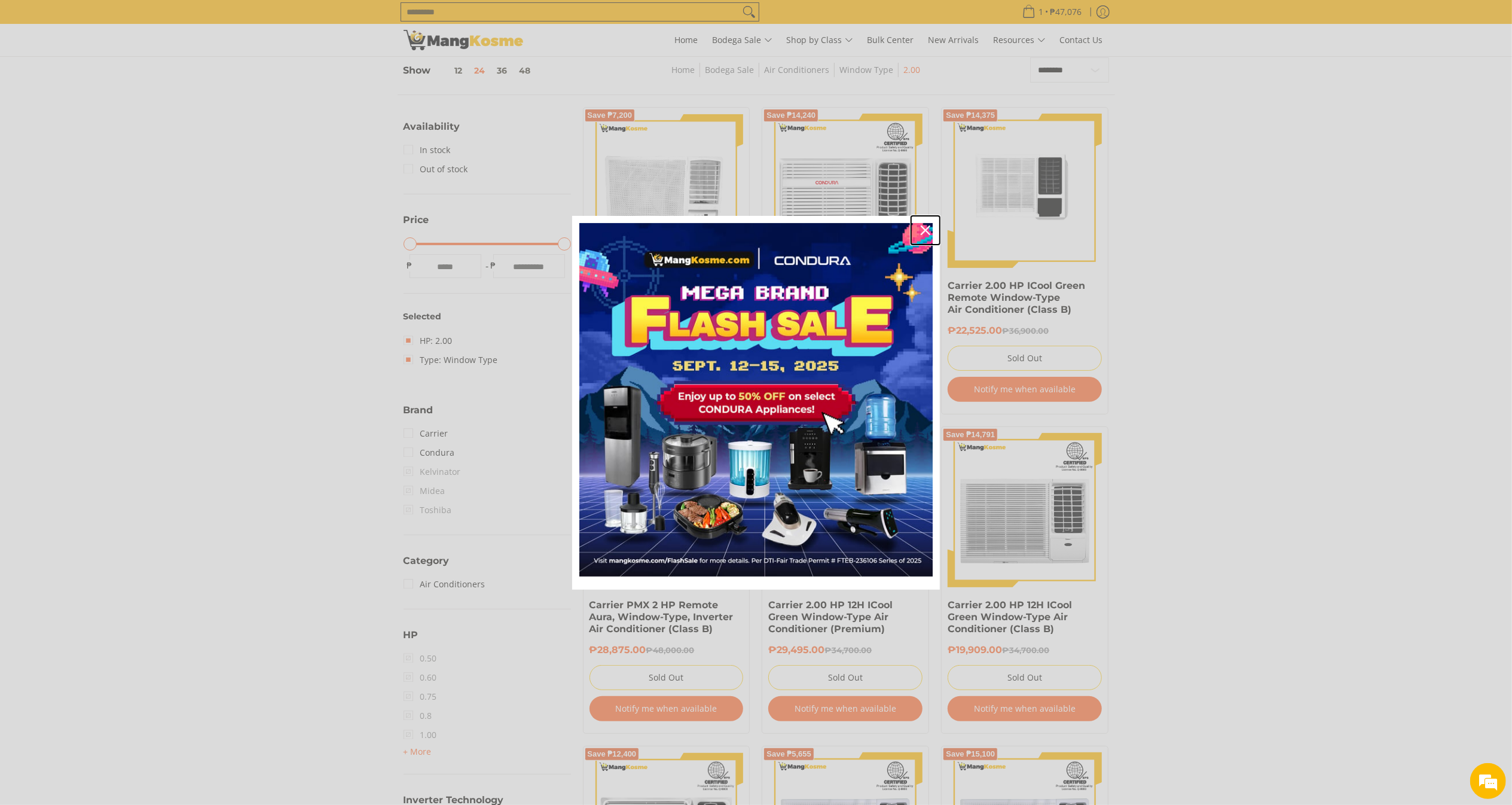
click at [923, 229] on icon "close icon" at bounding box center [925, 230] width 10 height 10
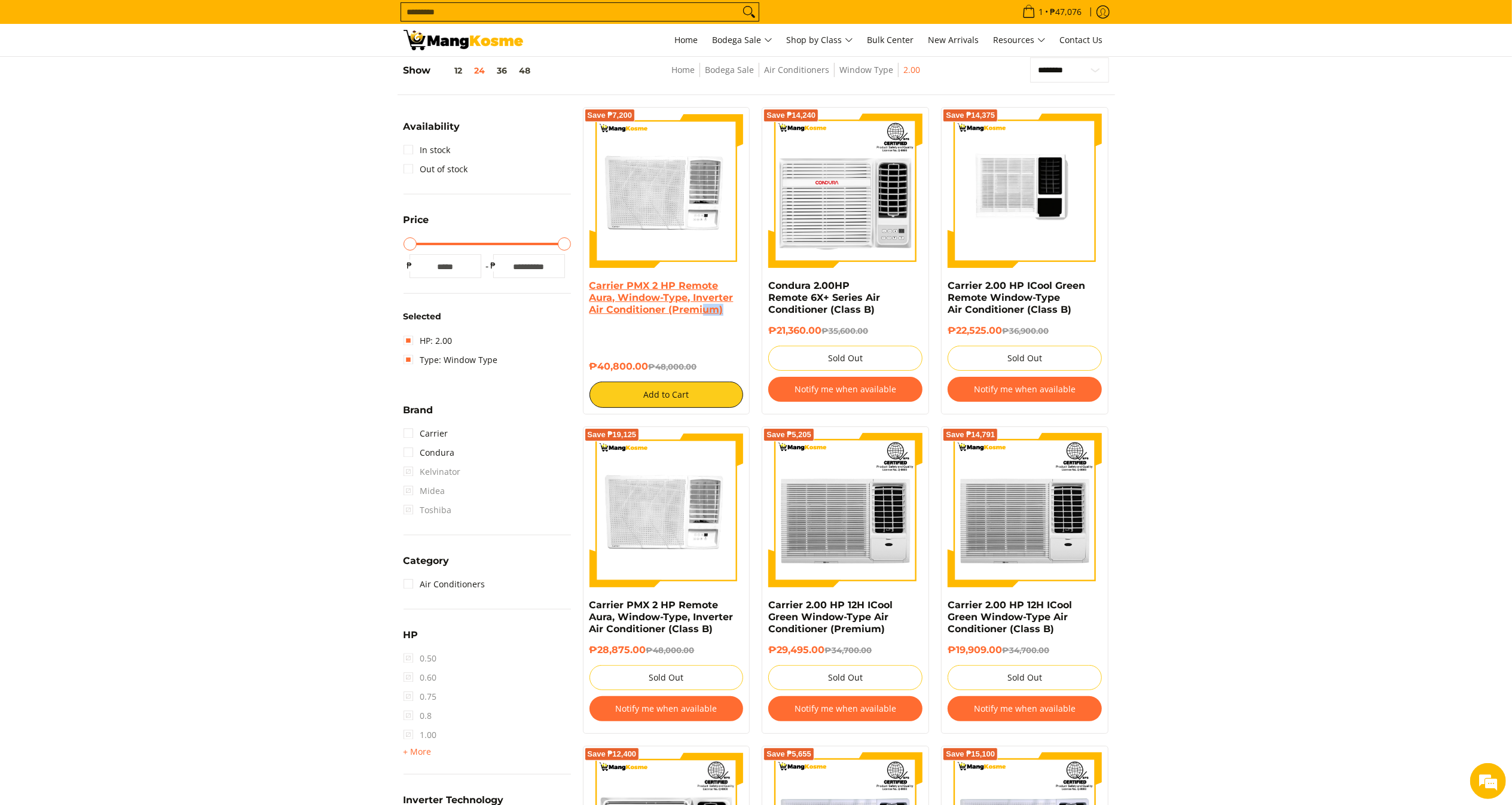
drag, startPoint x: 733, startPoint y: 312, endPoint x: 705, endPoint y: 315, distance: 28.2
click at [705, 315] on h4 "Carrier PMX 2 HP Remote Aura, Window-Type, Inverter Air Conditioner (Premium)" at bounding box center [666, 297] width 155 height 36
click at [419, 452] on link "Condura" at bounding box center [428, 453] width 51 height 19
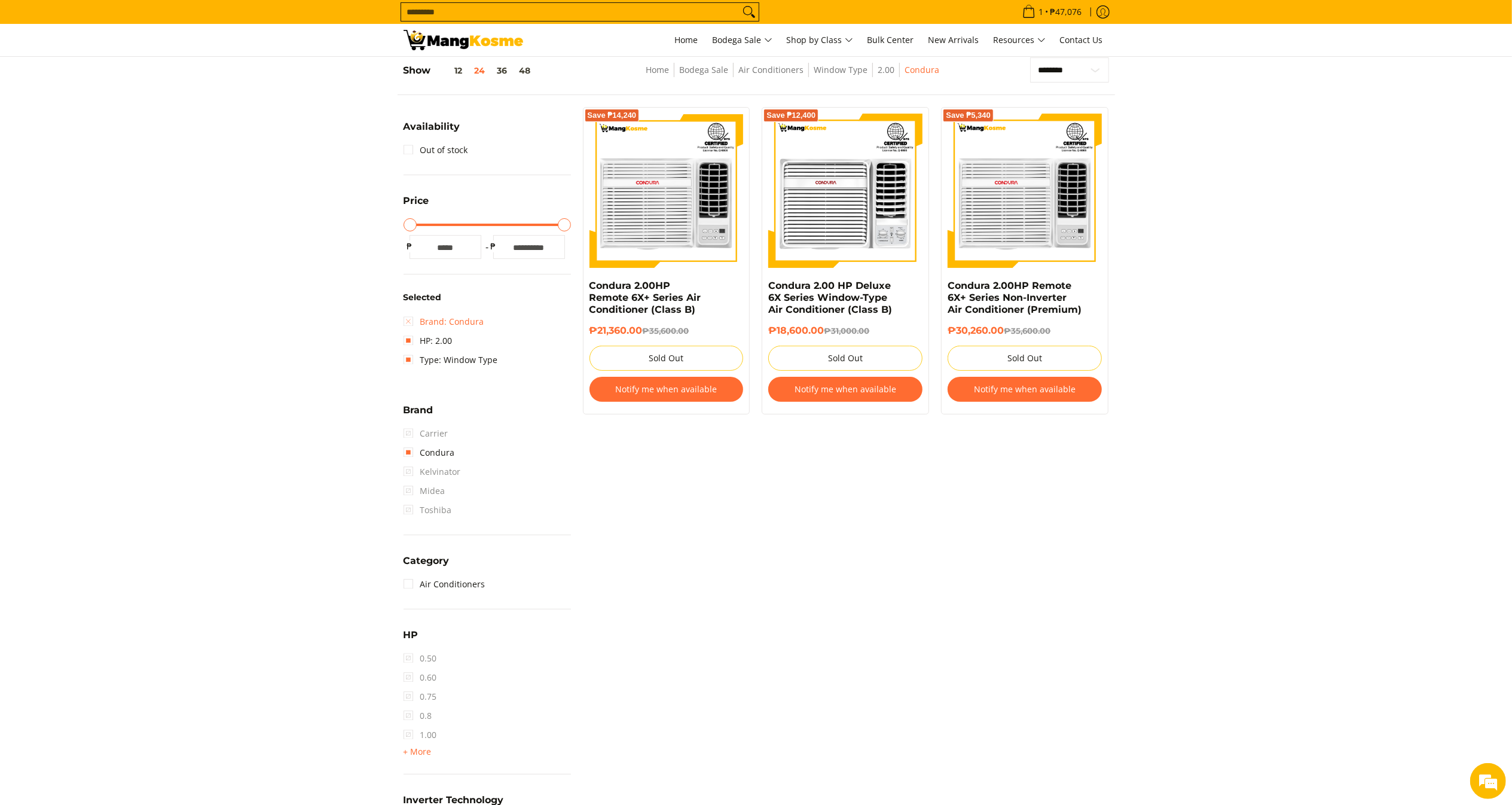
click at [424, 323] on link "Brand: Condura" at bounding box center [443, 322] width 81 height 19
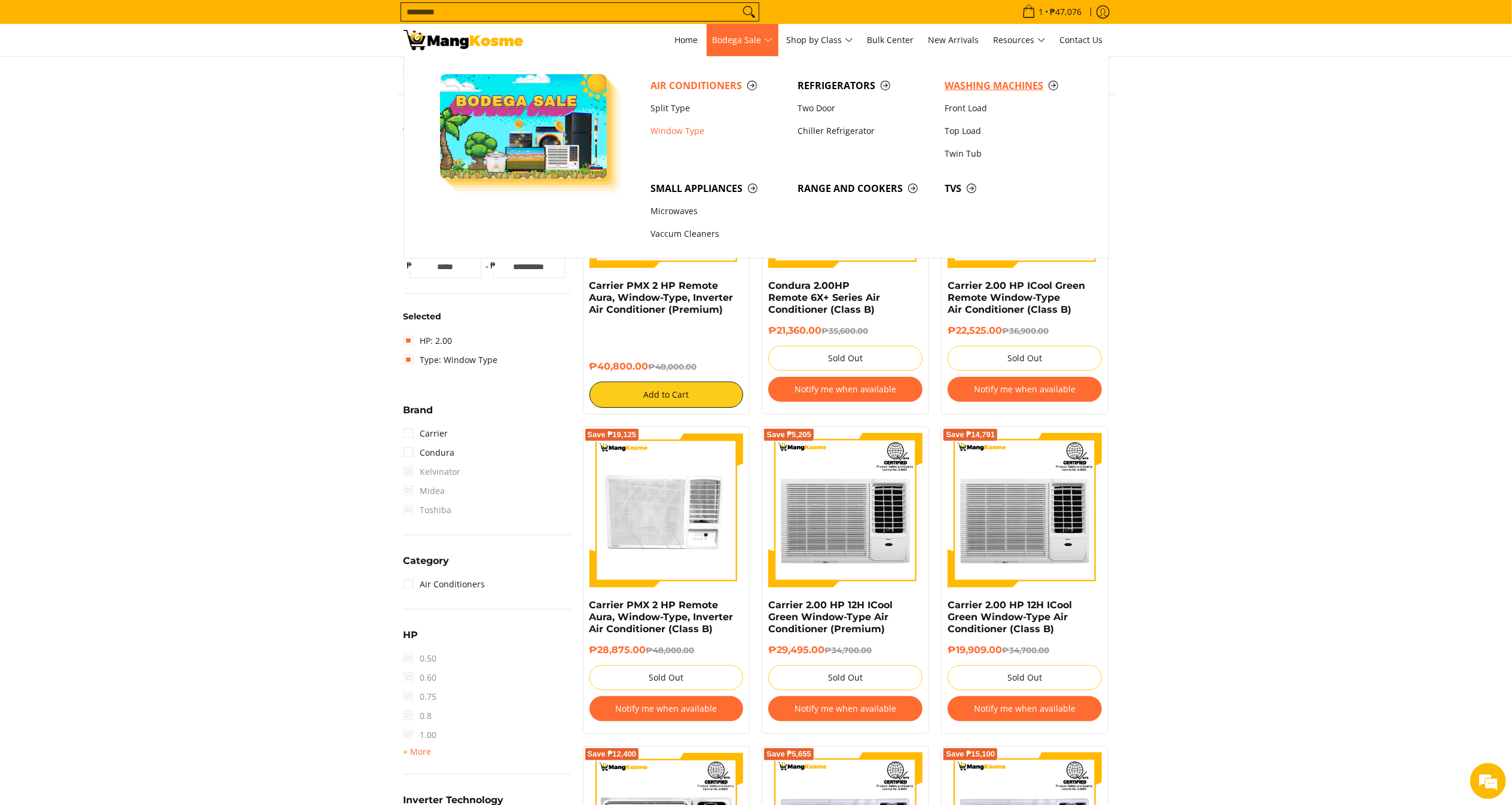
click at [975, 89] on span "Washing Machines" at bounding box center [1011, 85] width 135 height 15
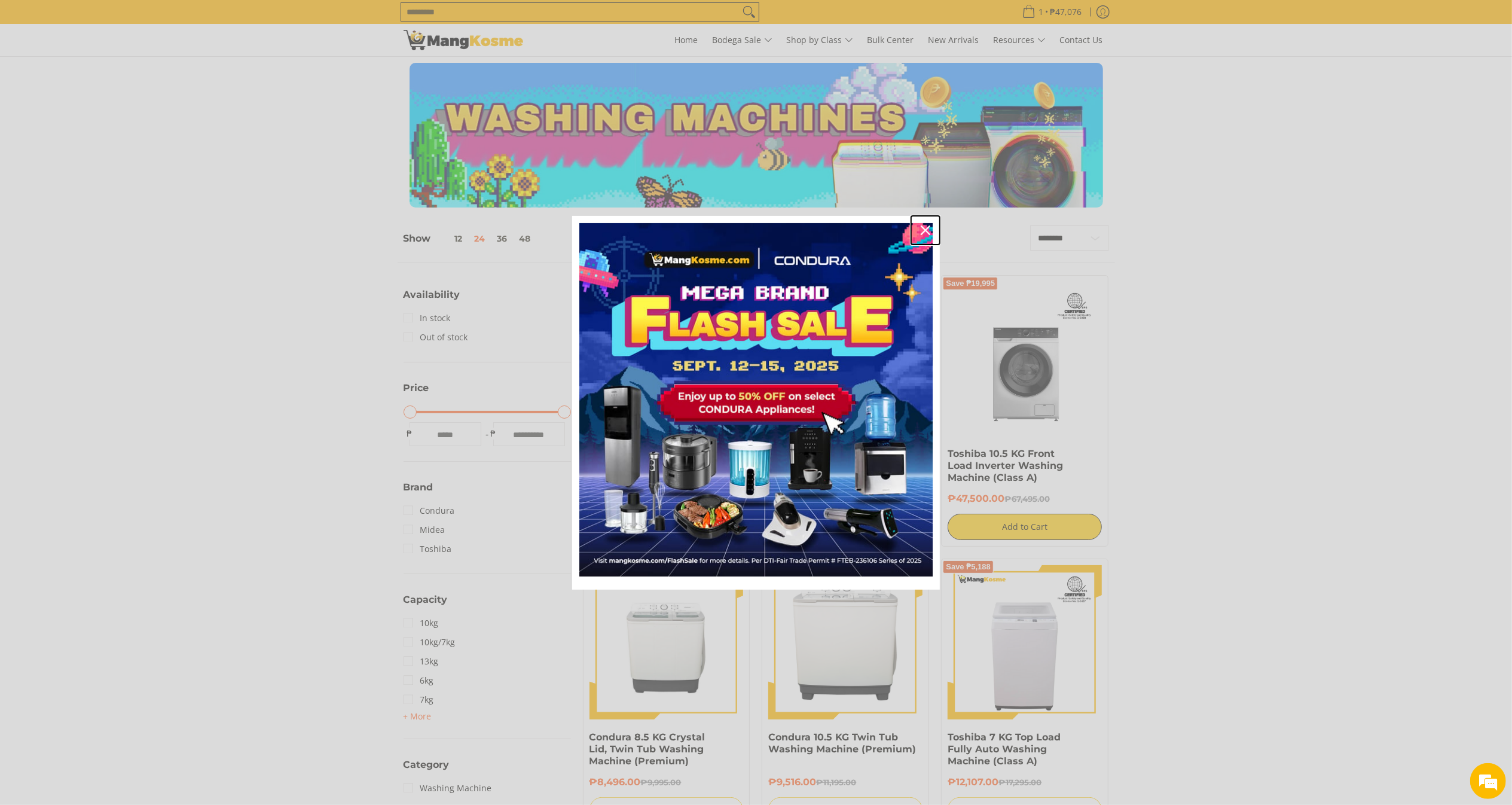
click at [926, 230] on icon "close icon" at bounding box center [925, 230] width 10 height 10
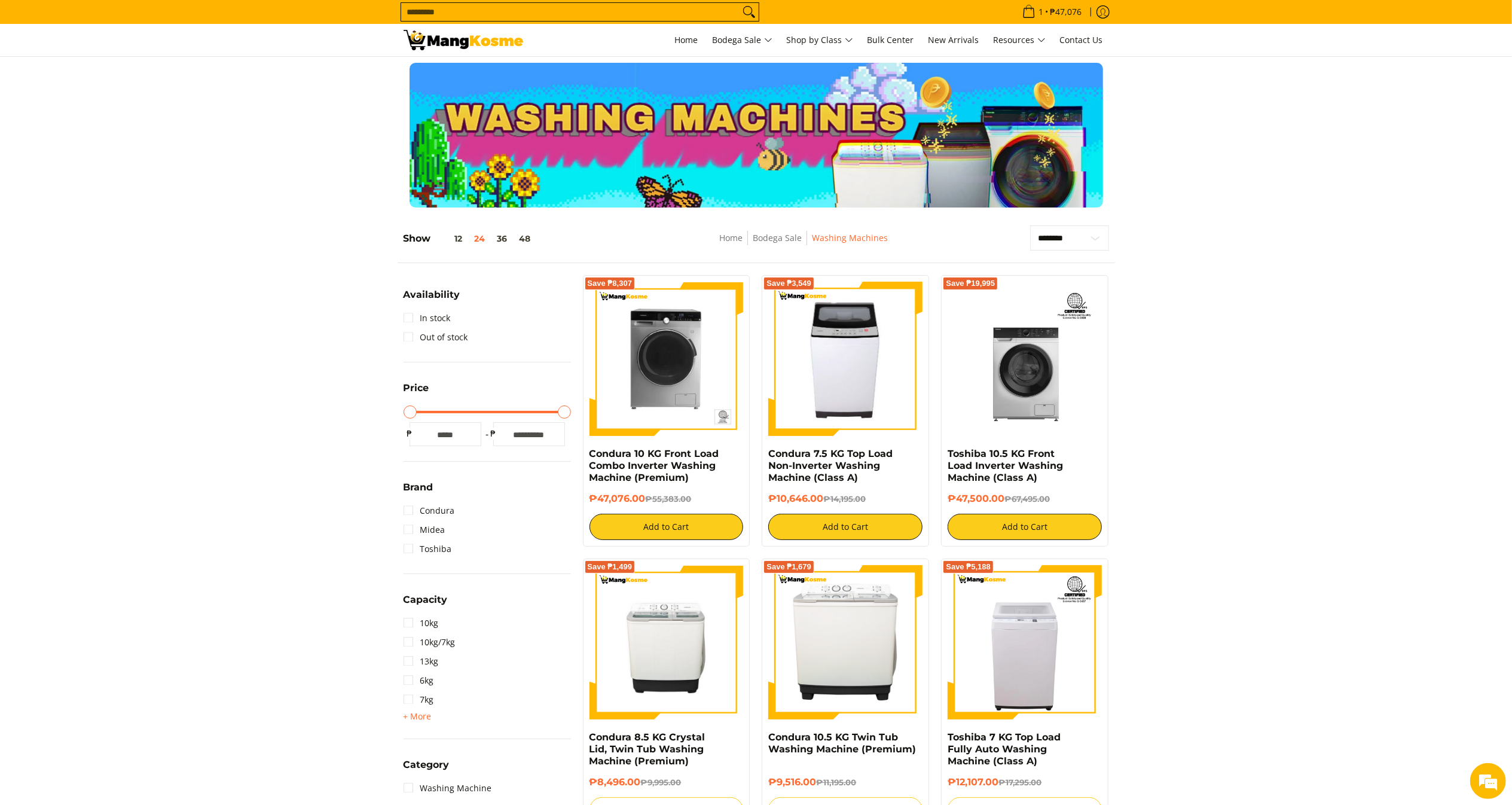
click at [705, 4] on input "Search..." at bounding box center [570, 11] width 338 height 18
type input "*"
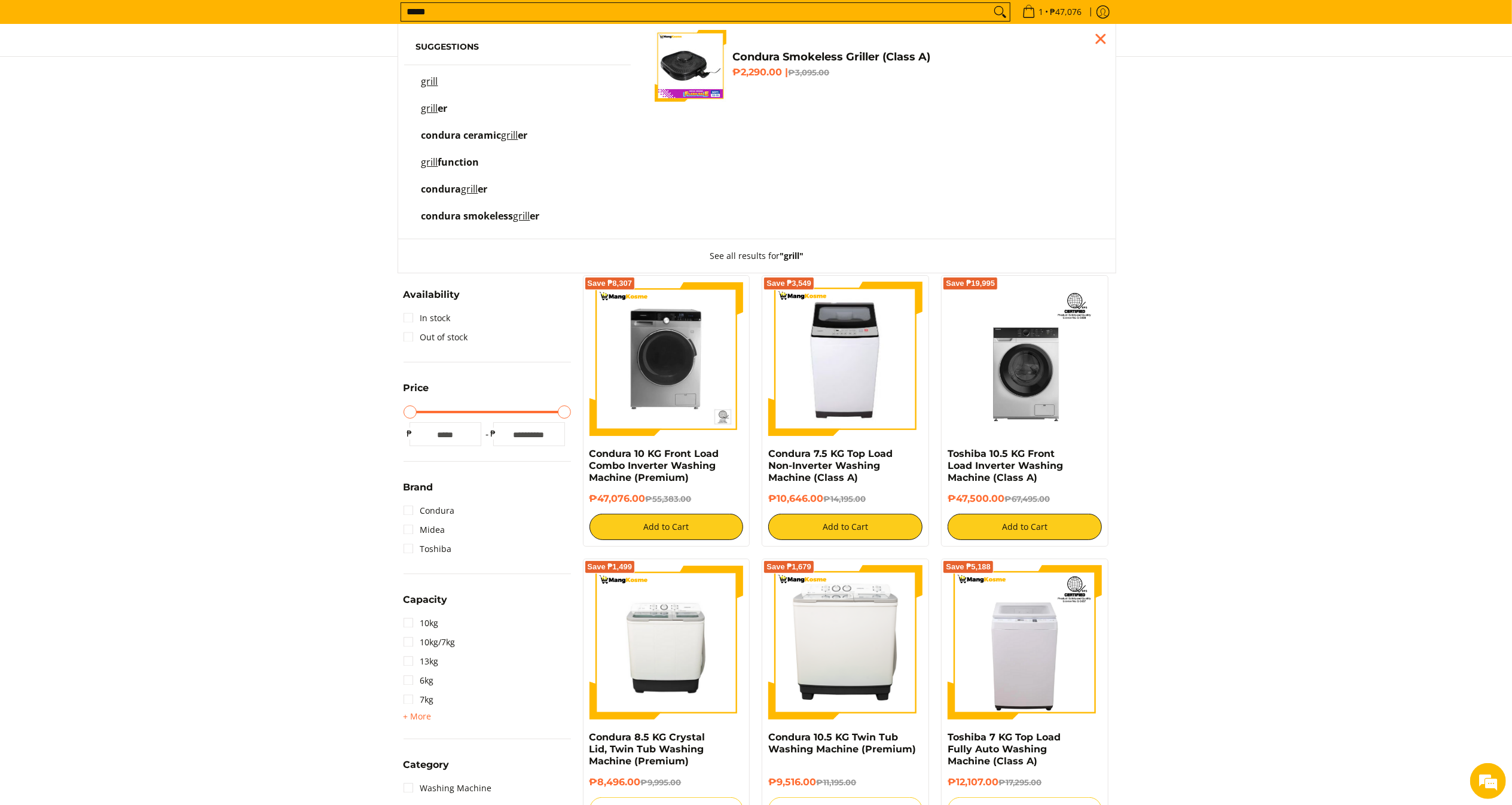
type input "*****"
click at [991, 3] on button "Search" at bounding box center [1000, 11] width 19 height 18
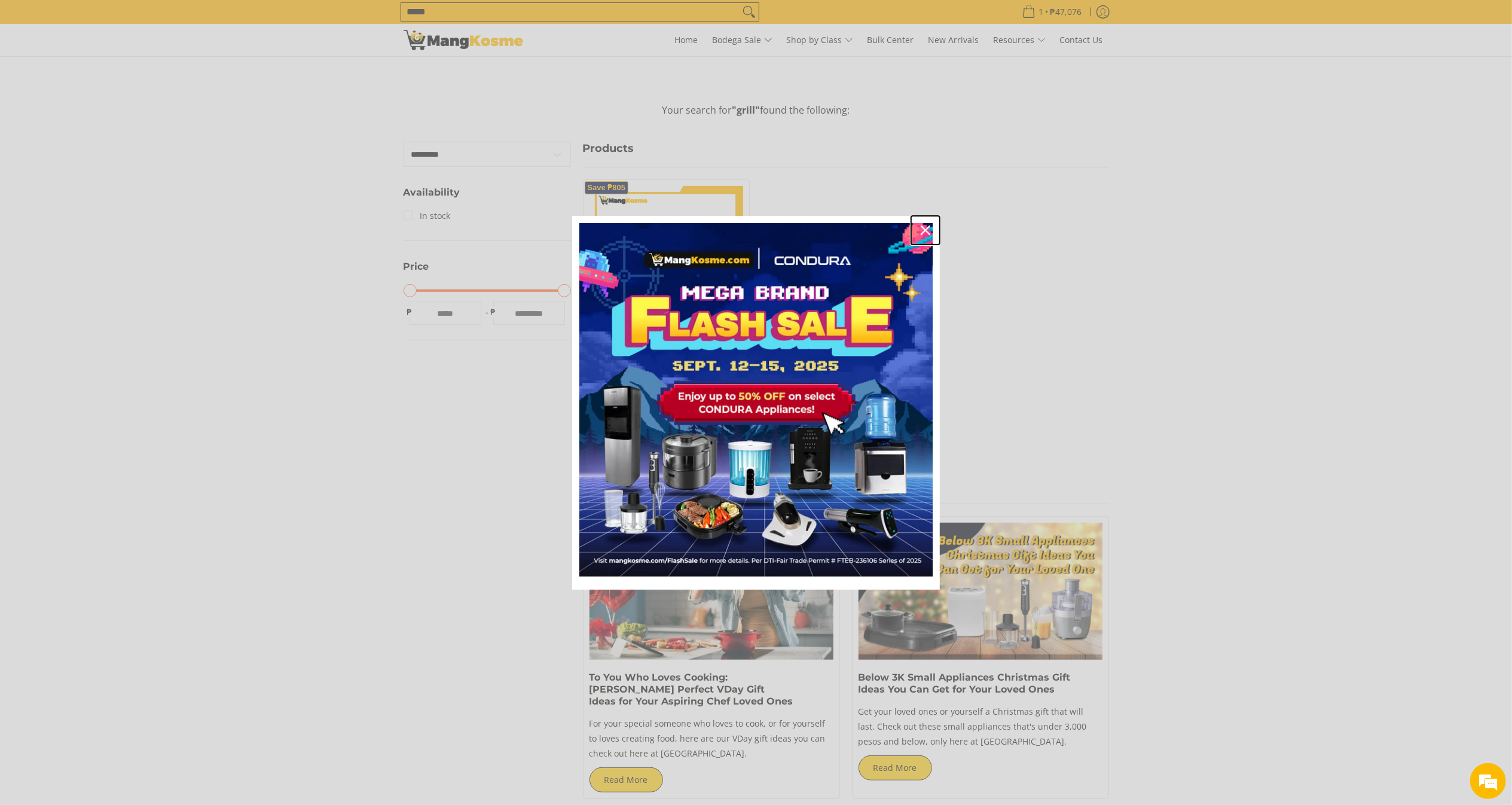
click at [925, 224] on div "Close" at bounding box center [925, 230] width 19 height 19
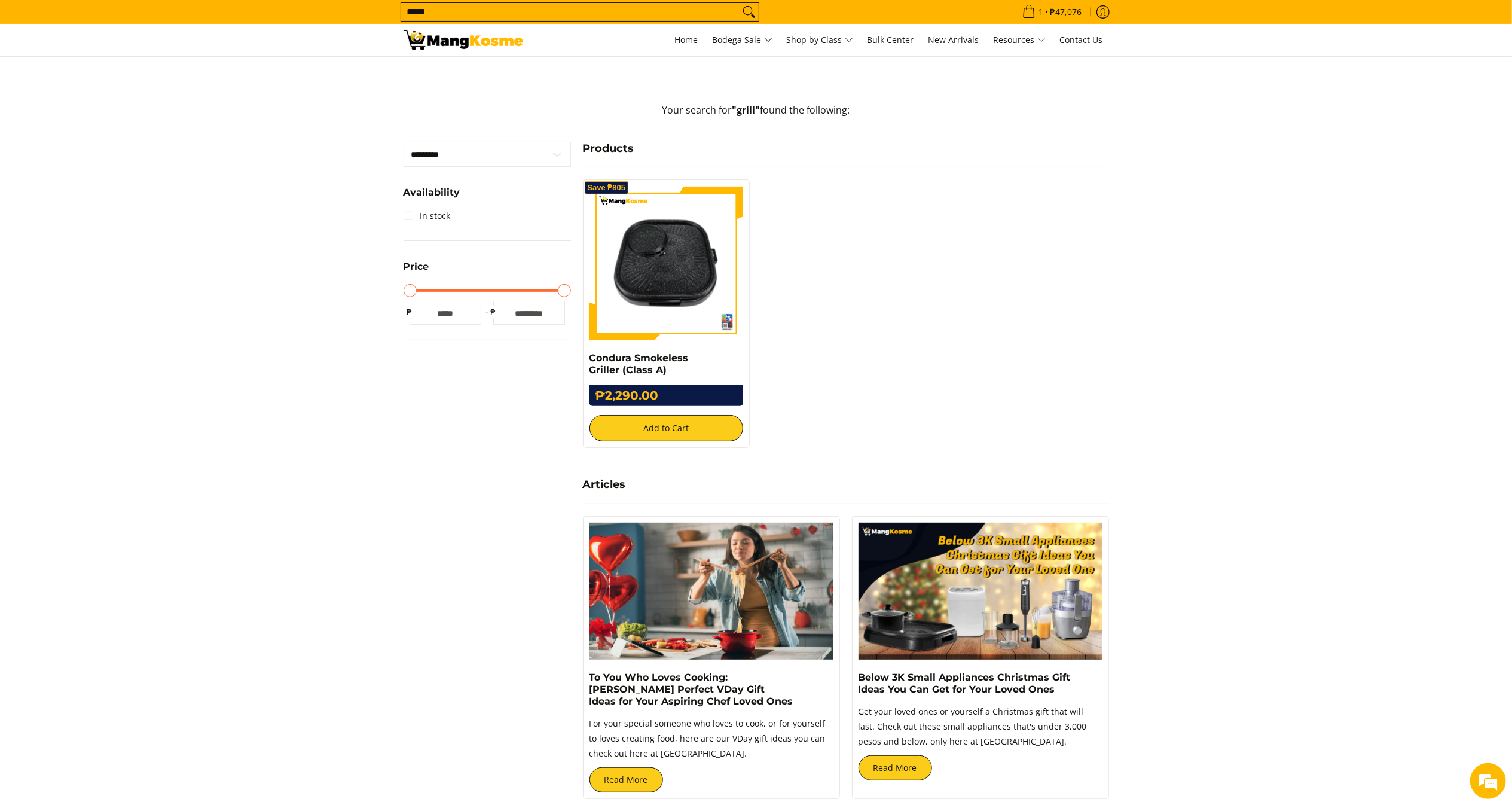
click at [671, 265] on img at bounding box center [666, 263] width 155 height 155
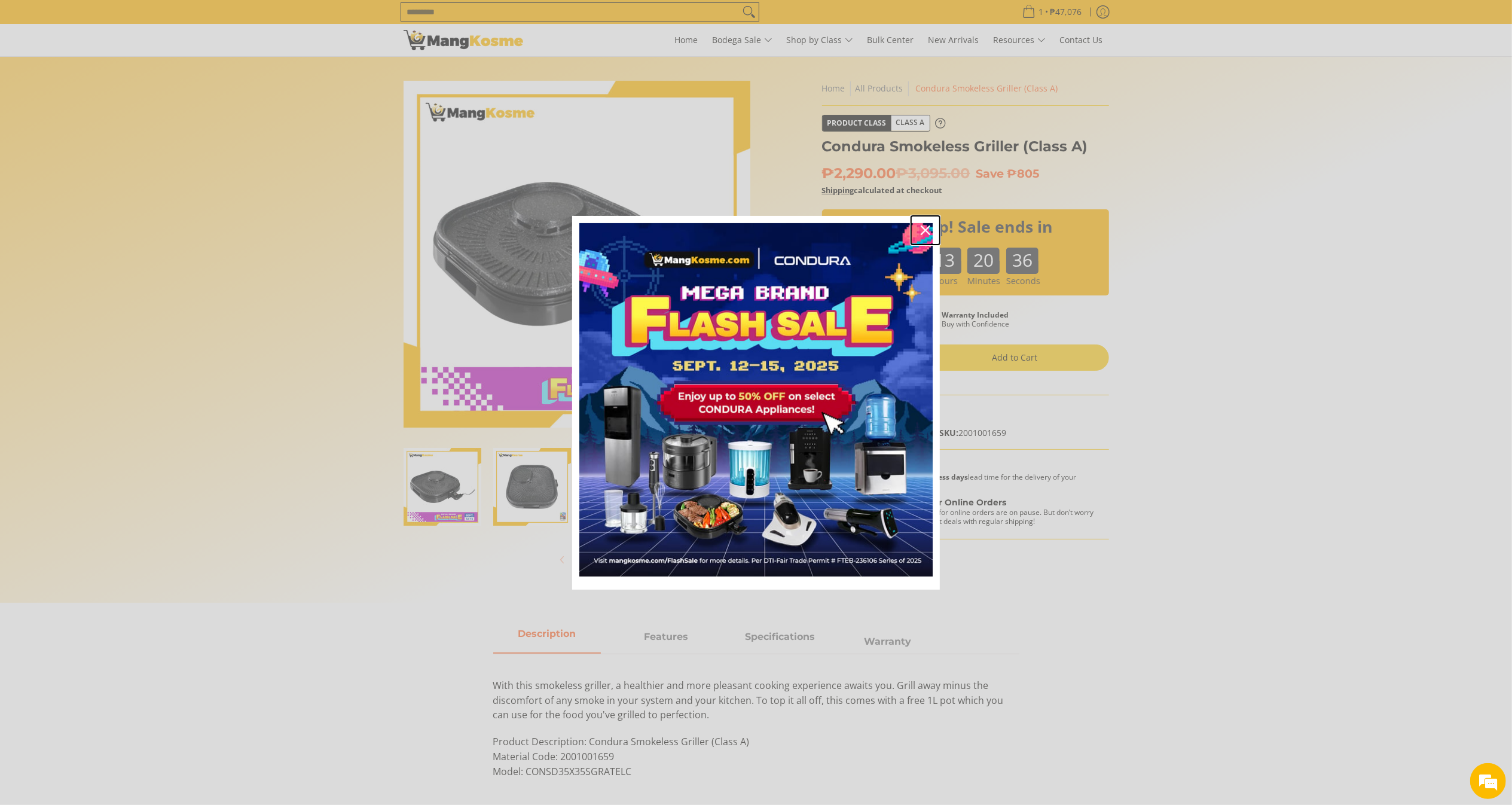
click at [922, 231] on icon "close icon" at bounding box center [925, 230] width 10 height 10
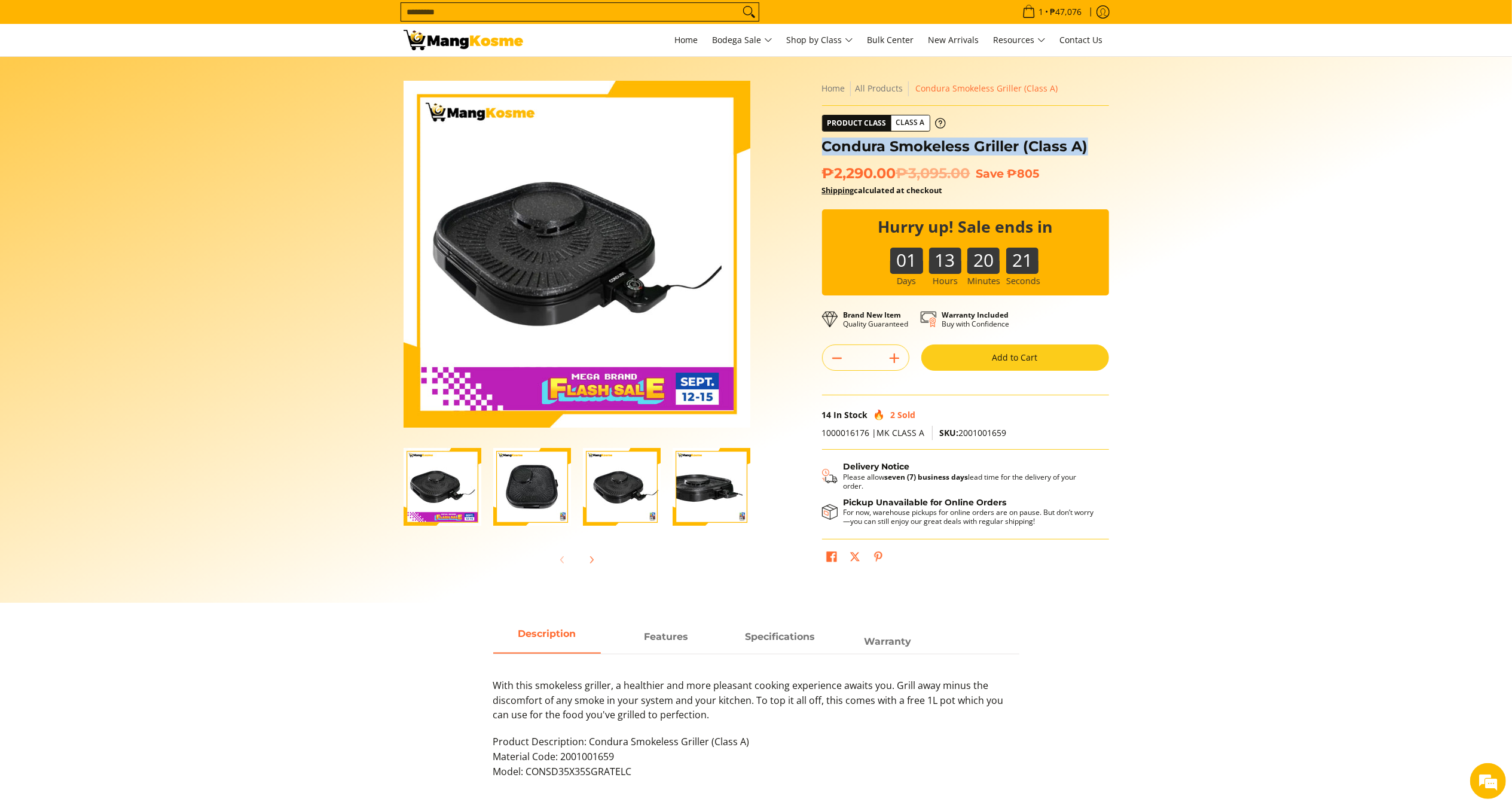
drag, startPoint x: 824, startPoint y: 143, endPoint x: 1095, endPoint y: 141, distance: 271.0
click at [1095, 141] on h1 "Condura Smokeless Griller (Class A)" at bounding box center [965, 146] width 287 height 18
copy h1 "Condura Smokeless Griller (Class A)"
copy span "₱2,290.00"
drag, startPoint x: 890, startPoint y: 172, endPoint x: 826, endPoint y: 177, distance: 64.2
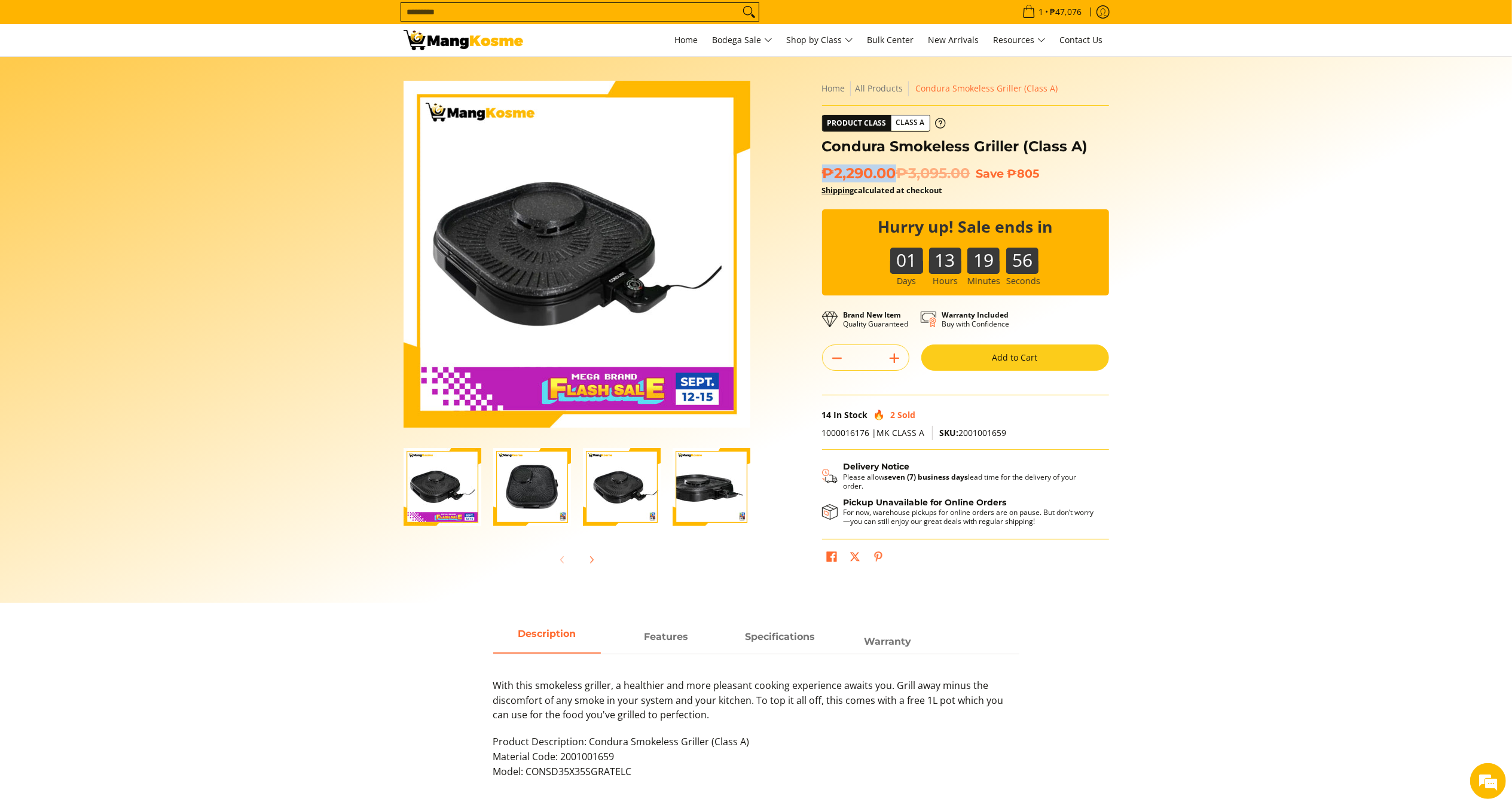
click at [826, 177] on span "₱2,290.00 ₱3,095.00" at bounding box center [896, 173] width 149 height 18
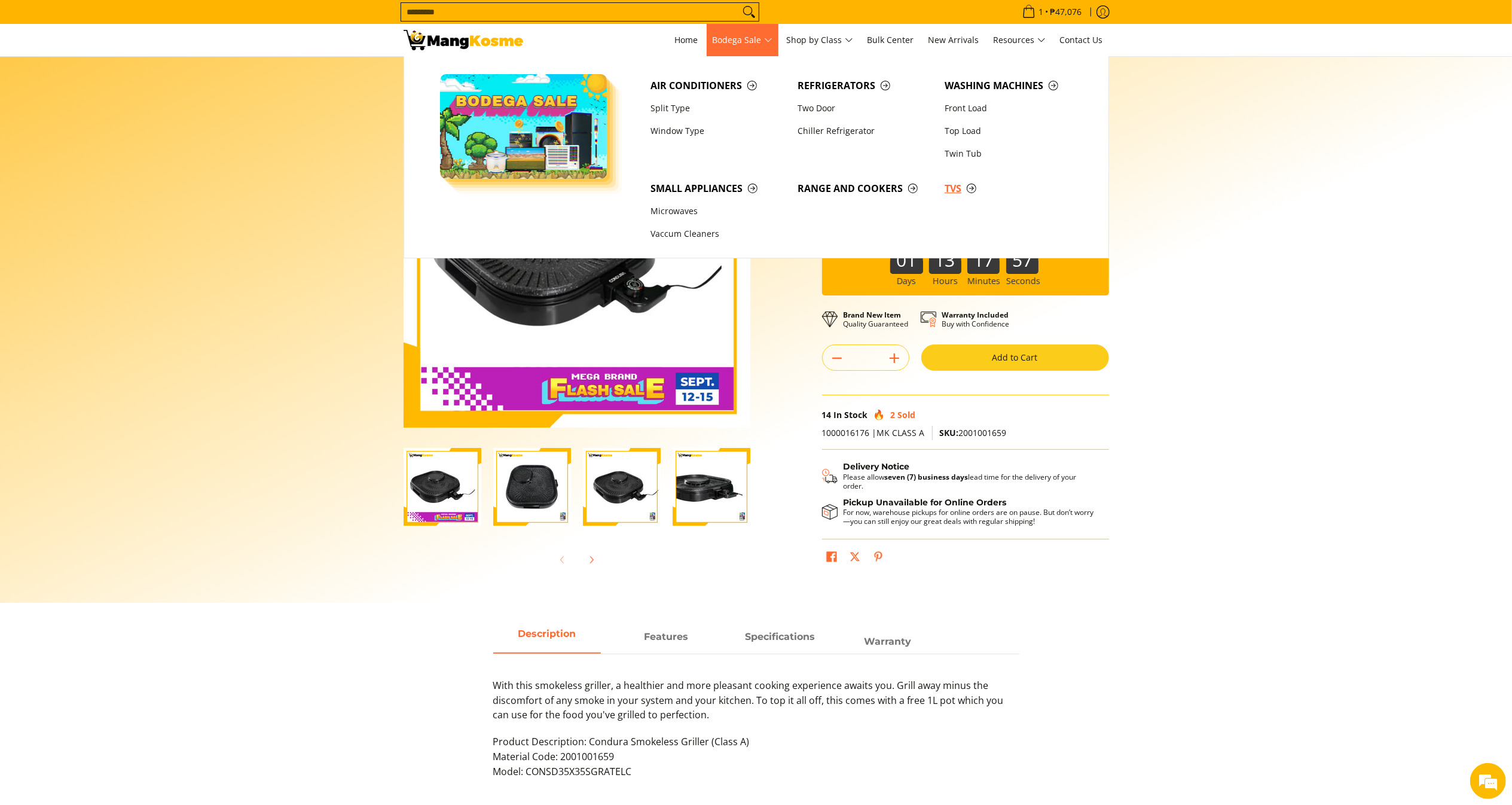
click at [959, 194] on span "TVs" at bounding box center [1011, 188] width 135 height 15
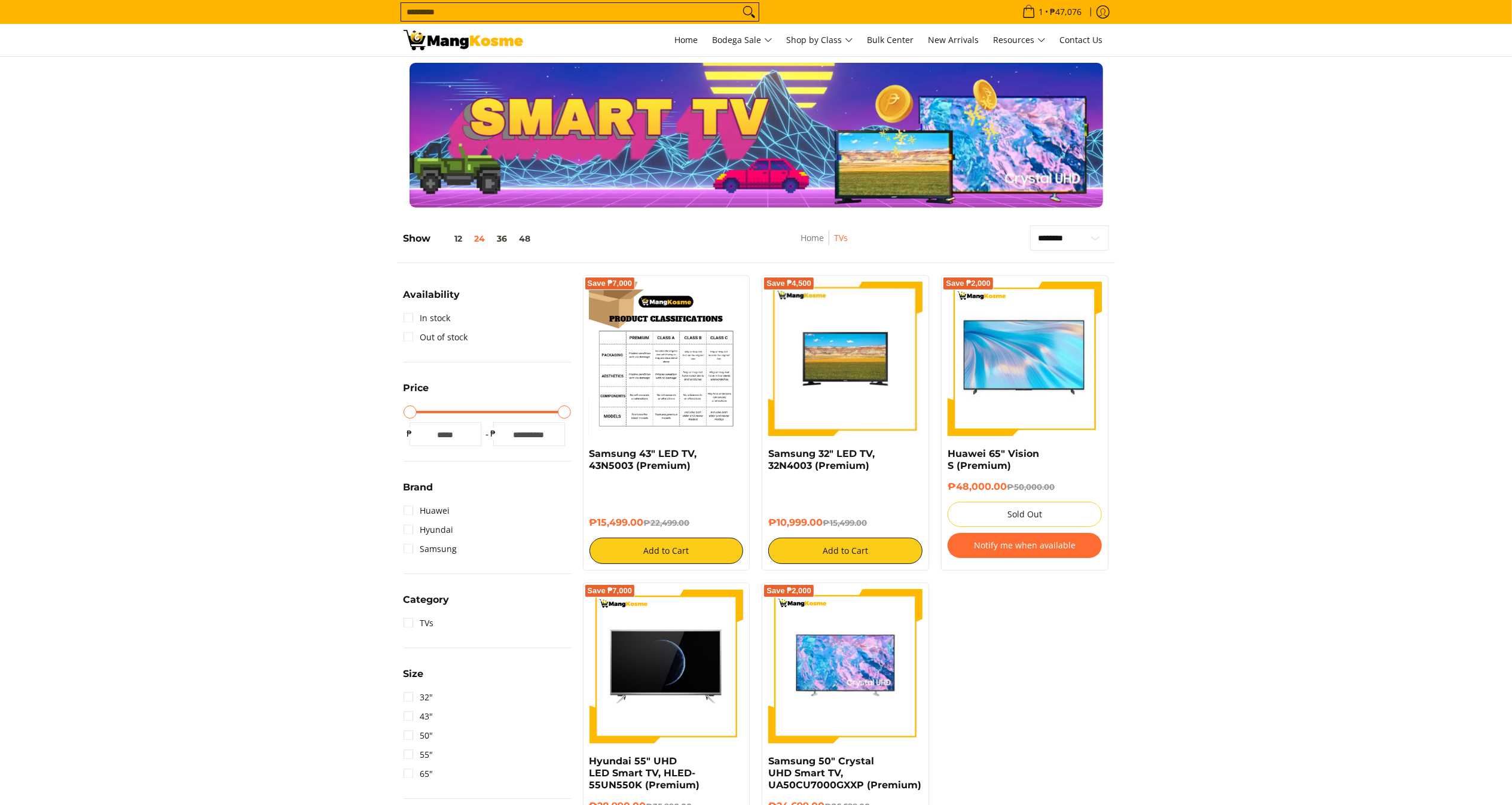
click at [600, 354] on img at bounding box center [666, 359] width 155 height 155
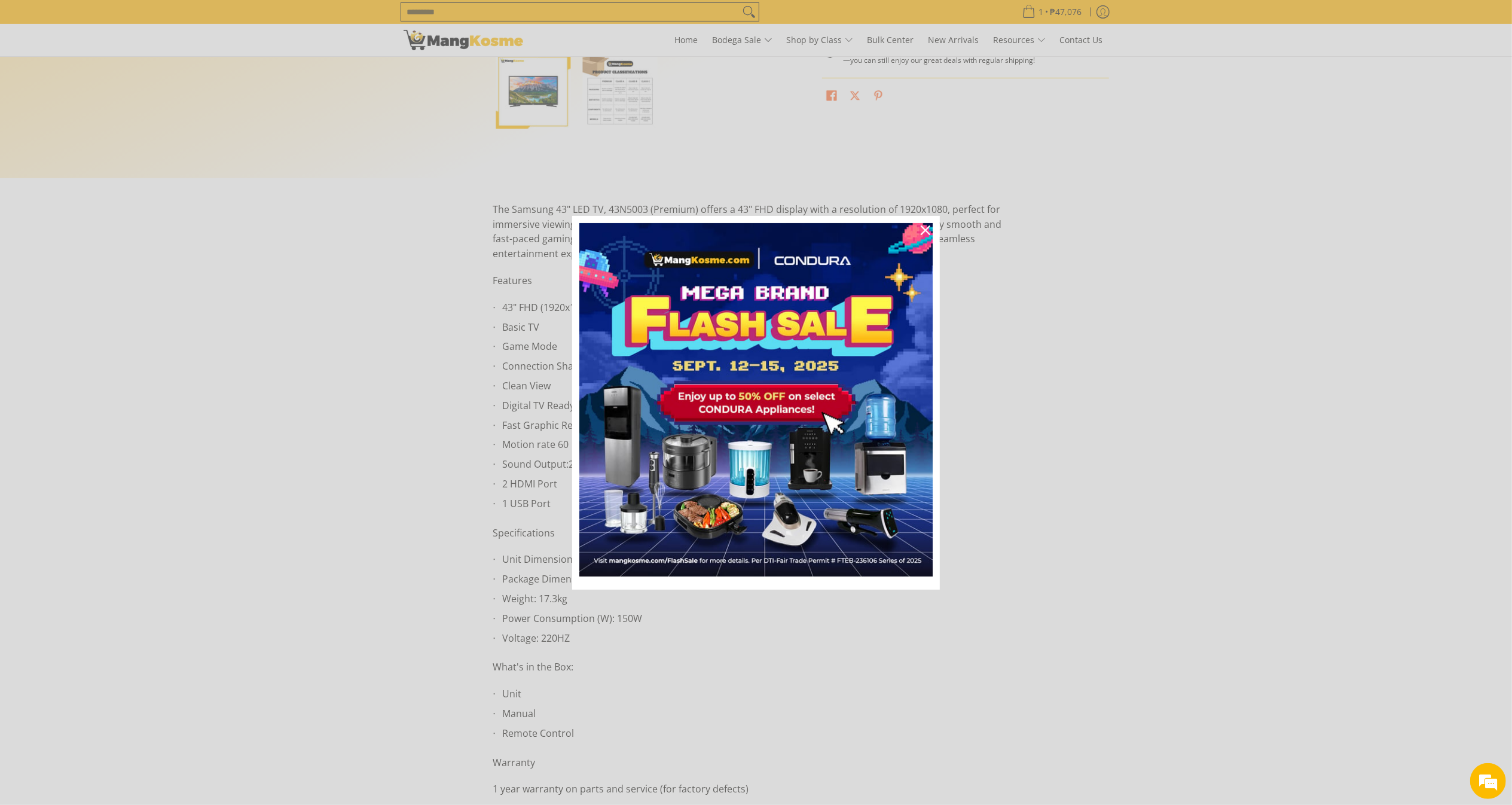
scroll to position [397, 0]
click at [924, 230] on icon "close icon" at bounding box center [925, 230] width 10 height 10
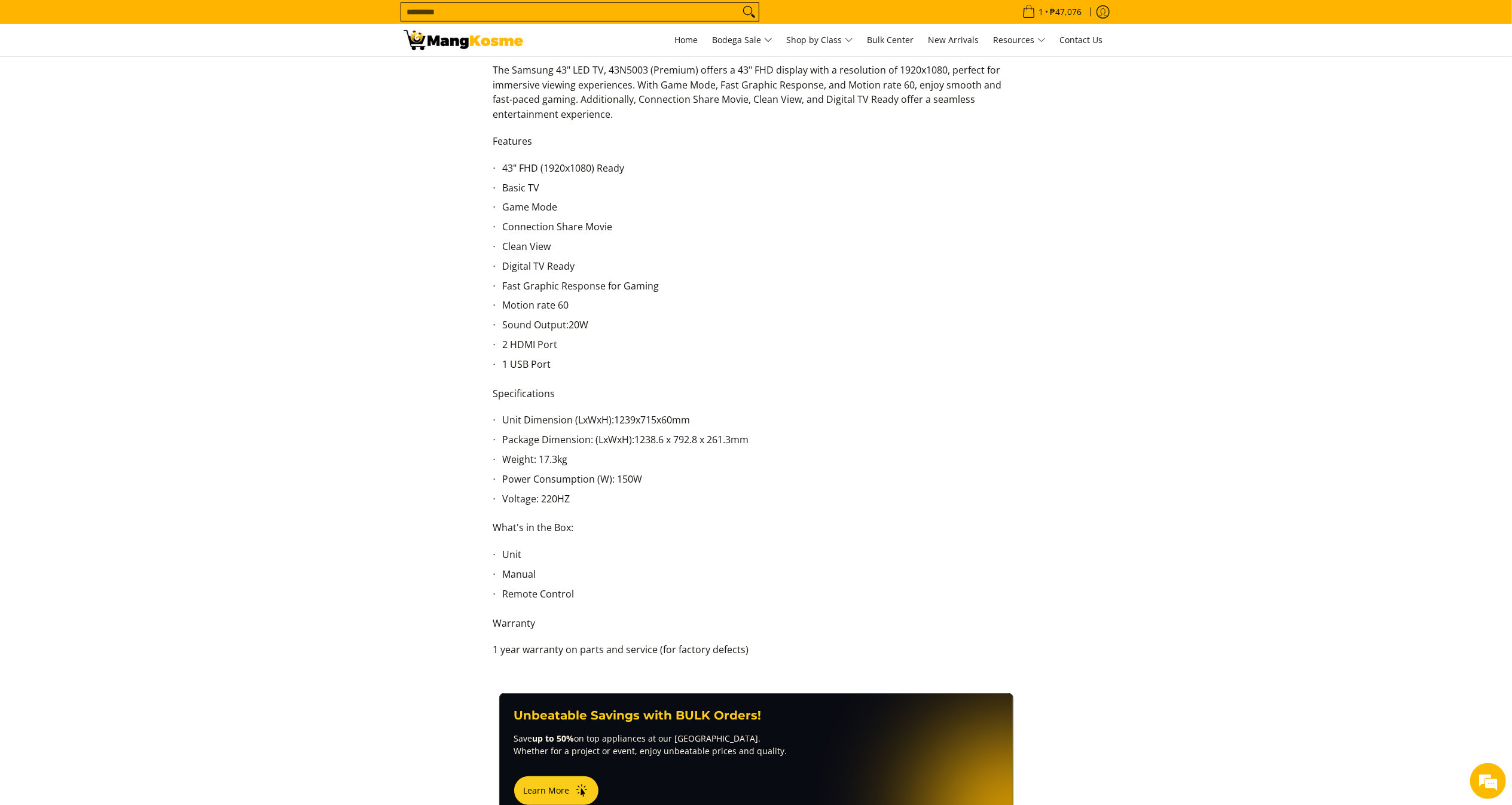
scroll to position [540, 0]
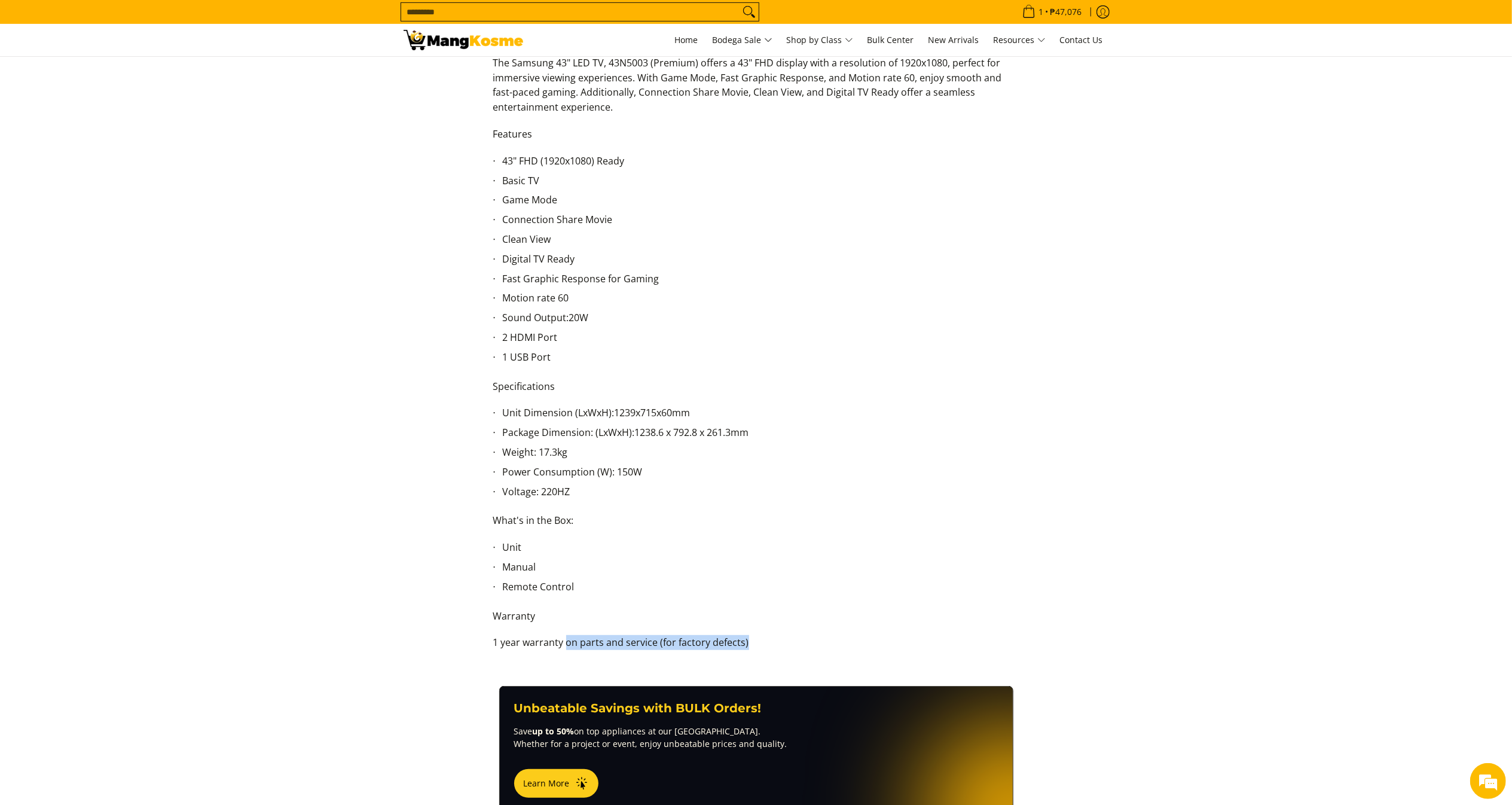
drag, startPoint x: 759, startPoint y: 782, endPoint x: 565, endPoint y: 642, distance: 239.2
click at [565, 642] on p "1 year warranty on parts and service (for factory defects)" at bounding box center [756, 649] width 526 height 27
copy span "on parts and service (for factory defects)"
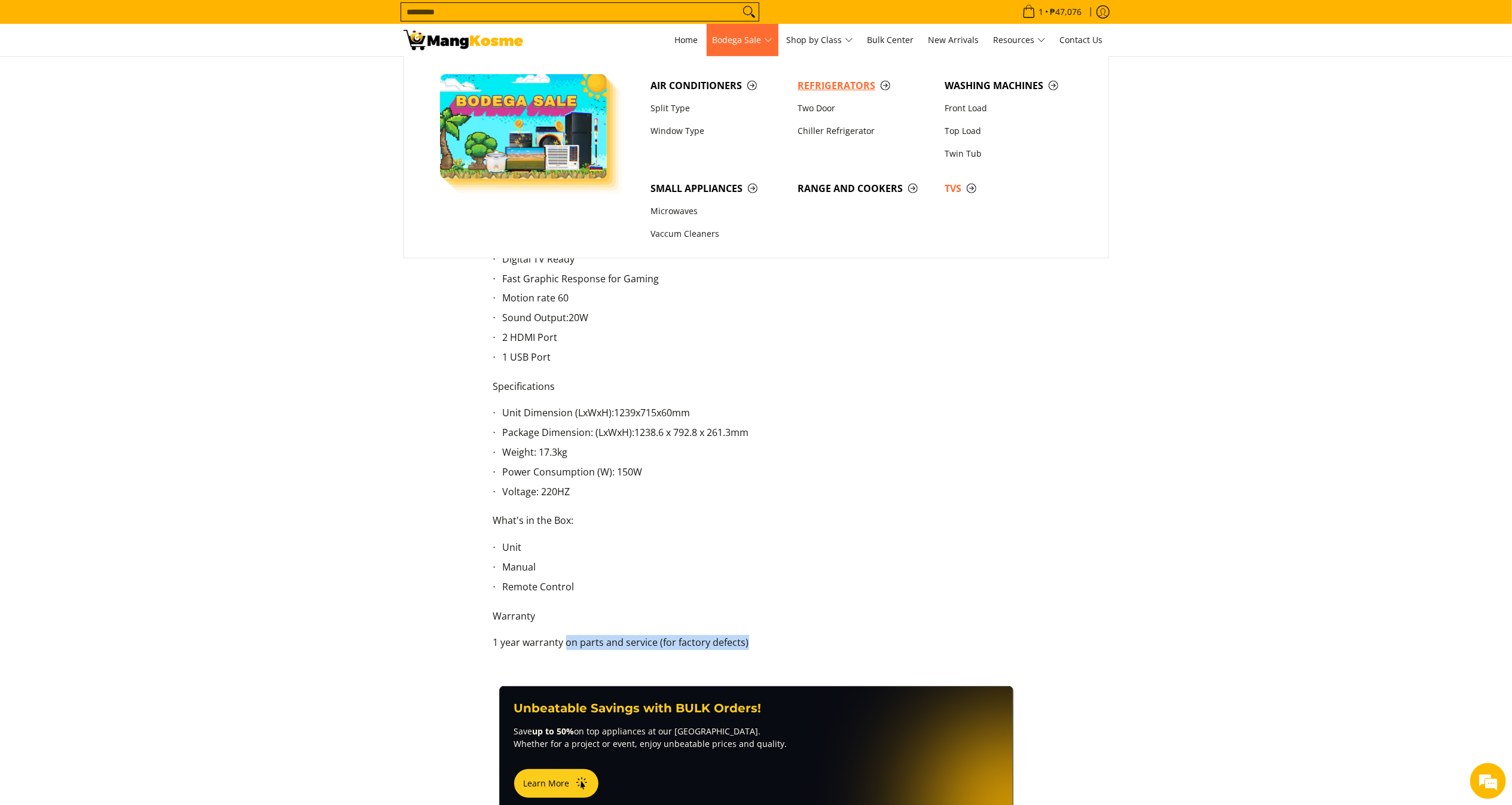
click at [823, 89] on span "Refrigerators" at bounding box center [865, 85] width 135 height 15
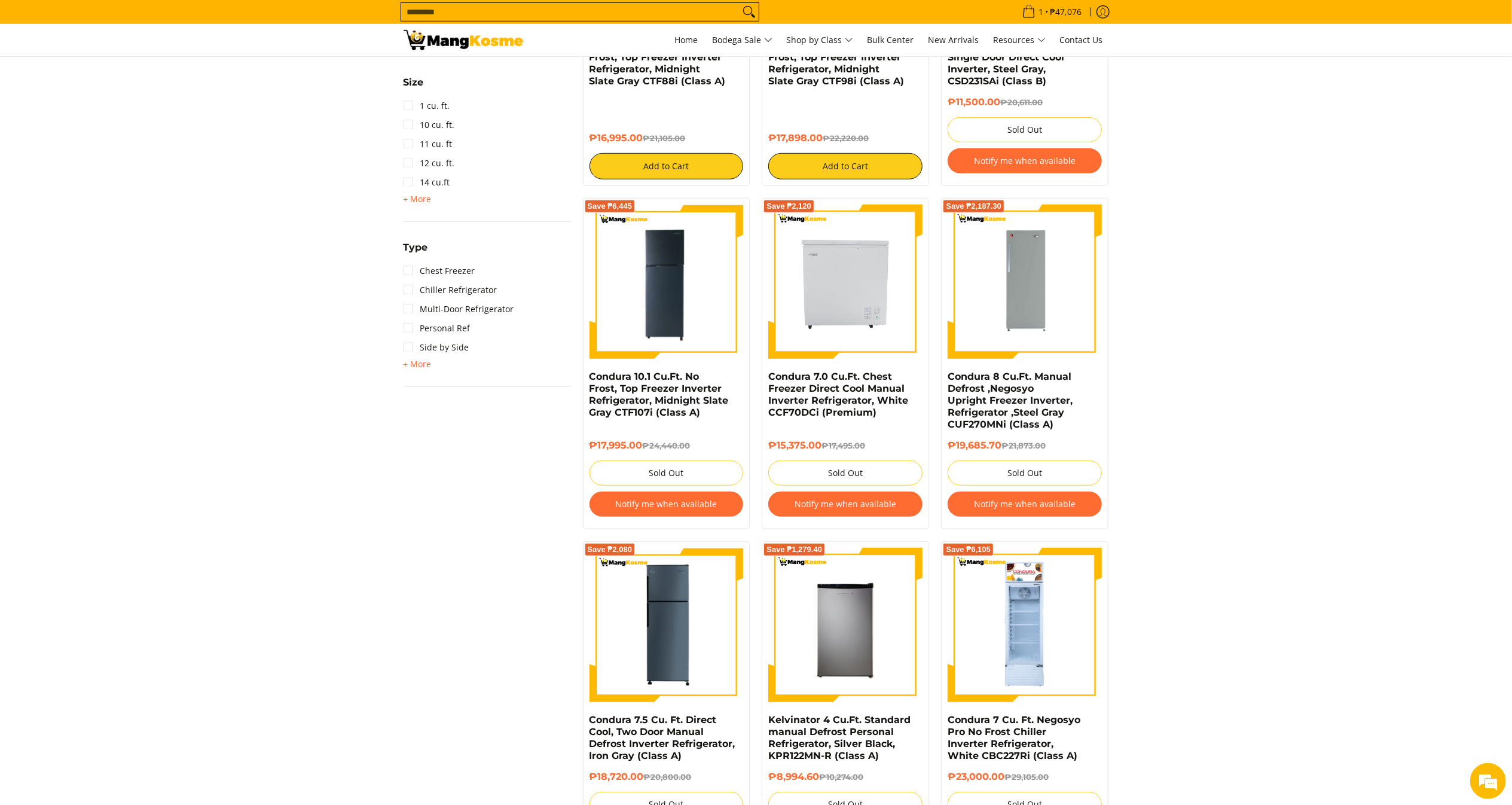
drag, startPoint x: 1529, startPoint y: 244, endPoint x: 1529, endPoint y: 303, distance: 59.0
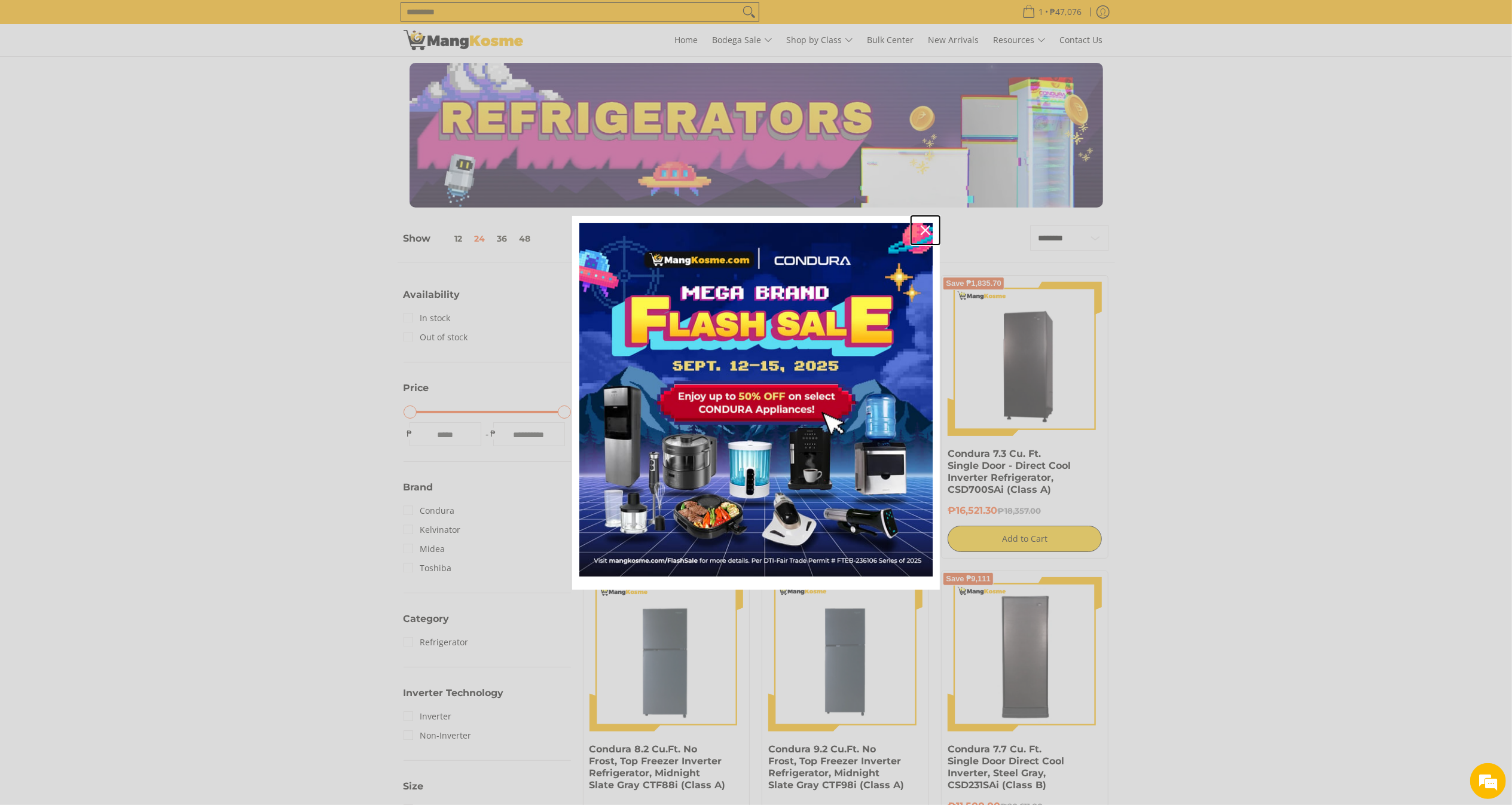
click at [925, 234] on icon "close icon" at bounding box center [925, 230] width 10 height 10
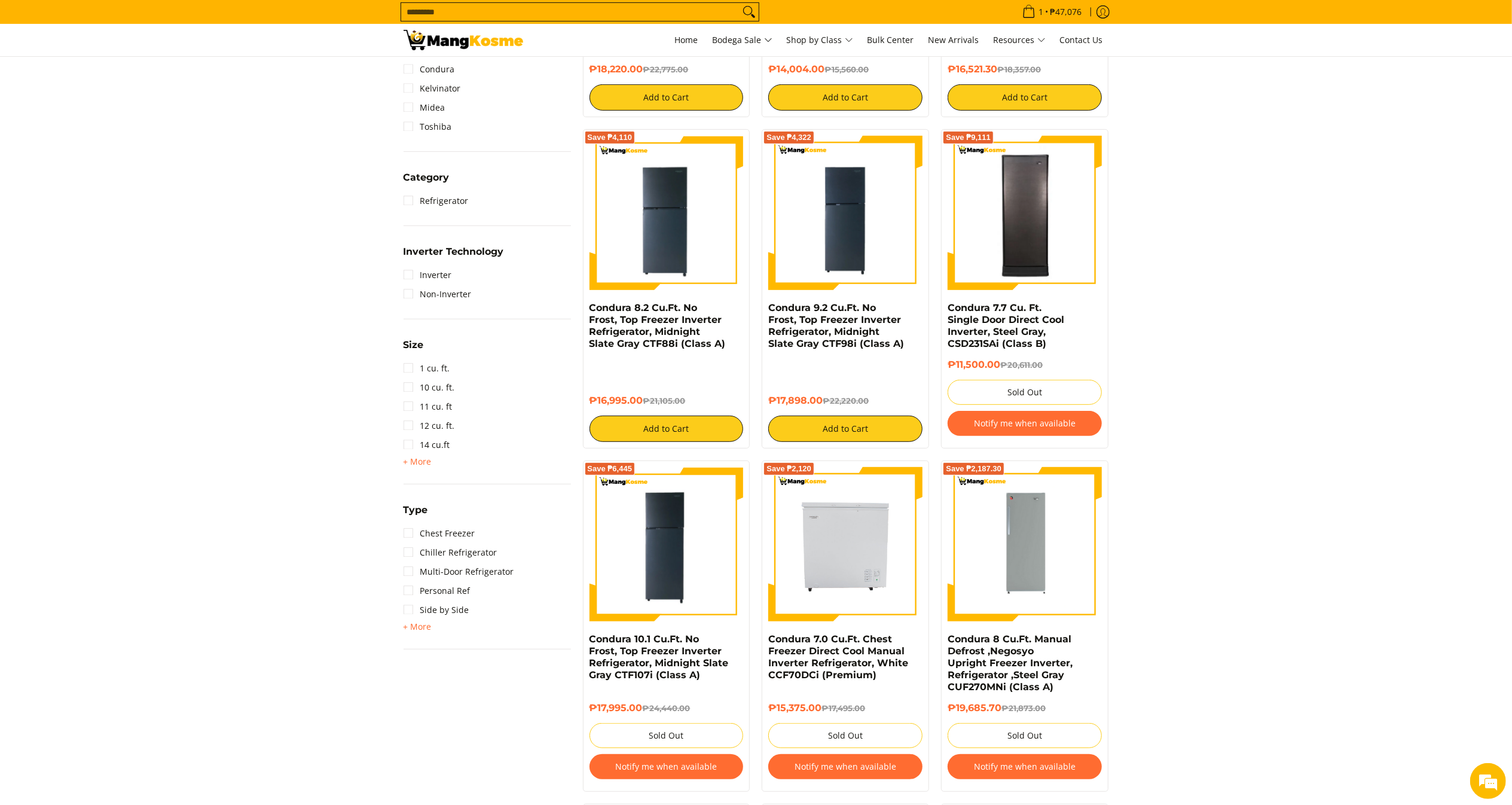
scroll to position [452, 0]
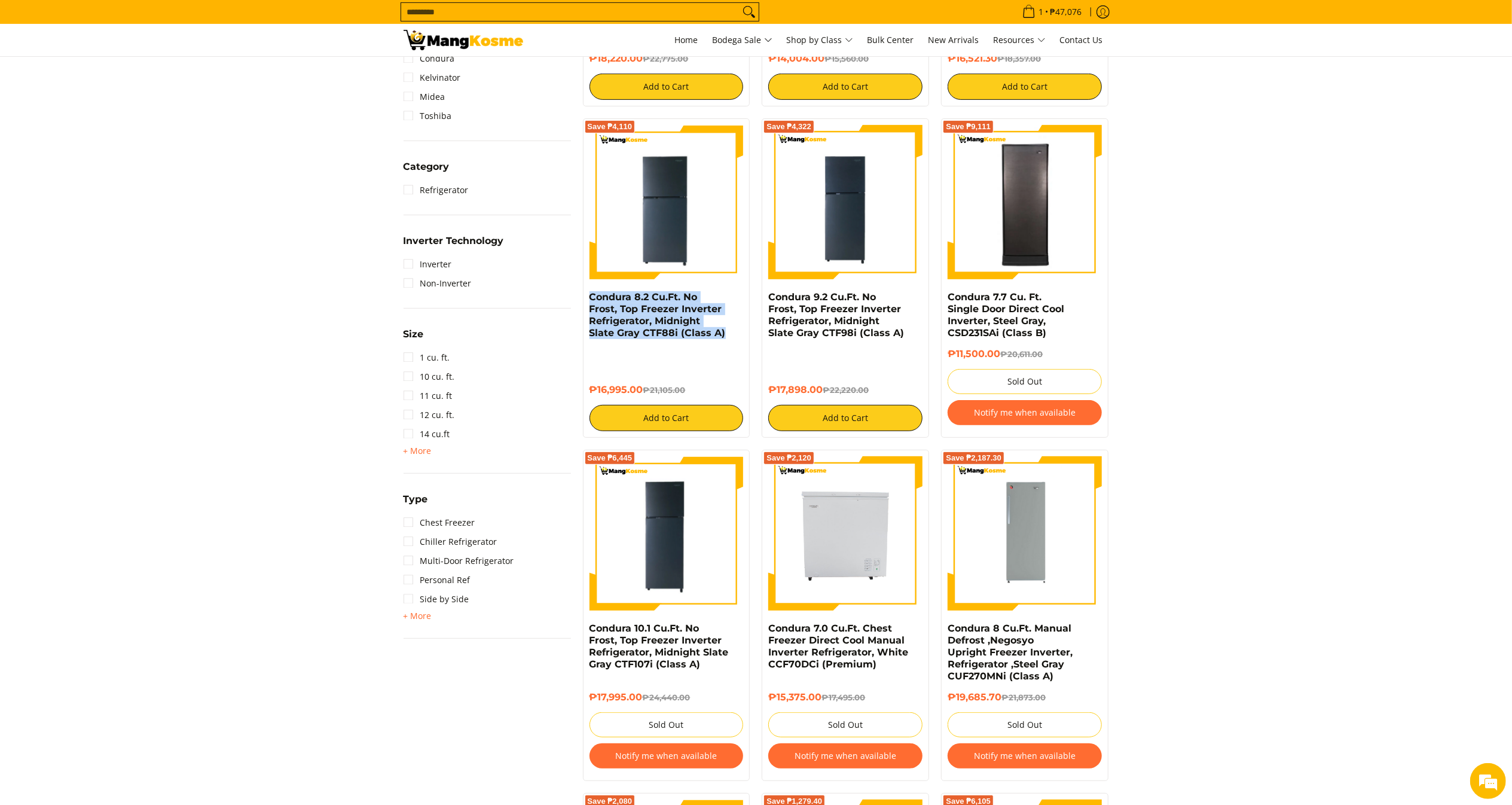
copy link "Condura 8.2 Cu.Ft. No Frost, Top Freezer Inverter Refrigerator, Midnight Slate …"
drag, startPoint x: 732, startPoint y: 336, endPoint x: 584, endPoint y: 299, distance: 152.6
click at [584, 299] on div "Save ₱4,110 Condura 8.2 Cu.Ft. No Frost, Top Freezer Inverter Refrigerator, Mid…" at bounding box center [666, 277] width 168 height 319
copy h6 "₱16,995.00"
drag, startPoint x: 641, startPoint y: 380, endPoint x: 591, endPoint y: 376, distance: 50.2
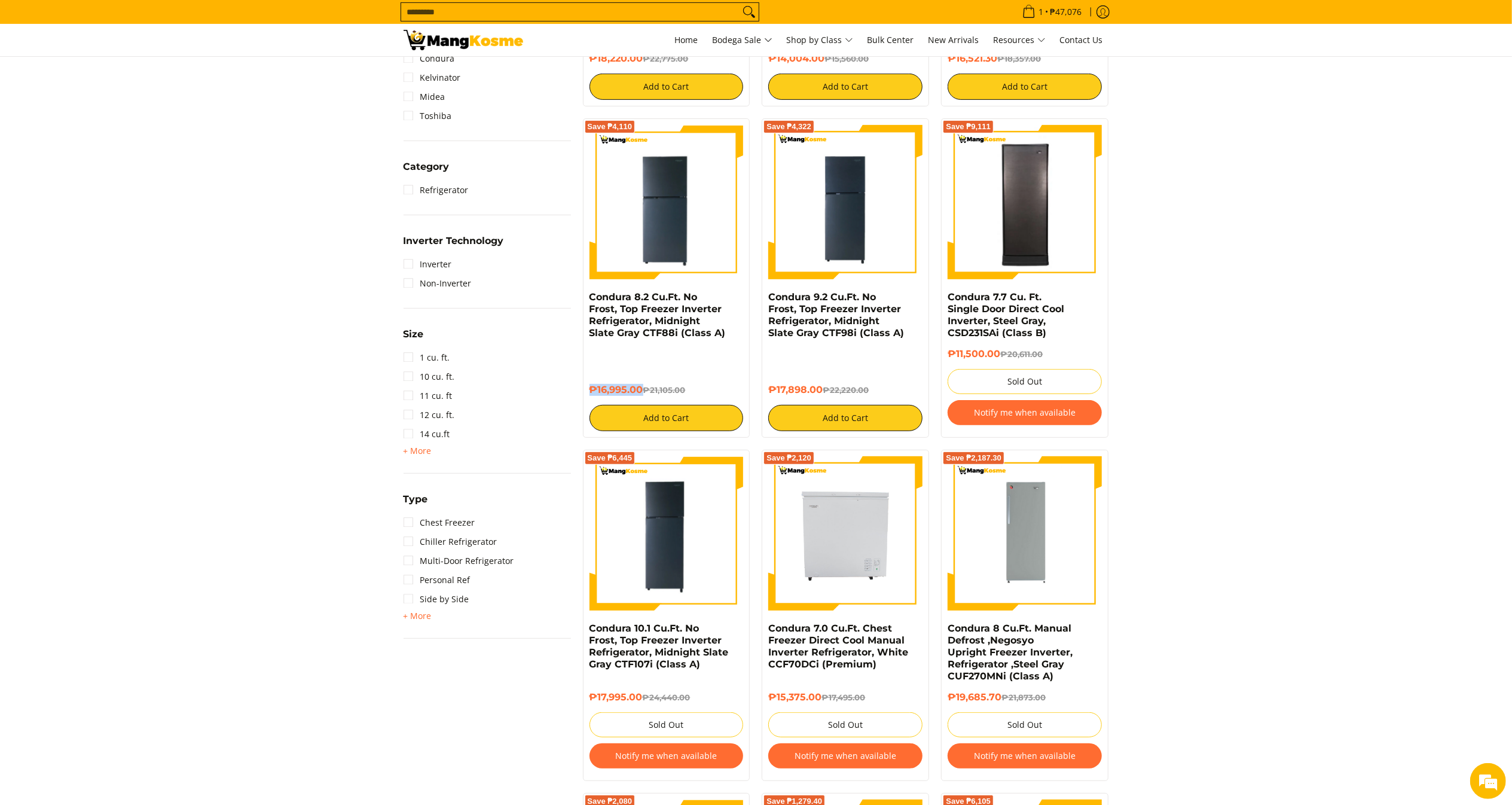
click at [591, 384] on h6 "₱16,995.00 ₱21,105.00" at bounding box center [666, 390] width 155 height 12
copy link "Frost, Top Freezer Inverter Refrigerator, Midnight Slate Gray CTF98i (Class A)"
copy link "Condura 9.2 Cu.Ft. No Frost, Top Freezer Inverter Refrigerator, Midnight Slate …"
drag, startPoint x: 877, startPoint y: 333, endPoint x: 764, endPoint y: 302, distance: 117.2
click at [764, 302] on div "Save ₱4,322 Condura 9.2 Cu.Ft. No Frost, Top Freezer Inverter Refrigerator, Mid…" at bounding box center [846, 277] width 168 height 319
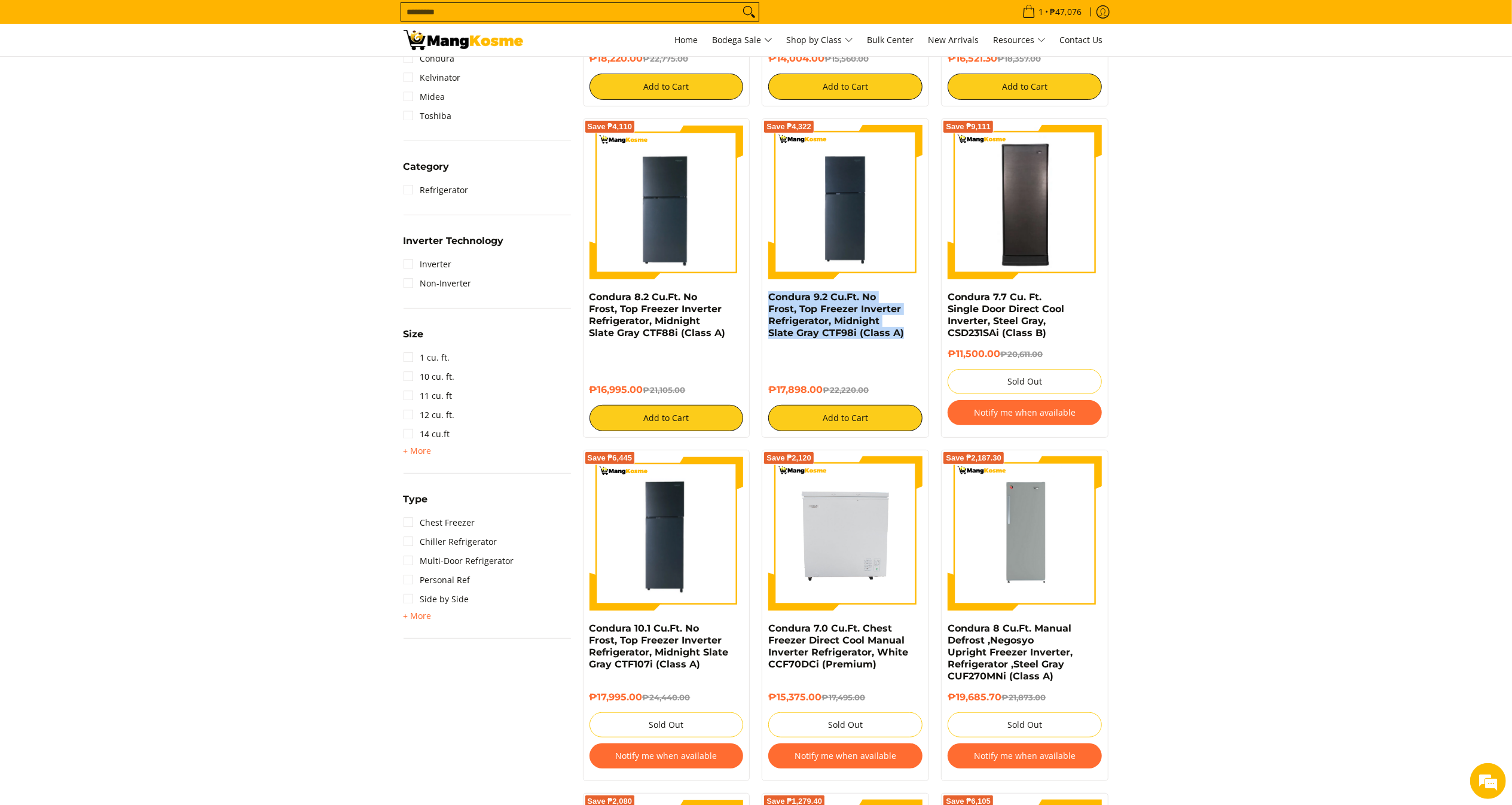
copy h6 "₱17,898.00"
drag, startPoint x: 825, startPoint y: 372, endPoint x: 757, endPoint y: 386, distance: 69.4
click at [757, 386] on div "Save ₱4,322 Condura 9.2 Cu.Ft. No Frost, Top Freezer Inverter Refrigerator, Mid…" at bounding box center [846, 277] width 179 height 319
click at [677, 12] on input "Search..." at bounding box center [570, 11] width 338 height 18
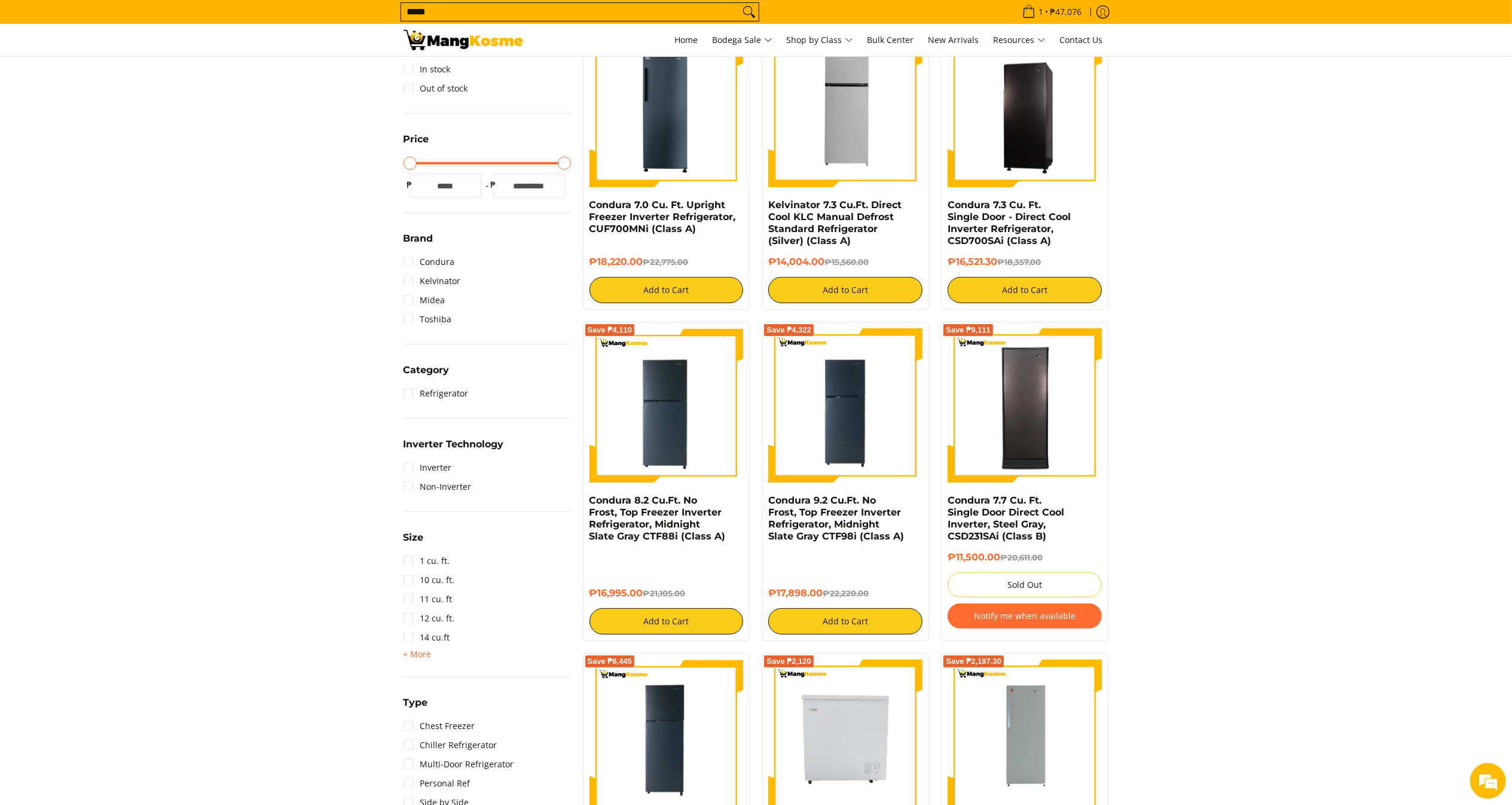
scroll to position [197, 0]
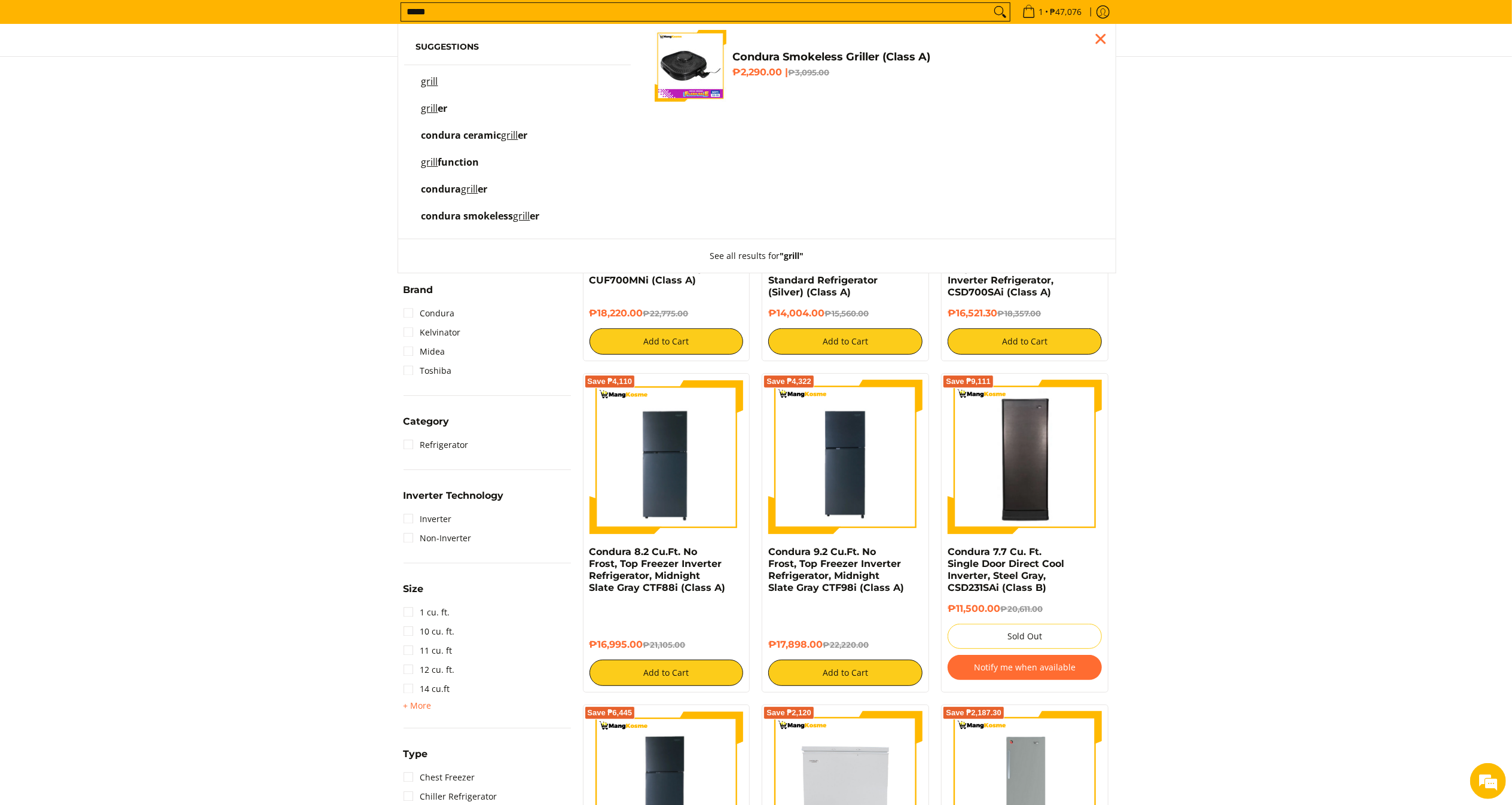
type input "*****"
click at [748, 76] on h6 "₱2,290.00 | ₱3,095.00" at bounding box center [915, 72] width 365 height 12
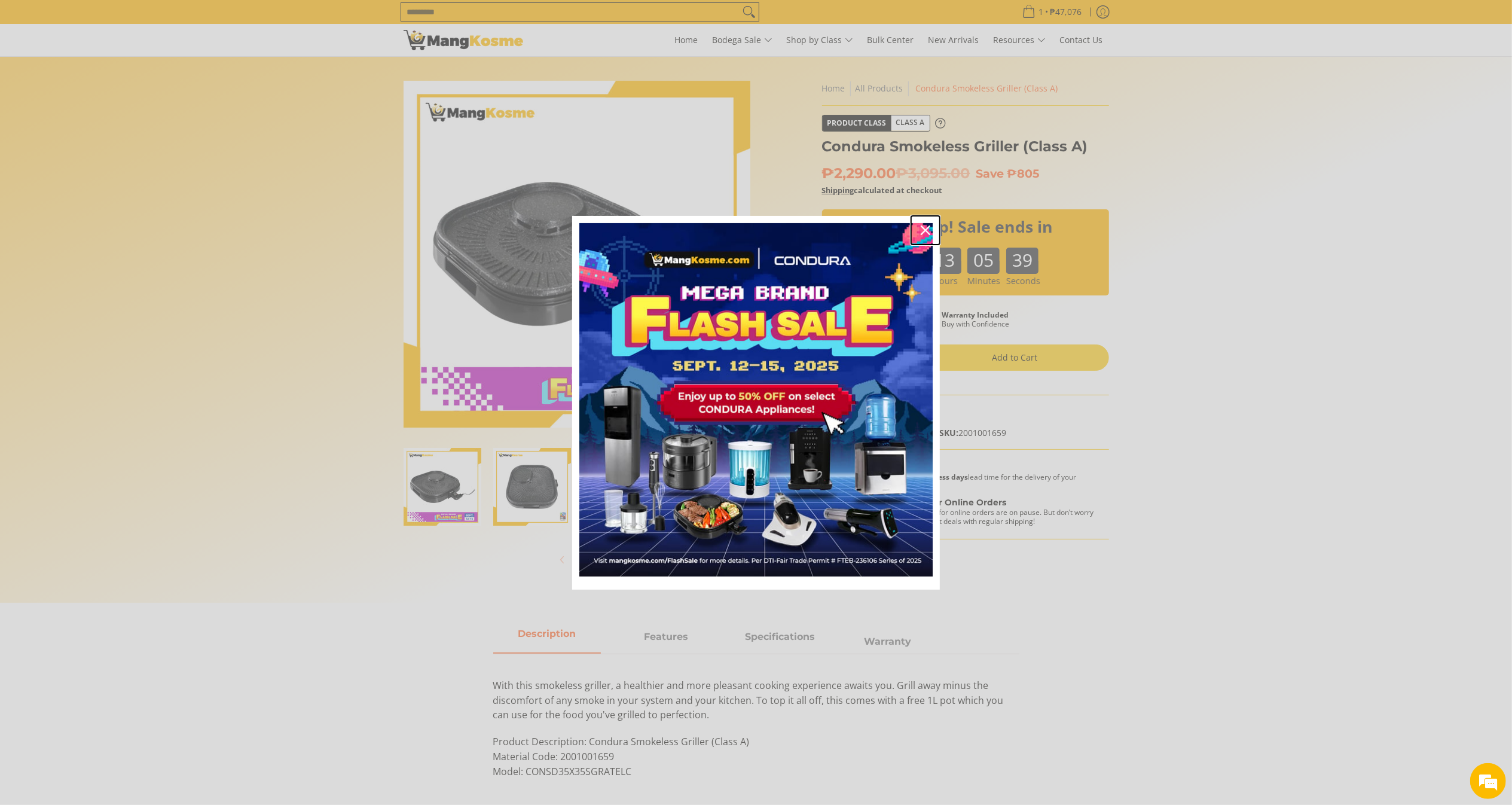
click at [925, 226] on icon "close icon" at bounding box center [925, 230] width 10 height 10
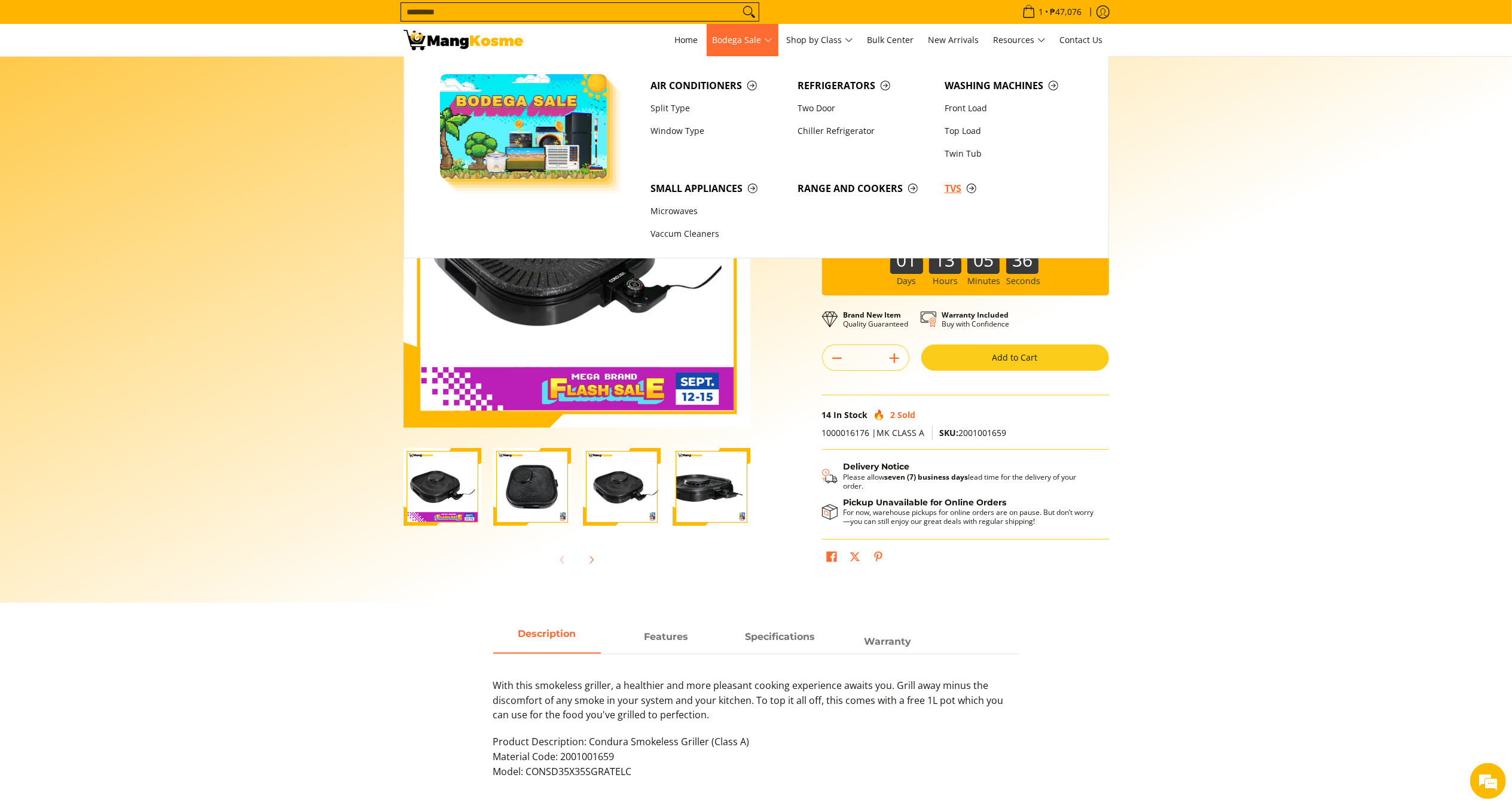
click at [950, 189] on span "TVs" at bounding box center [1011, 188] width 135 height 15
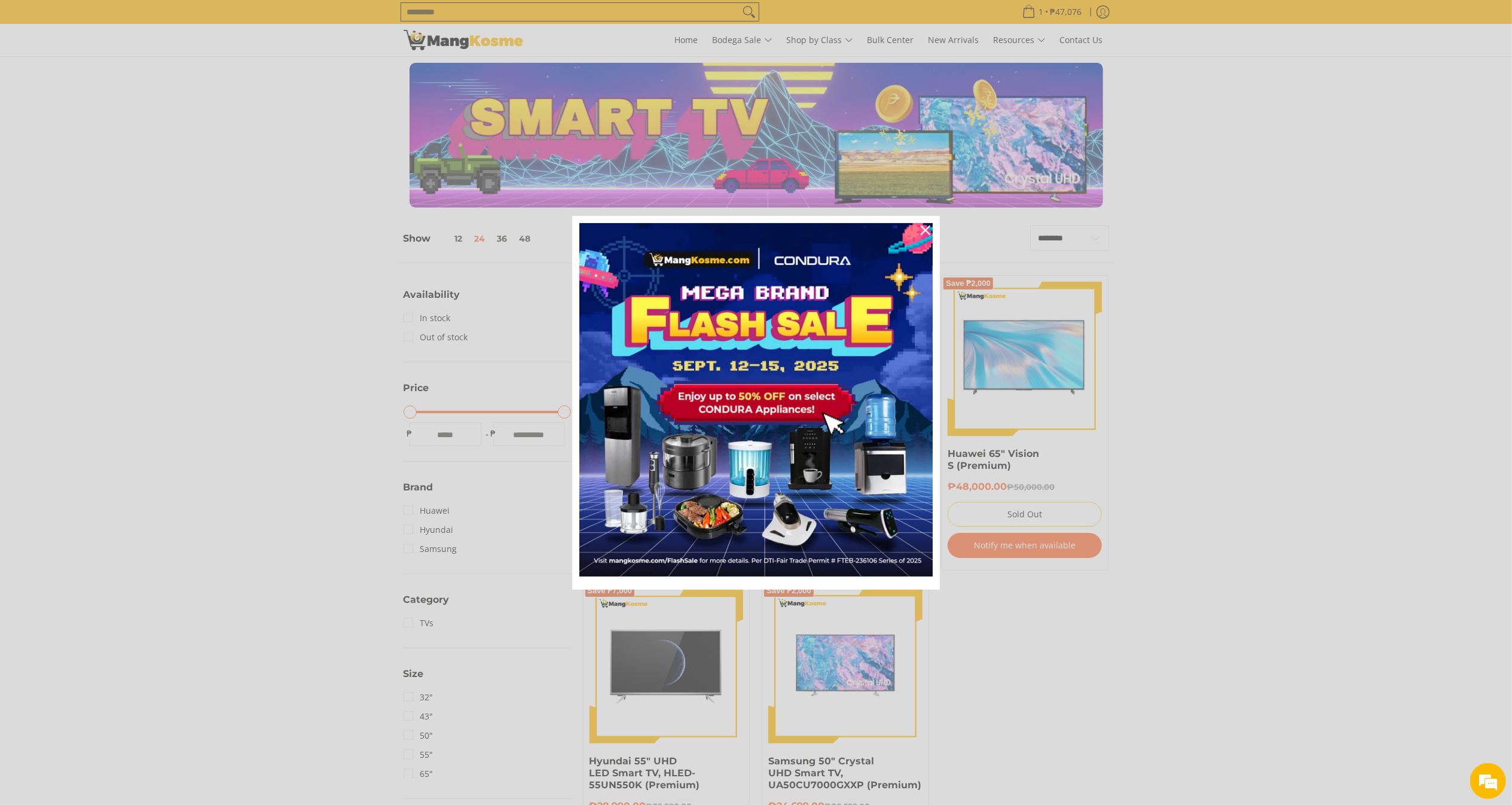
click at [1126, 528] on div "Marketing offer form" at bounding box center [756, 402] width 1512 height 805
click at [925, 221] on div "Close" at bounding box center [925, 230] width 19 height 19
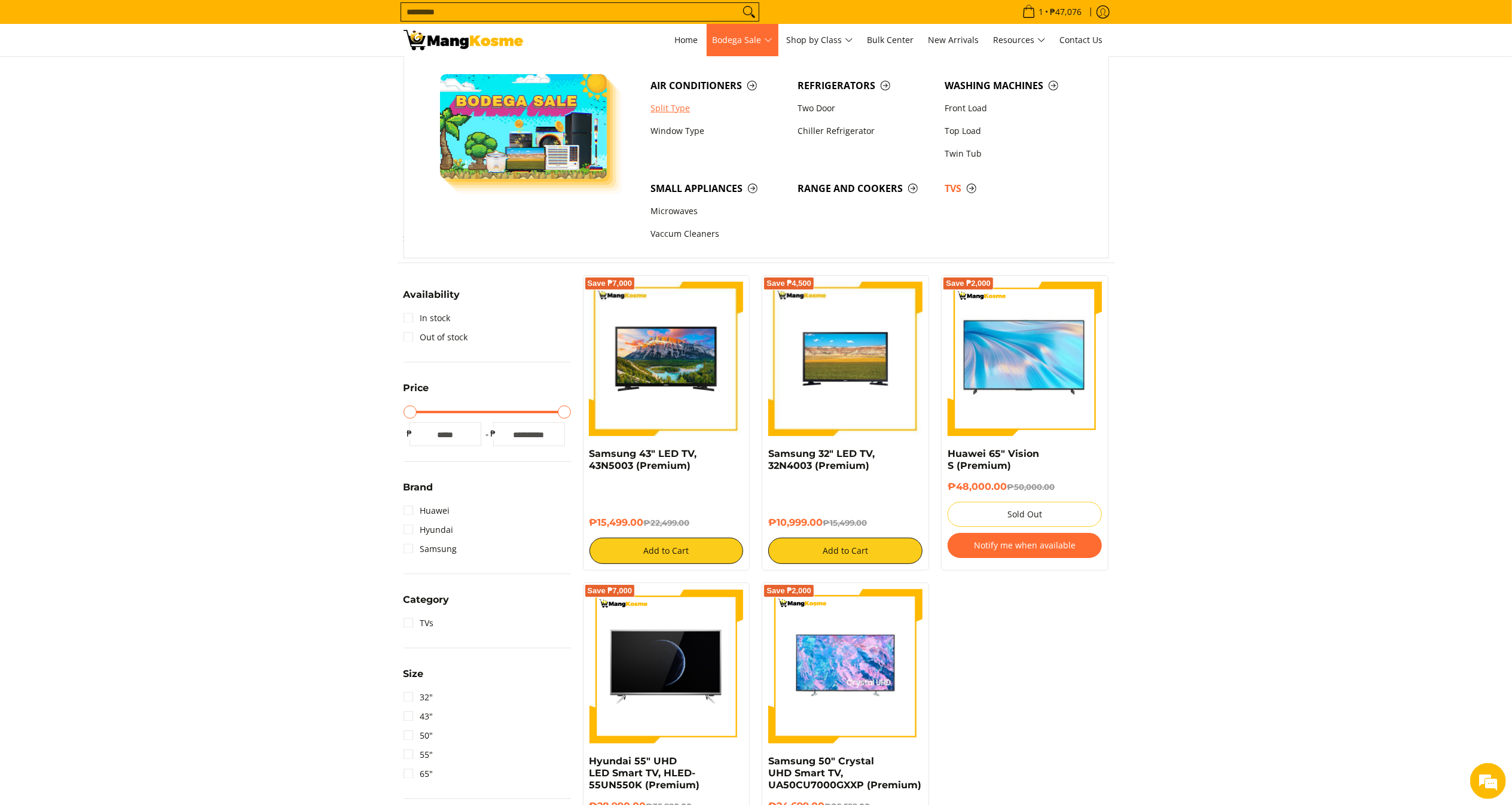
click at [706, 107] on link "Split Type" at bounding box center [718, 108] width 147 height 23
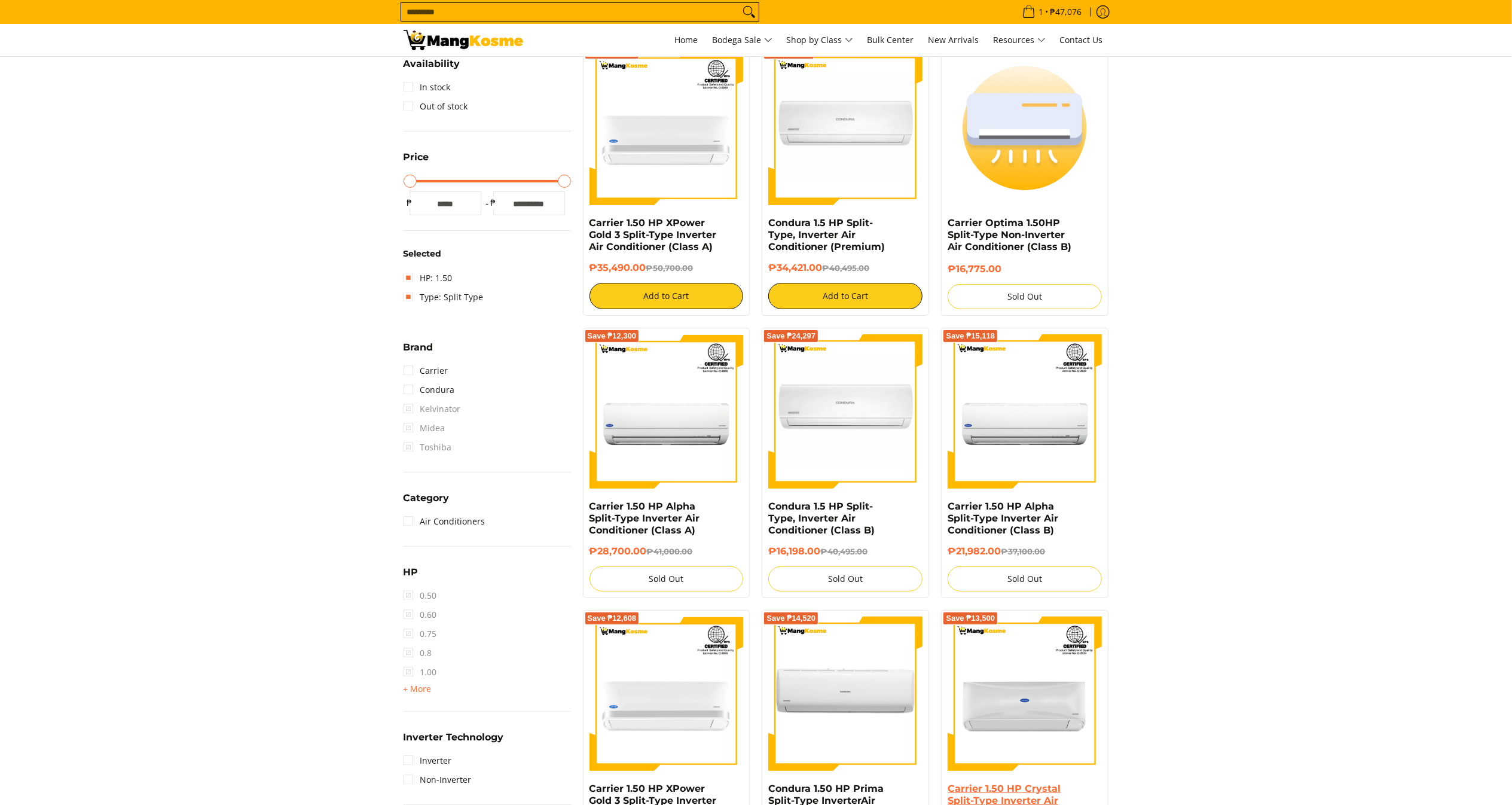
scroll to position [168, 0]
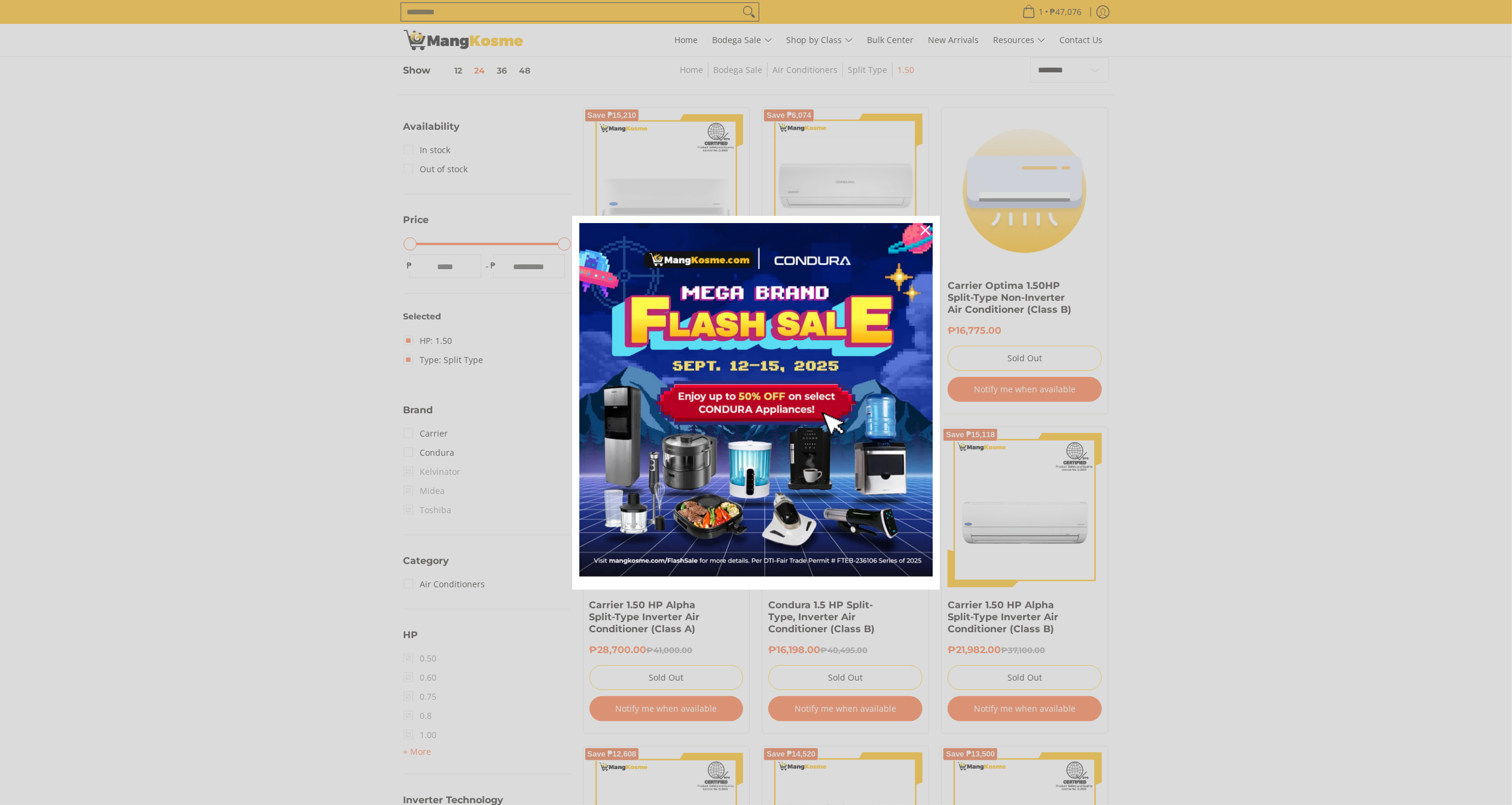
drag, startPoint x: 722, startPoint y: 313, endPoint x: 553, endPoint y: 285, distance: 171.3
click at [553, 285] on body "Skip to Main Content Home Bodega Sale Shop by Class Bulk Center New Arrivals Re…" at bounding box center [756, 788] width 1512 height 1912
click at [922, 231] on icon "close icon" at bounding box center [925, 230] width 10 height 10
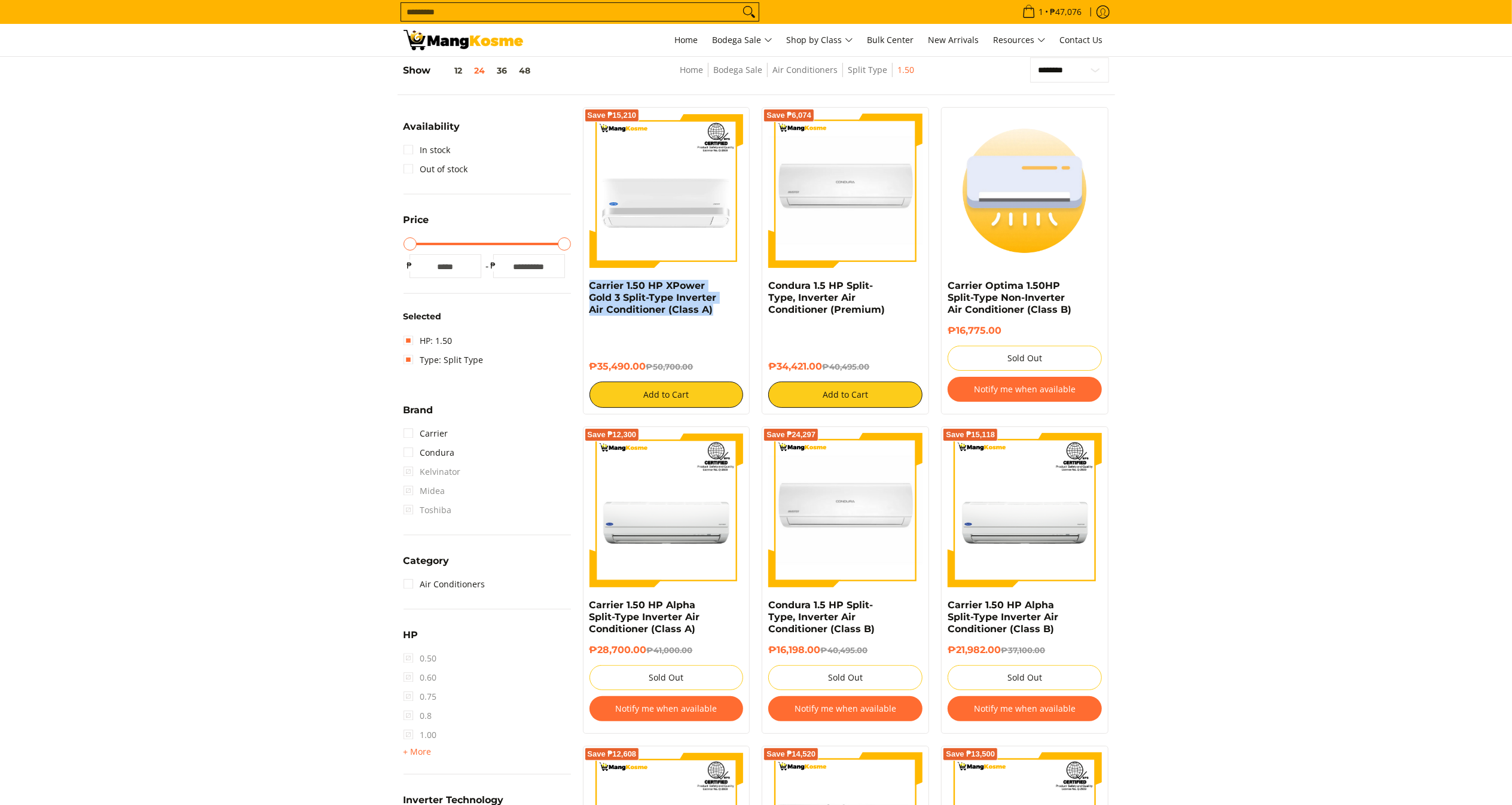
drag, startPoint x: 640, startPoint y: 314, endPoint x: 587, endPoint y: 292, distance: 57.4
click at [587, 292] on div "Save ₱15,210 Carrier 1.50 HP XPower Gold 3 Split-Type Inverter Air Conditioner …" at bounding box center [666, 261] width 168 height 308
copy link "Carrier 1.50 HP XPower Gold 3 Split-Type Inverter Air Conditioner (Class A)"
copy h6 "₱35,490.00"
drag, startPoint x: 649, startPoint y: 365, endPoint x: 587, endPoint y: 370, distance: 62.2
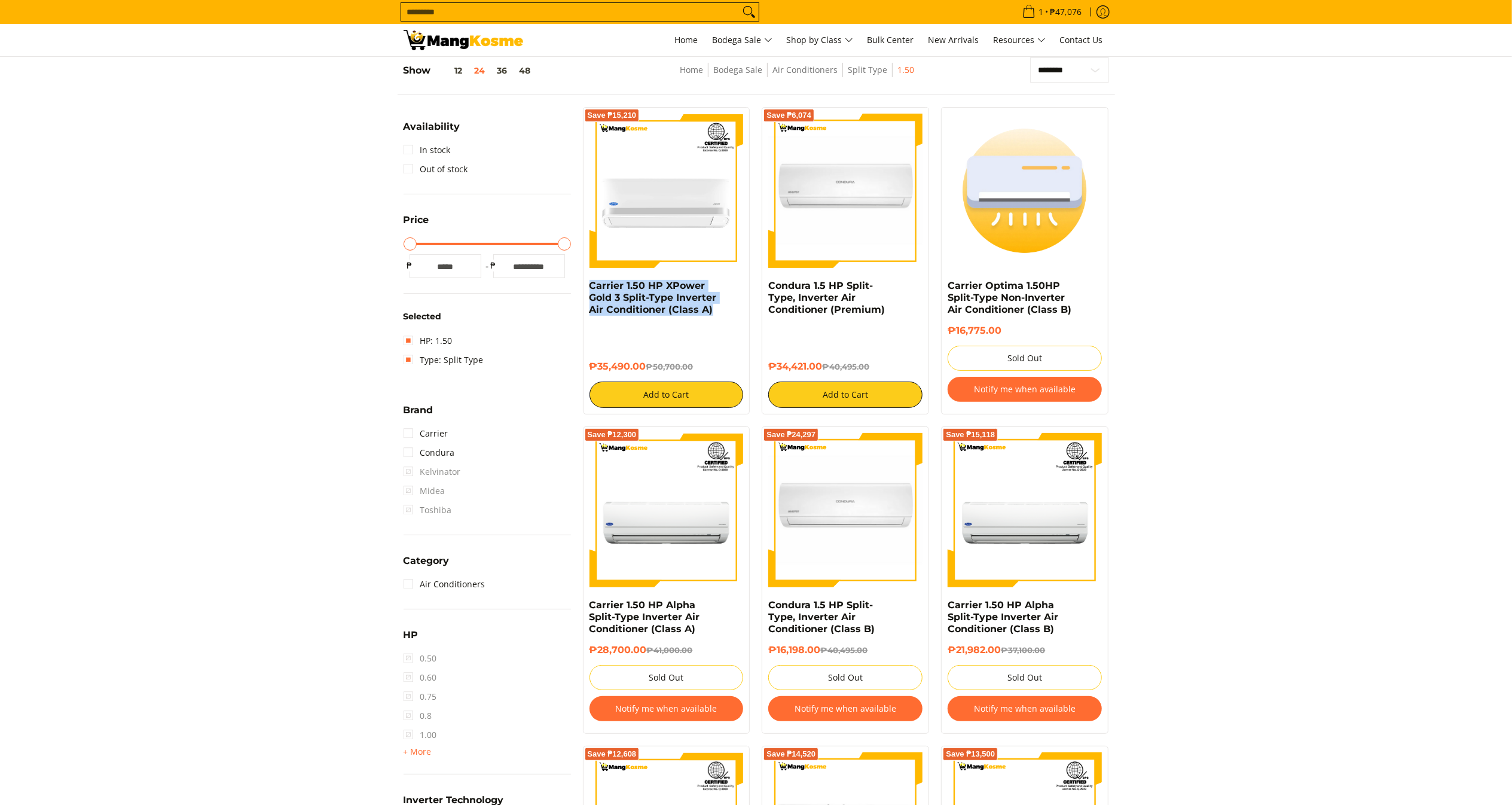
click at [587, 370] on div "Save ₱15,210 Carrier 1.50 HP XPower Gold 3 Split-Type Inverter Air Conditioner …" at bounding box center [666, 261] width 168 height 308
click at [1398, 526] on section "**********" at bounding box center [756, 715] width 1512 height 1340
click at [550, 13] on input "Search..." at bounding box center [570, 11] width 338 height 18
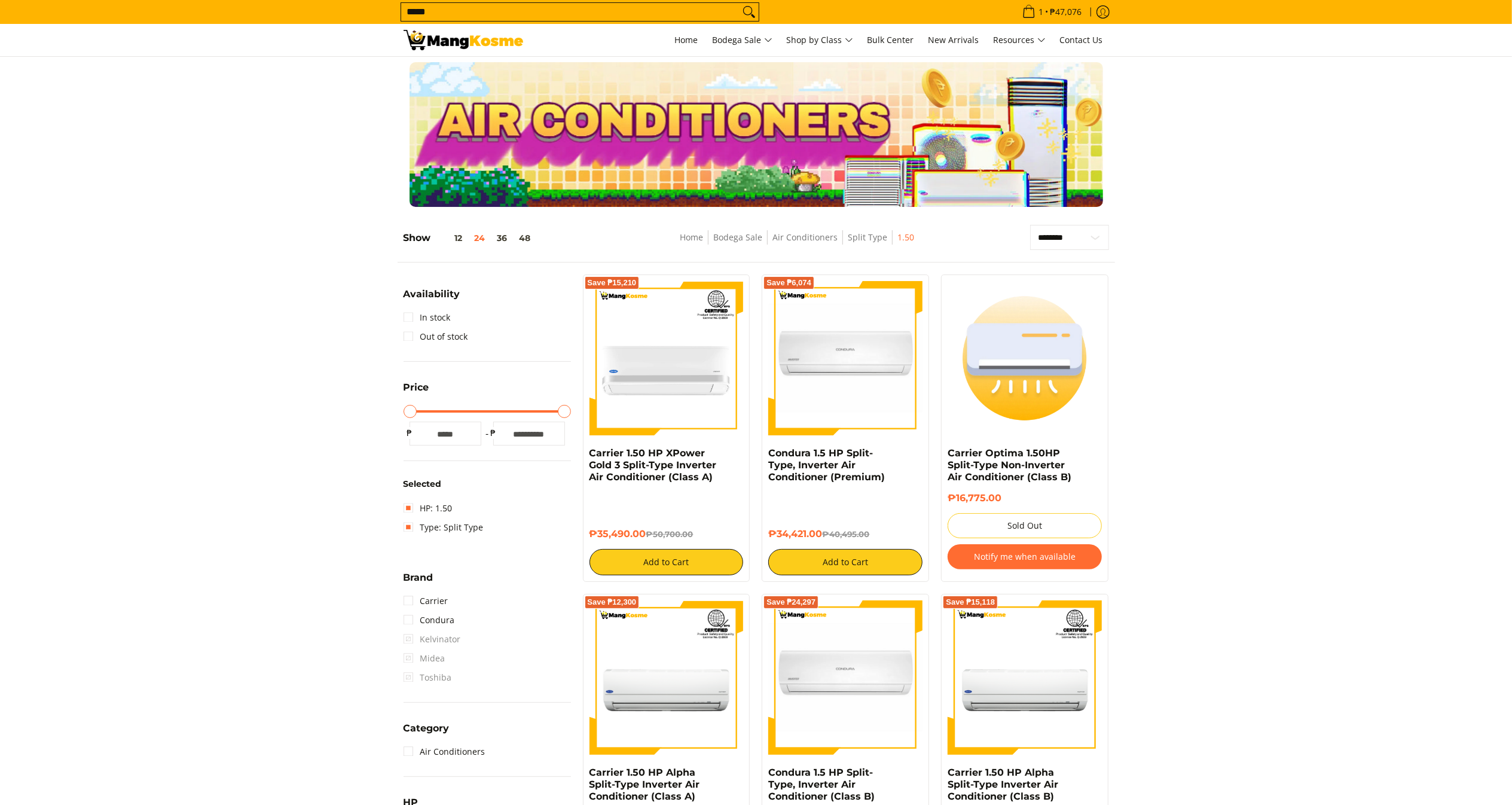
scroll to position [0, 0]
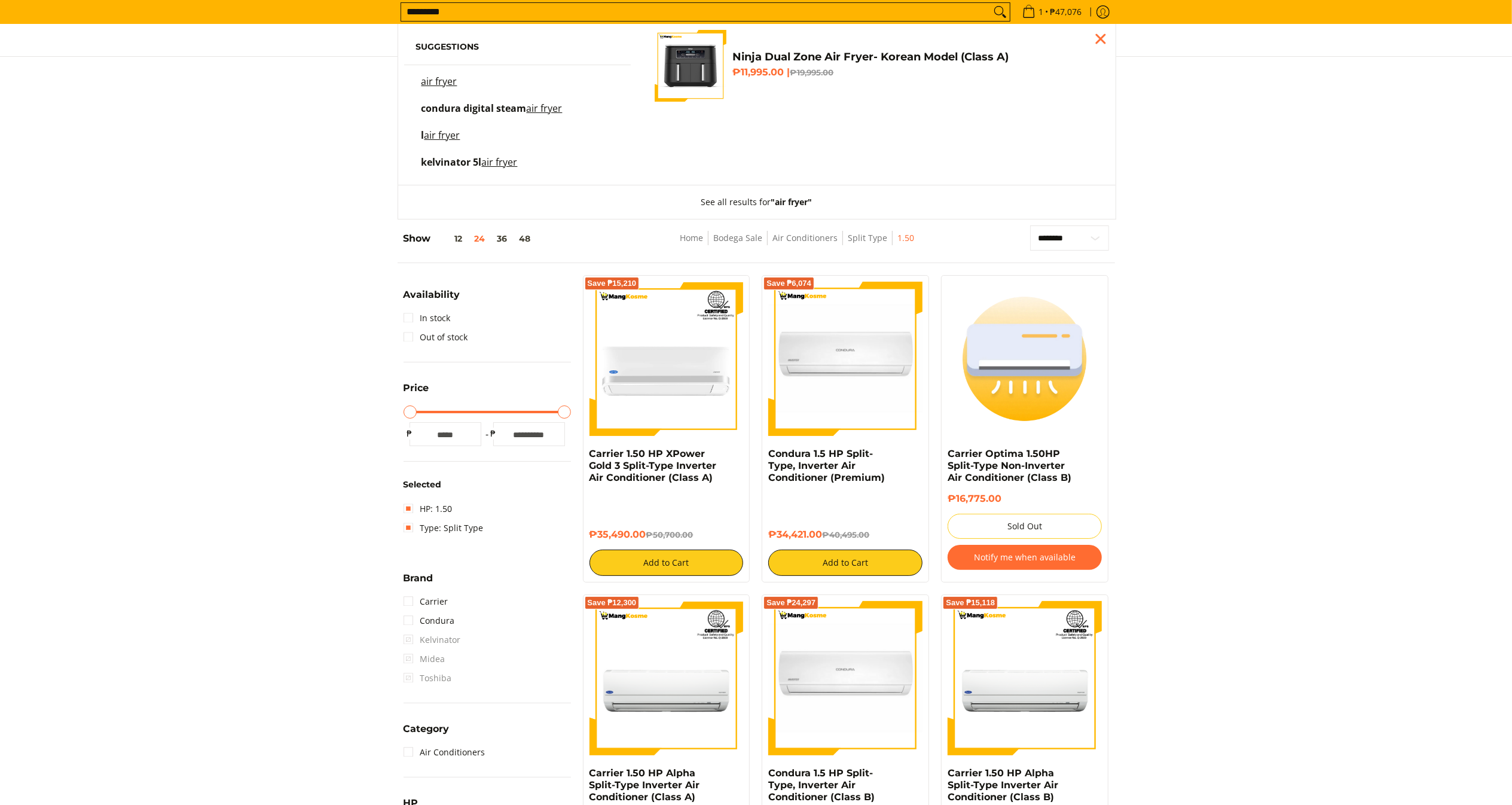
type input "*********"
click at [814, 82] on span "Ninja Dual Zone Air Fryer- Korean Model (Class A) ₱11,995.00 | ₱19,995.00" at bounding box center [915, 66] width 365 height 31
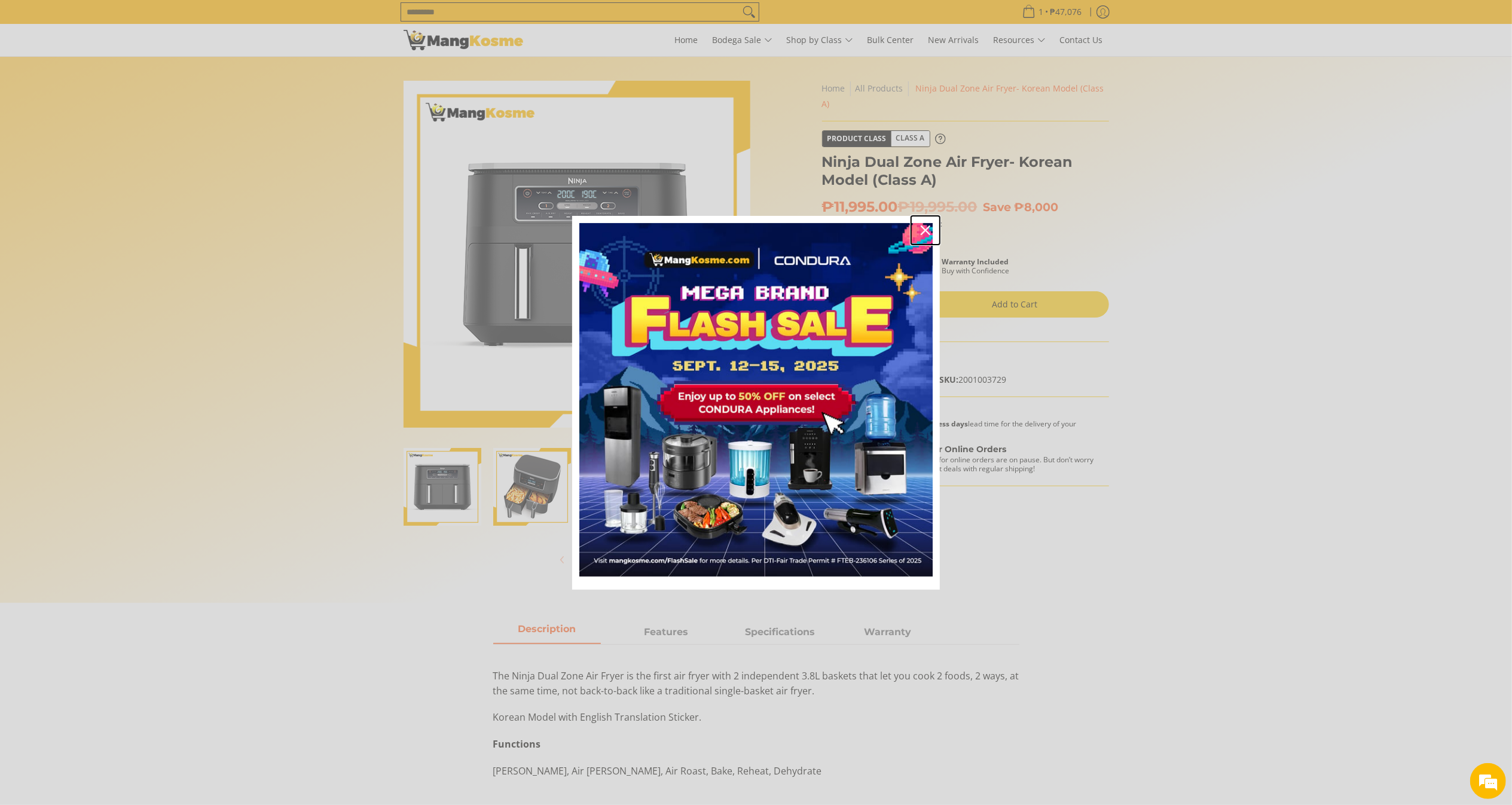
click at [926, 224] on div "Close" at bounding box center [925, 230] width 19 height 19
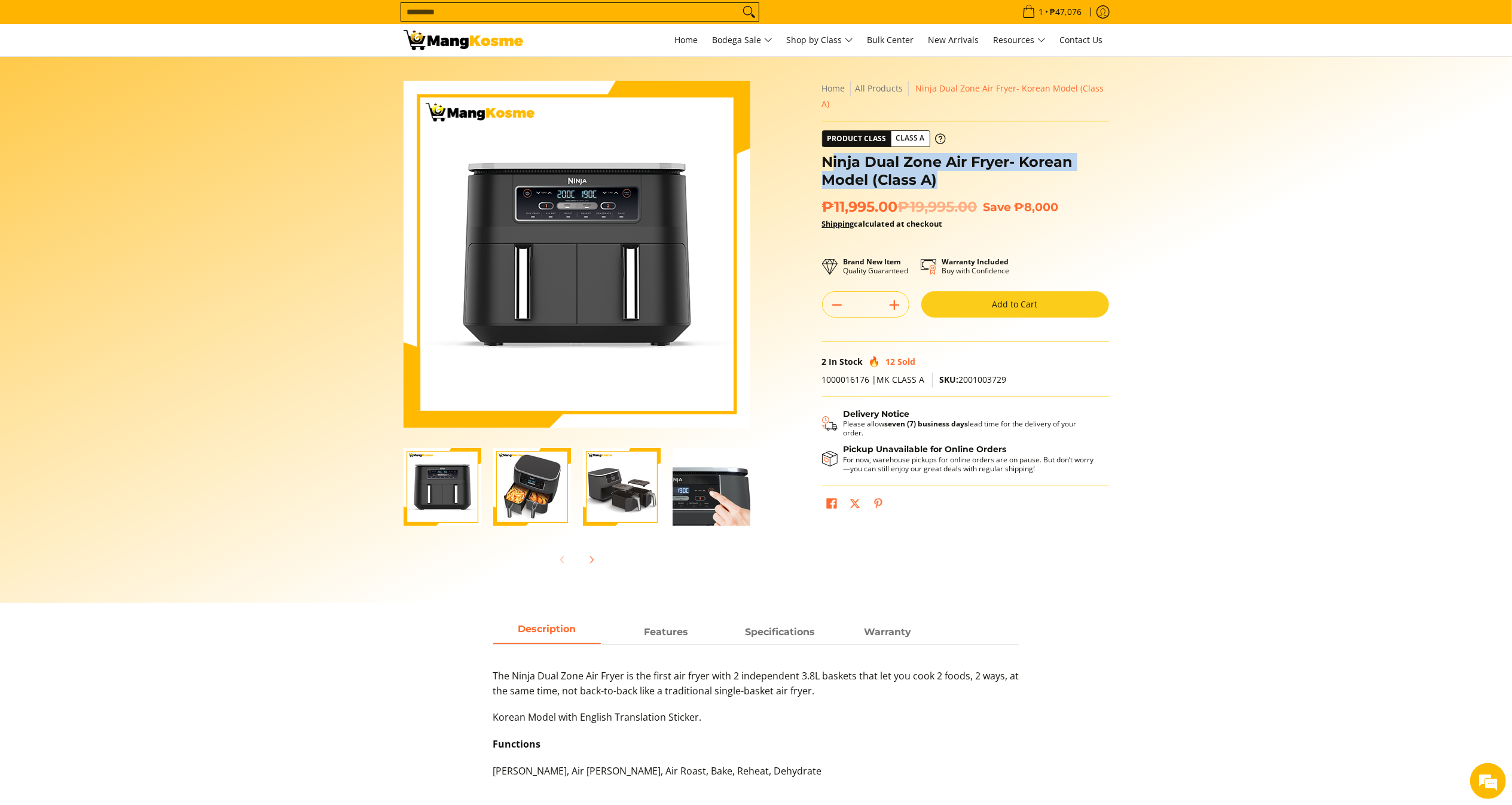
copy h1 "inja Dual Zone Air Fryer- Korean Model (Class A)"
drag, startPoint x: 966, startPoint y: 171, endPoint x: 828, endPoint y: 150, distance: 139.6
click at [828, 153] on h1 "Ninja Dual Zone Air Fryer- Korean Model (Class A)" at bounding box center [965, 170] width 287 height 36
click at [947, 169] on h1 "Ninja Dual Zone Air Fryer- Korean Model (Class A)" at bounding box center [965, 170] width 287 height 36
drag, startPoint x: 947, startPoint y: 169, endPoint x: 827, endPoint y: 145, distance: 122.4
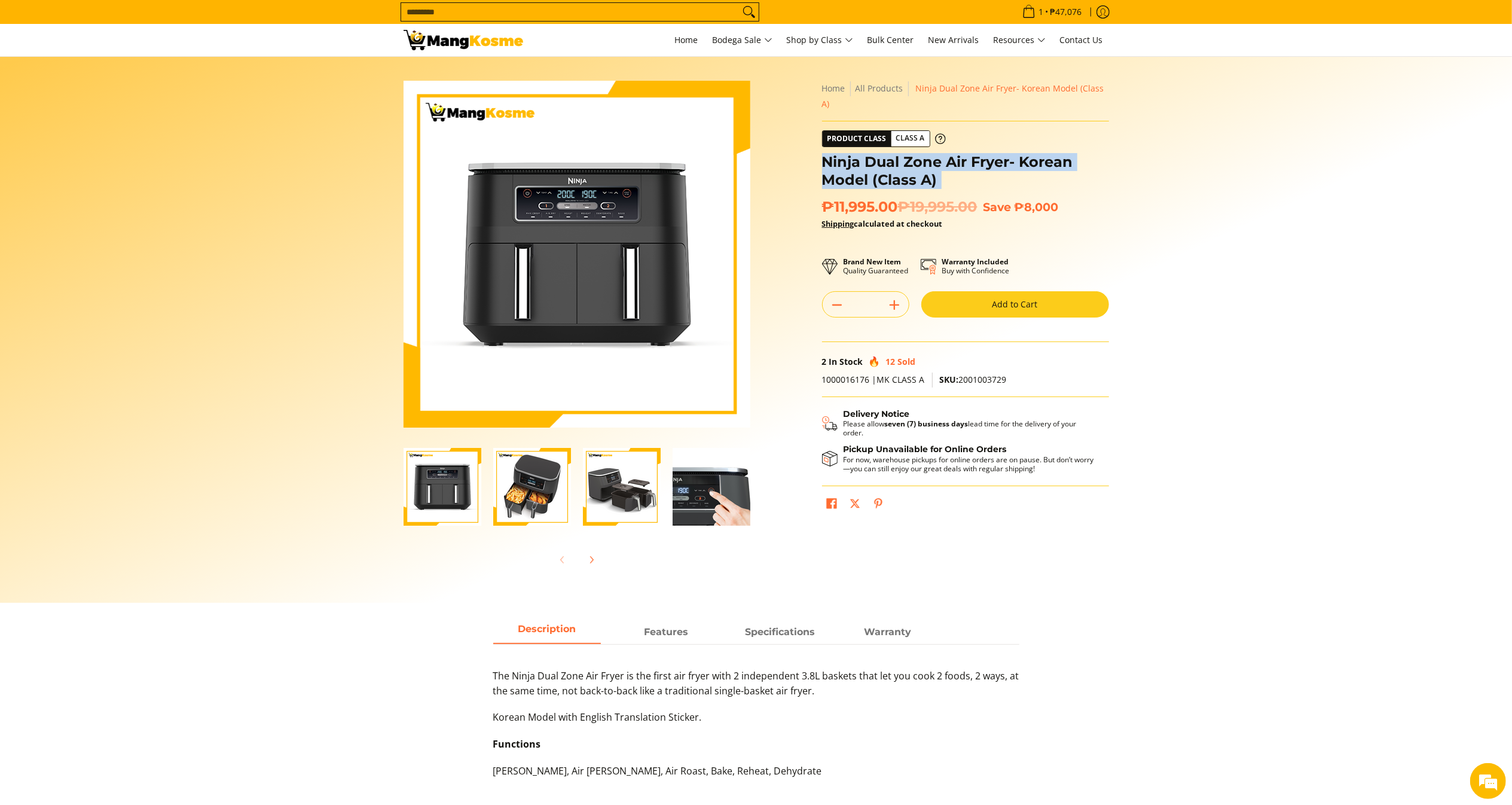
click at [827, 153] on h1 "Ninja Dual Zone Air Fryer- Korean Model (Class A)" at bounding box center [965, 170] width 287 height 36
drag, startPoint x: 902, startPoint y: 189, endPoint x: 824, endPoint y: 186, distance: 78.1
click at [824, 198] on span "₱11,995.00 ₱19,995.00" at bounding box center [899, 207] width 156 height 18
copy span "₱11,995.00"
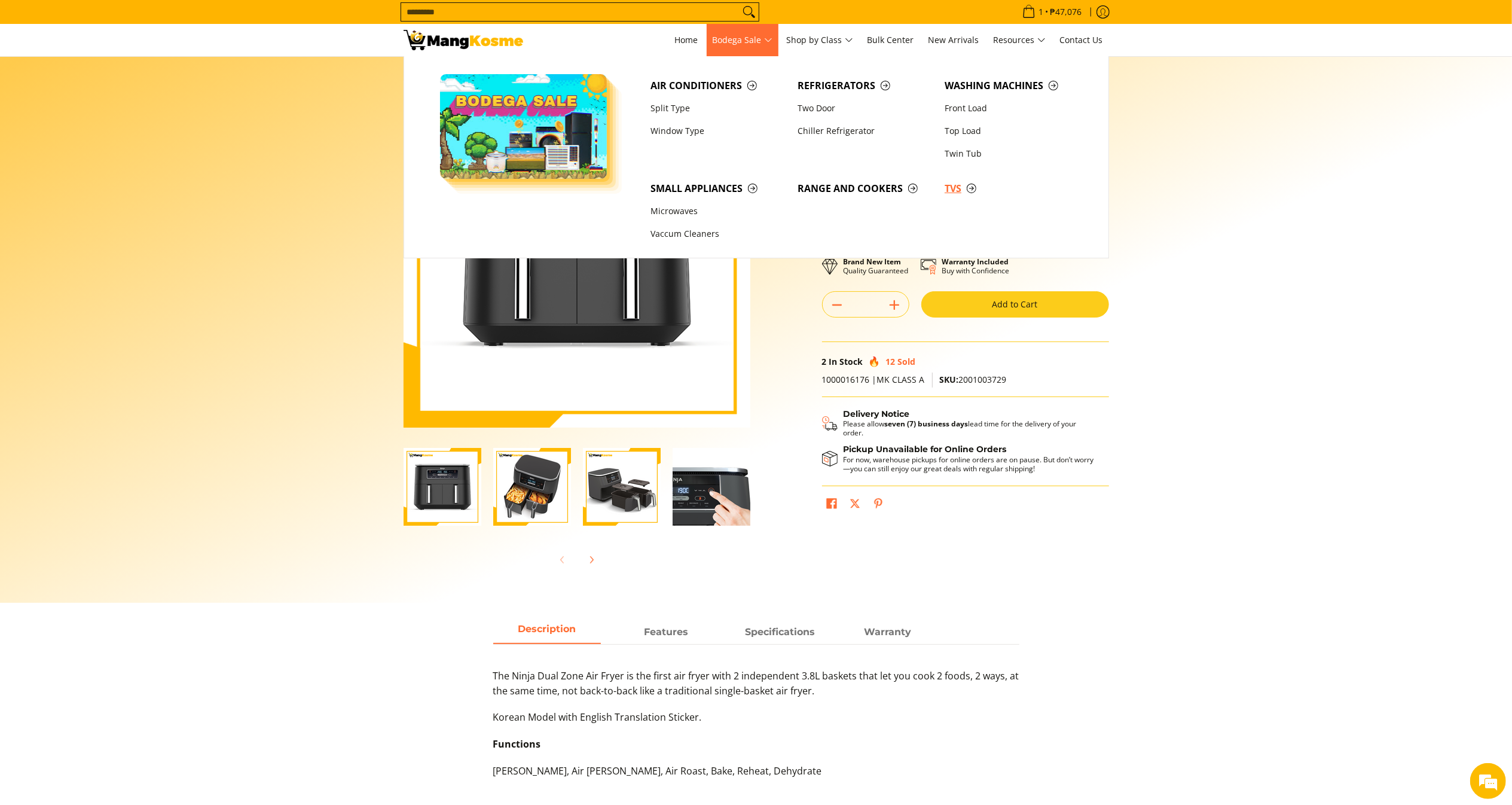
click at [951, 190] on span "TVs" at bounding box center [1011, 188] width 135 height 15
